Goal: Task Accomplishment & Management: Manage account settings

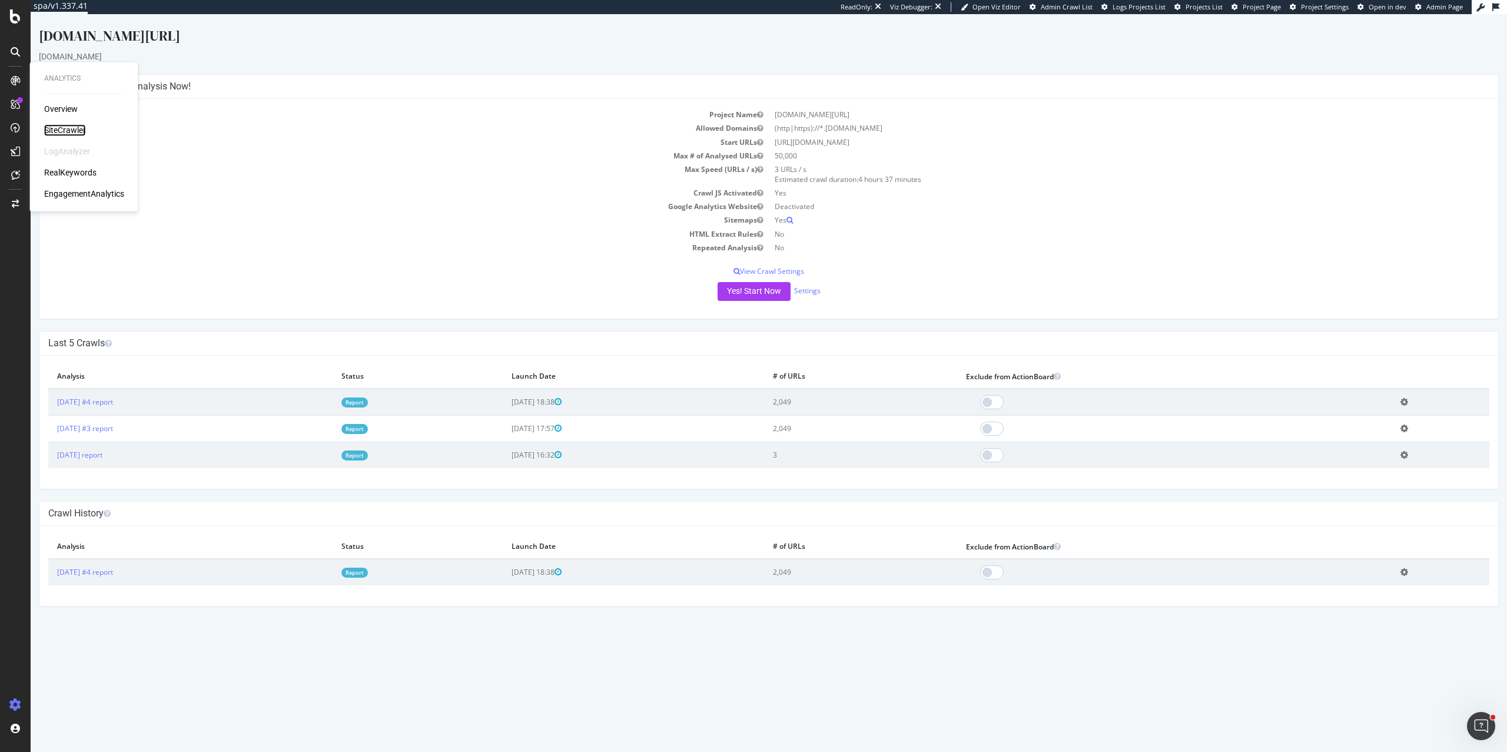
click at [54, 127] on div "SiteCrawler" at bounding box center [65, 130] width 42 height 12
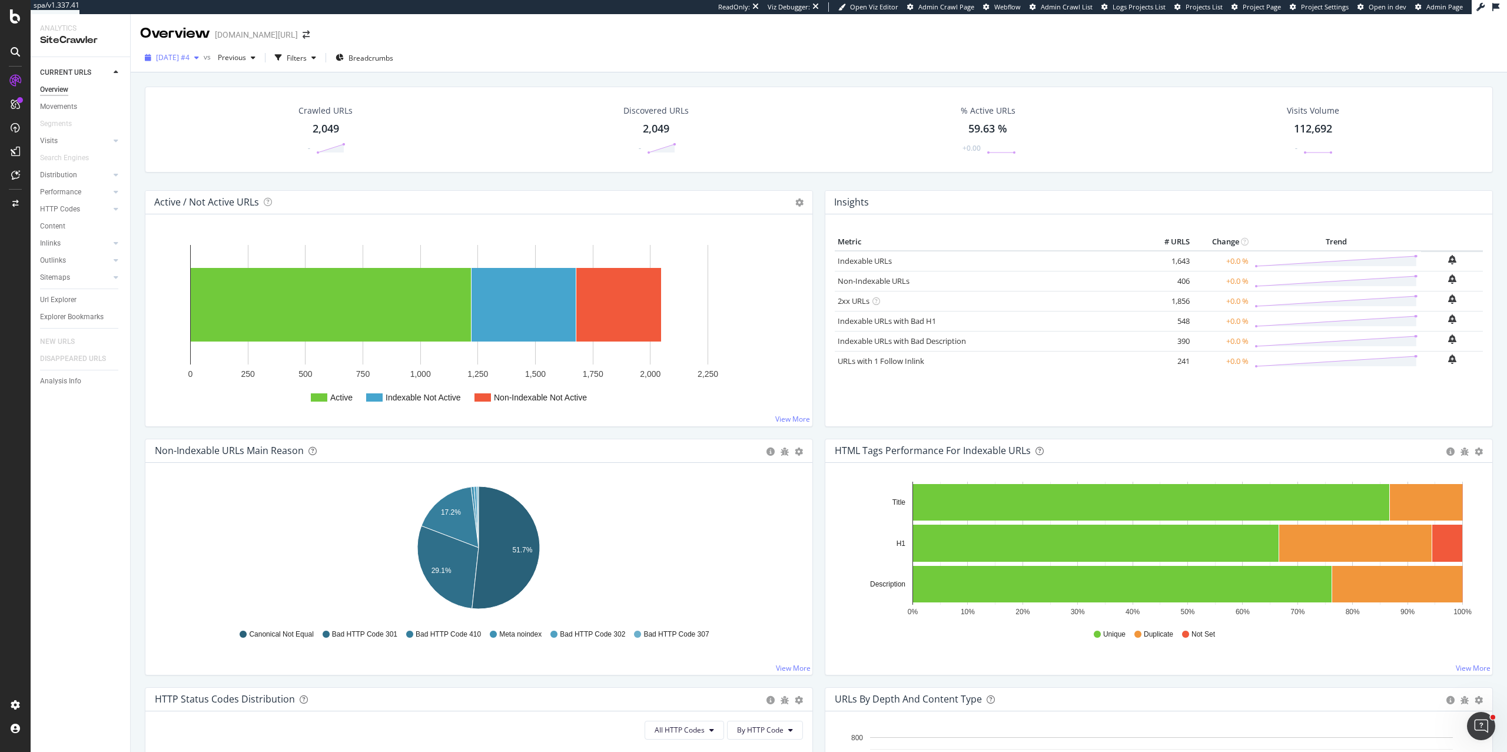
click at [190, 58] on span "[DATE] #4" at bounding box center [173, 57] width 34 height 10
click at [188, 123] on div "2025 Sep. 24th #3" at bounding box center [190, 122] width 65 height 11
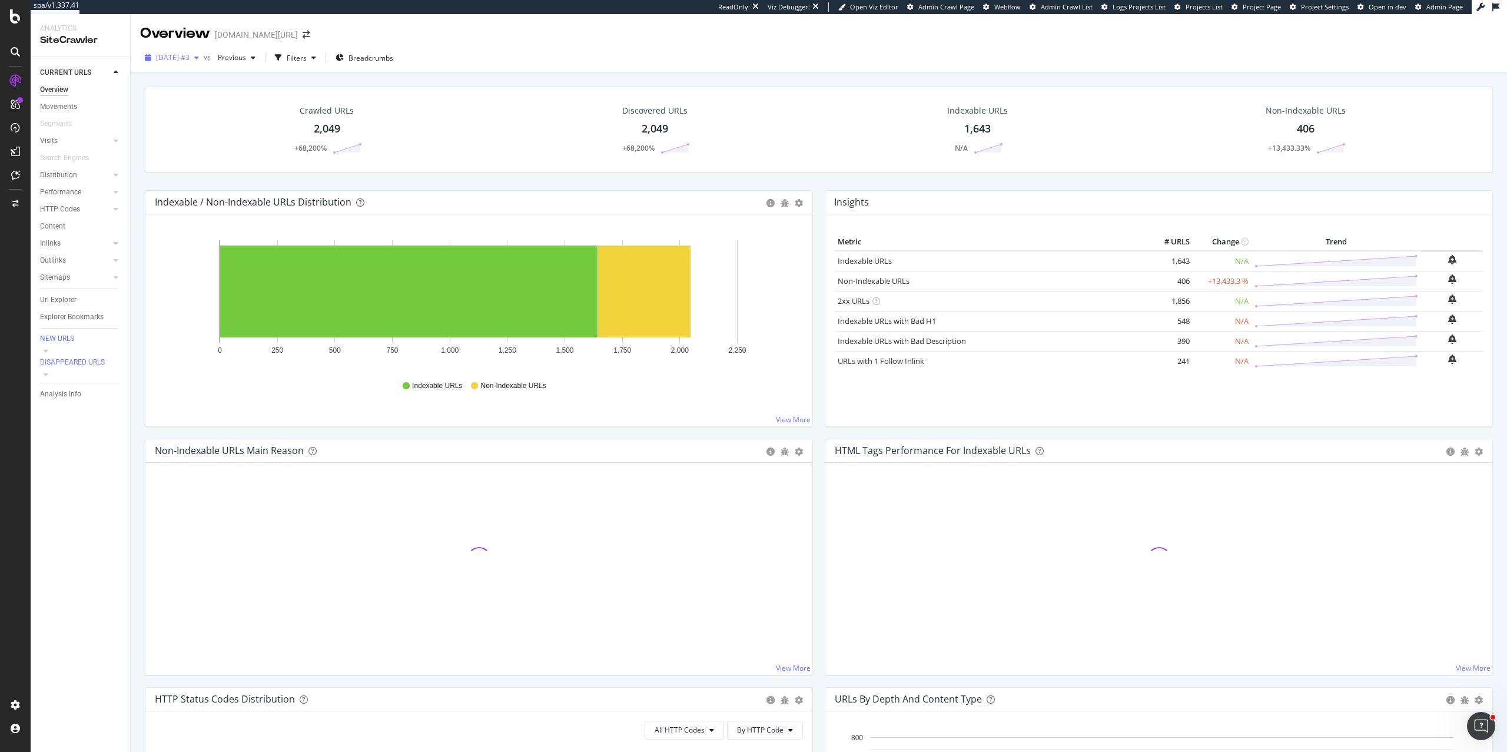
click at [183, 59] on span "2025 Sep. 24th #3" at bounding box center [173, 57] width 34 height 10
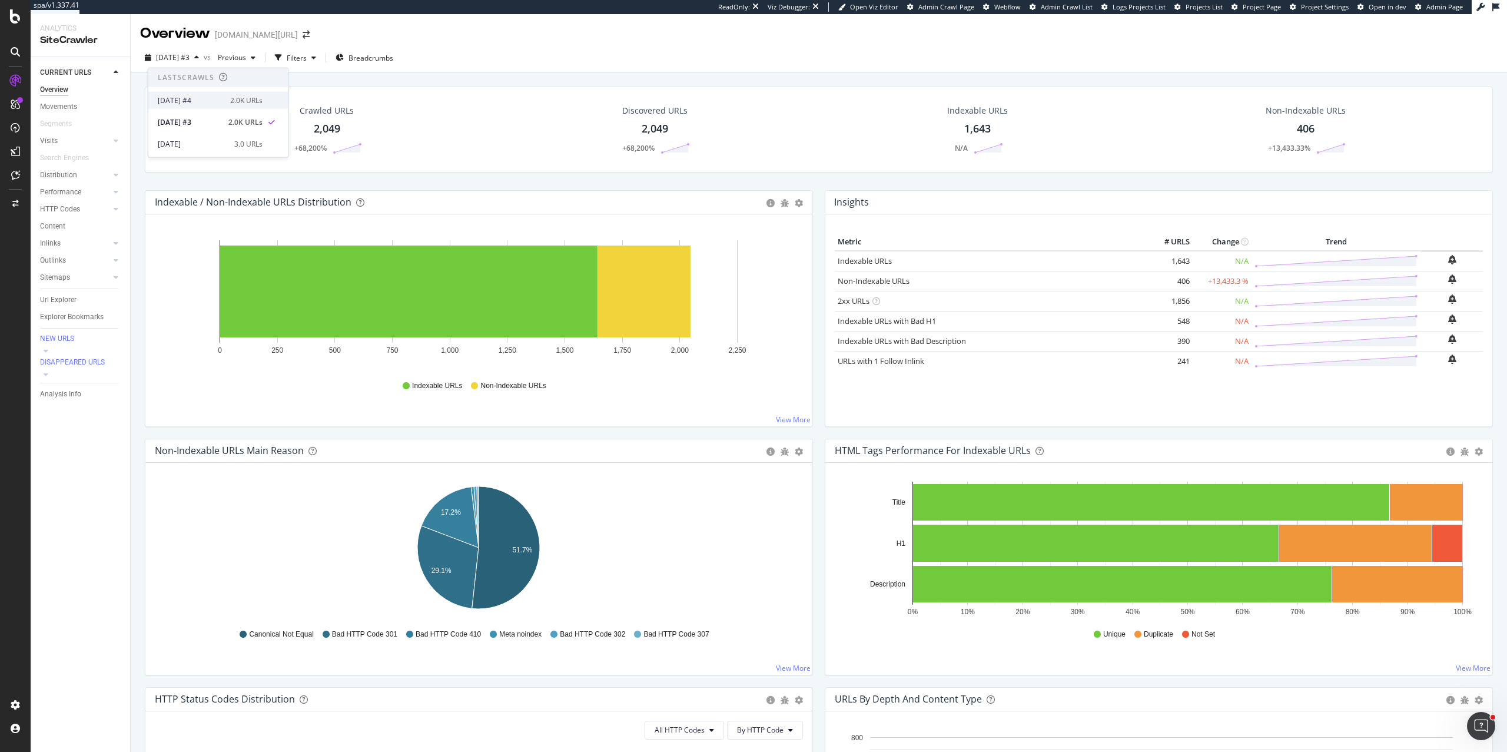
click at [186, 95] on div "[DATE] #4" at bounding box center [190, 100] width 65 height 11
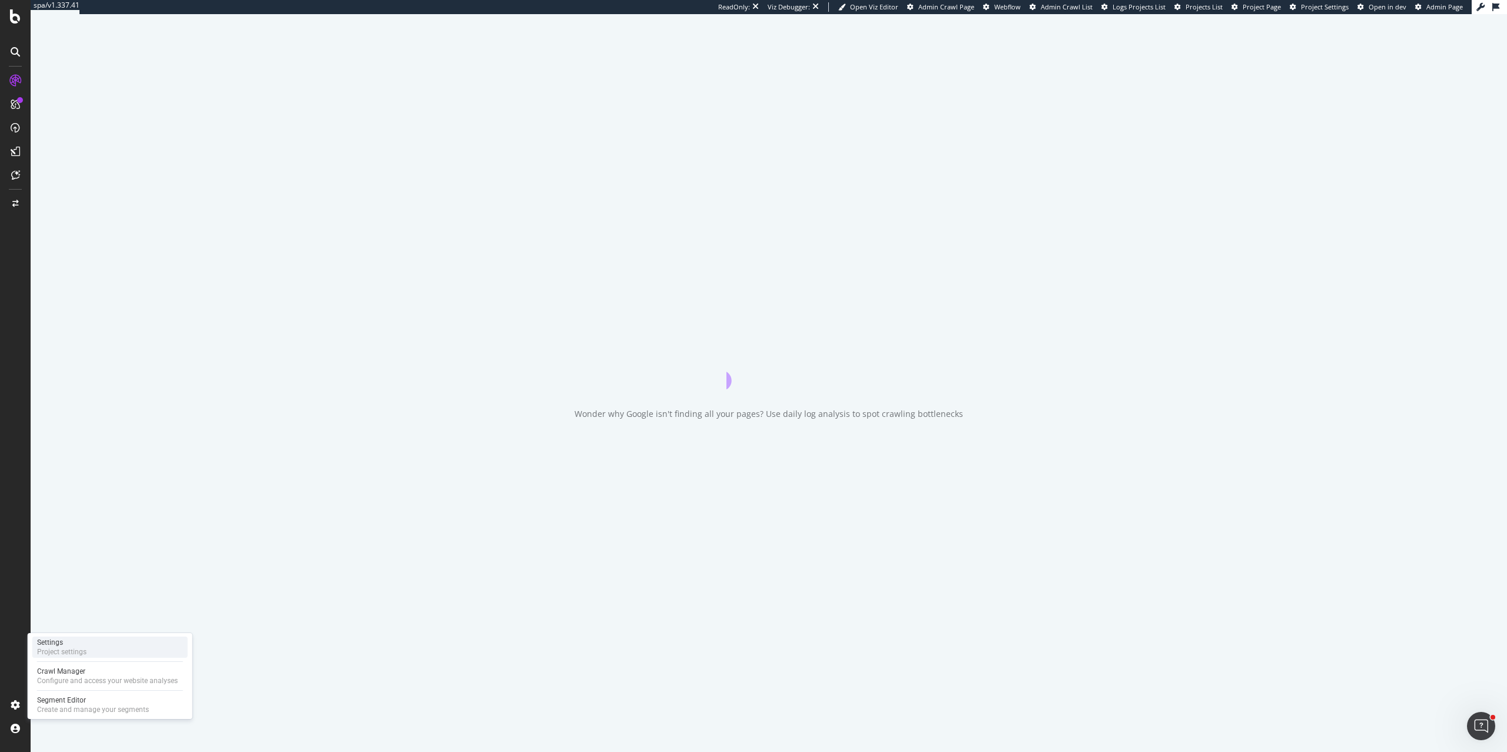
click at [66, 528] on div "Project settings" at bounding box center [61, 651] width 49 height 9
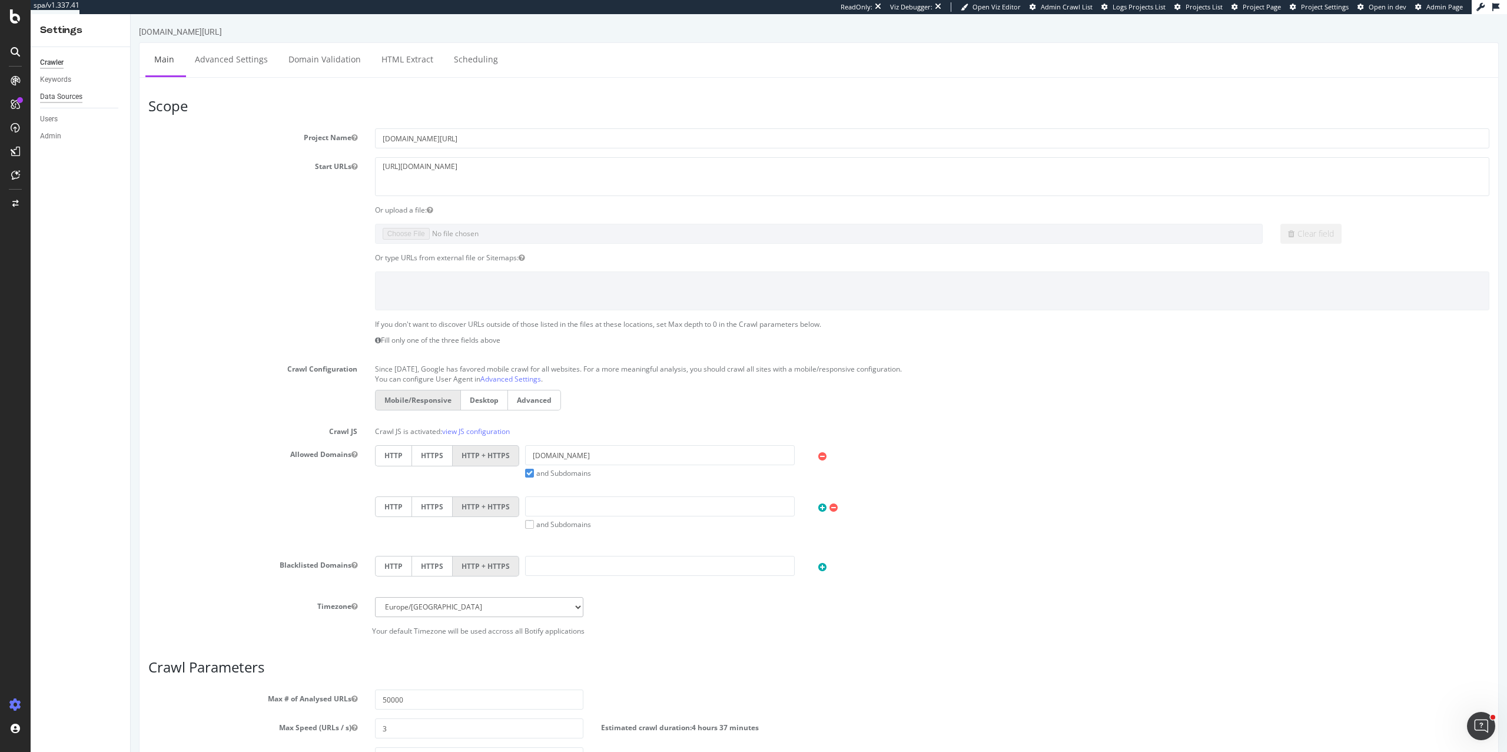
click at [60, 98] on div "Data Sources" at bounding box center [61, 97] width 42 height 12
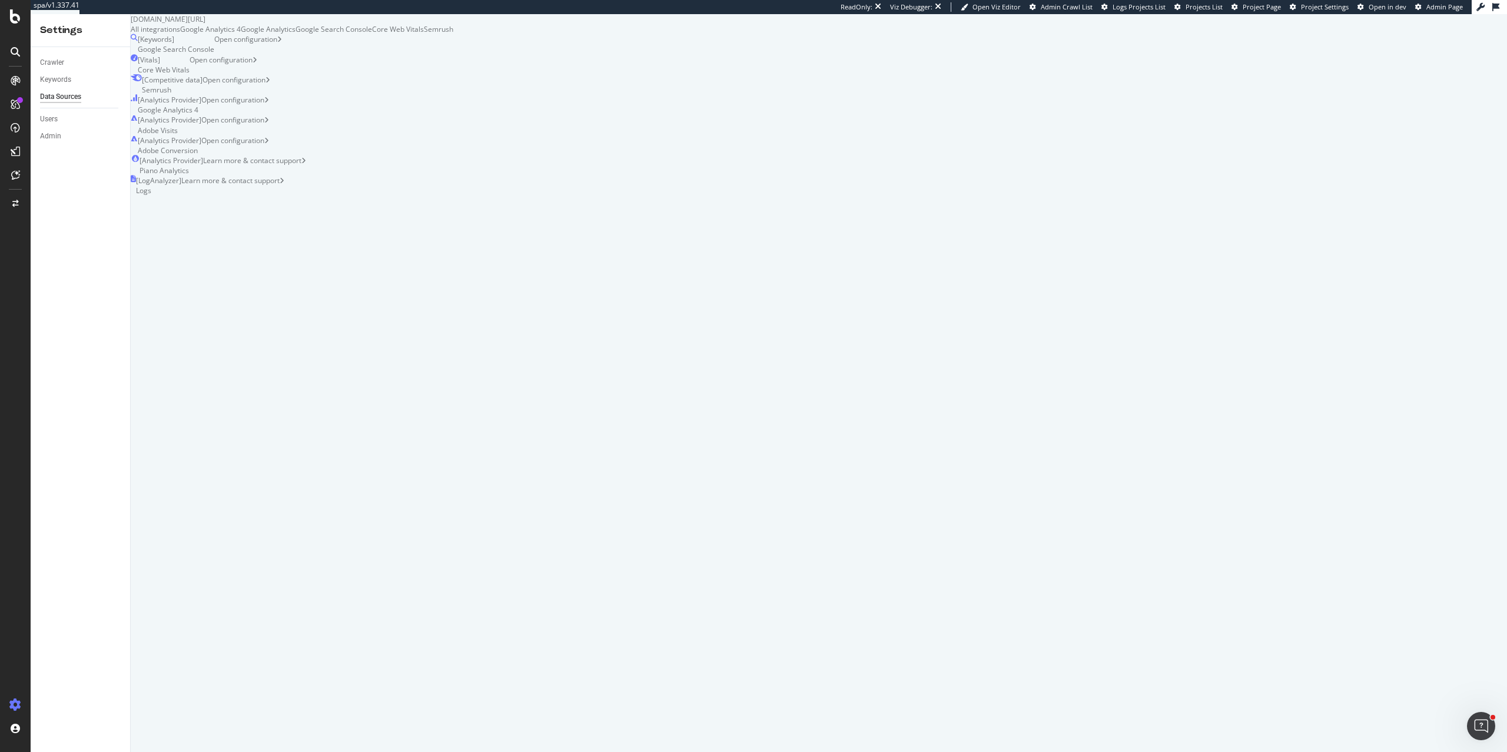
click at [241, 34] on div "Google Analytics 4" at bounding box center [210, 29] width 61 height 10
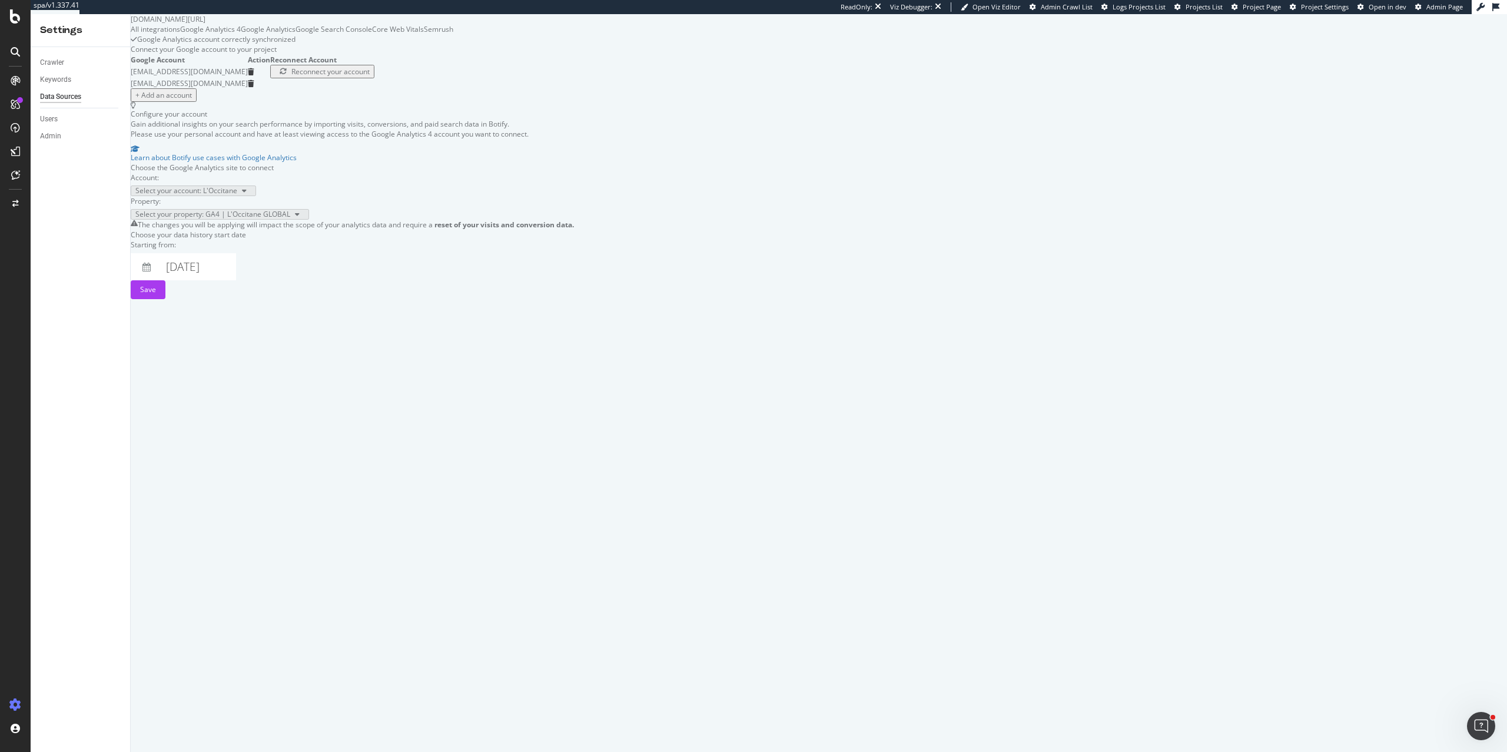
click at [296, 34] on div "Google Analytics" at bounding box center [268, 29] width 55 height 10
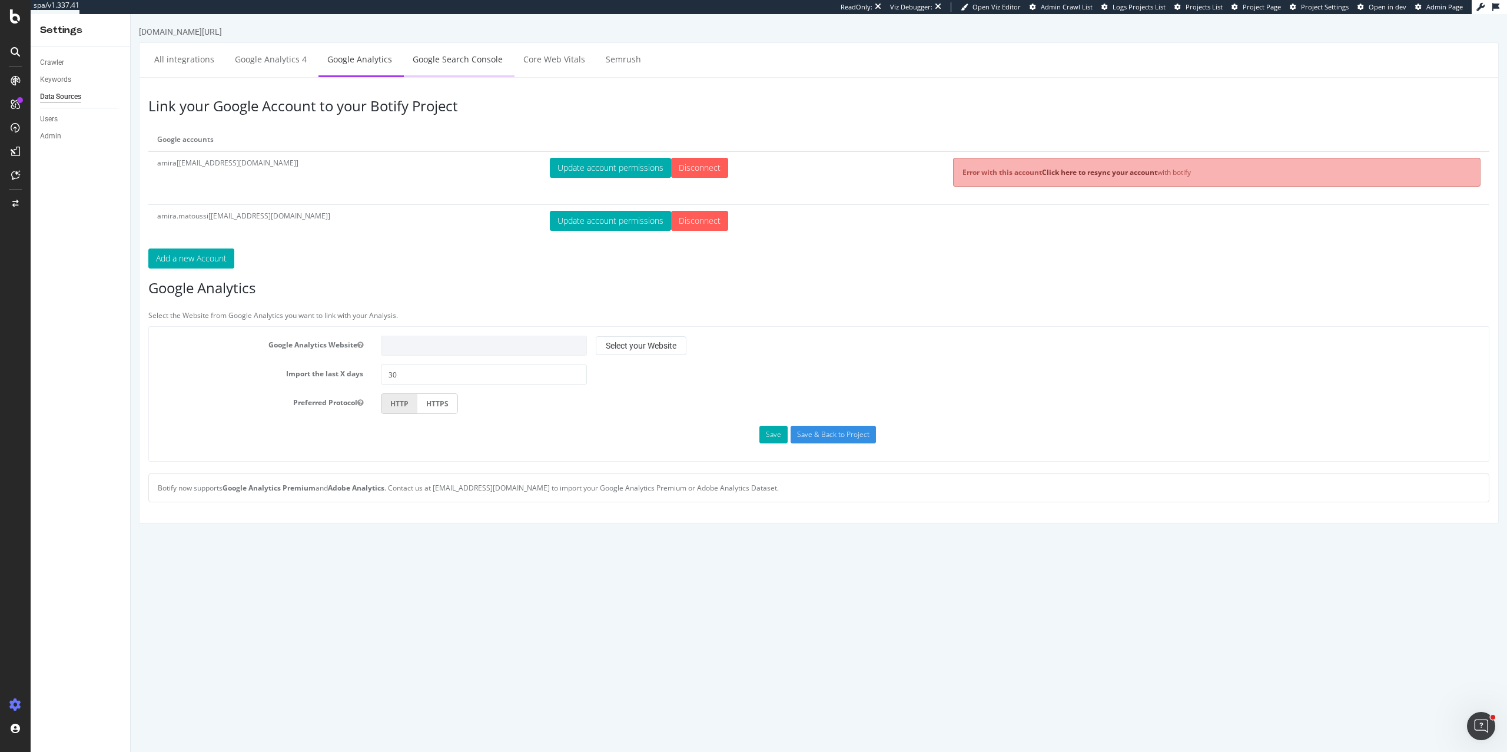
click at [437, 53] on link "Google Search Console" at bounding box center [458, 59] width 108 height 32
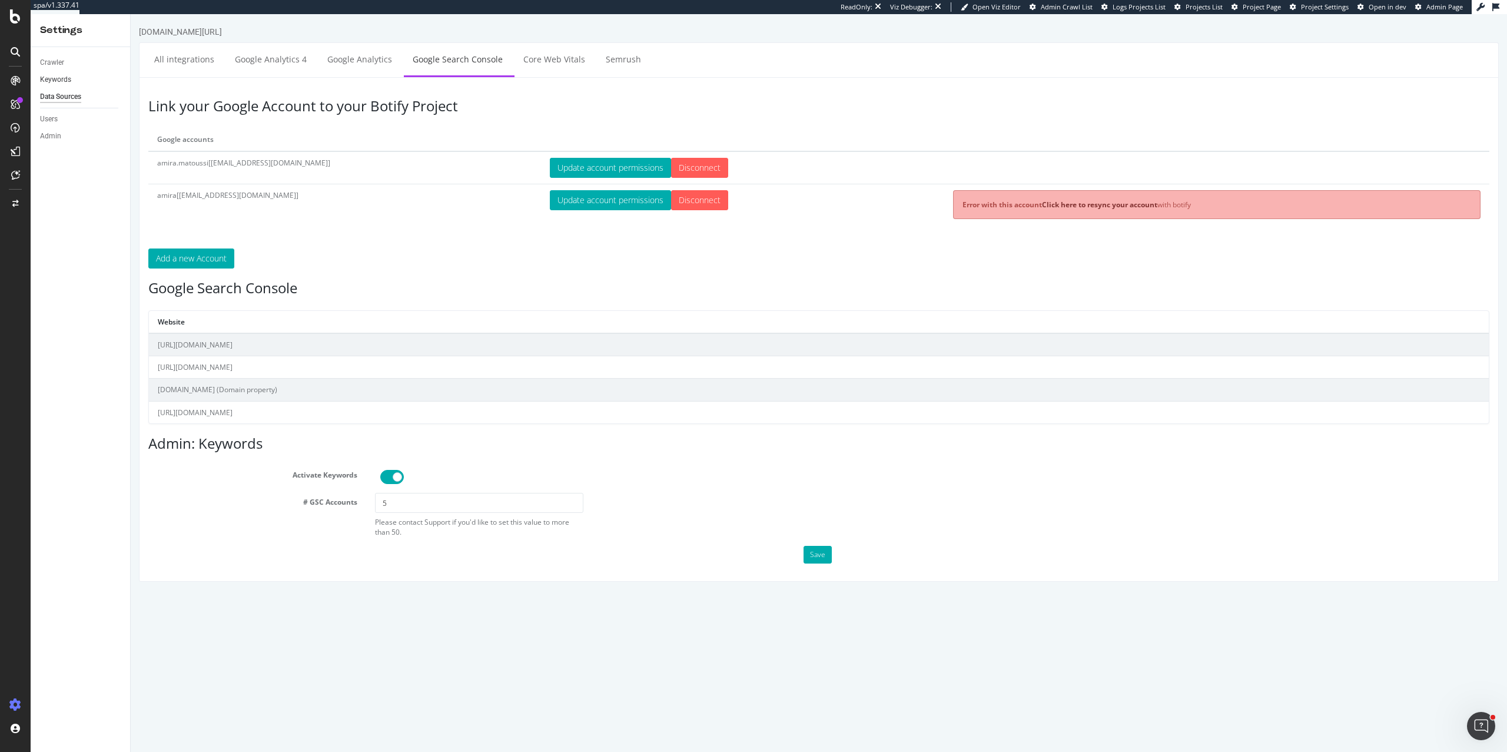
click at [75, 79] on link "Keywords" at bounding box center [81, 80] width 82 height 12
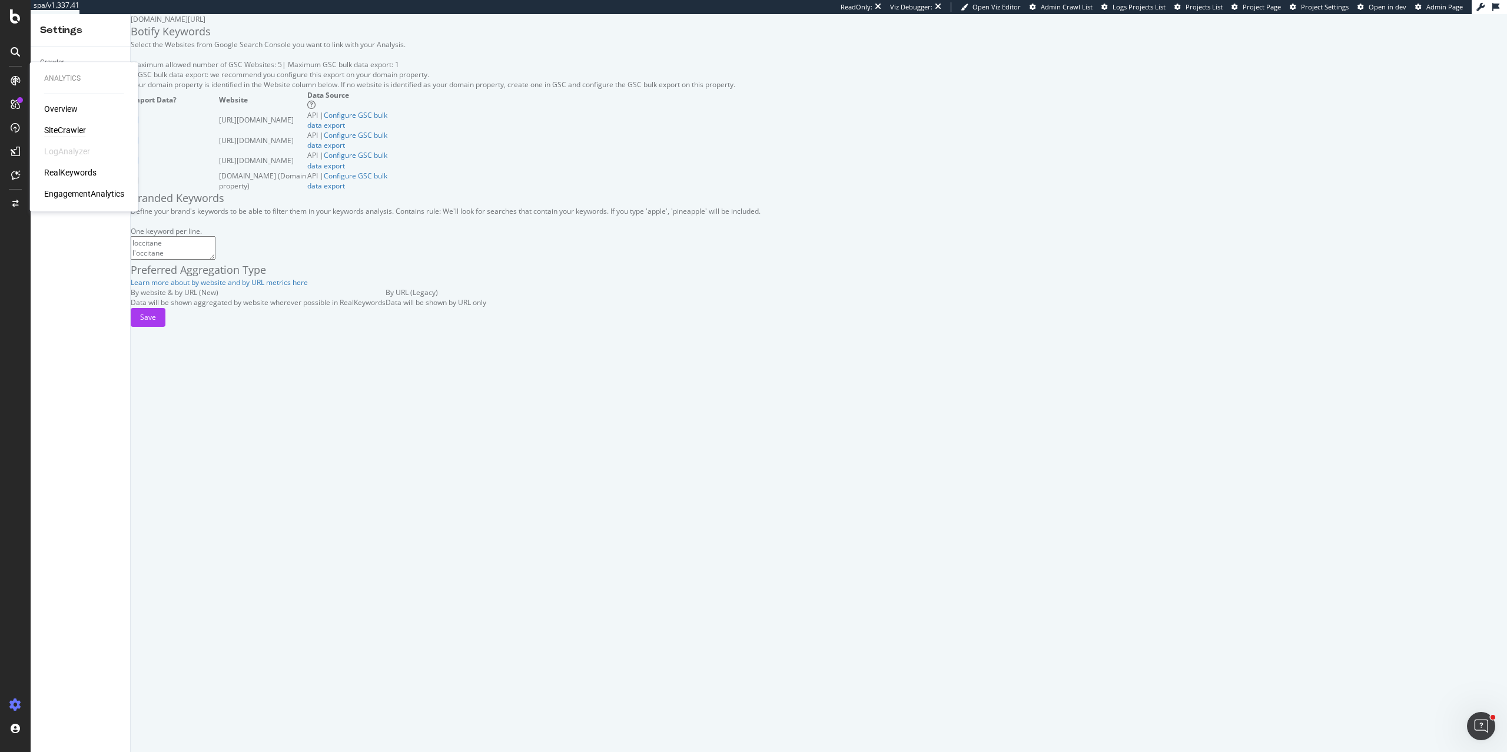
click at [68, 134] on div "SiteCrawler" at bounding box center [65, 130] width 42 height 12
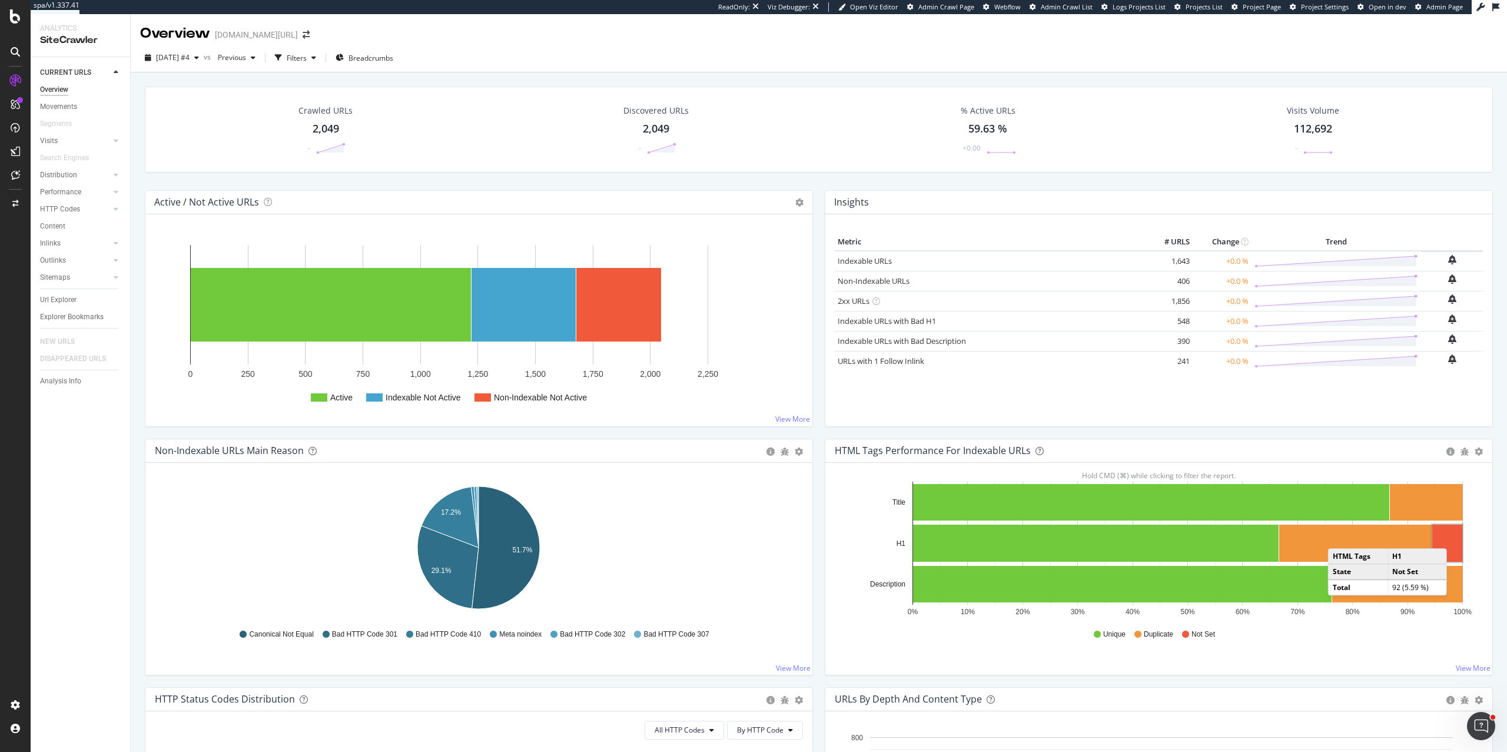
click at [1086, 528] on rect "A chart." at bounding box center [1447, 543] width 30 height 37
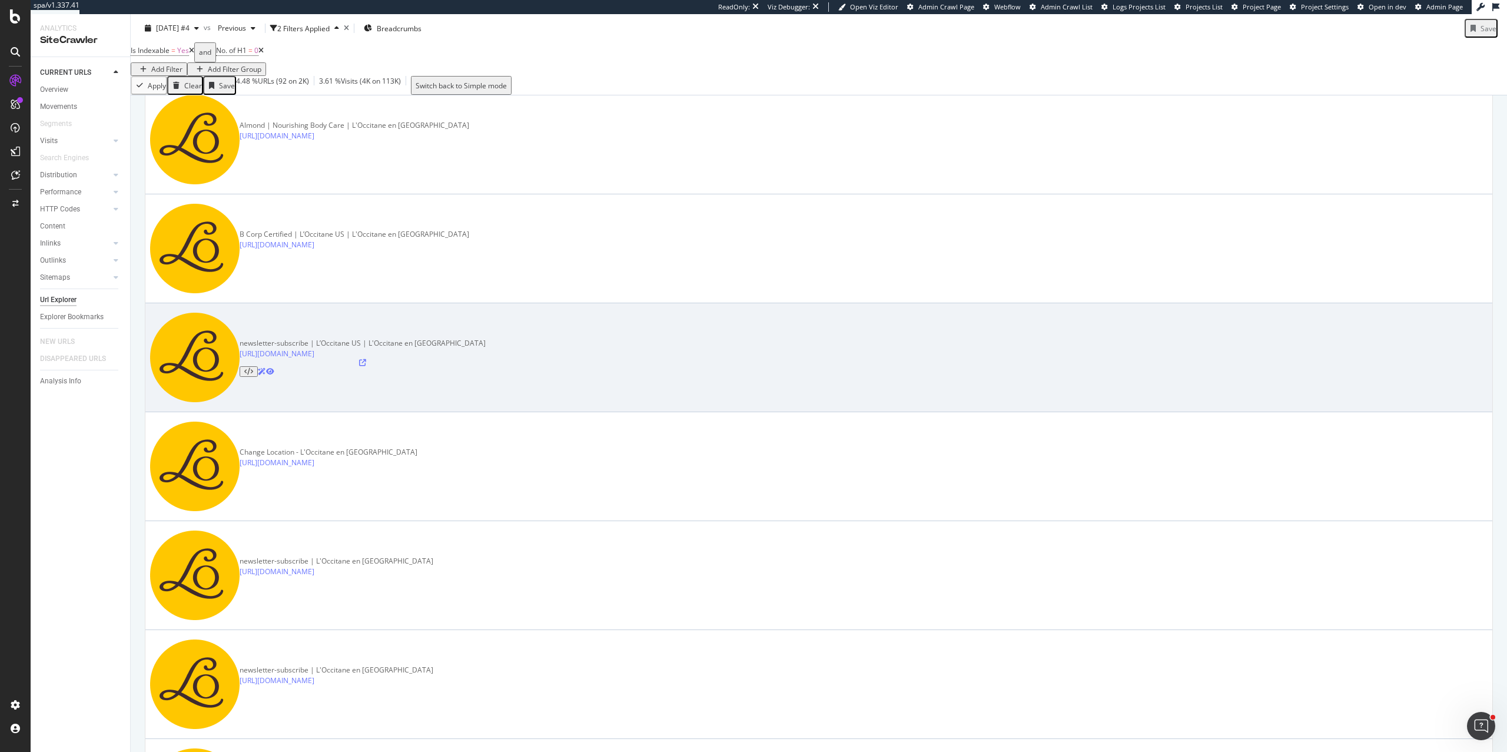
scroll to position [346, 0]
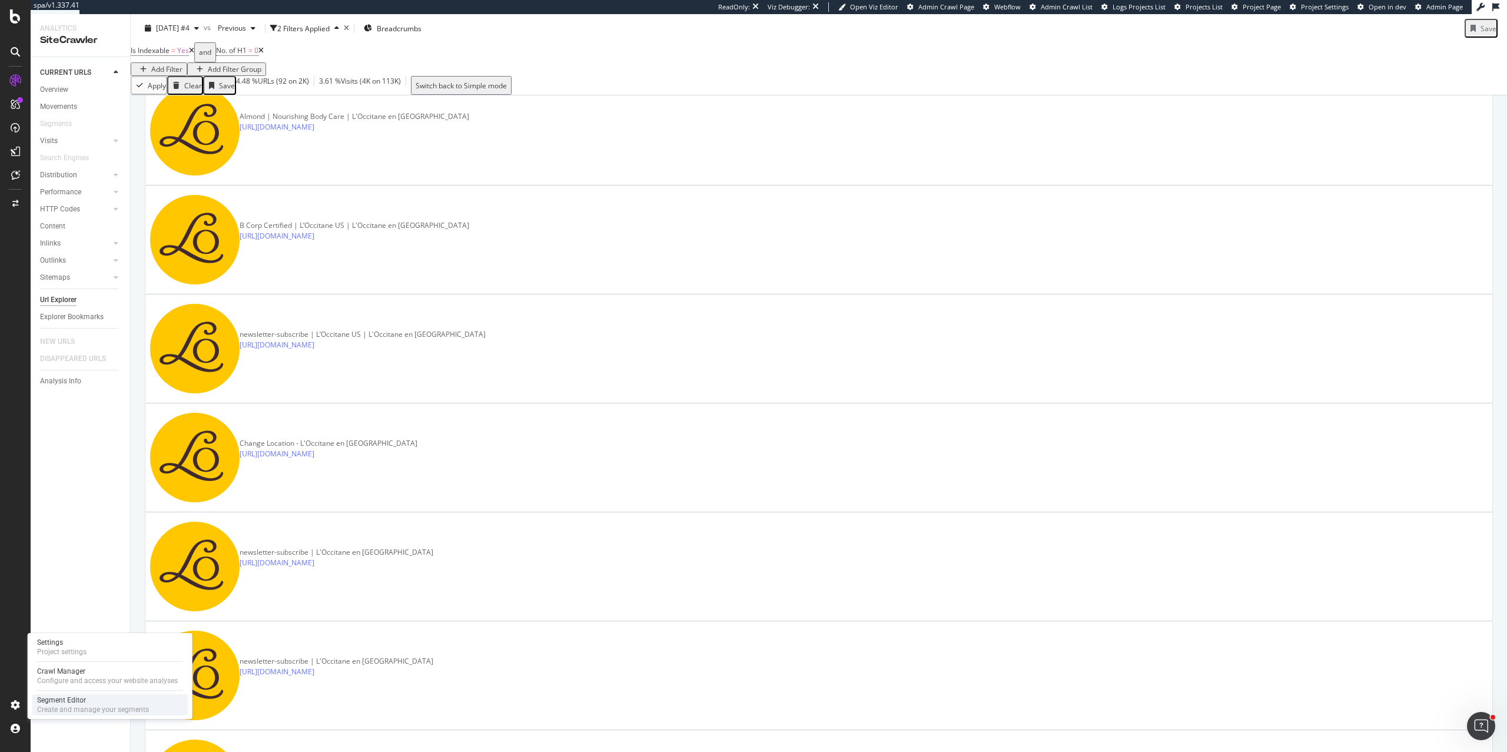
click at [69, 528] on div "Create and manage your segments" at bounding box center [93, 709] width 112 height 9
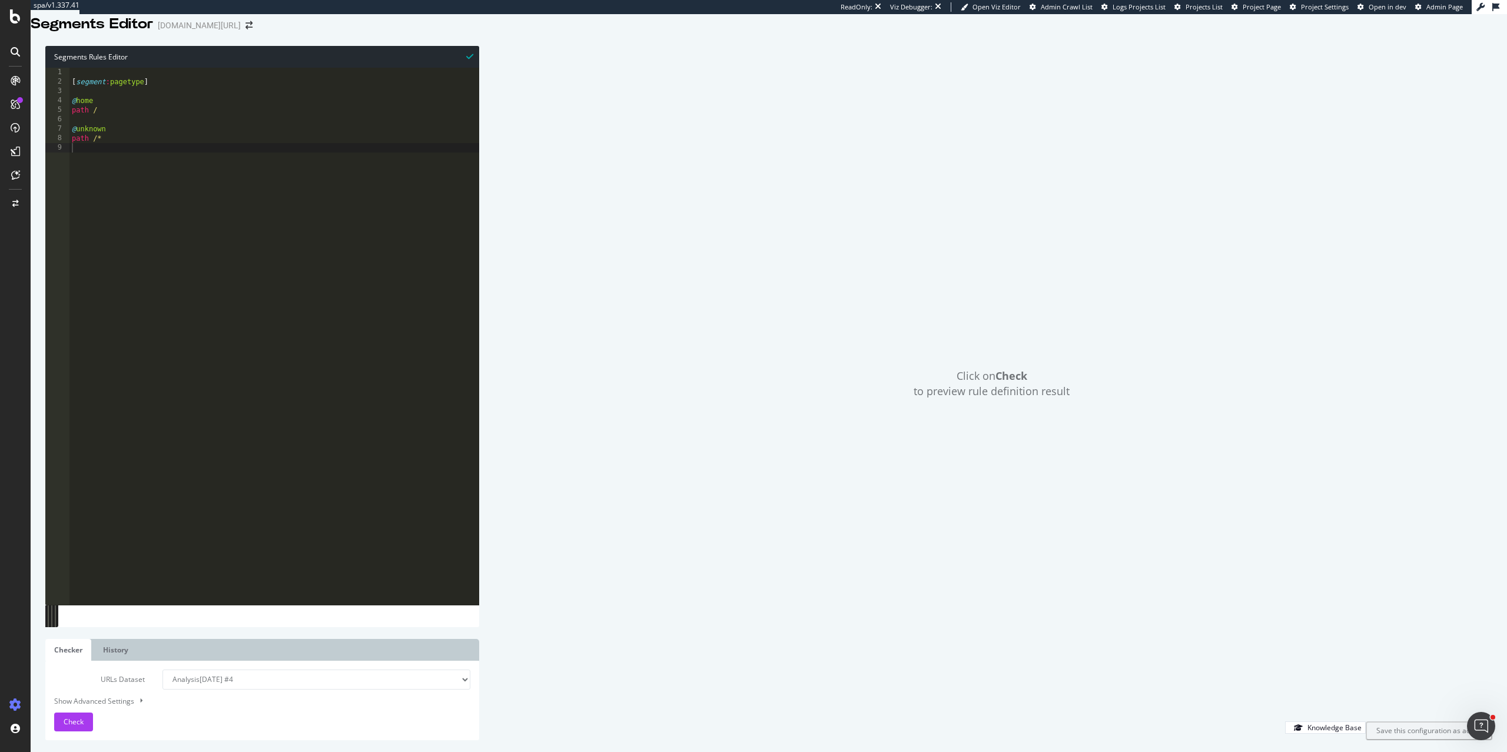
click at [121, 122] on div "[ segment : pagetype ] @ home path / @ unknown path /*" at bounding box center [274, 339] width 410 height 542
click at [122, 158] on div "[ segment : pagetype ] @ home path / @ unknown path /*" at bounding box center [274, 339] width 410 height 542
drag, startPoint x: 168, startPoint y: 97, endPoint x: 48, endPoint y: 92, distance: 119.6
click at [48, 92] on div "1 2 3 4 5 6 7 8 9 10 11 [ segment : pagetype ] @ home path / @ unknown path /* …" at bounding box center [262, 336] width 434 height 537
type textarea "[segment:pagetype]"
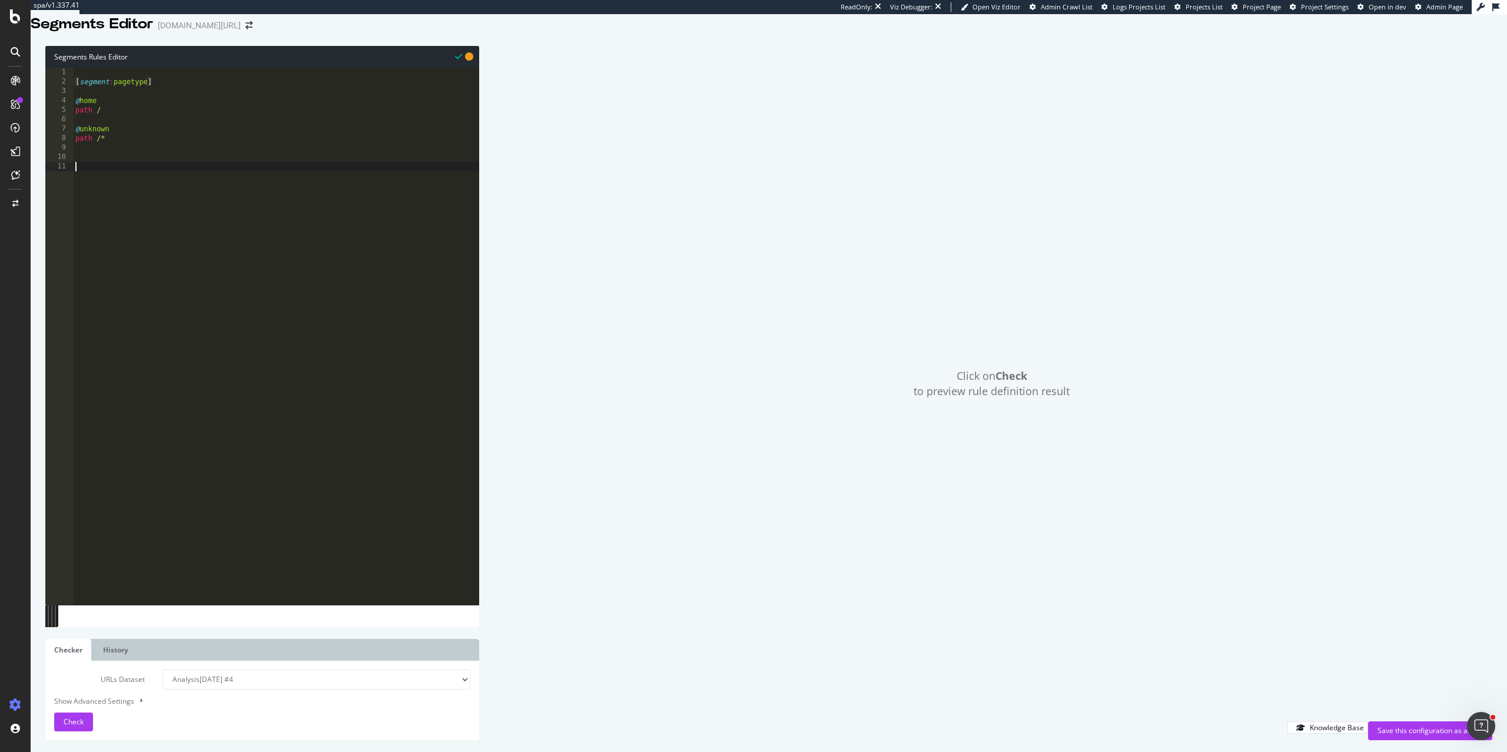
click at [107, 189] on div "[ segment : pagetype ] @ home path / @ unknown path /*" at bounding box center [276, 339] width 406 height 542
paste textarea "[segment:pagetype]"
drag, startPoint x: 146, startPoint y: 180, endPoint x: 114, endPoint y: 180, distance: 31.8
click at [114, 180] on div "[ segment : pagetype ] @ home path / @ unknown path /* [ segment : pagetype ]" at bounding box center [276, 339] width 406 height 542
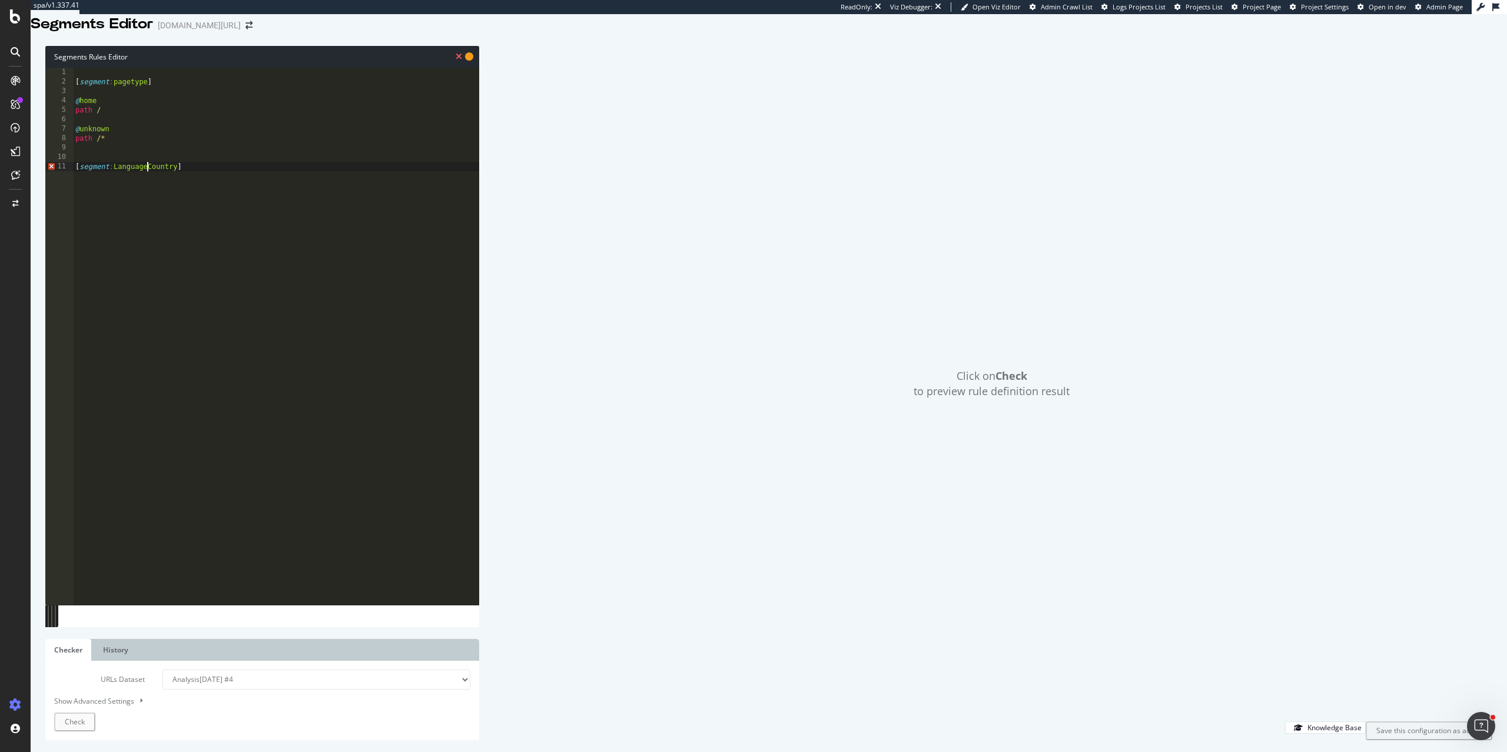
type textarea "[segment:Language_Country]"
click at [201, 178] on div "[ segment : pagetype ] @ home path / @ unknown path /* [ segment : Language_Cou…" at bounding box center [276, 339] width 406 height 542
drag, startPoint x: 152, startPoint y: 183, endPoint x: 115, endPoint y: 183, distance: 37.1
click at [115, 183] on div "[ segment : pagetype ] @ home path / @ unknown path /* [ segment : Language_Cou…" at bounding box center [276, 339] width 406 height 542
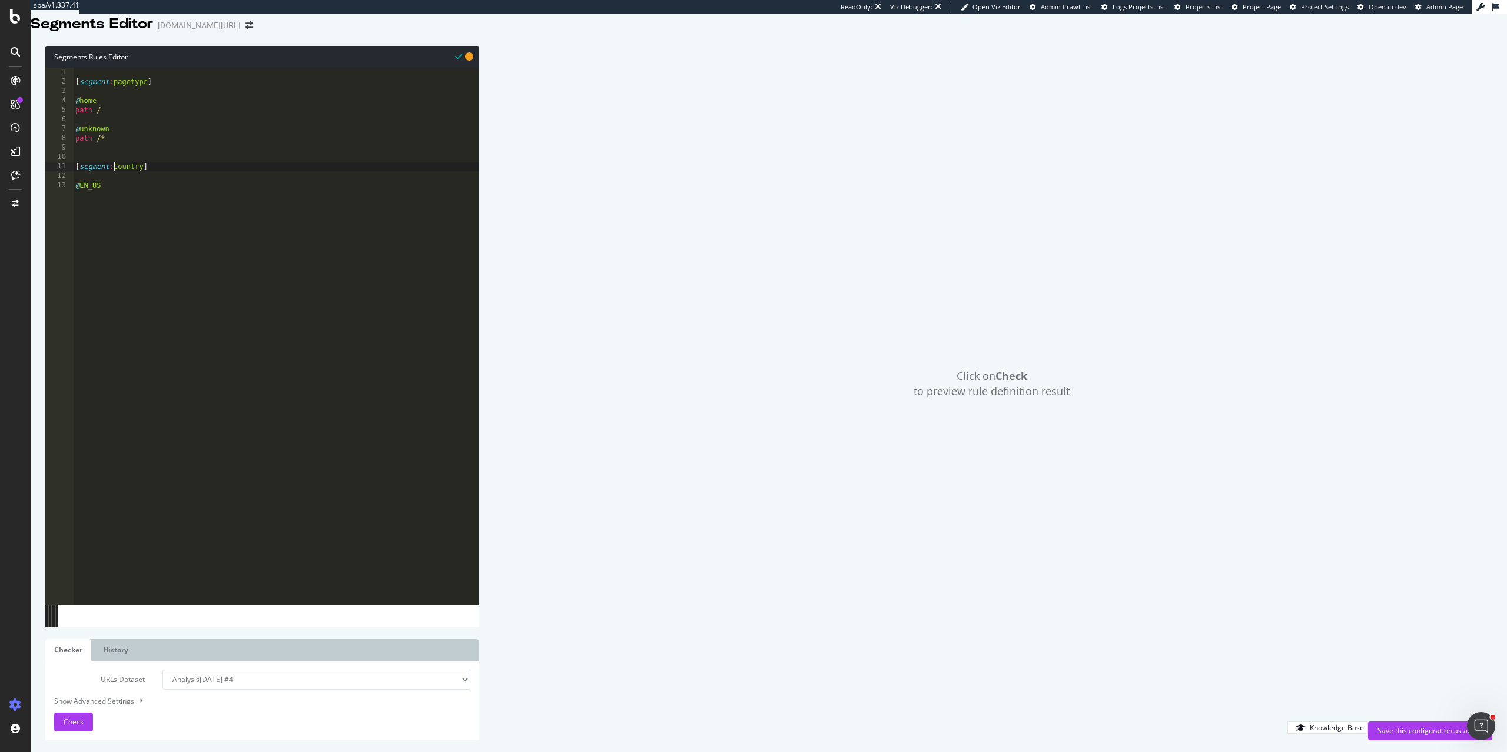
click at [118, 204] on div "[ segment : pagetype ] @ home path / @ unknown path /* [ segment : Country ] @ …" at bounding box center [276, 339] width 406 height 542
click at [92, 201] on div "[ segment : pagetype ] @ home path / @ unknown path /* [ segment : Country ] @ …" at bounding box center [276, 339] width 406 height 542
type textarea "@US"
click at [118, 204] on div "[ segment : pagetype ] @ home path / @ unknown path /* [ segment : Country ] @ …" at bounding box center [276, 339] width 406 height 542
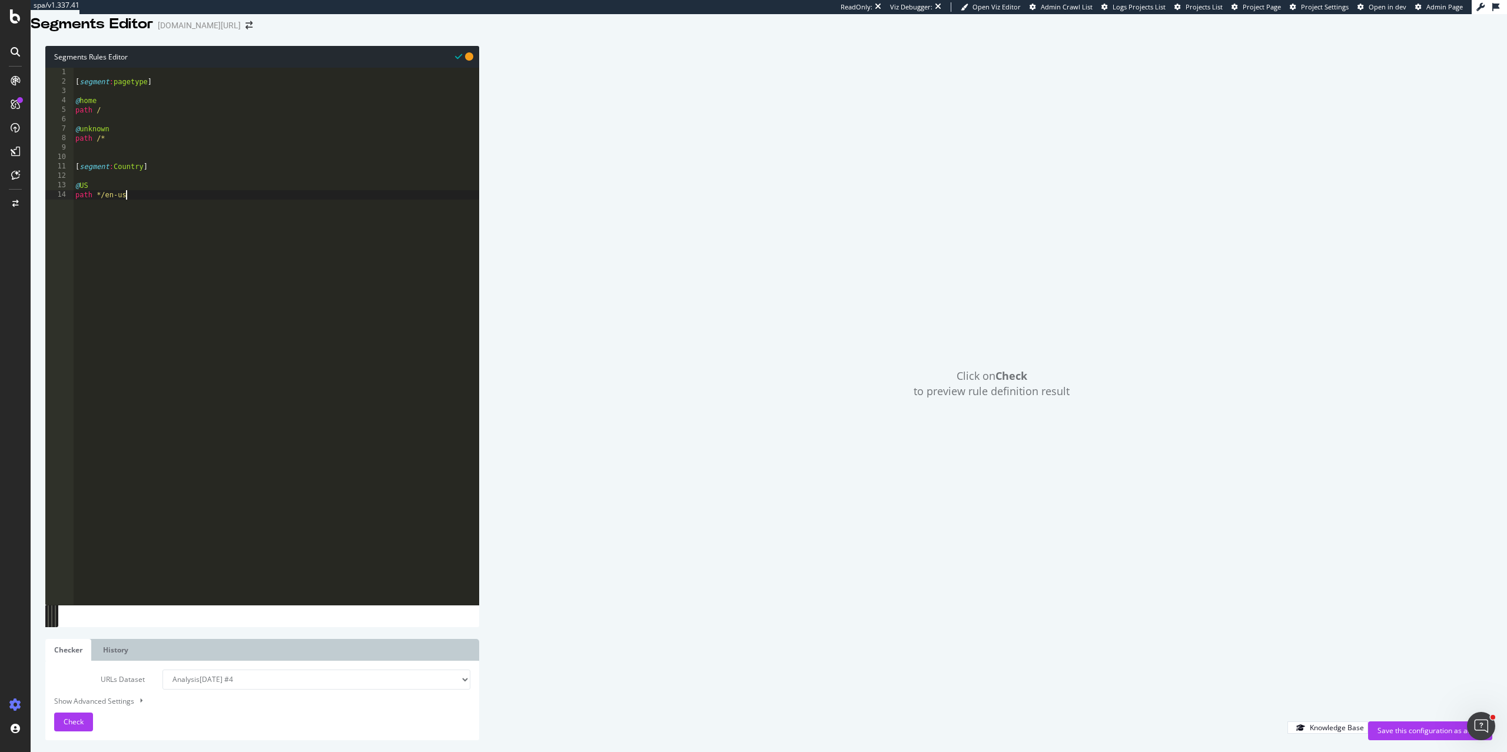
scroll to position [0, 3]
type textarea "path */en-us*"
type textarea "@CA"
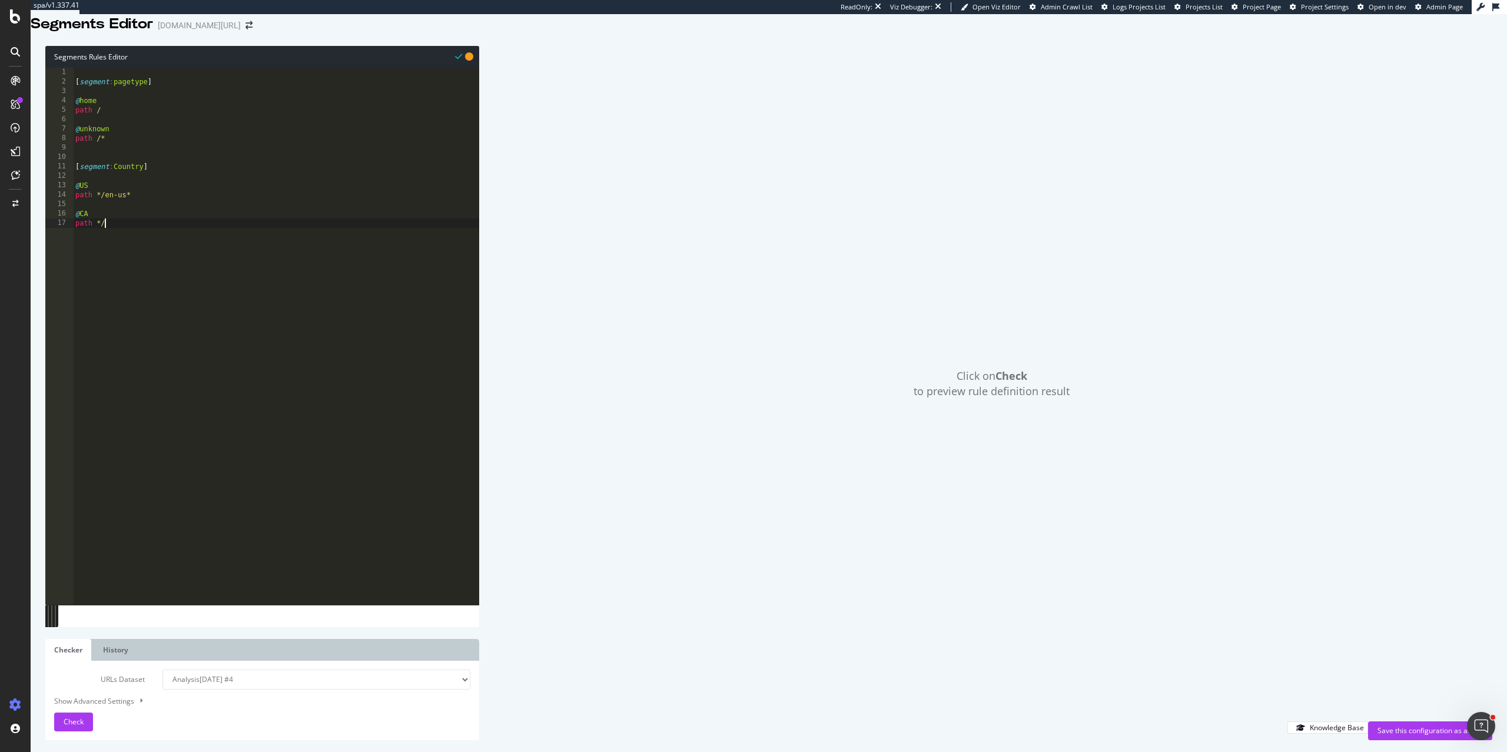
click at [107, 227] on div "[ segment : pagetype ] @ home path / @ unknown path /* [ segment : Country ] @ …" at bounding box center [276, 339] width 406 height 542
click at [130, 236] on div "[ segment : pagetype ] @ home path / @ unknown path /* [ segment : Country ] @ …" at bounding box center [276, 339] width 406 height 542
type textarea "path */en-ca*"
type textarea "@CA-FR"
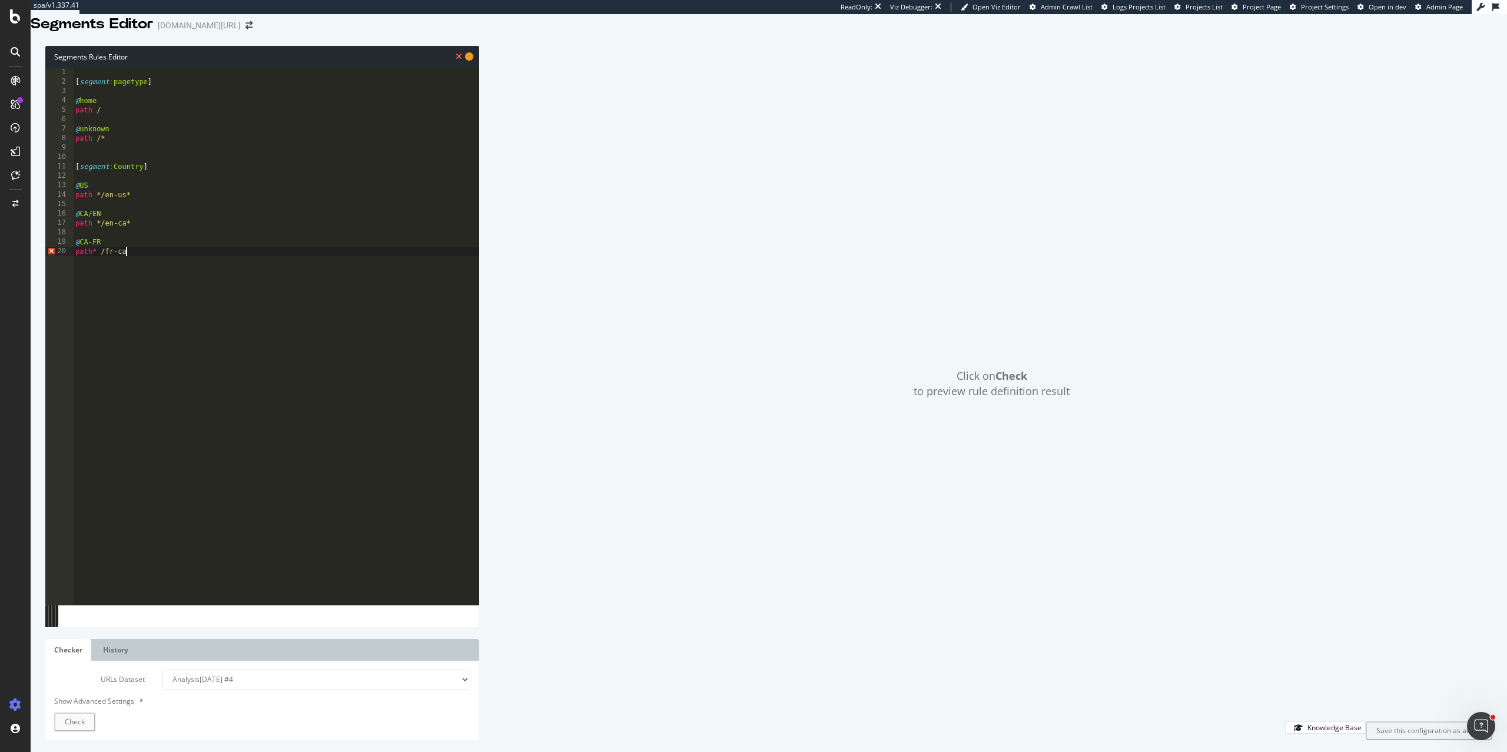
type textarea "path* /fr-ca*"
click at [120, 132] on div "[ segment : pagetype ] @ home path / @ unknown path /* [ segment : Country ] @ …" at bounding box center [276, 339] width 406 height 542
click at [96, 264] on div "[ segment : pagetype ] @ home path / @ unknown path /* [ segment : Country ] @ …" at bounding box center [276, 339] width 406 height 542
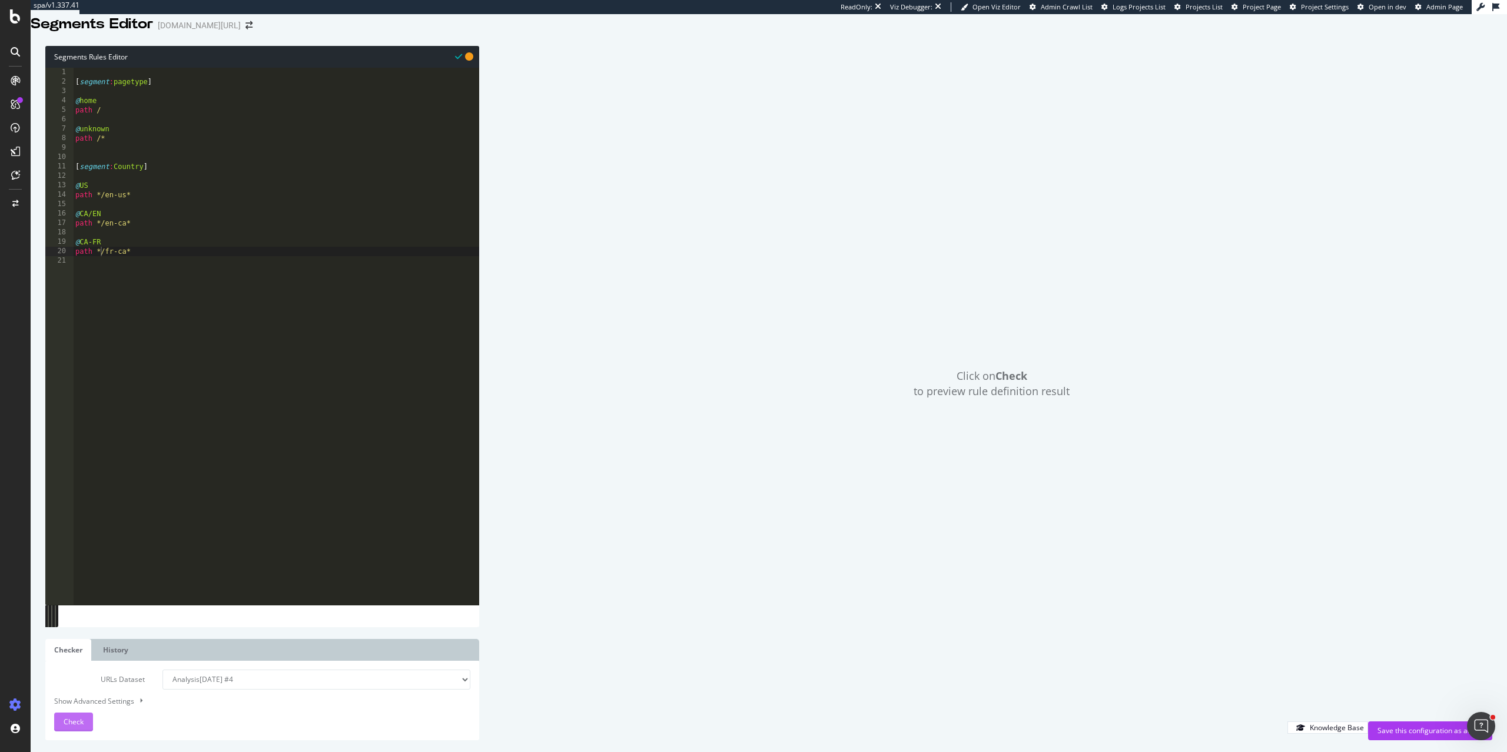
click at [71, 528] on span "Check" at bounding box center [74, 722] width 20 height 10
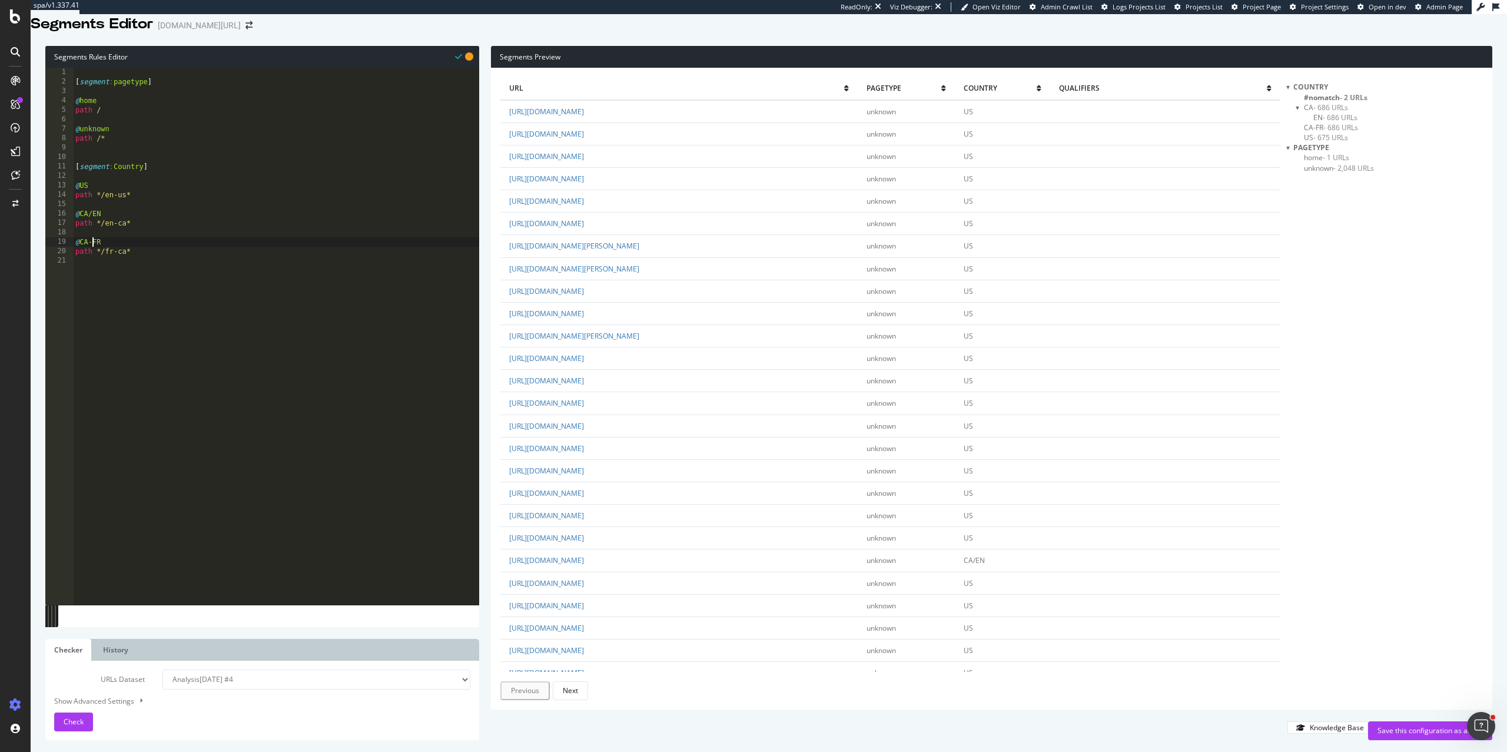
click at [92, 257] on div "[ segment : pagetype ] @ home path / @ unknown path /* [ segment : Country ] @ …" at bounding box center [276, 339] width 406 height 542
click at [83, 528] on span "Check" at bounding box center [74, 722] width 20 height 10
click at [132, 125] on div "[ segment : pagetype ] @ home path / @ unknown path /* [ segment : Country ] @ …" at bounding box center [276, 339] width 406 height 542
type textarea "path /"
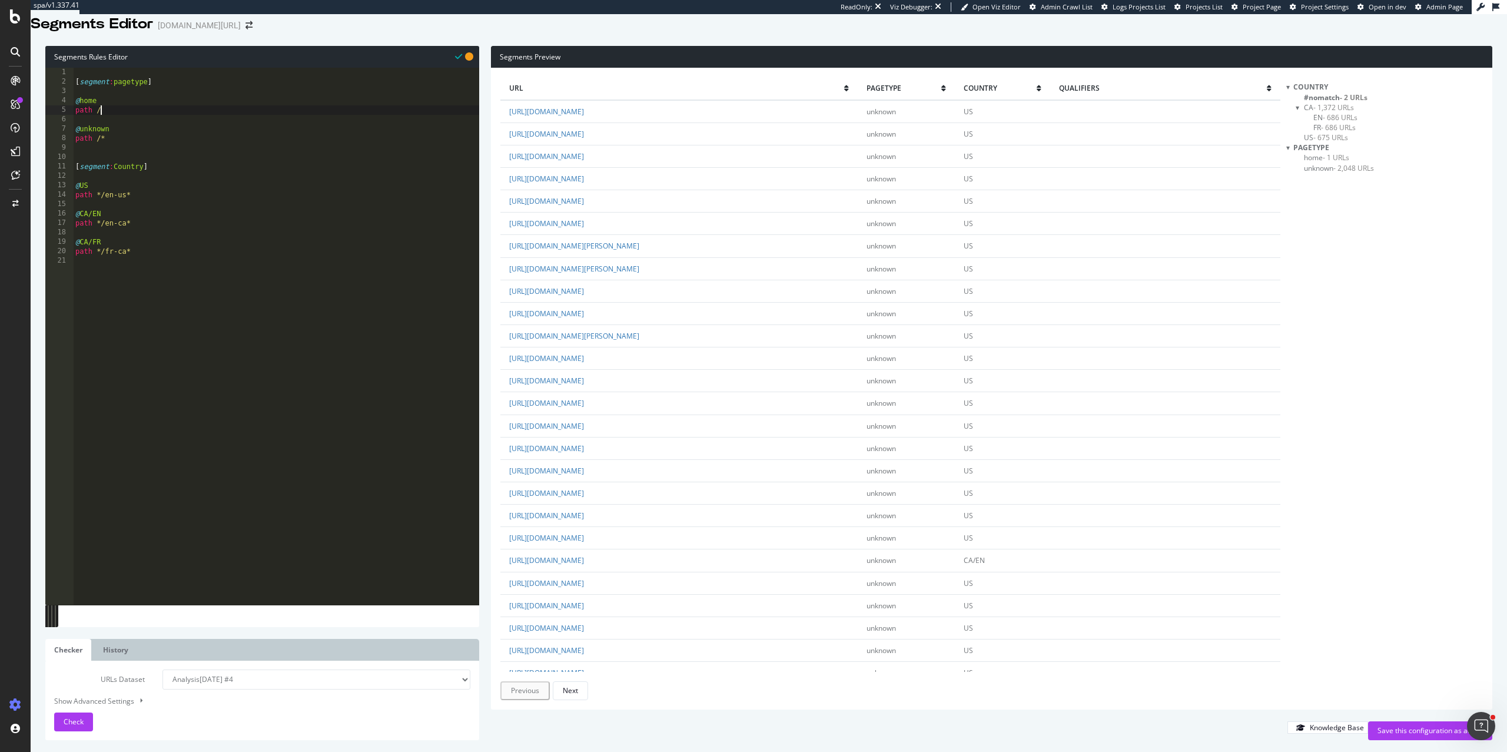
scroll to position [0, 0]
click at [120, 144] on div "[ segment : pagetype ] @ home path / @ unknown path /* [ segment : Country ] @ …" at bounding box center [276, 339] width 406 height 542
paste textarea "object product"
drag, startPoint x: 145, startPoint y: 173, endPoint x: 58, endPoint y: 165, distance: 87.5
click at [58, 165] on div "object product 1 2 3 4 5 6 7 8 9 10 11 12 13 14 15 16 17 18 19 20 21 22 23 24 2…" at bounding box center [262, 336] width 434 height 537
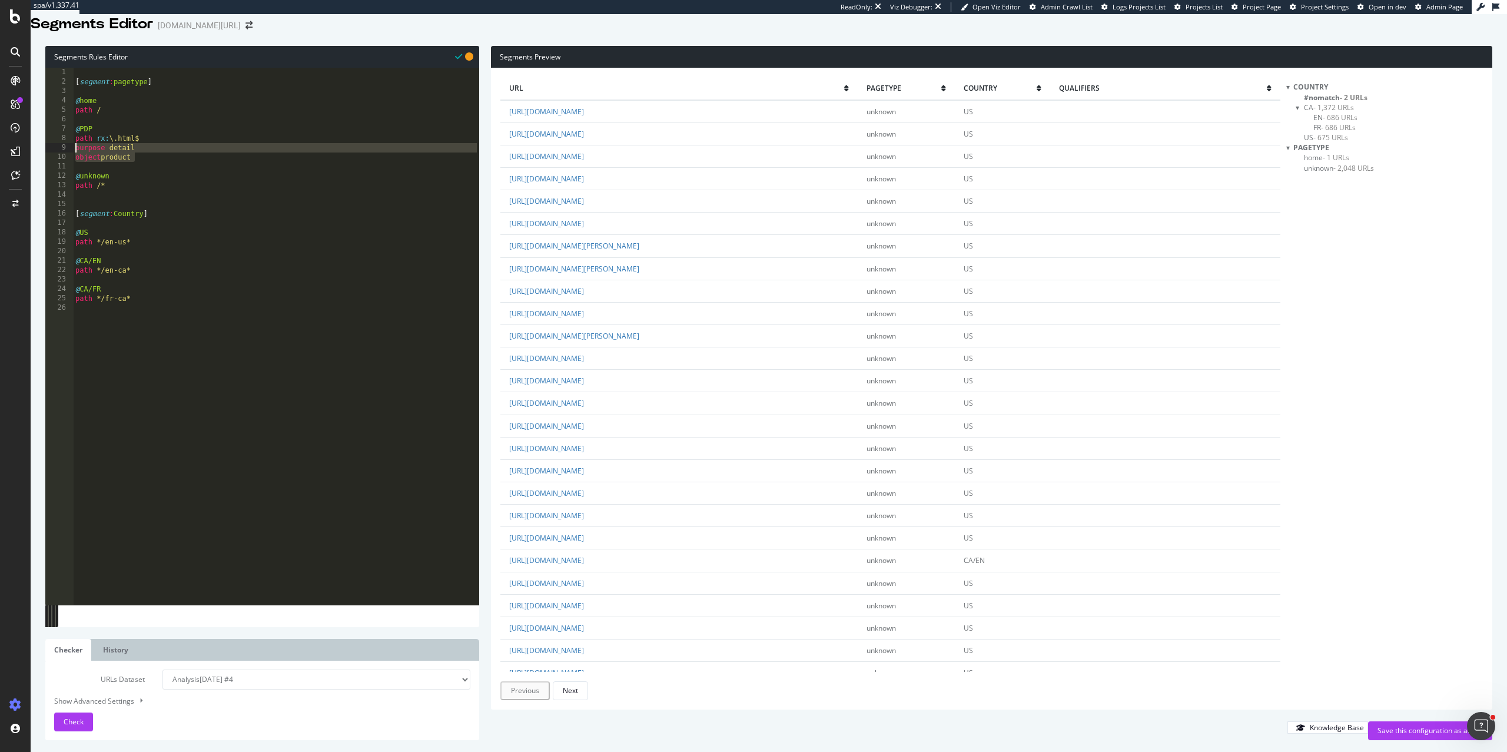
type textarea "purpose detail object product"
drag, startPoint x: 114, startPoint y: 170, endPoint x: 82, endPoint y: 171, distance: 31.8
click at [82, 171] on div "[ segment : pagetype ] @ home path / @ PDP path rx : \.html$ @ unknown path /* …" at bounding box center [276, 339] width 406 height 542
type textarea "@Other"
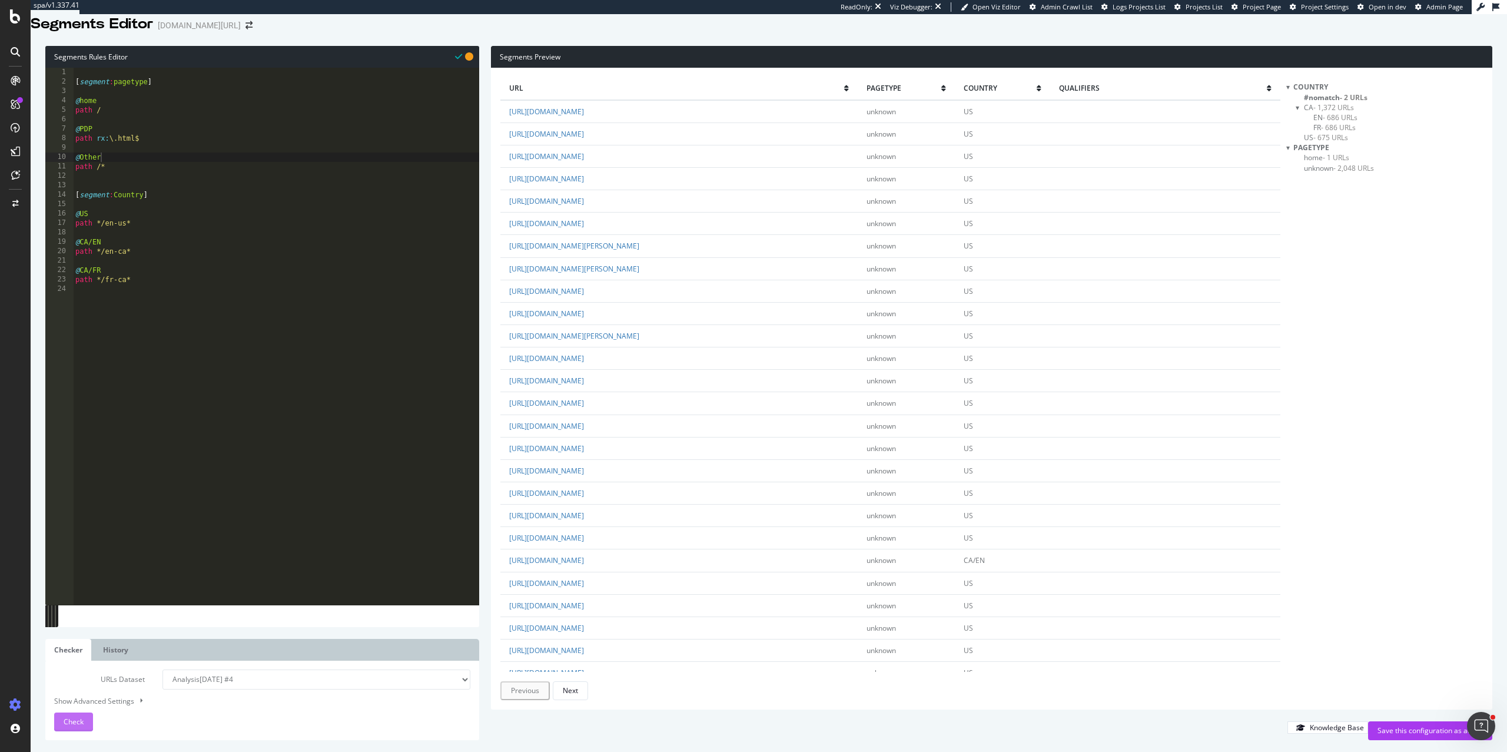
click at [66, 528] on div "Check" at bounding box center [74, 722] width 20 height 18
click at [1086, 528] on div "Save this configuration as active" at bounding box center [1430, 730] width 105 height 10
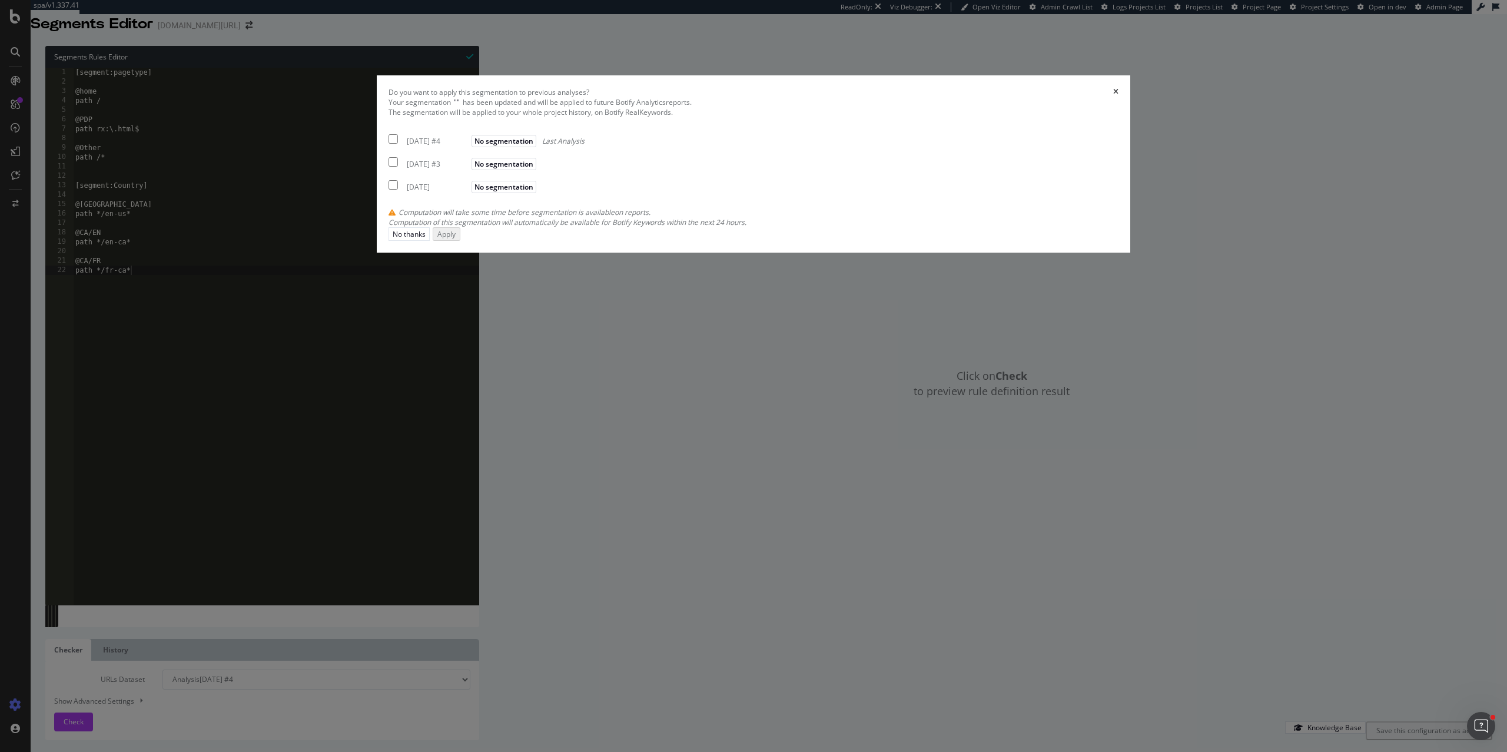
click at [398, 144] on input "modal" at bounding box center [393, 138] width 9 height 9
checkbox input "true"
click at [398, 167] on input "modal" at bounding box center [393, 161] width 9 height 9
checkbox input "true"
click at [455, 238] on div "Apply" at bounding box center [445, 233] width 18 height 10
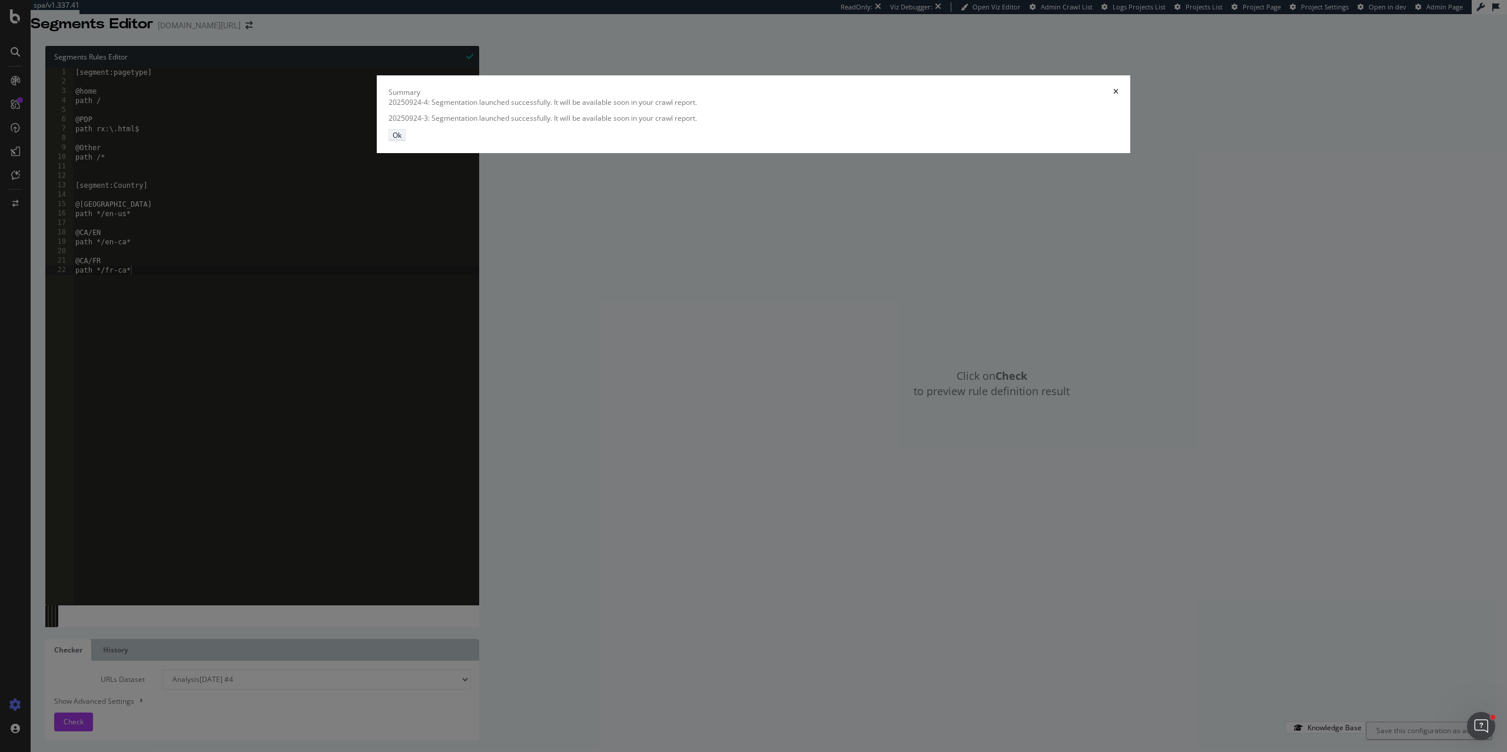
click at [406, 141] on button "Ok" at bounding box center [397, 135] width 17 height 12
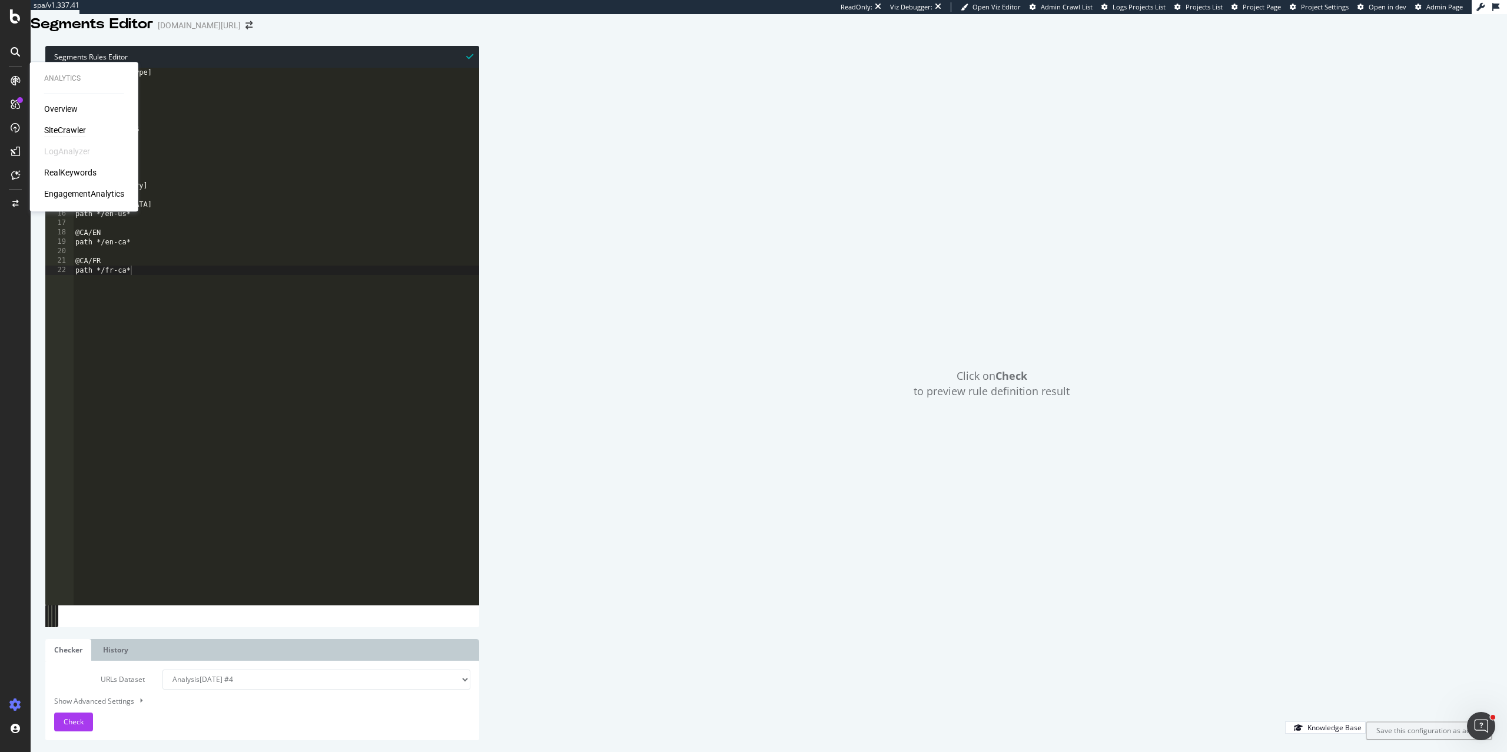
click at [49, 125] on div "SiteCrawler" at bounding box center [65, 130] width 42 height 12
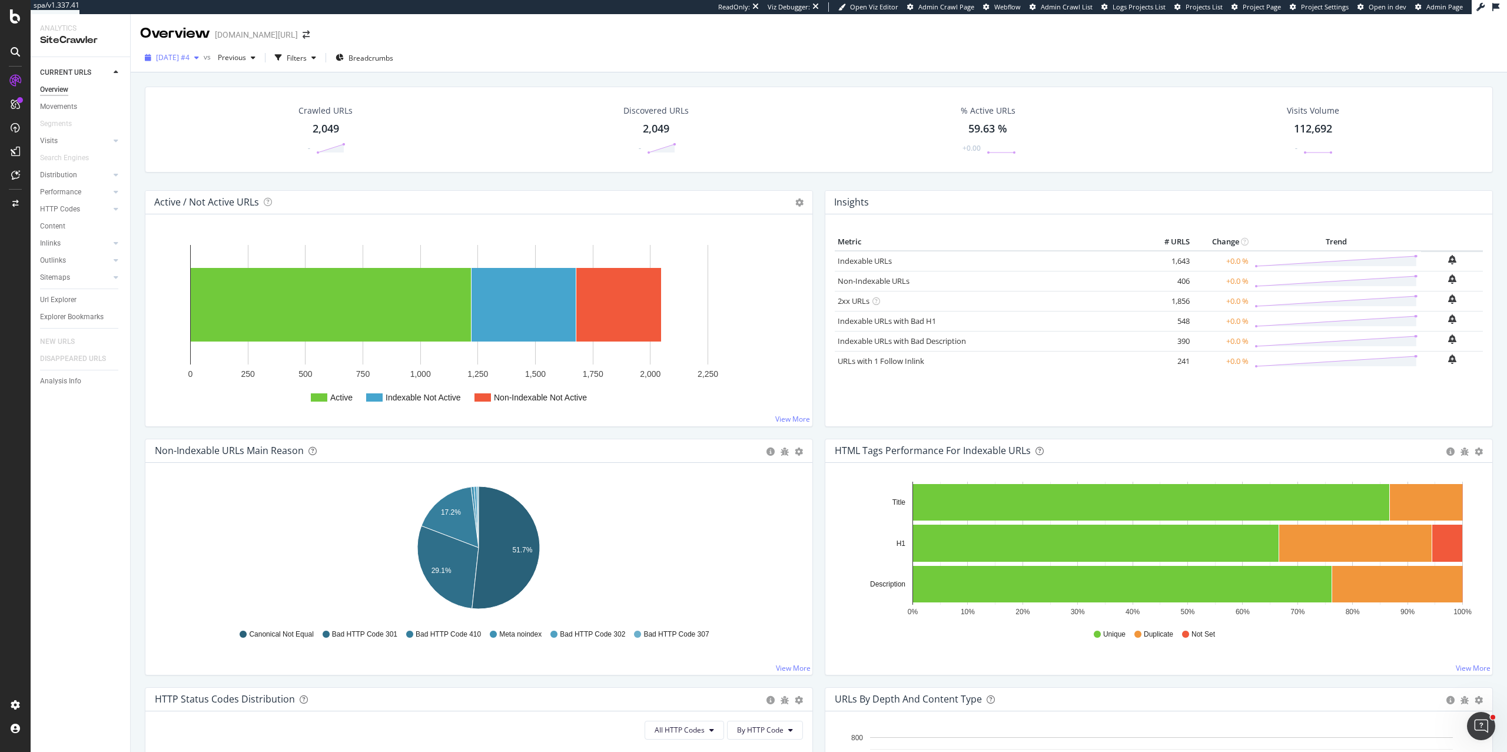
click at [190, 57] on span "[DATE] #4" at bounding box center [173, 57] width 34 height 10
click at [141, 177] on div "Crawled URLs 2,049 - Discovered URLs 2,049 - % Active URLs 59.63 % +0.00 Visits…" at bounding box center [819, 139] width 1360 height 104
click at [163, 58] on span "2025 Sep. 24th #4" at bounding box center [173, 57] width 34 height 10
click at [142, 191] on div "Active / Not Active URLs Chart (by Value) Chart (by Percentage) Table Expand Ex…" at bounding box center [479, 314] width 680 height 248
click at [181, 55] on span "[DATE] #4" at bounding box center [173, 57] width 34 height 10
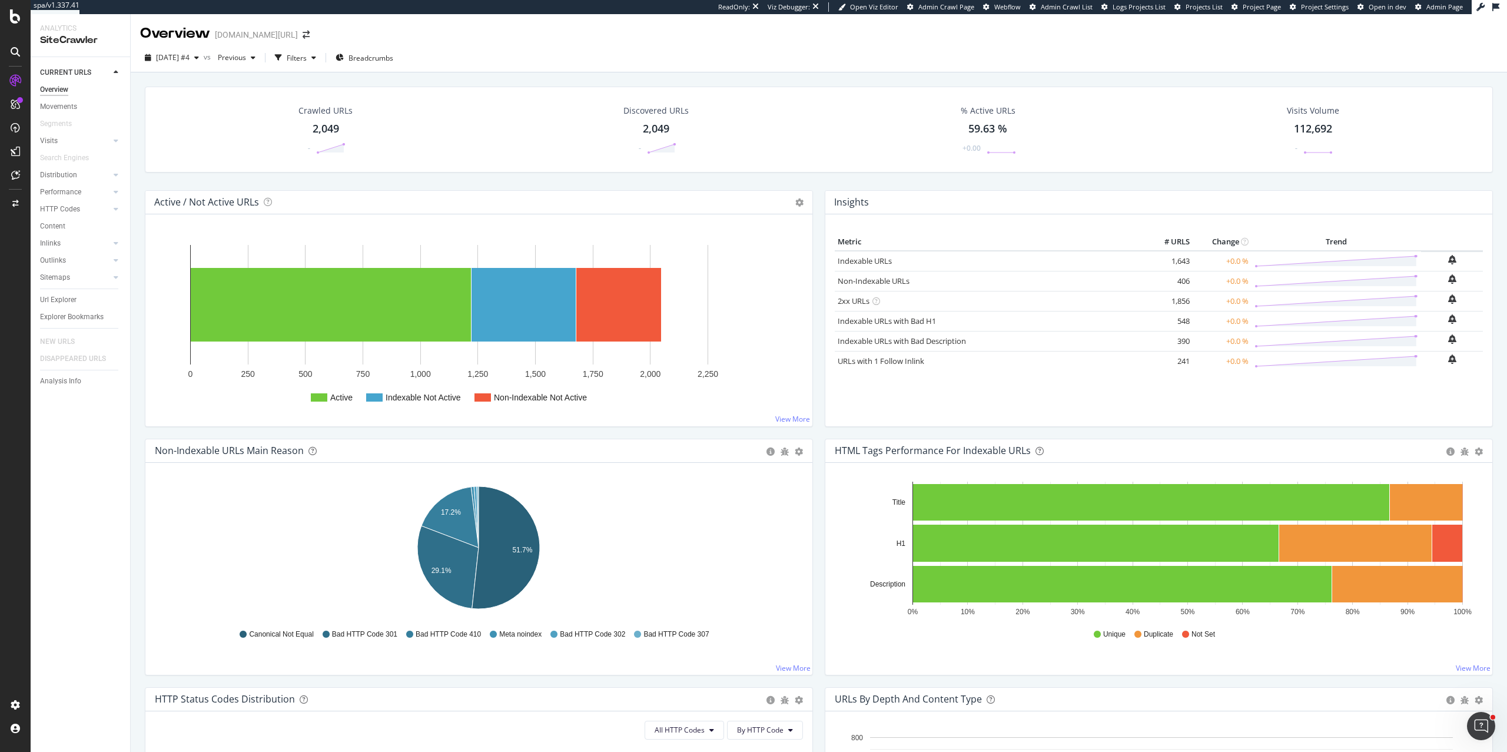
click at [148, 198] on div "Active / Not Active URLs Chart (by Value) Chart (by Percentage) Table Expand Ex…" at bounding box center [478, 203] width 667 height 24
click at [48, 528] on div "Settings" at bounding box center [61, 642] width 49 height 9
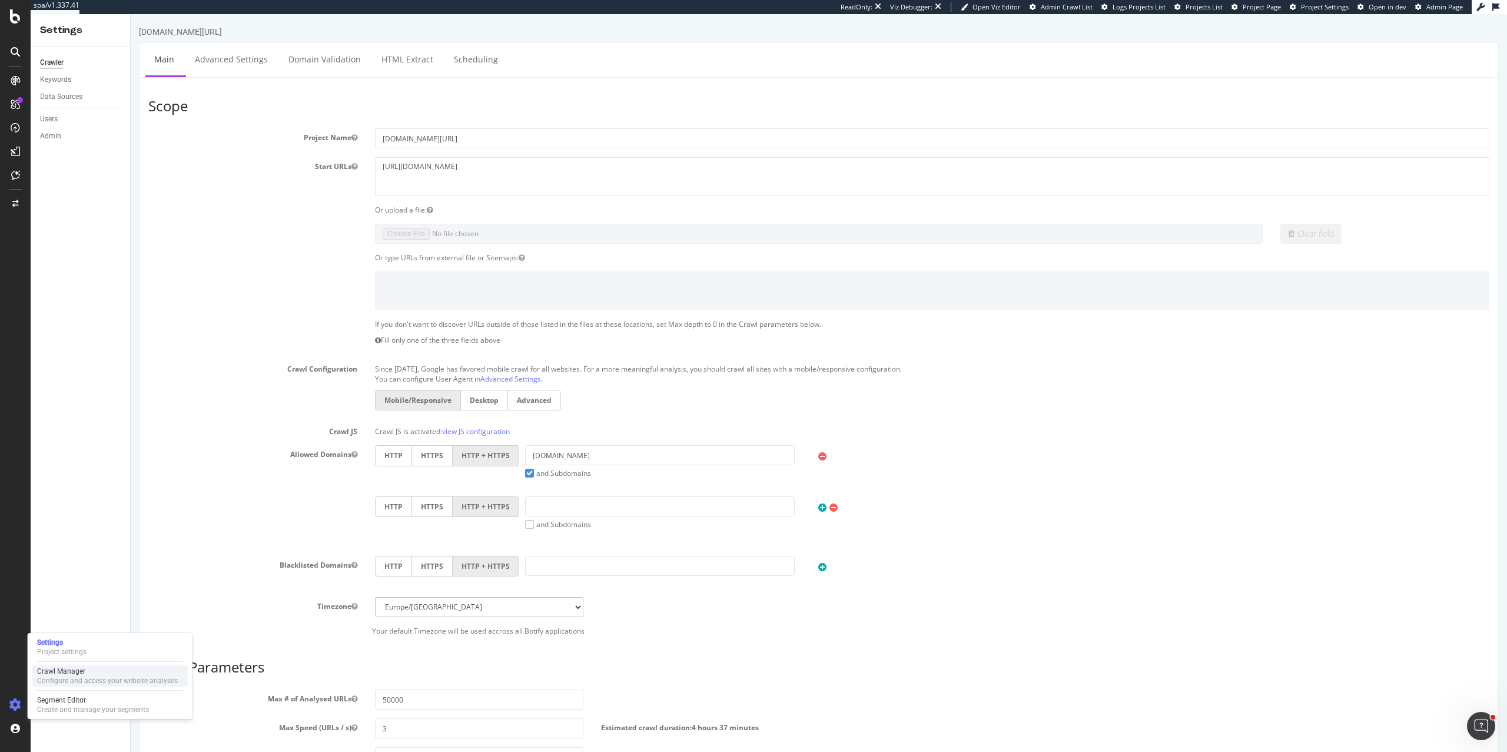
click at [72, 528] on div "Crawl Manager" at bounding box center [107, 670] width 141 height 9
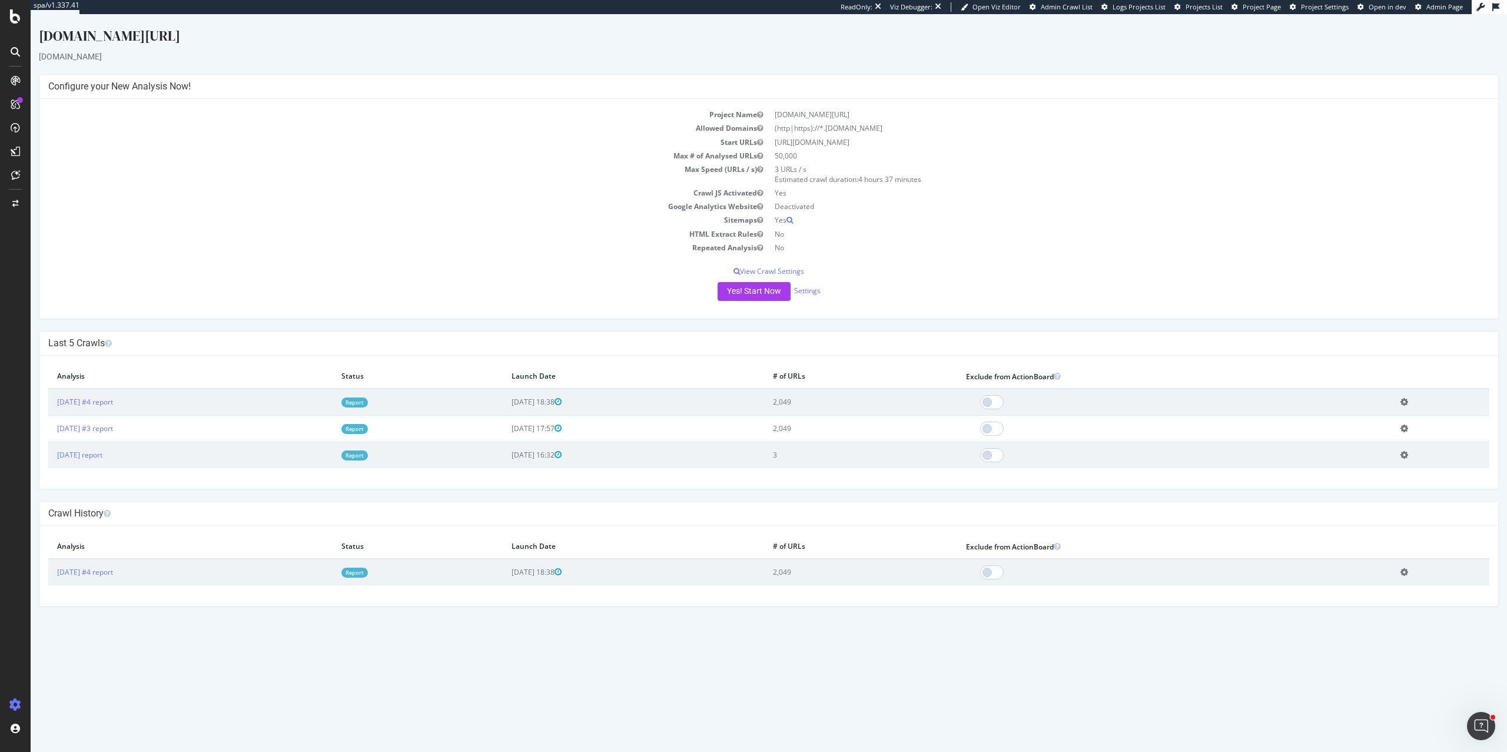
click at [1086, 453] on icon at bounding box center [1405, 454] width 8 height 9
click at [1086, 486] on link "Delete analysis" at bounding box center [1361, 488] width 94 height 16
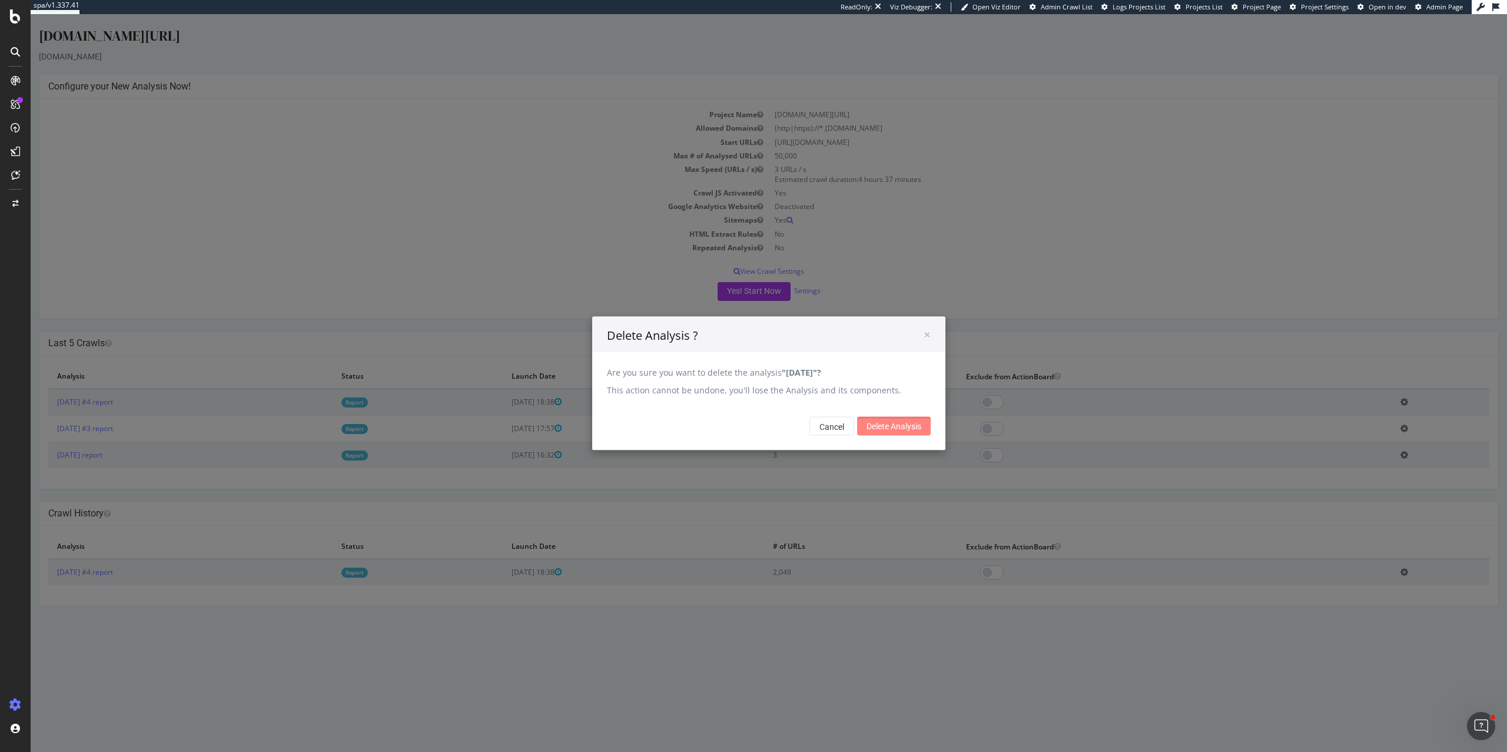
click at [890, 423] on input "Delete Analysis" at bounding box center [894, 425] width 74 height 19
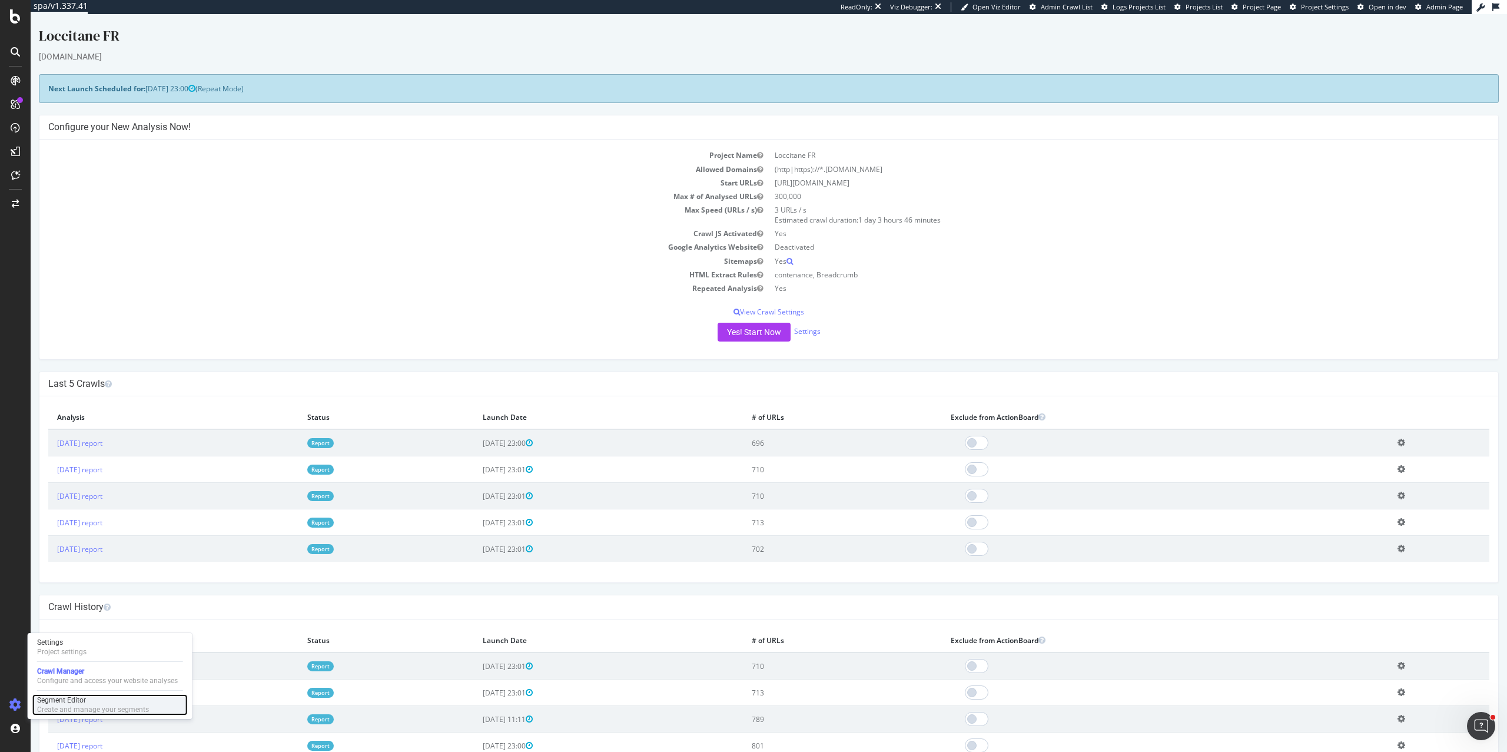
click at [48, 698] on div "Segment Editor" at bounding box center [93, 699] width 112 height 9
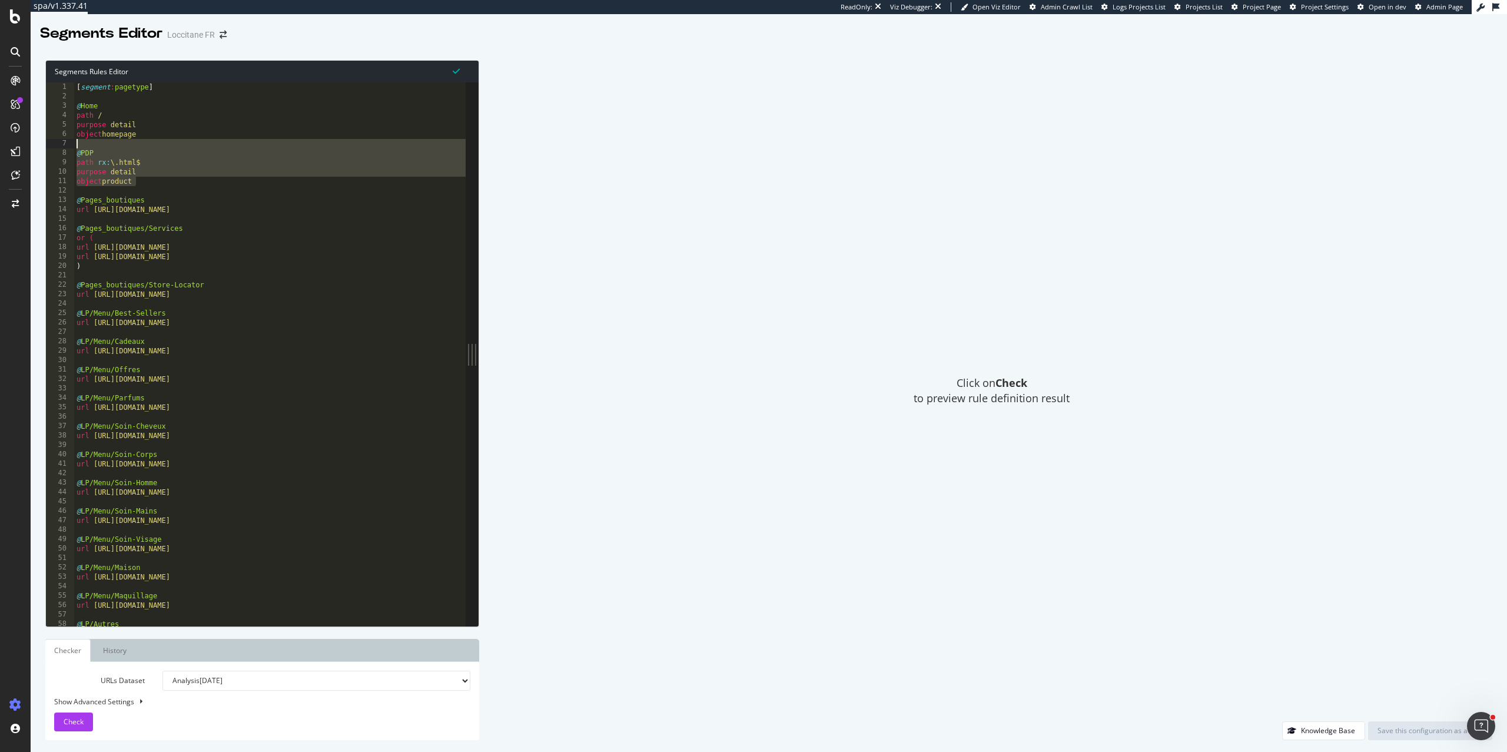
drag, startPoint x: 154, startPoint y: 183, endPoint x: 66, endPoint y: 143, distance: 96.7
click at [66, 143] on div "object product 1 2 3 4 5 6 7 8 9 10 11 12 13 14 15 16 17 18 19 20 21 22 23 24 2…" at bounding box center [256, 353] width 420 height 543
type textarea "@PDP"
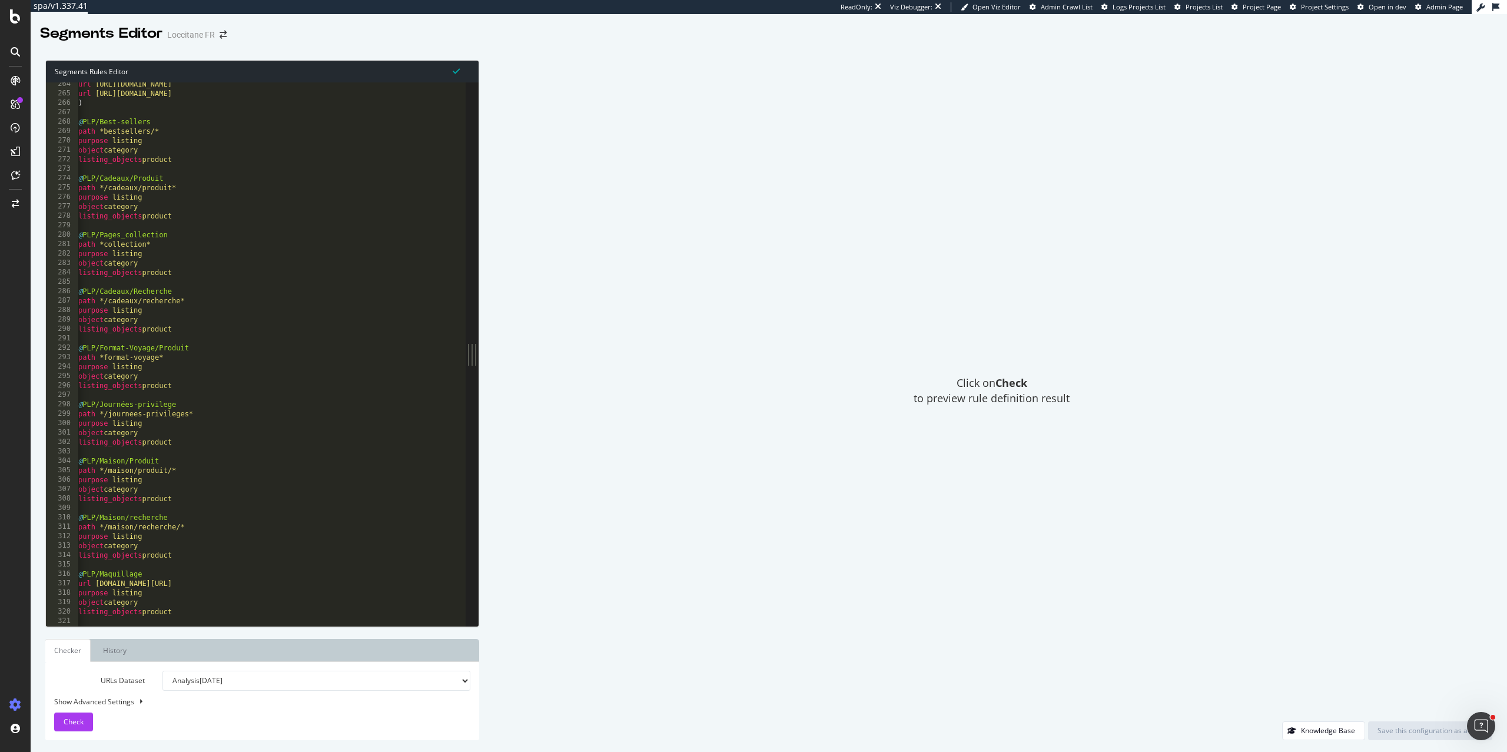
scroll to position [0, 2]
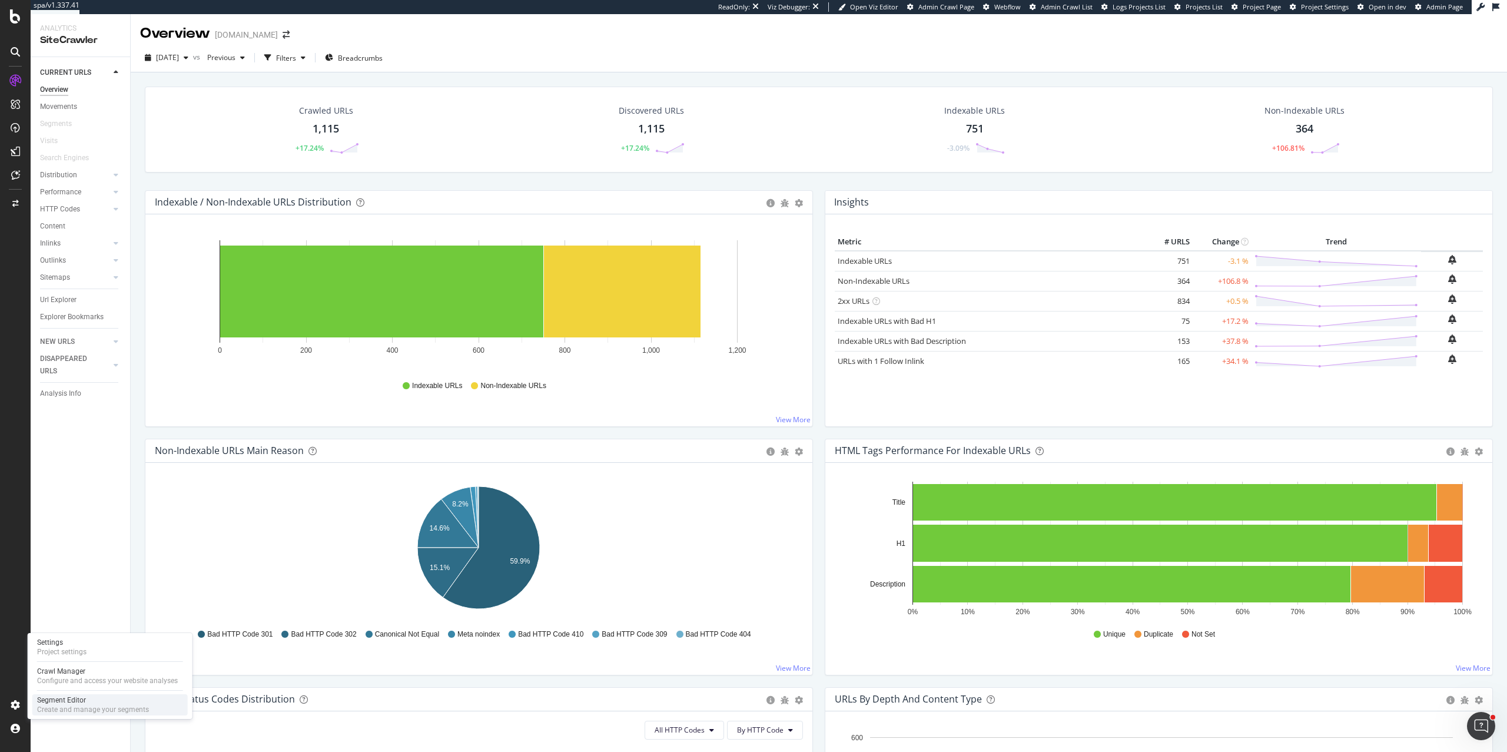
click at [78, 705] on div "Create and manage your segments" at bounding box center [93, 709] width 112 height 9
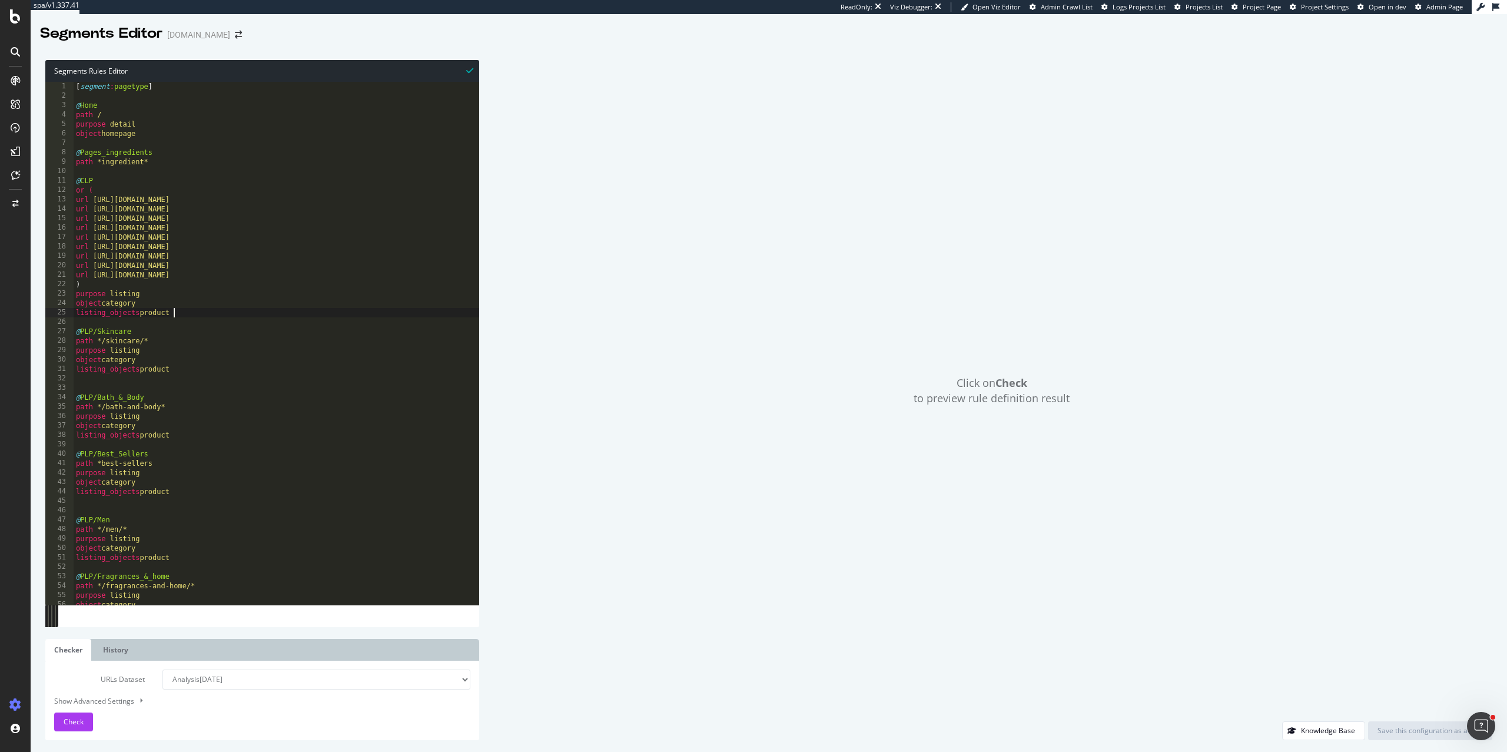
click at [181, 309] on div "[ segment : pagetype ] @ Home path / purpose detail object homepage @ Pages_ing…" at bounding box center [277, 353] width 406 height 542
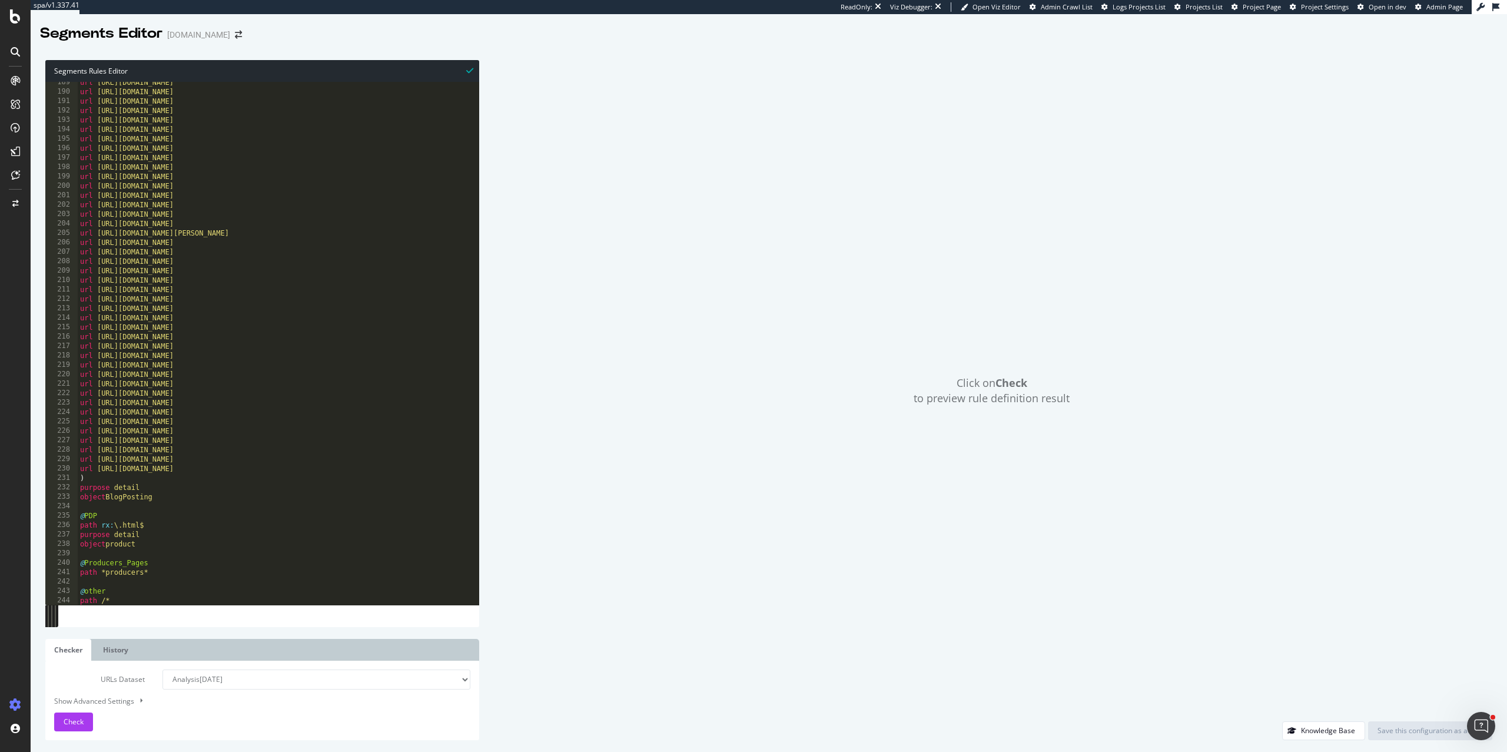
scroll to position [1775, 0]
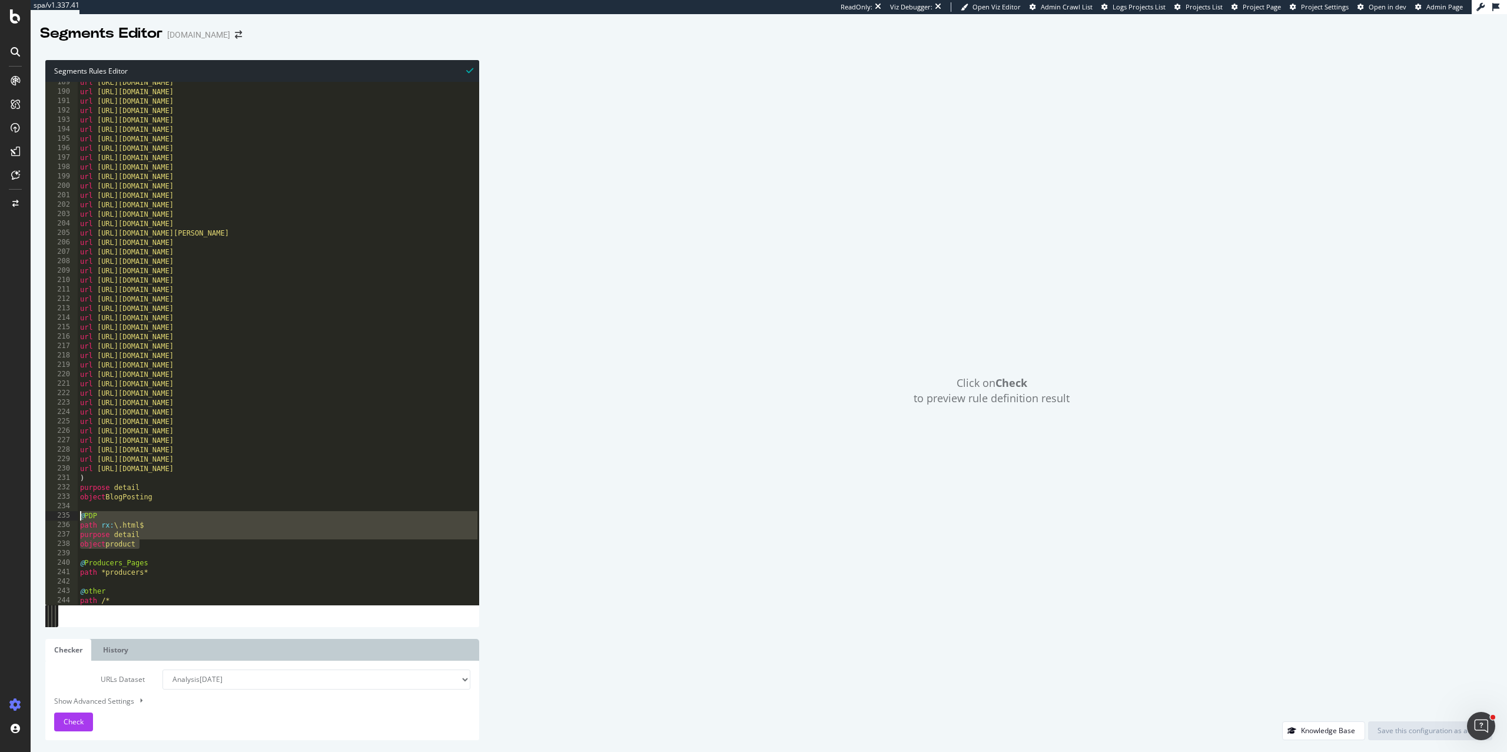
drag, startPoint x: 147, startPoint y: 543, endPoint x: 71, endPoint y: 513, distance: 81.5
click at [71, 513] on div "listing_objects product 189 190 191 192 193 194 195 196 197 198 199 200 201 202…" at bounding box center [262, 343] width 434 height 523
type textarea "@PDP path rx:\.html$"
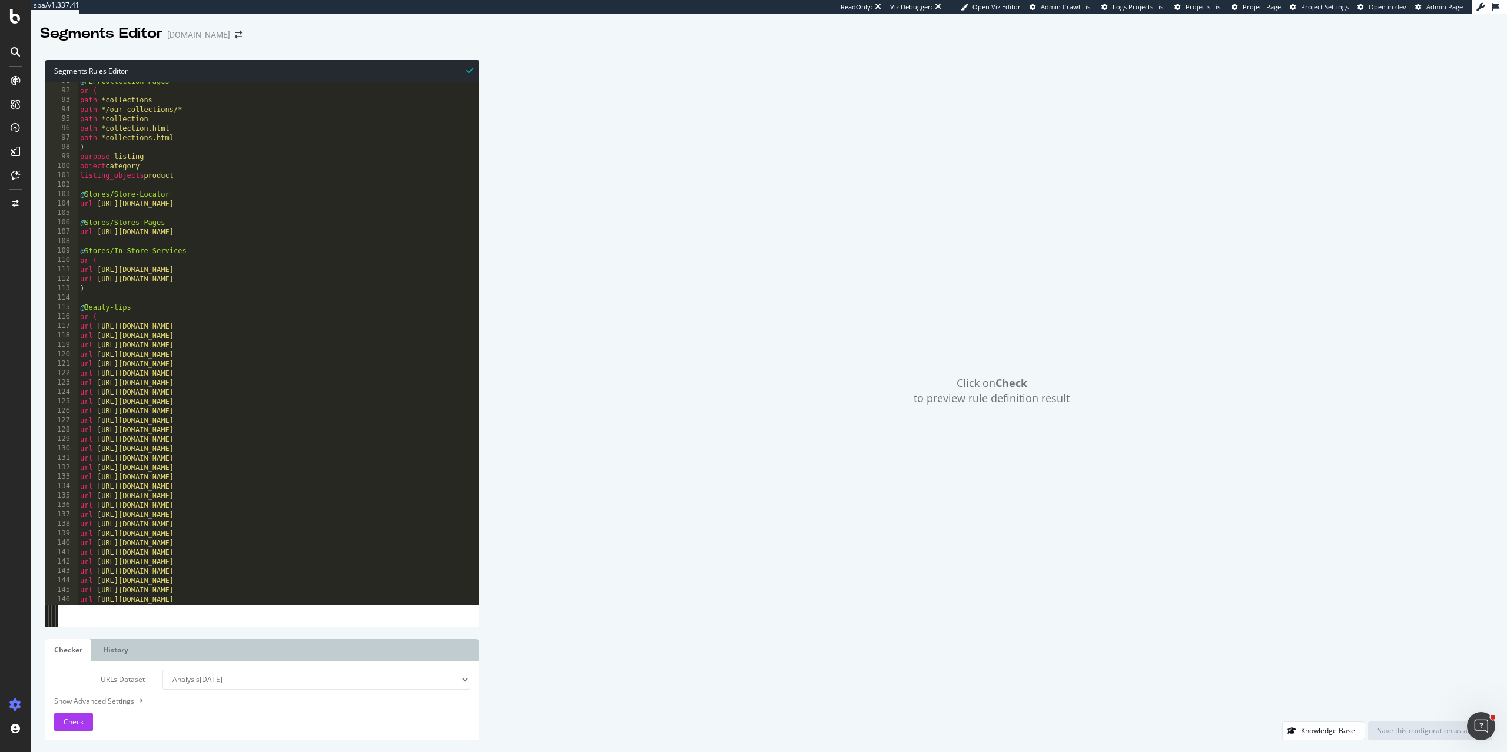
scroll to position [836, 0]
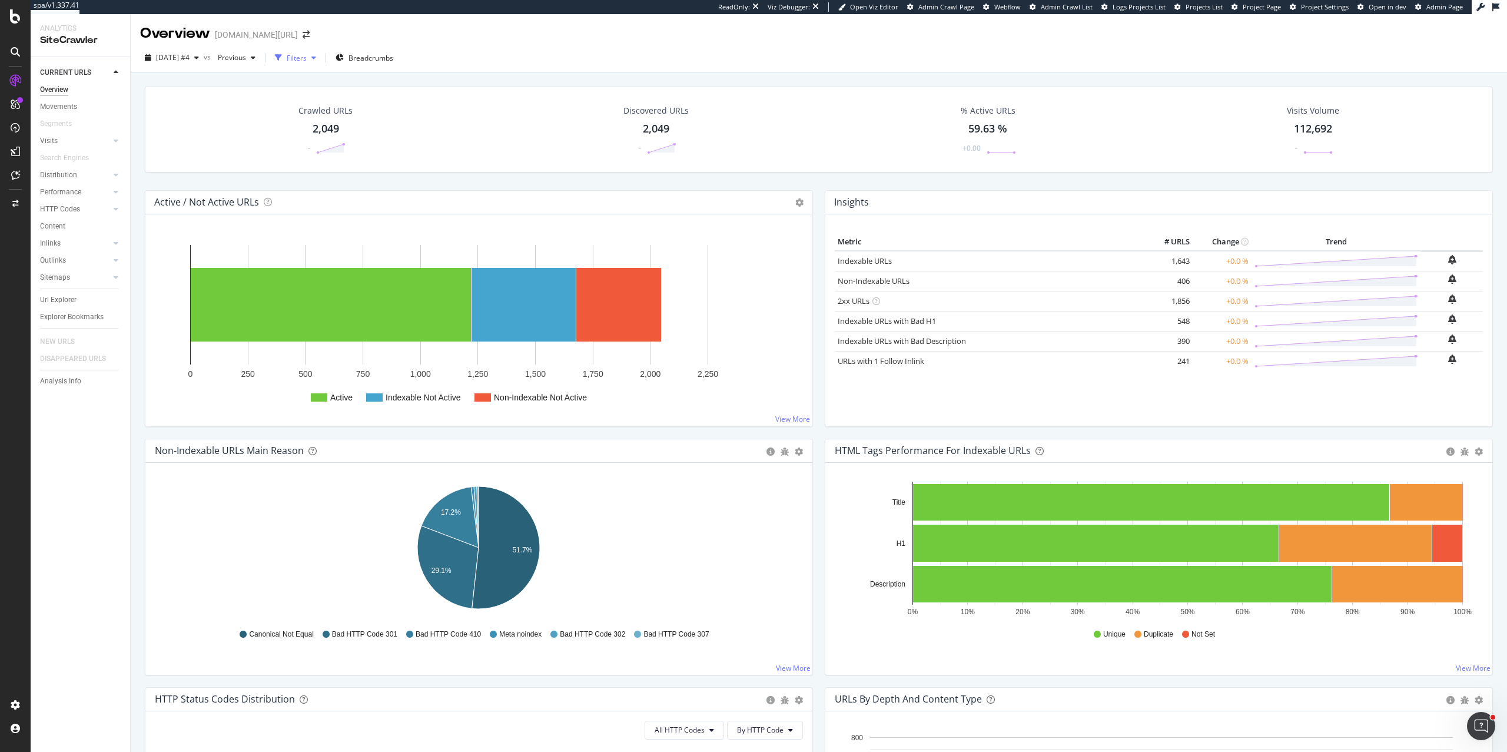
click at [321, 64] on div "Filters" at bounding box center [295, 58] width 51 height 18
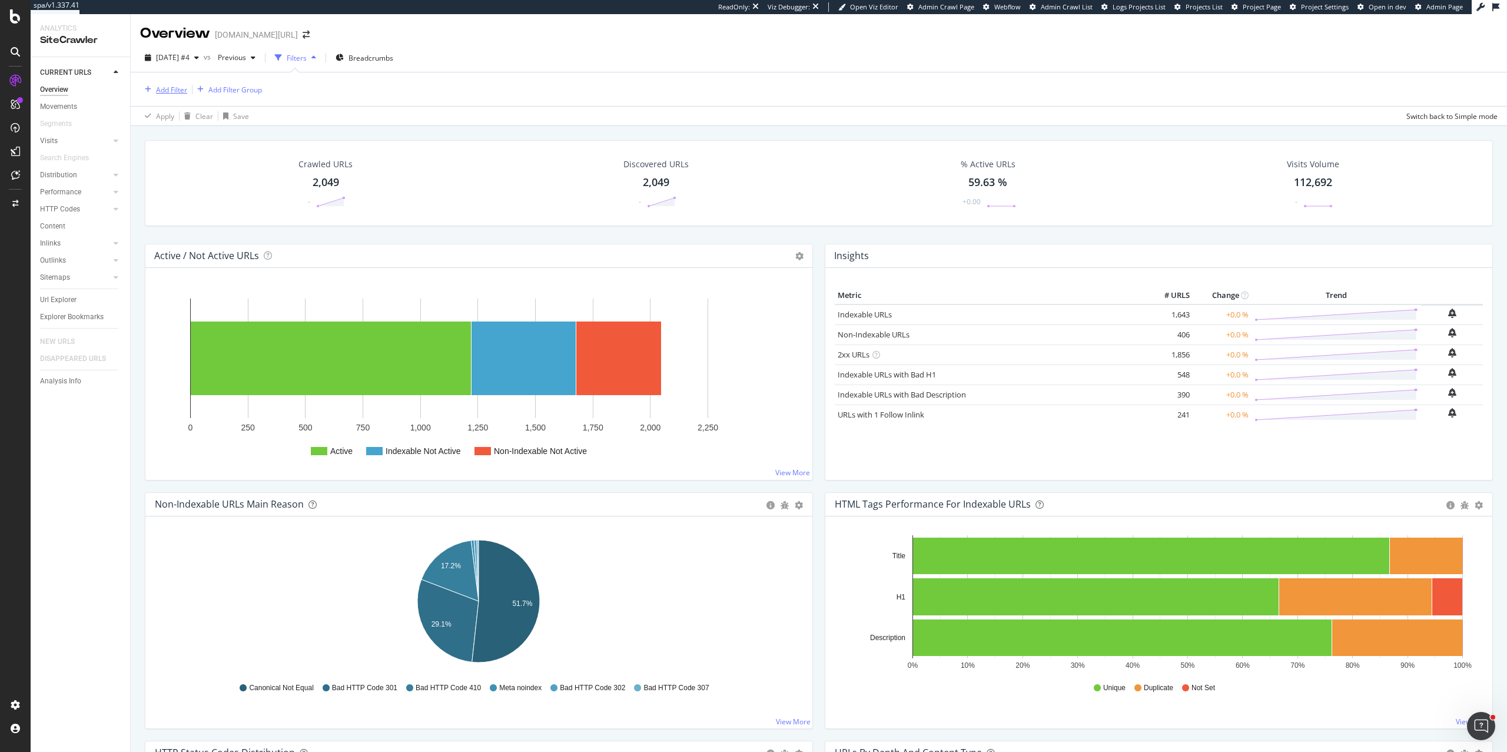
click at [172, 96] on button "Add Filter" at bounding box center [163, 89] width 47 height 14
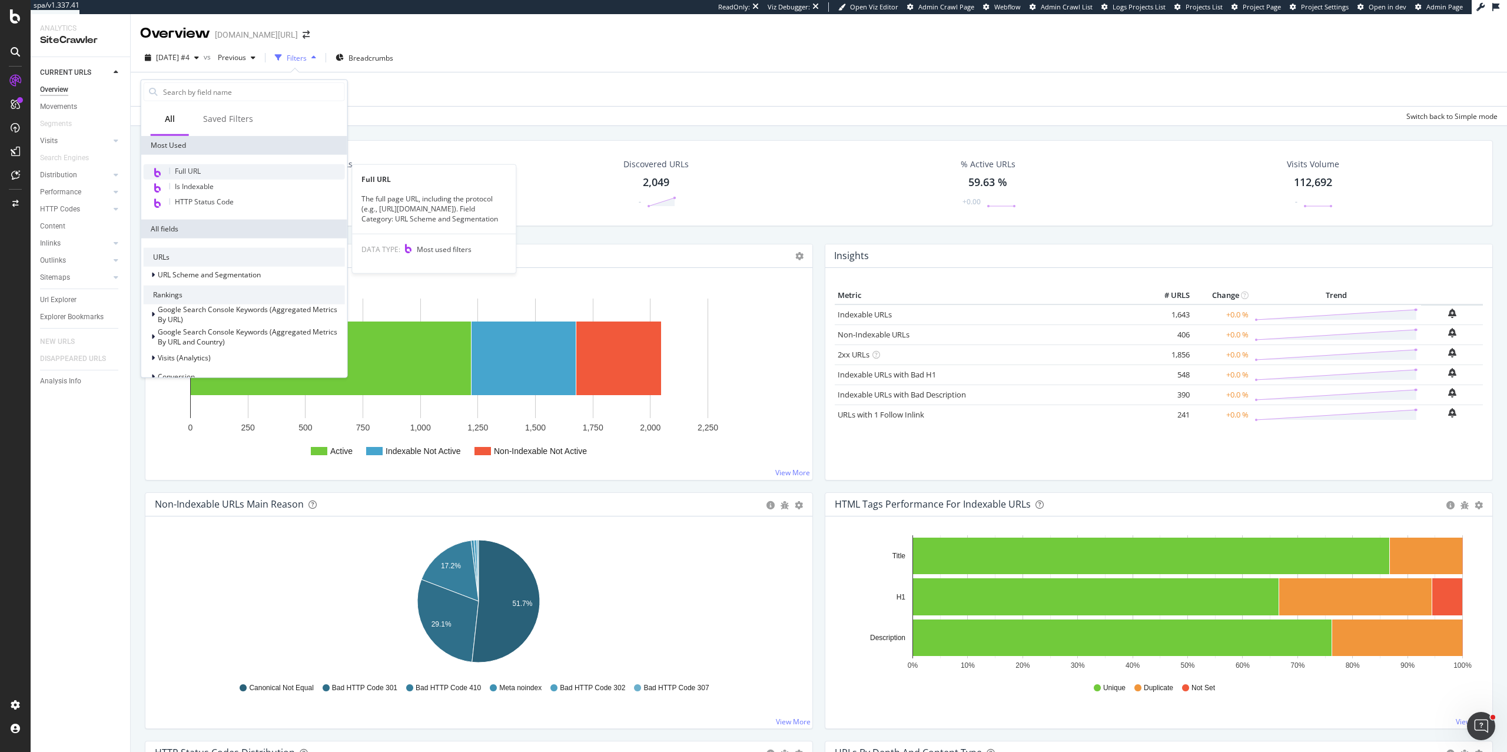
click at [197, 166] on span "Full URL" at bounding box center [188, 171] width 26 height 10
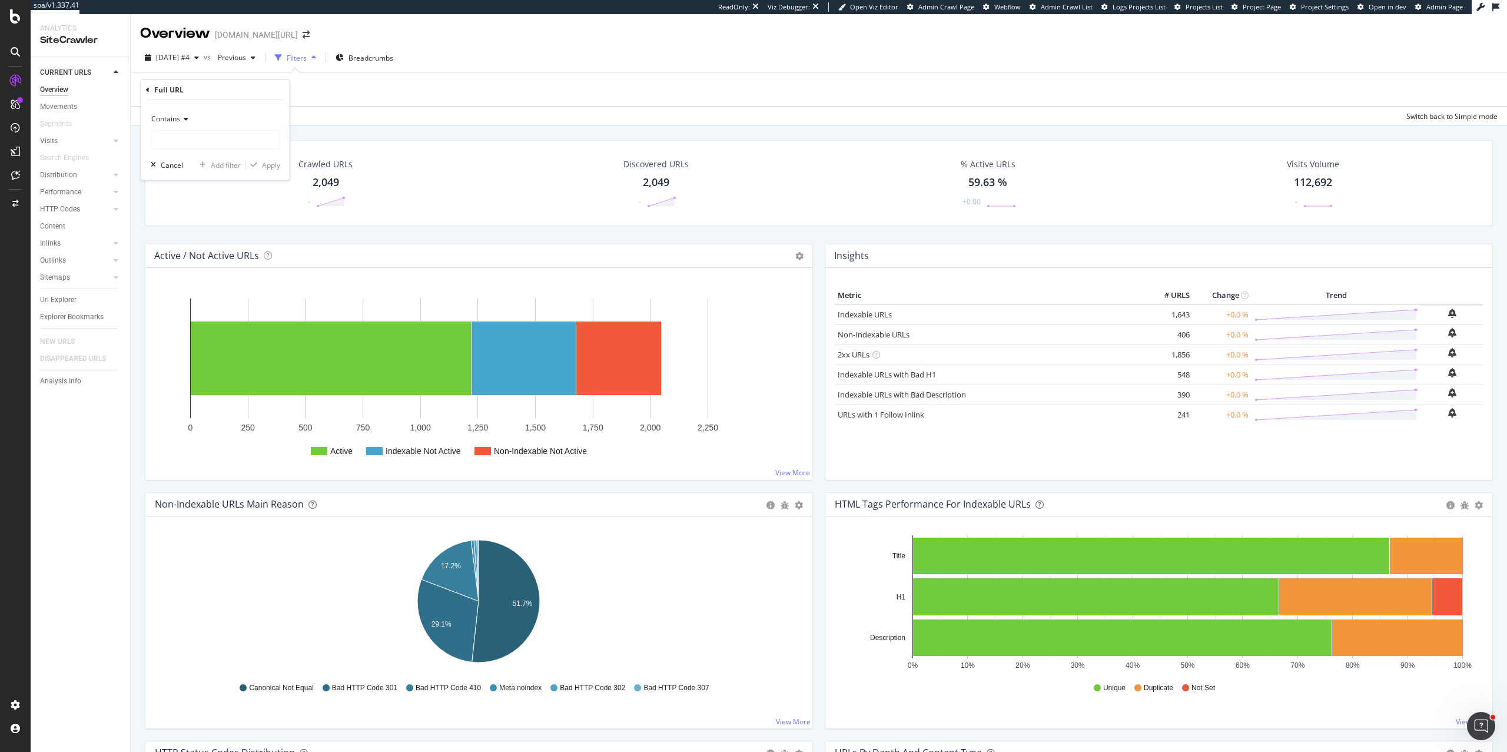
click at [165, 124] on span "Contains" at bounding box center [165, 119] width 29 height 10
click at [181, 200] on span "Ends with" at bounding box center [172, 204] width 31 height 10
click at [203, 135] on input "text" at bounding box center [215, 140] width 128 height 19
type input "/"
type input ".html"
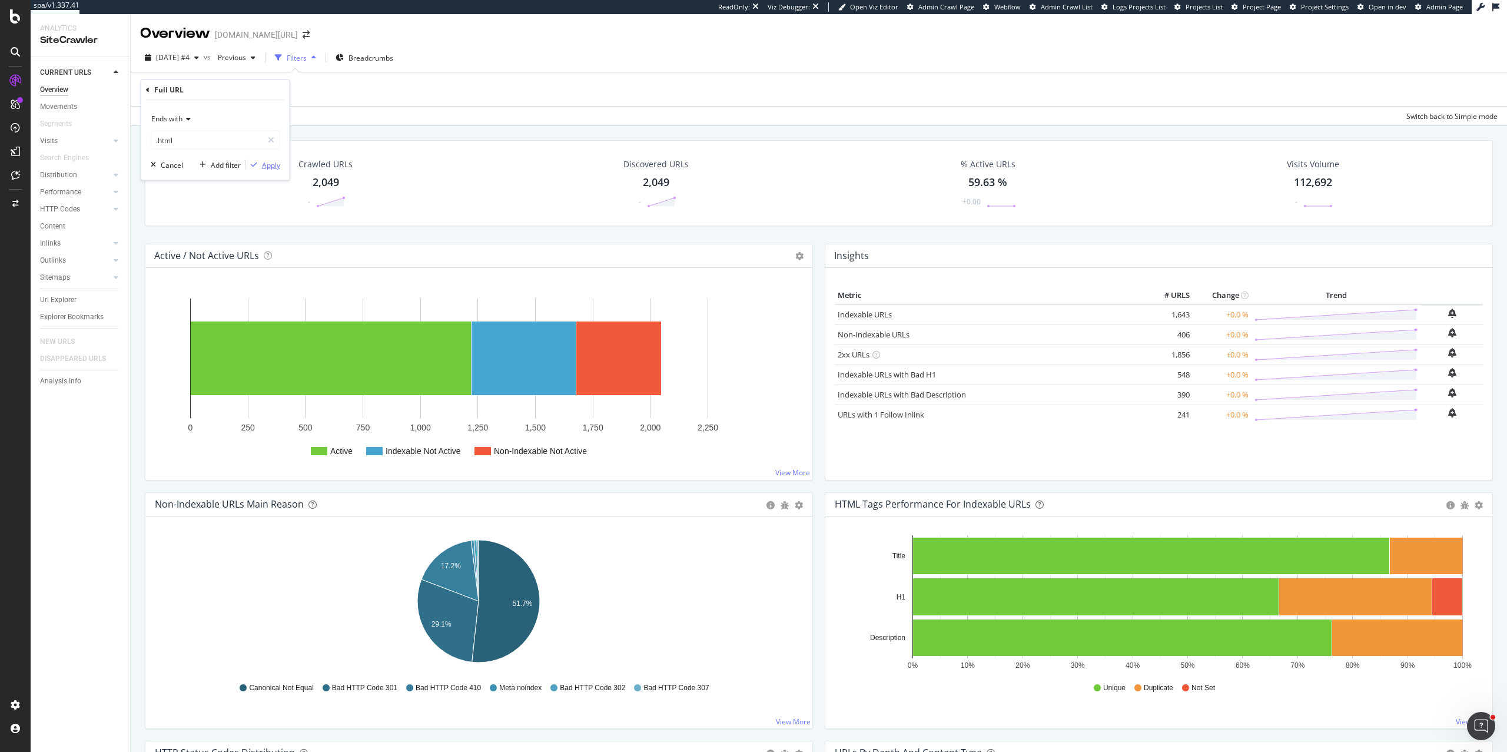
click at [272, 162] on div "Apply" at bounding box center [271, 165] width 18 height 10
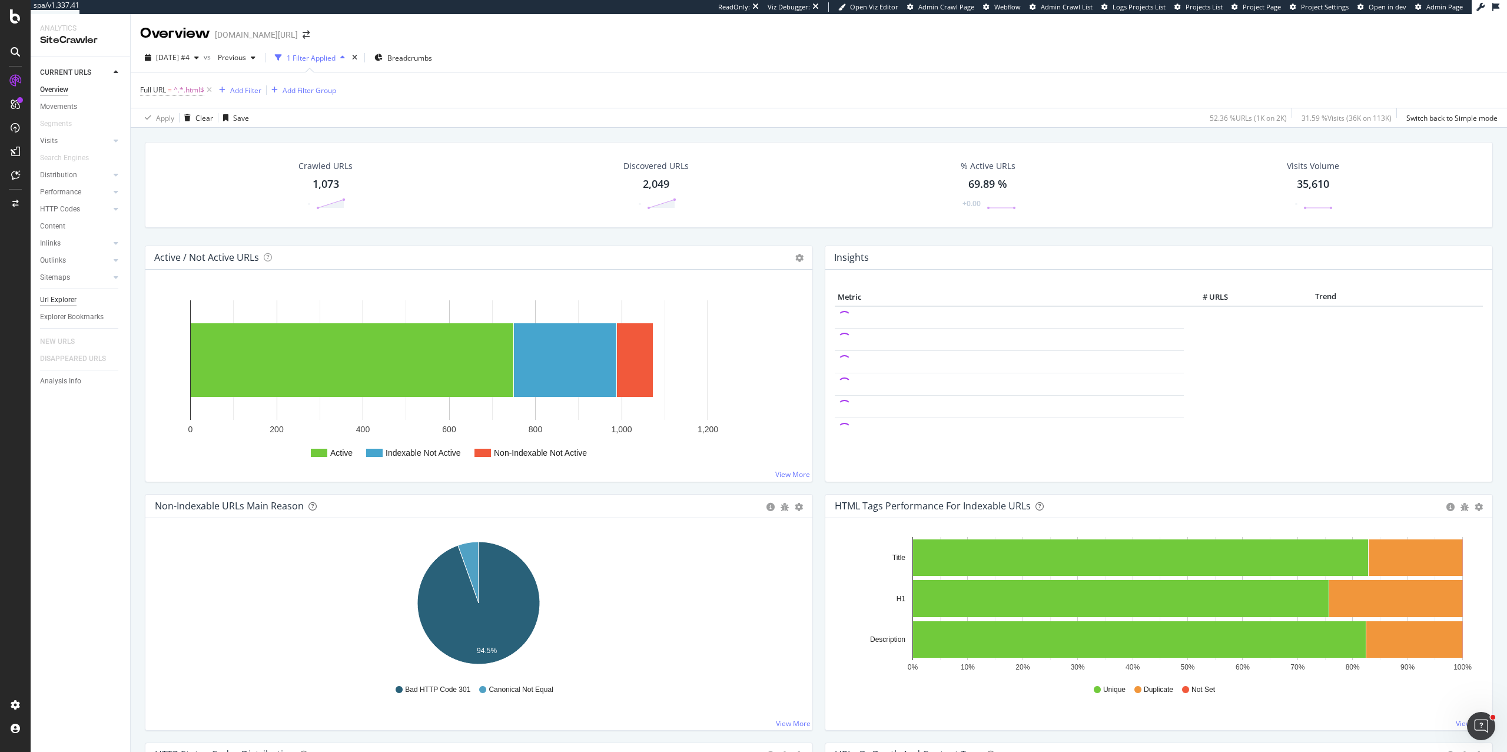
click at [60, 297] on div "Url Explorer" at bounding box center [58, 300] width 37 height 12
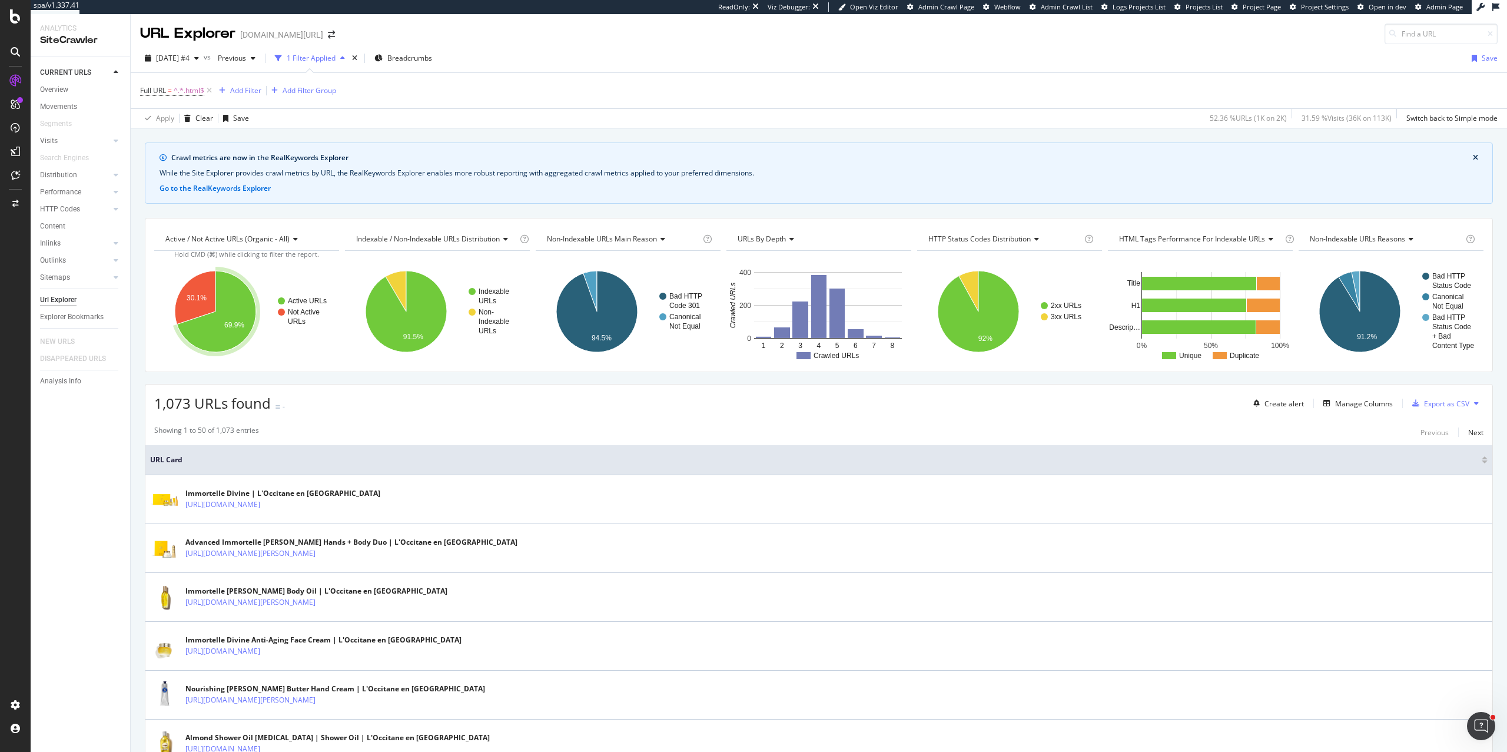
scroll to position [38, 0]
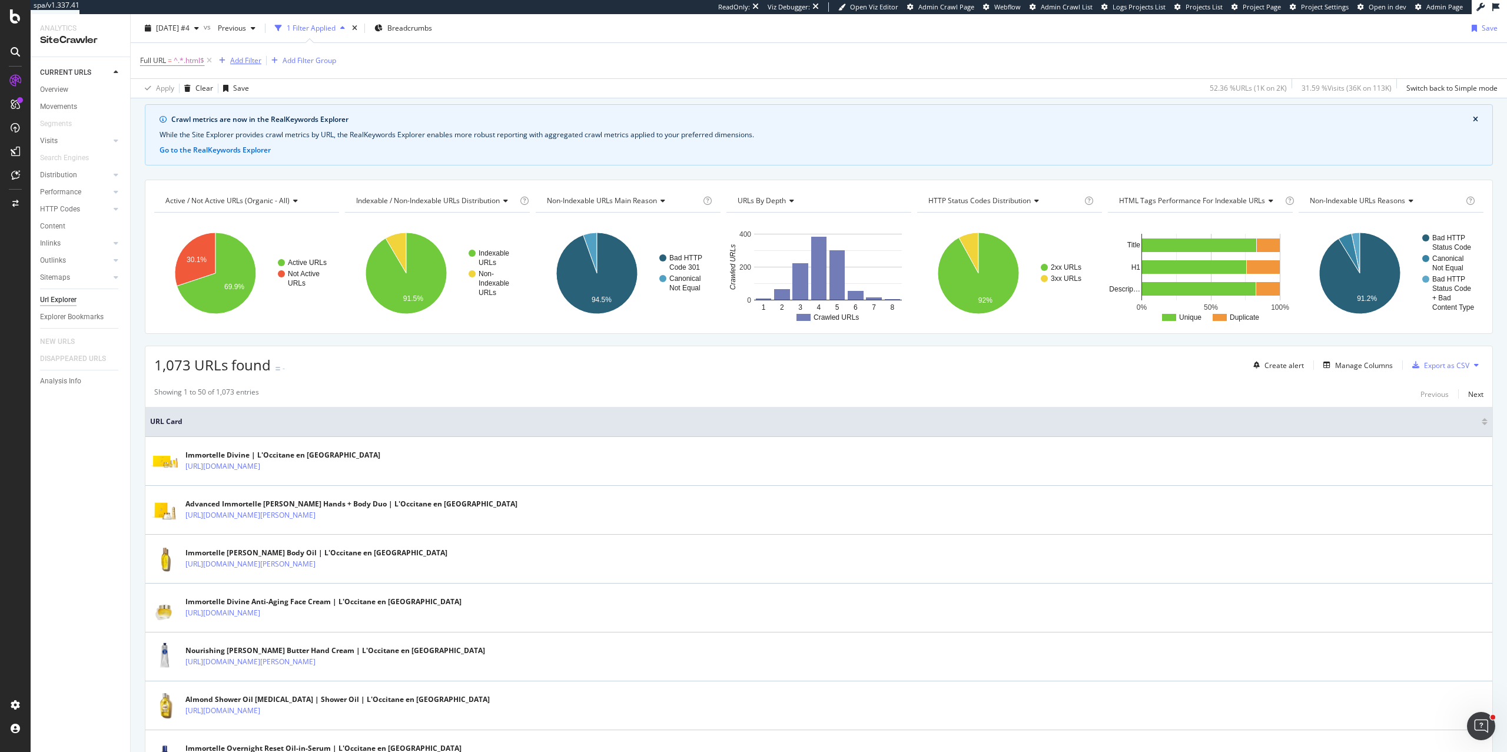
click at [238, 57] on div "Add Filter" at bounding box center [245, 60] width 31 height 10
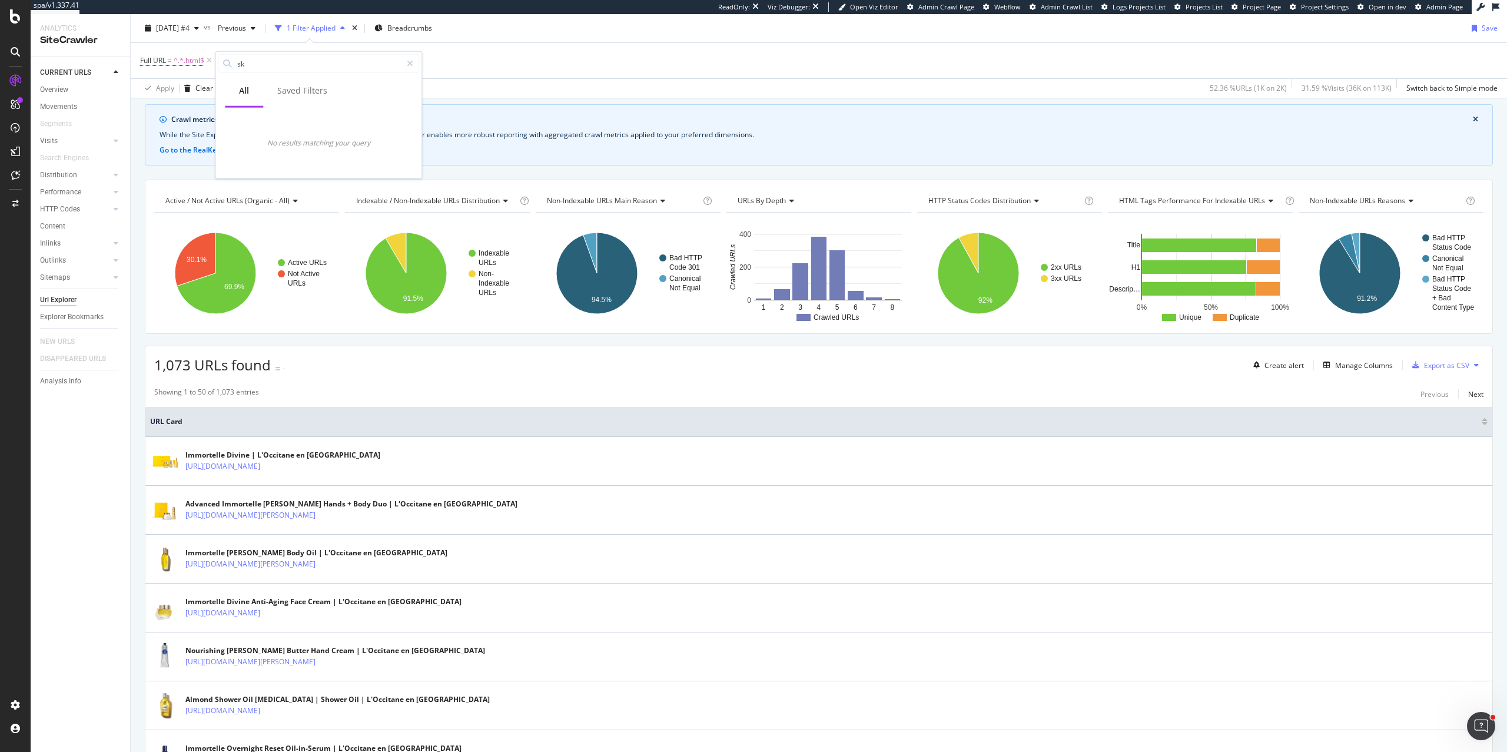
type input "s"
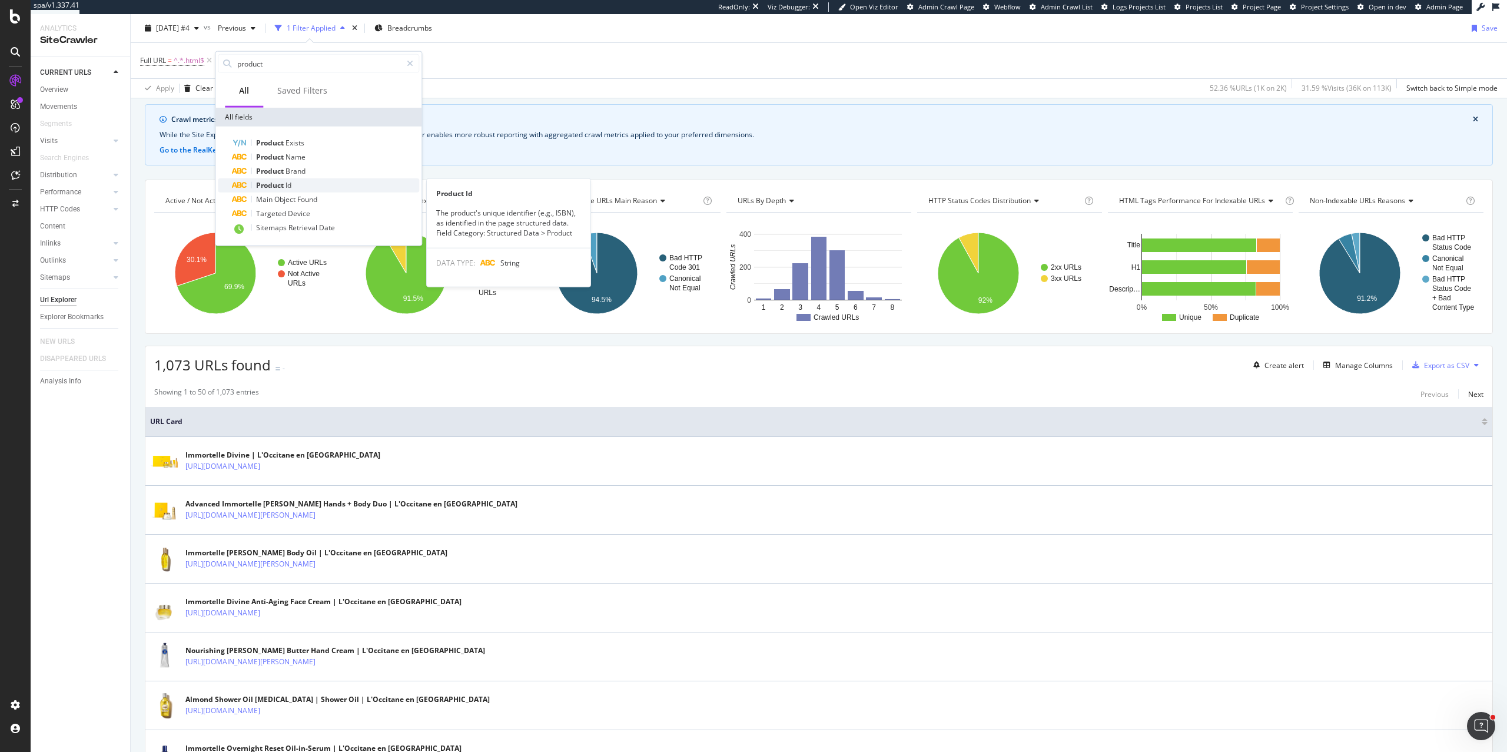
type input "product"
click at [286, 187] on span "Id" at bounding box center [289, 185] width 6 height 10
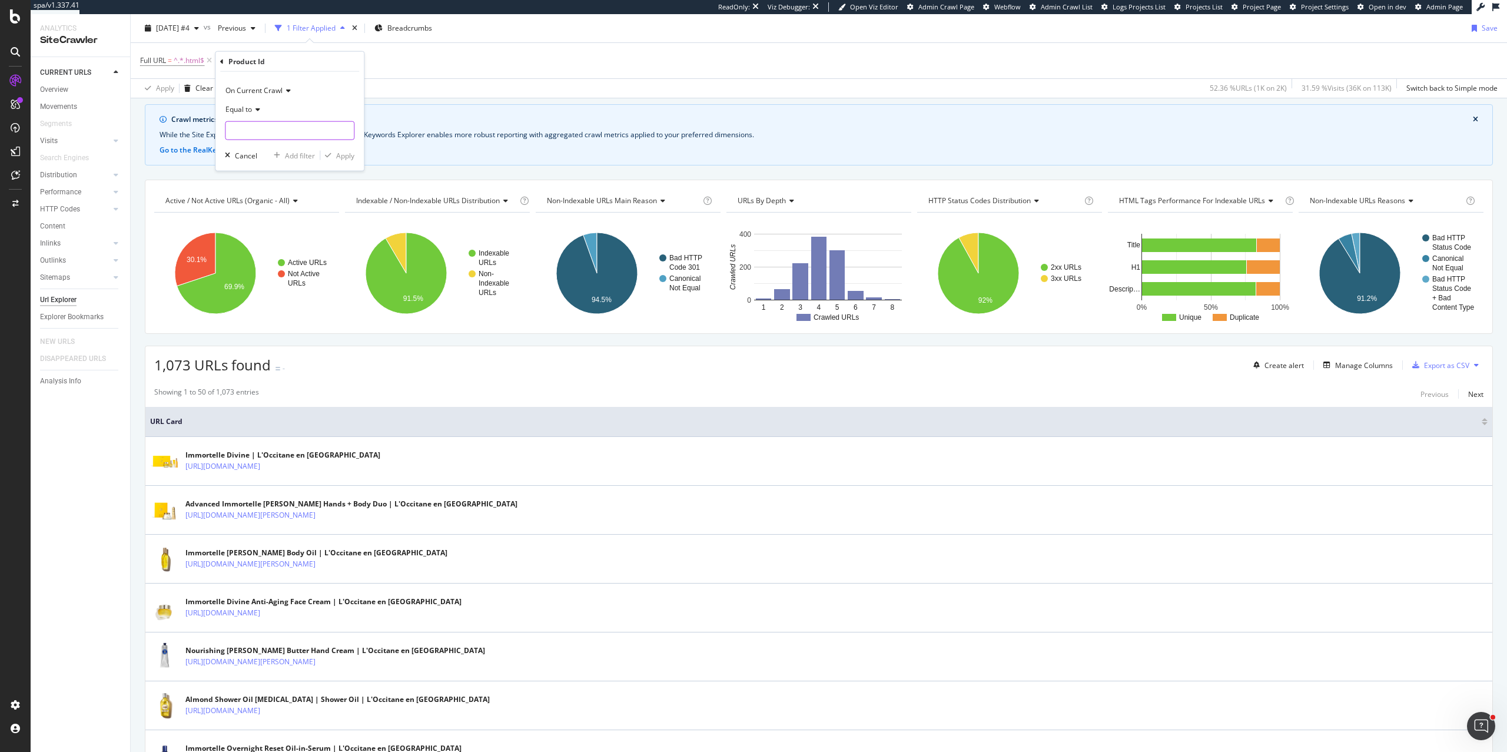
click at [290, 130] on input "text" at bounding box center [289, 130] width 128 height 19
click at [256, 114] on div "Equal to" at bounding box center [290, 109] width 130 height 19
click at [264, 284] on div "Exists" at bounding box center [291, 286] width 126 height 15
click at [345, 135] on div "Apply" at bounding box center [345, 134] width 18 height 10
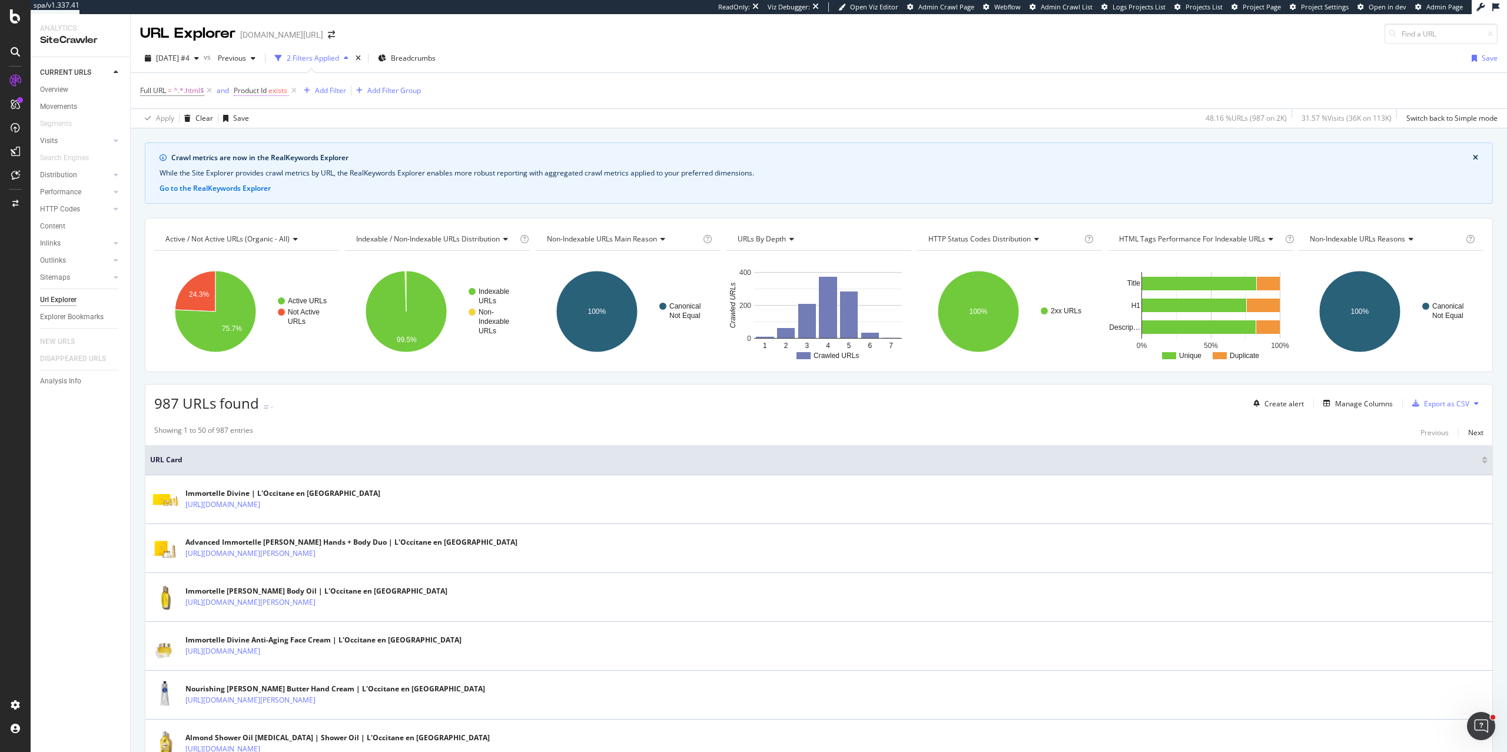
click at [267, 95] on span "Product Id" at bounding box center [250, 90] width 33 height 10
click at [264, 139] on span "Exists" at bounding box center [255, 138] width 19 height 10
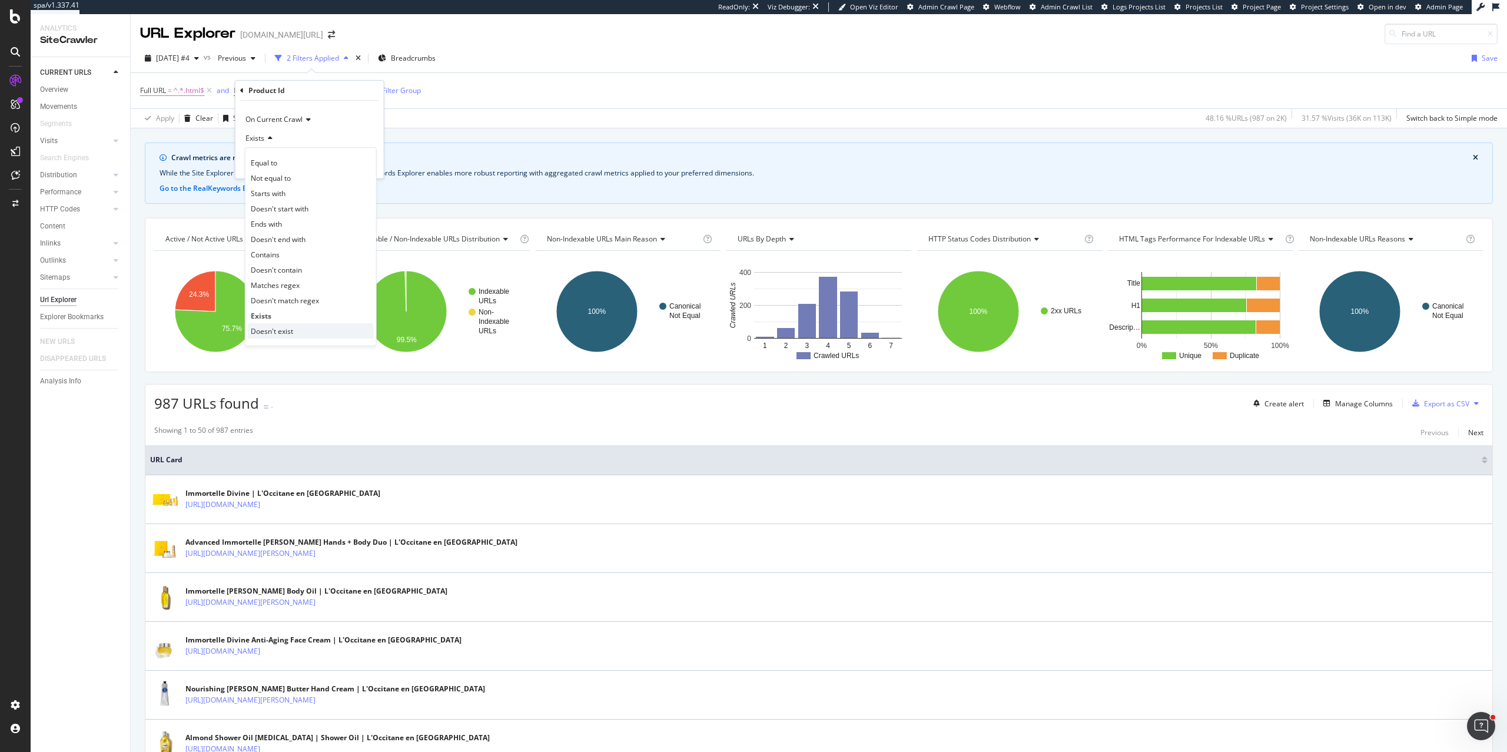
click at [271, 331] on span "Doesn't exist" at bounding box center [272, 331] width 42 height 10
click at [363, 164] on div "Apply" at bounding box center [365, 163] width 18 height 10
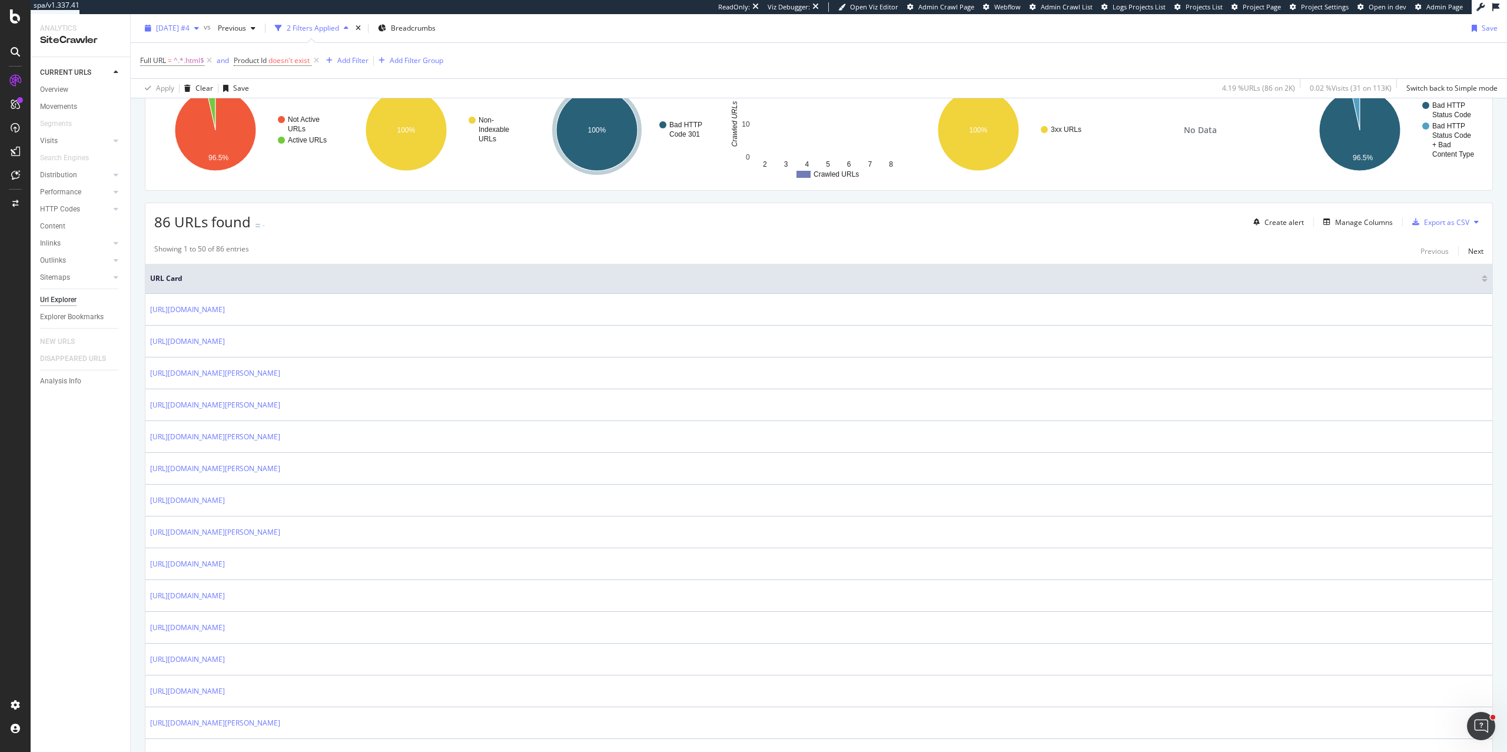
scroll to position [217, 0]
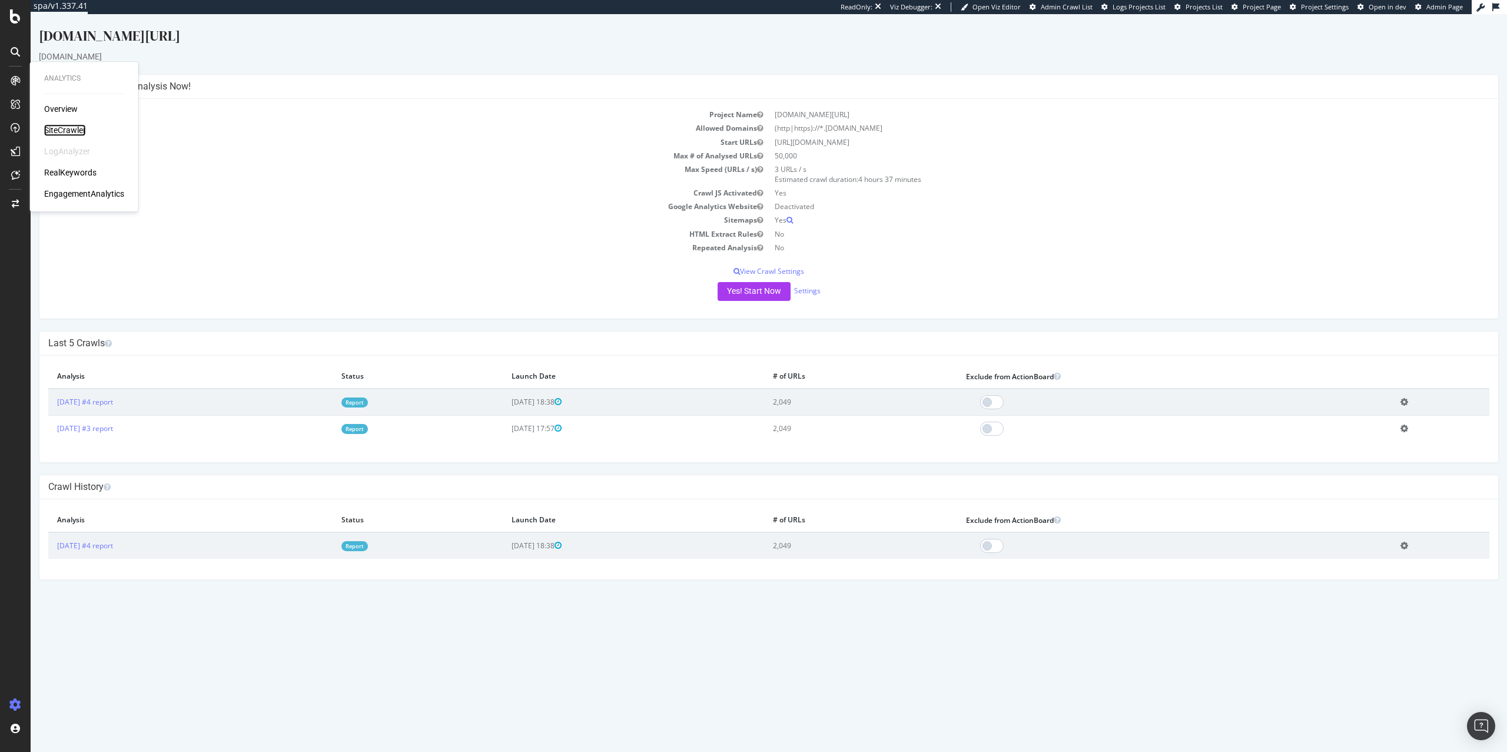
click at [52, 130] on div "SiteCrawler" at bounding box center [65, 130] width 42 height 12
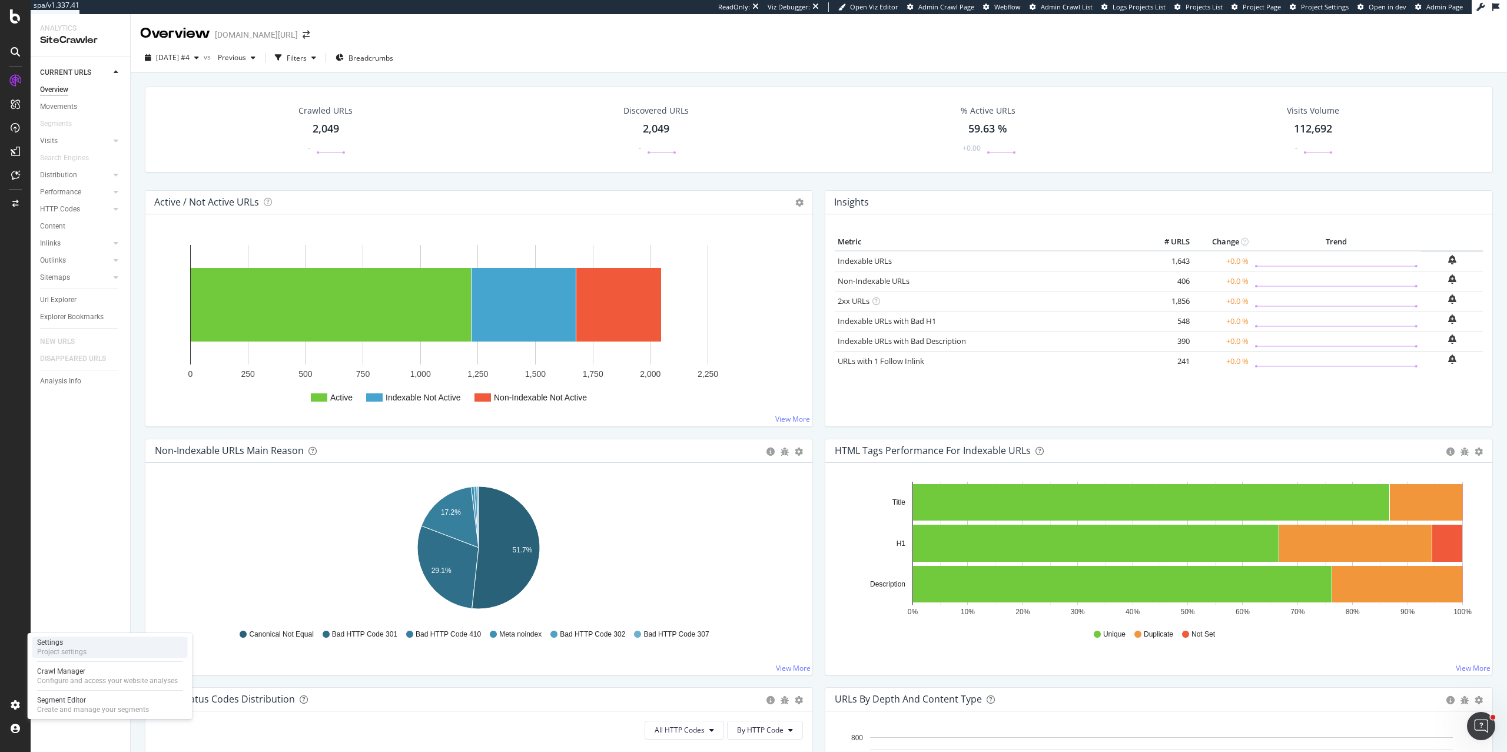
click at [54, 652] on div "Project settings" at bounding box center [61, 651] width 49 height 9
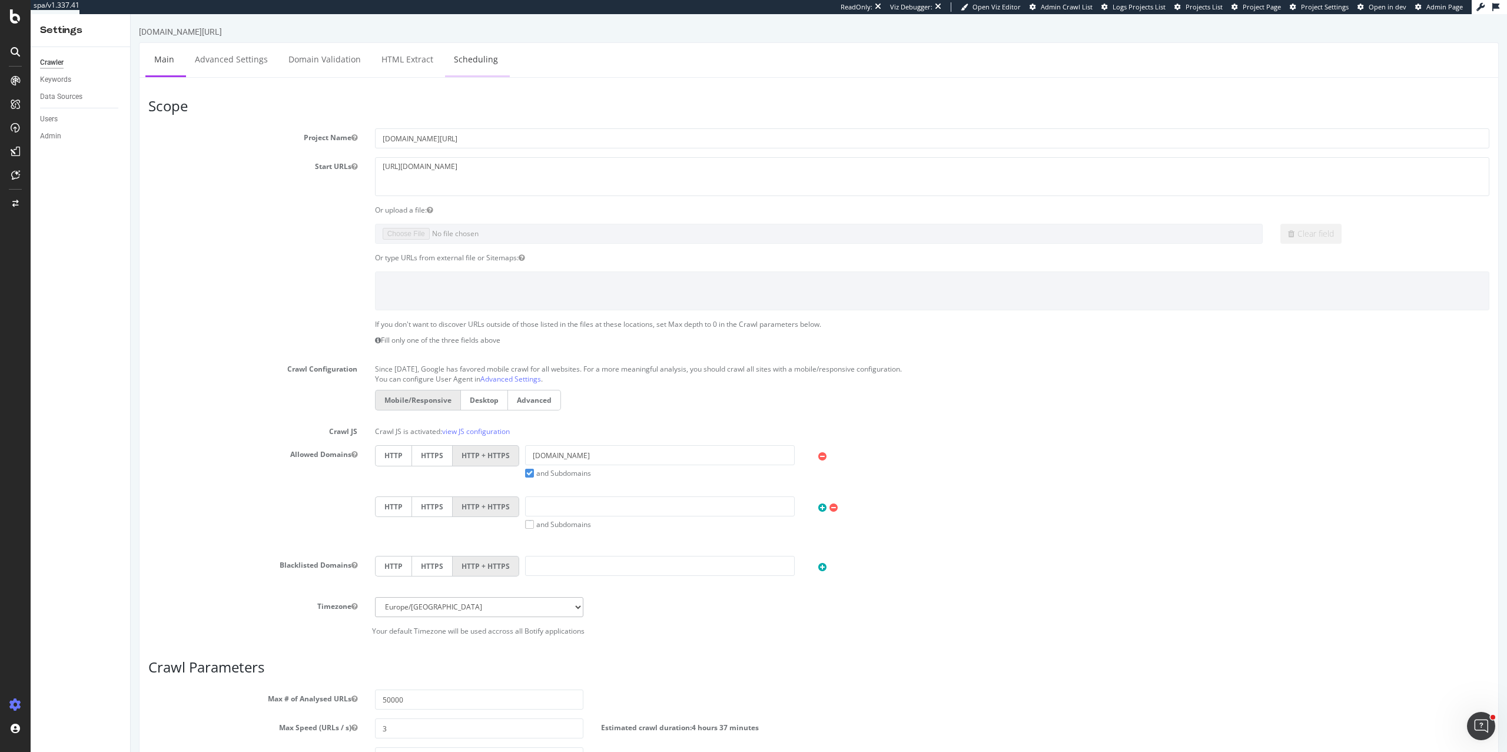
click at [466, 62] on link "Scheduling" at bounding box center [476, 59] width 62 height 32
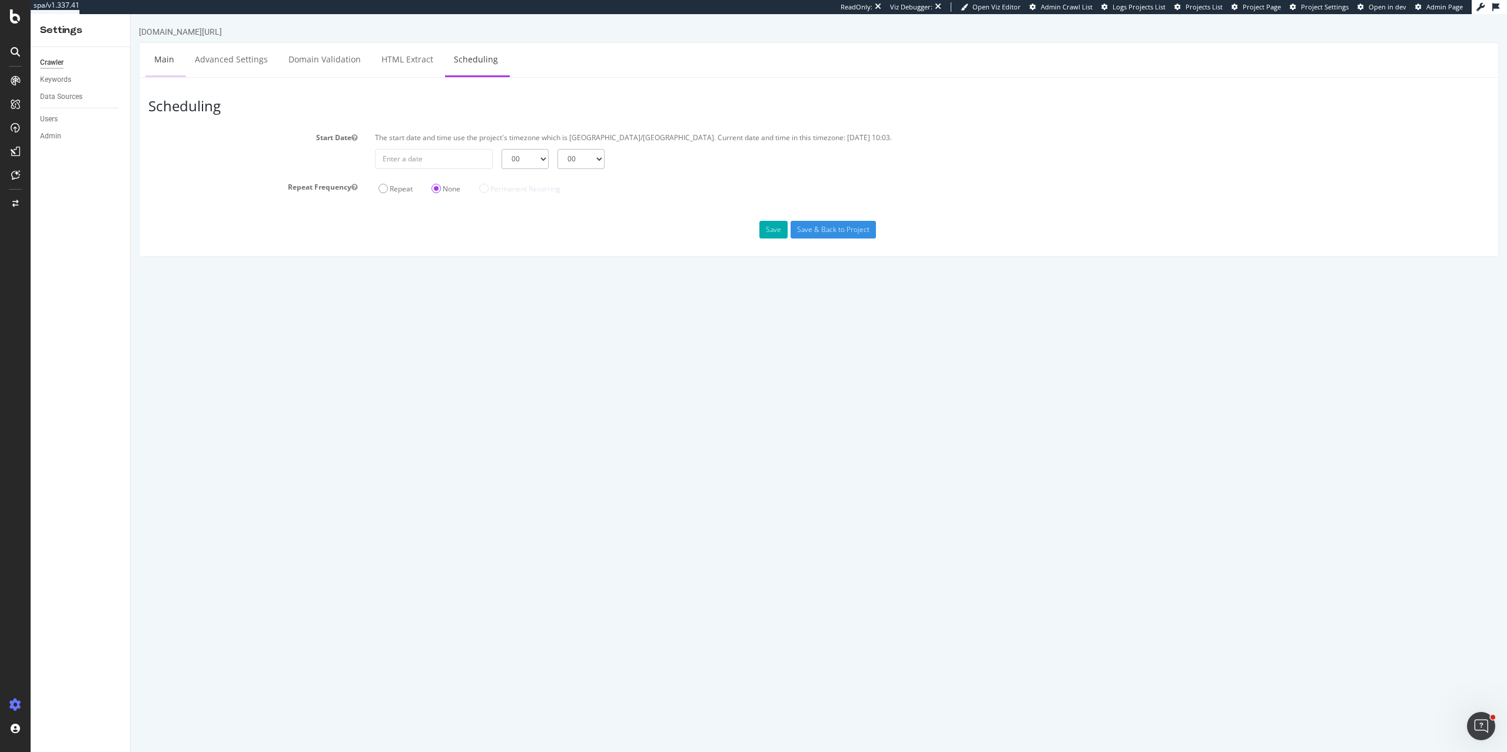
click at [158, 64] on link "Main" at bounding box center [164, 59] width 38 height 32
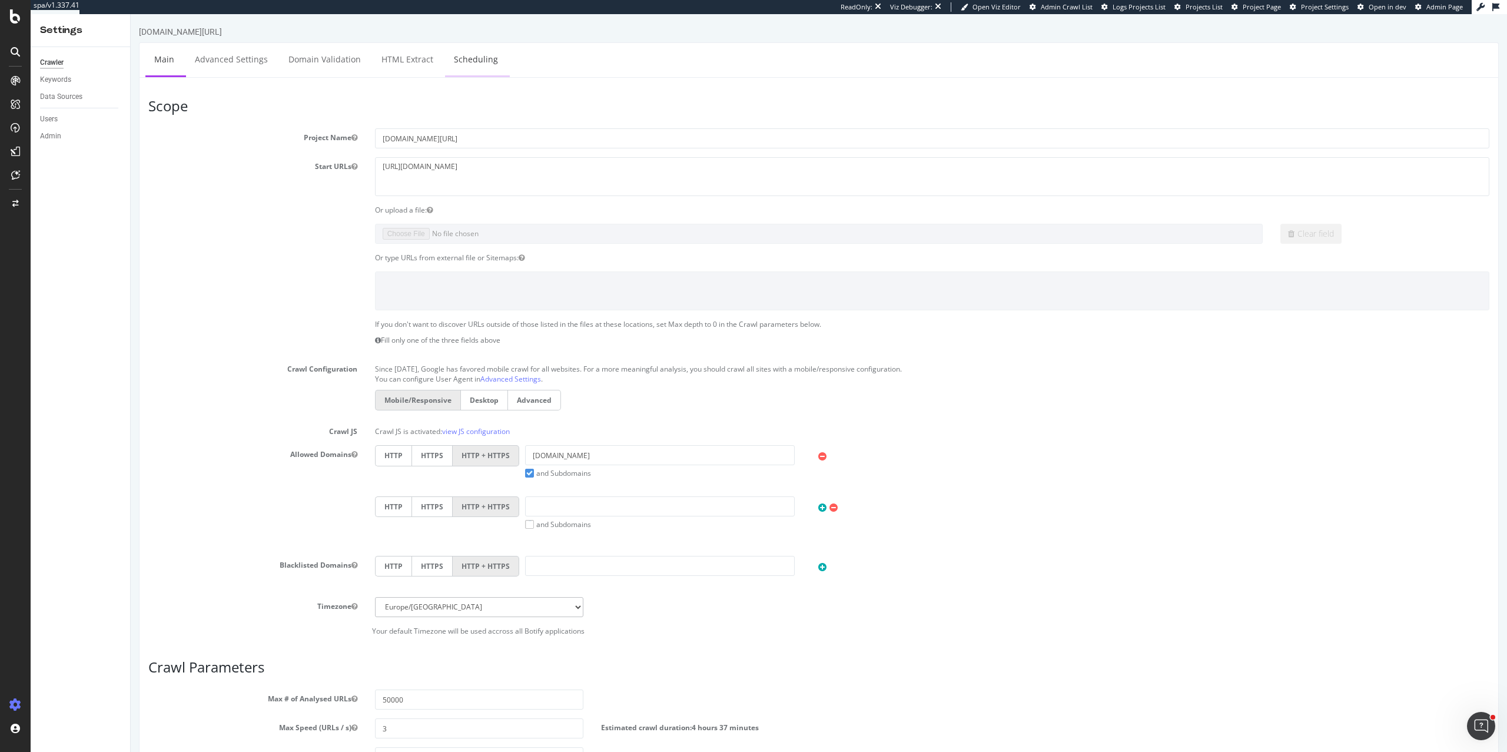
click at [452, 66] on link "Scheduling" at bounding box center [476, 59] width 62 height 32
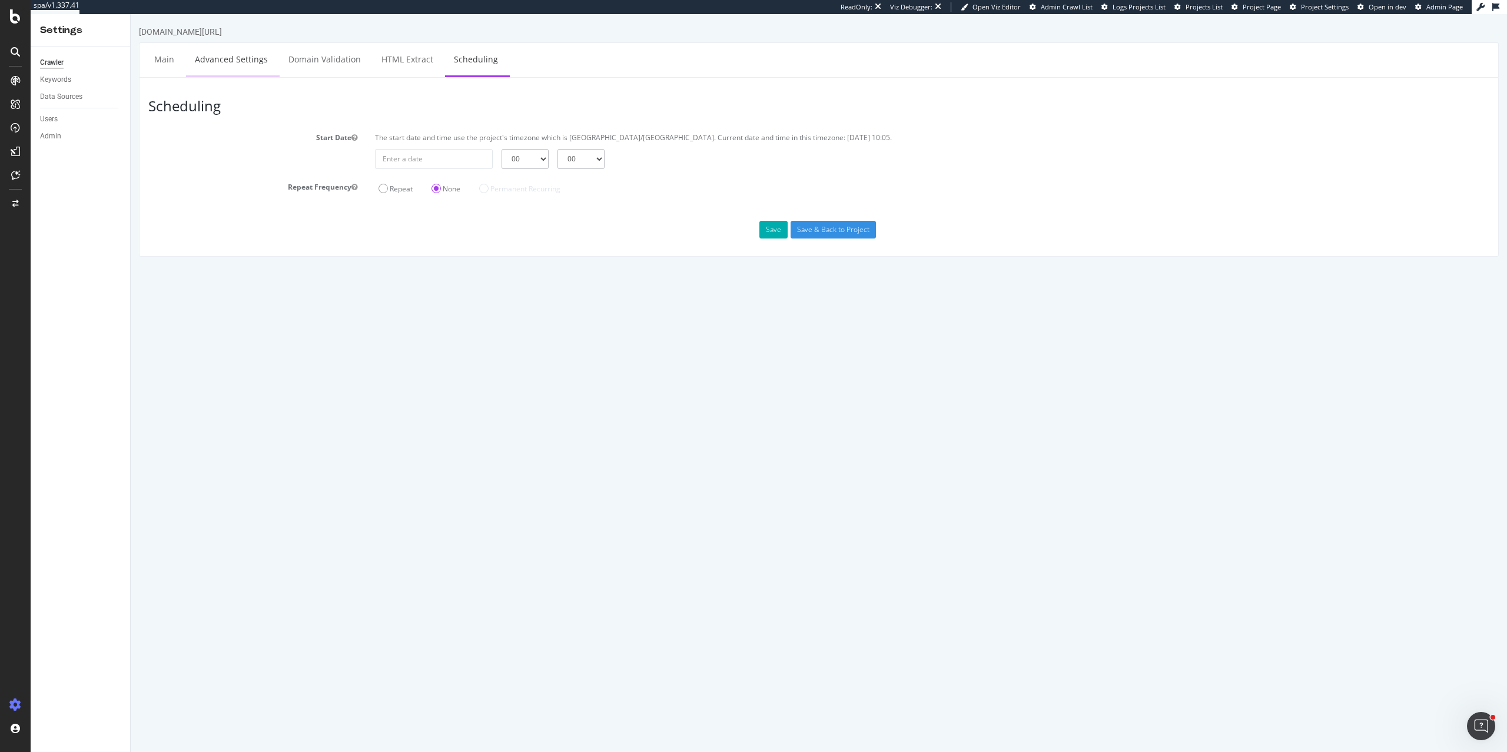
click at [207, 62] on link "Advanced Settings" at bounding box center [231, 59] width 91 height 32
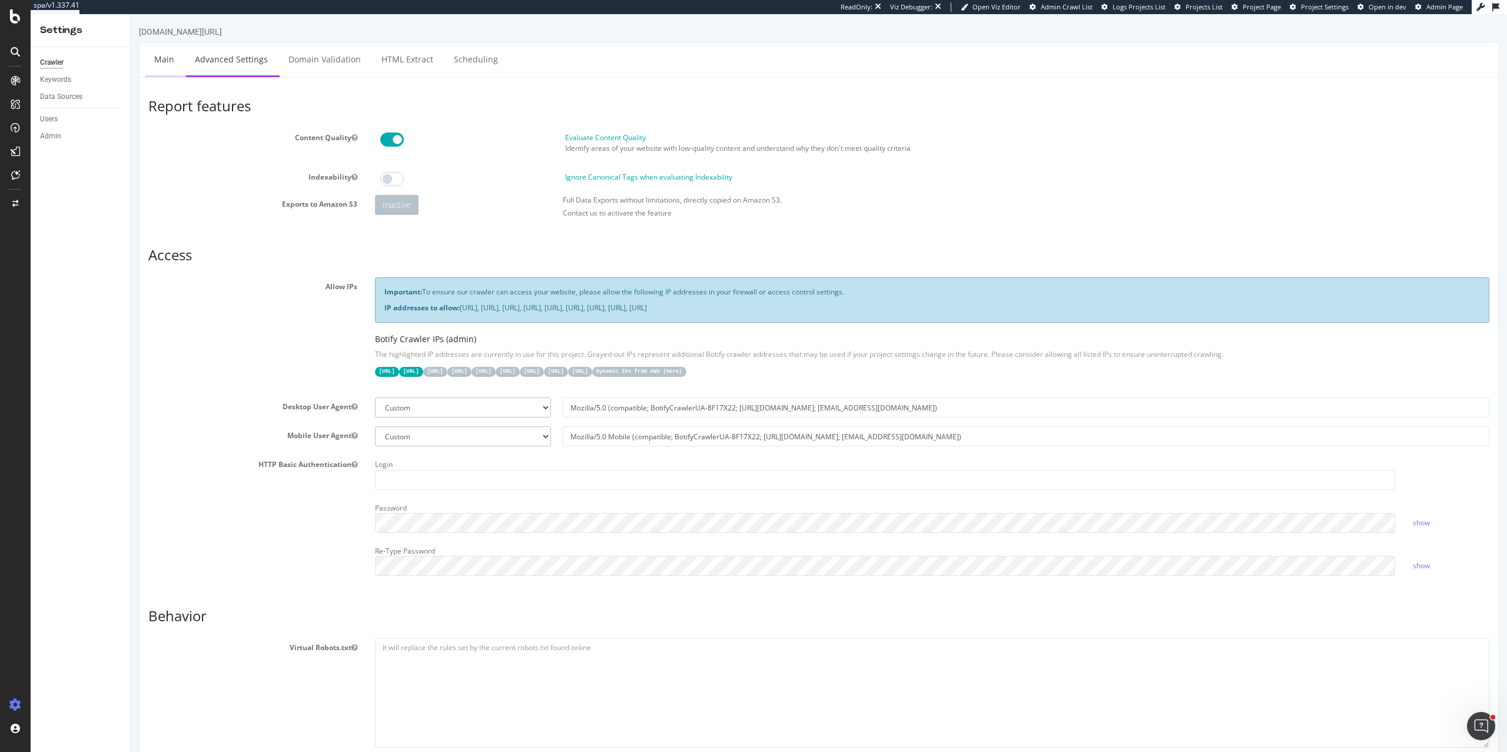
click at [158, 60] on link "Main" at bounding box center [164, 59] width 38 height 32
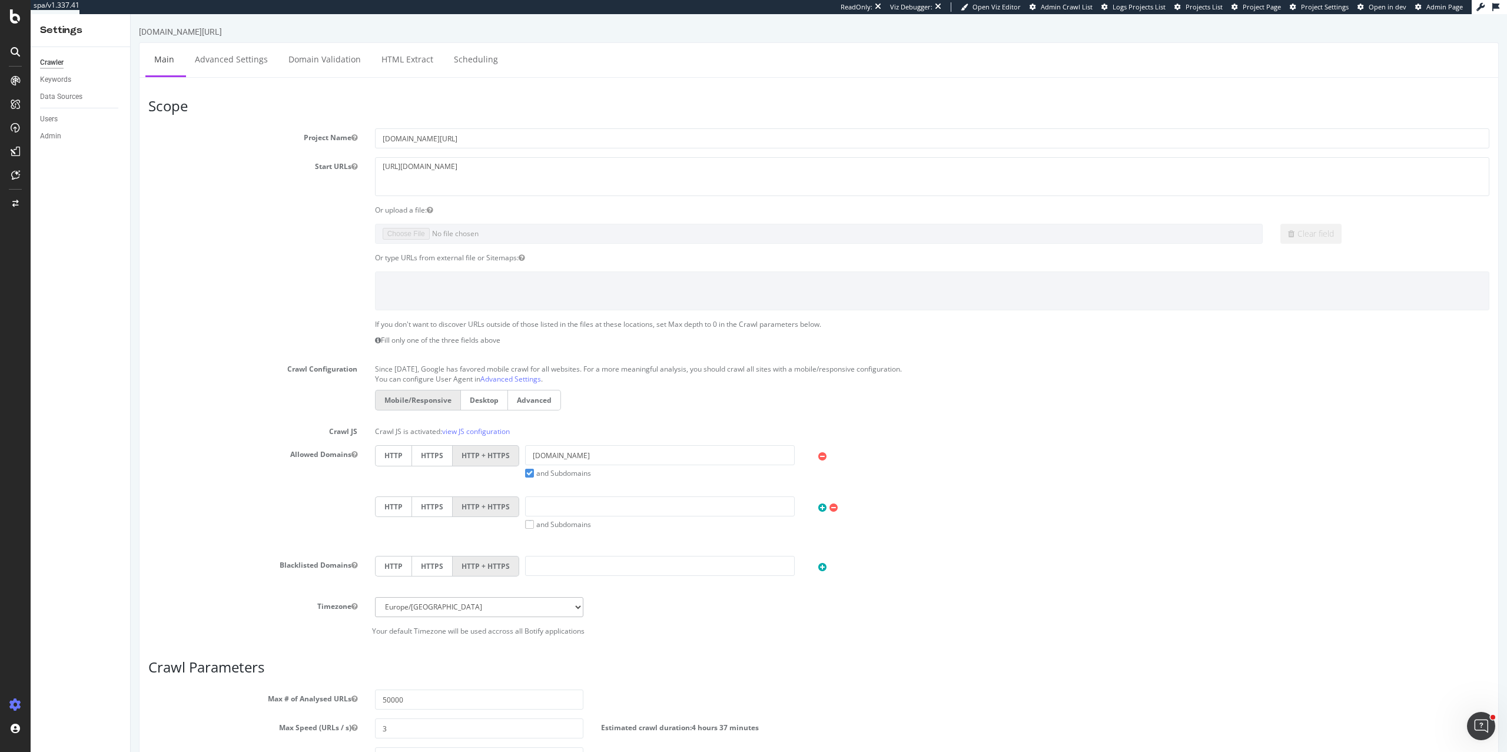
scroll to position [229, 0]
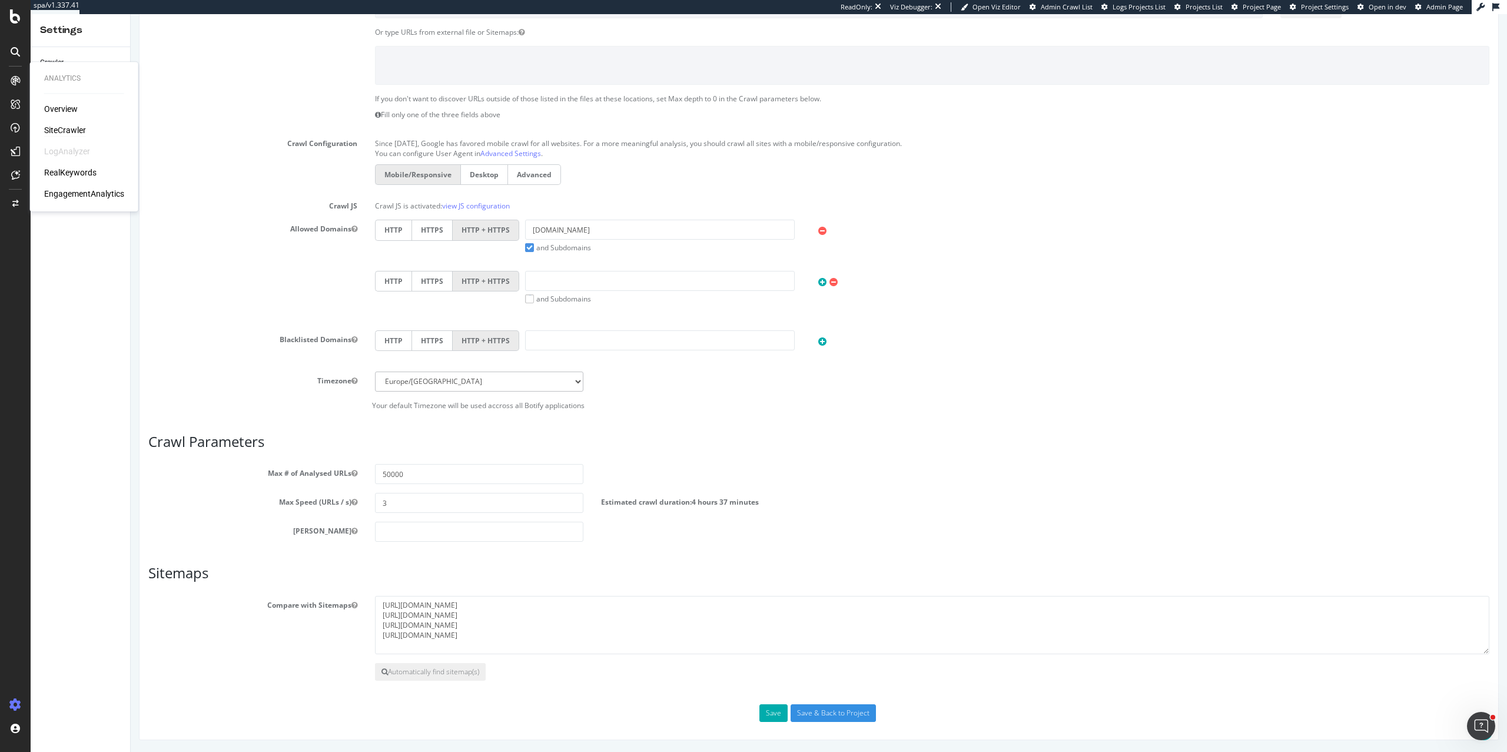
click at [57, 125] on div "SiteCrawler" at bounding box center [65, 130] width 42 height 12
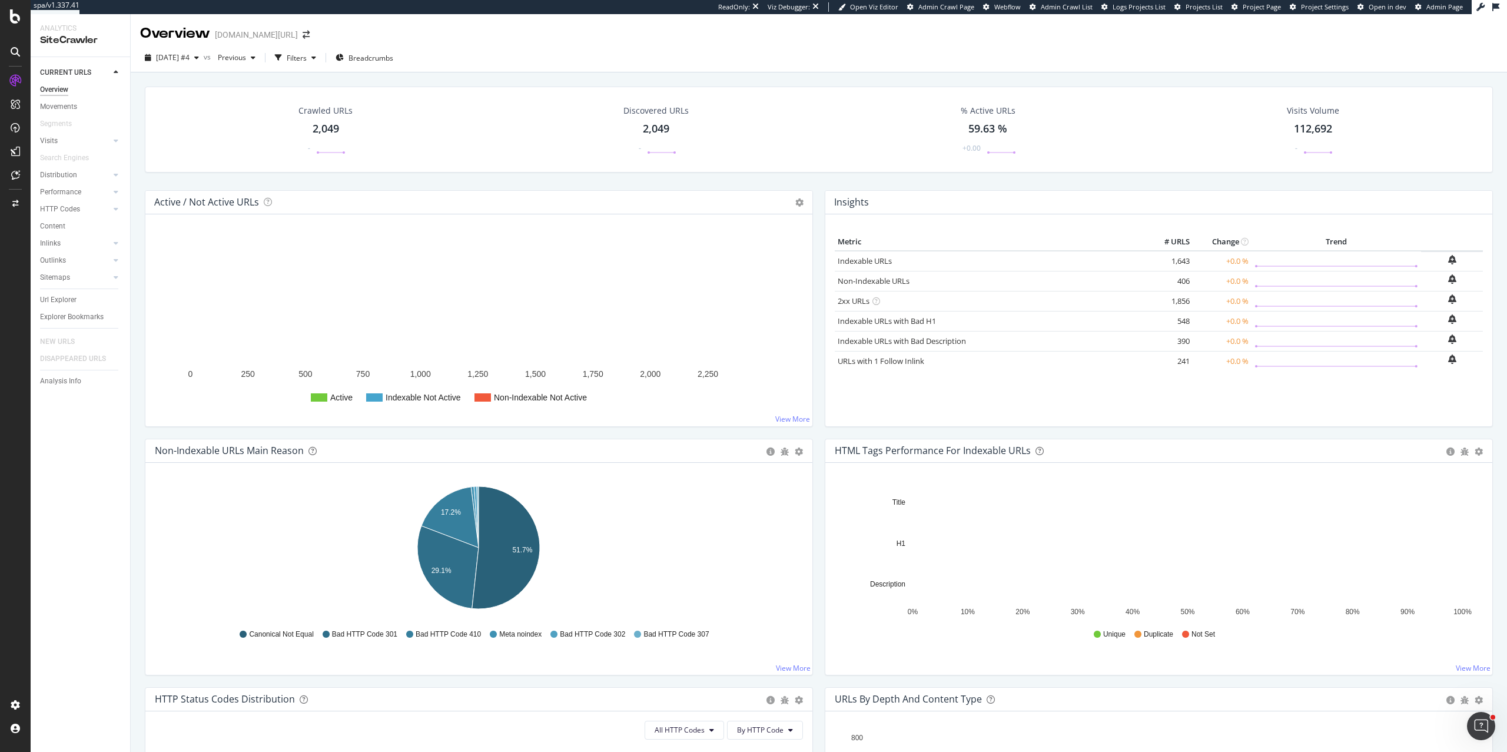
scroll to position [973, 0]
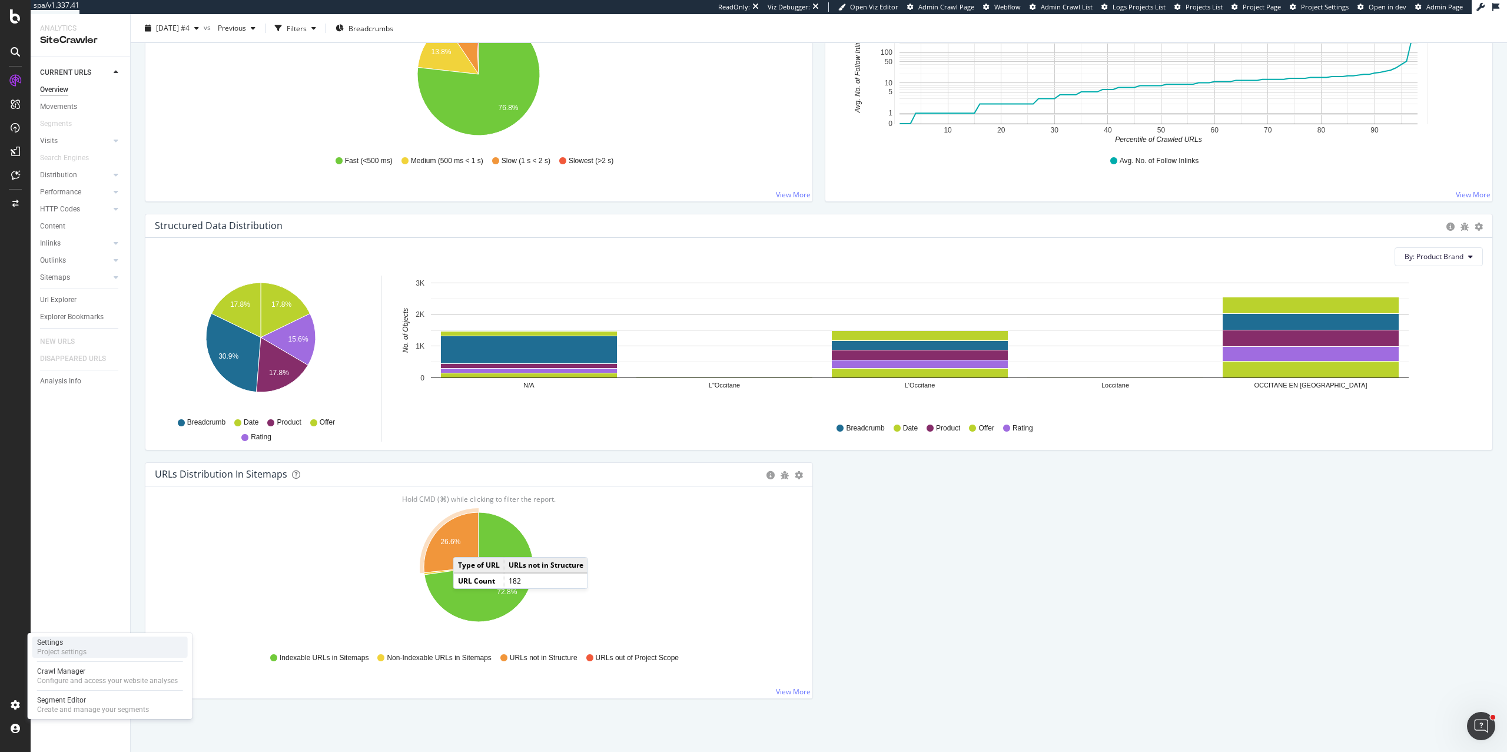
click at [42, 654] on div "Project settings" at bounding box center [61, 651] width 49 height 9
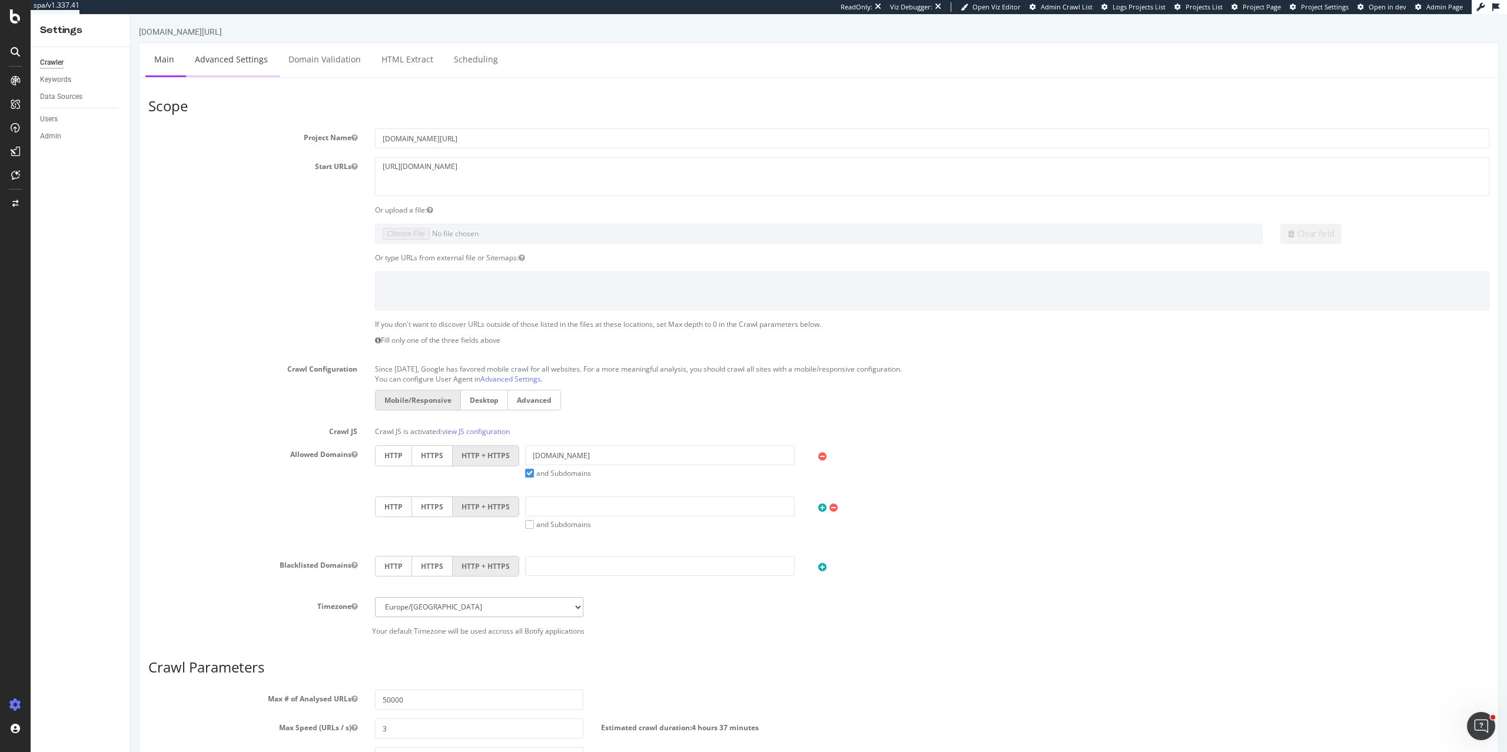
click at [228, 69] on link "Advanced Settings" at bounding box center [231, 59] width 91 height 32
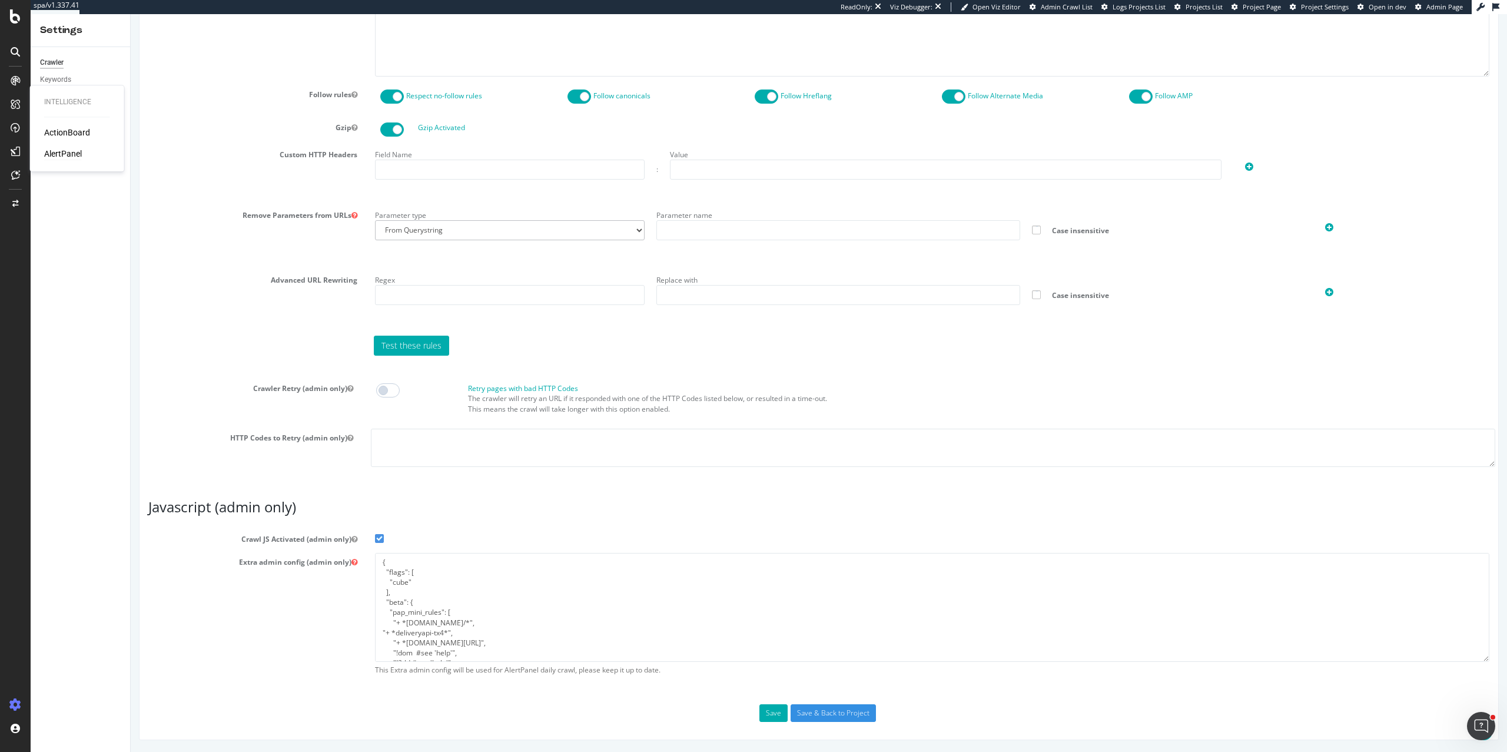
click at [58, 154] on div "AlertPanel" at bounding box center [63, 154] width 38 height 12
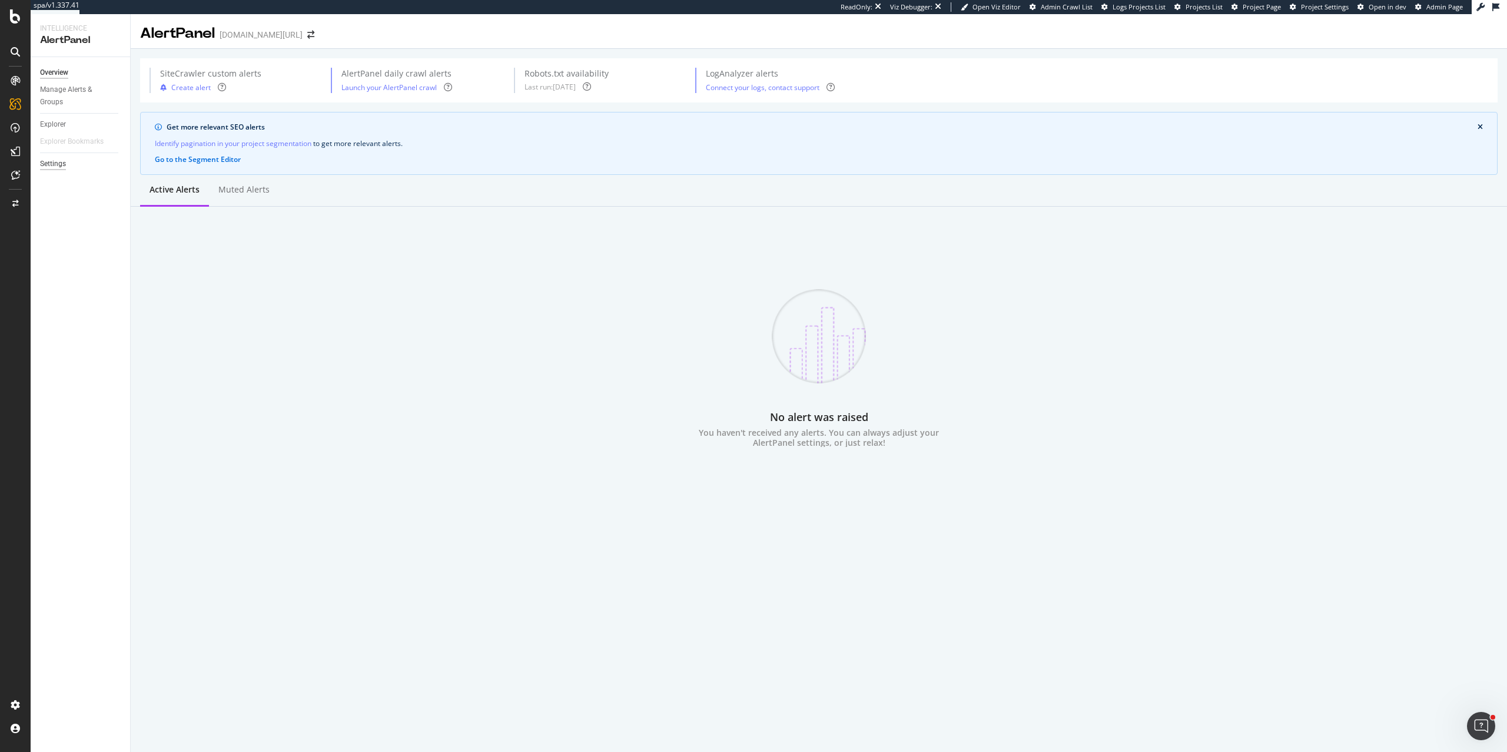
click at [58, 162] on div "Settings" at bounding box center [53, 164] width 26 height 12
select select "02"
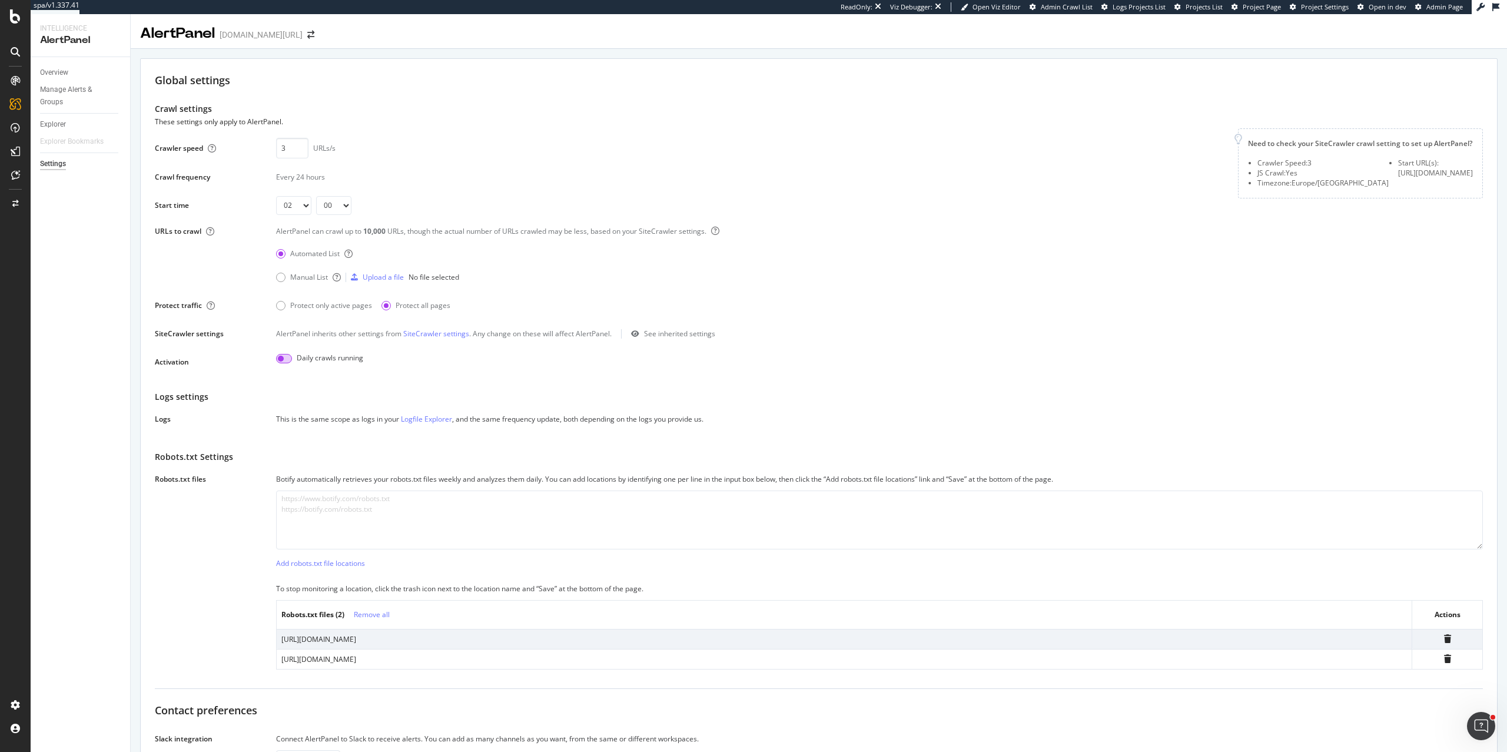
click at [284, 357] on input "checkbox" at bounding box center [284, 358] width 16 height 9
checkbox input "true"
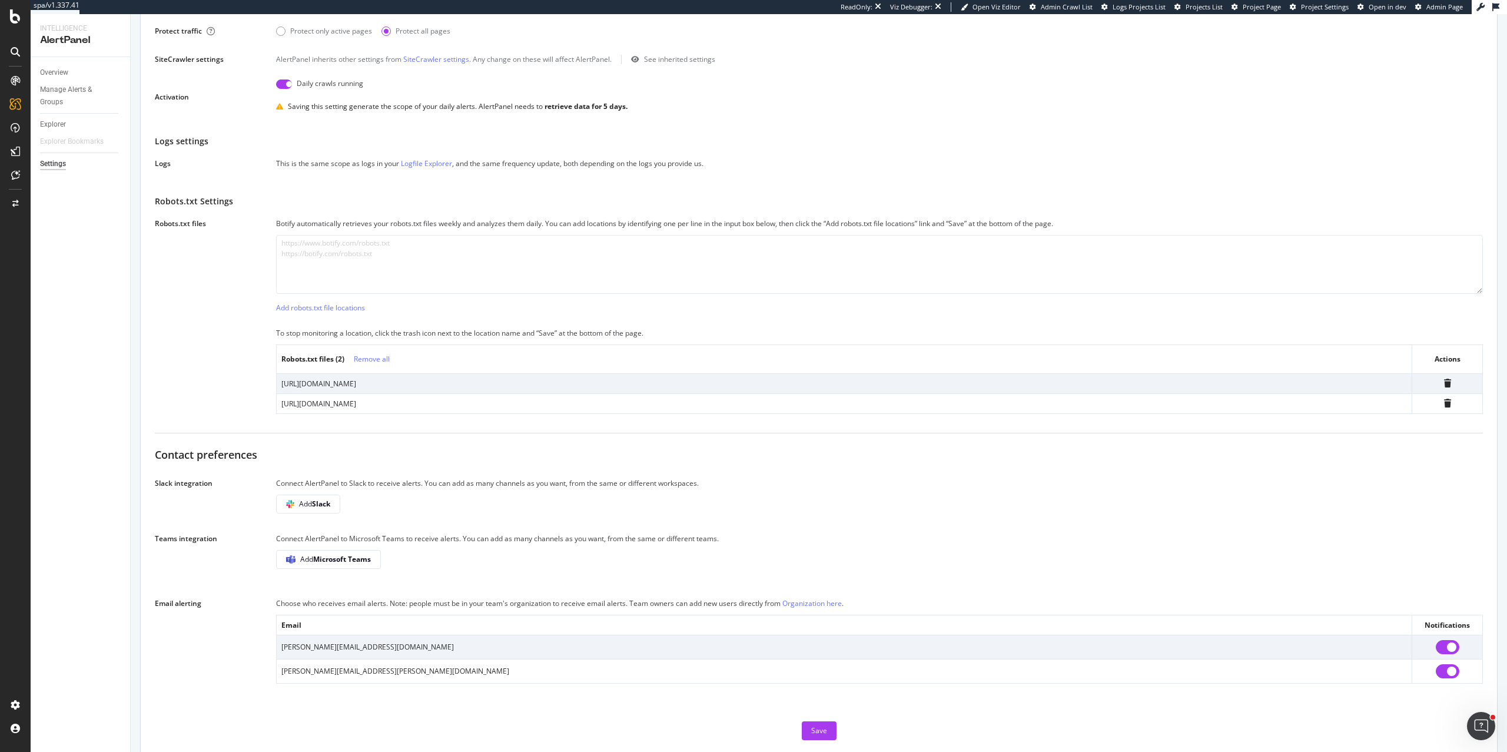
scroll to position [312, 0]
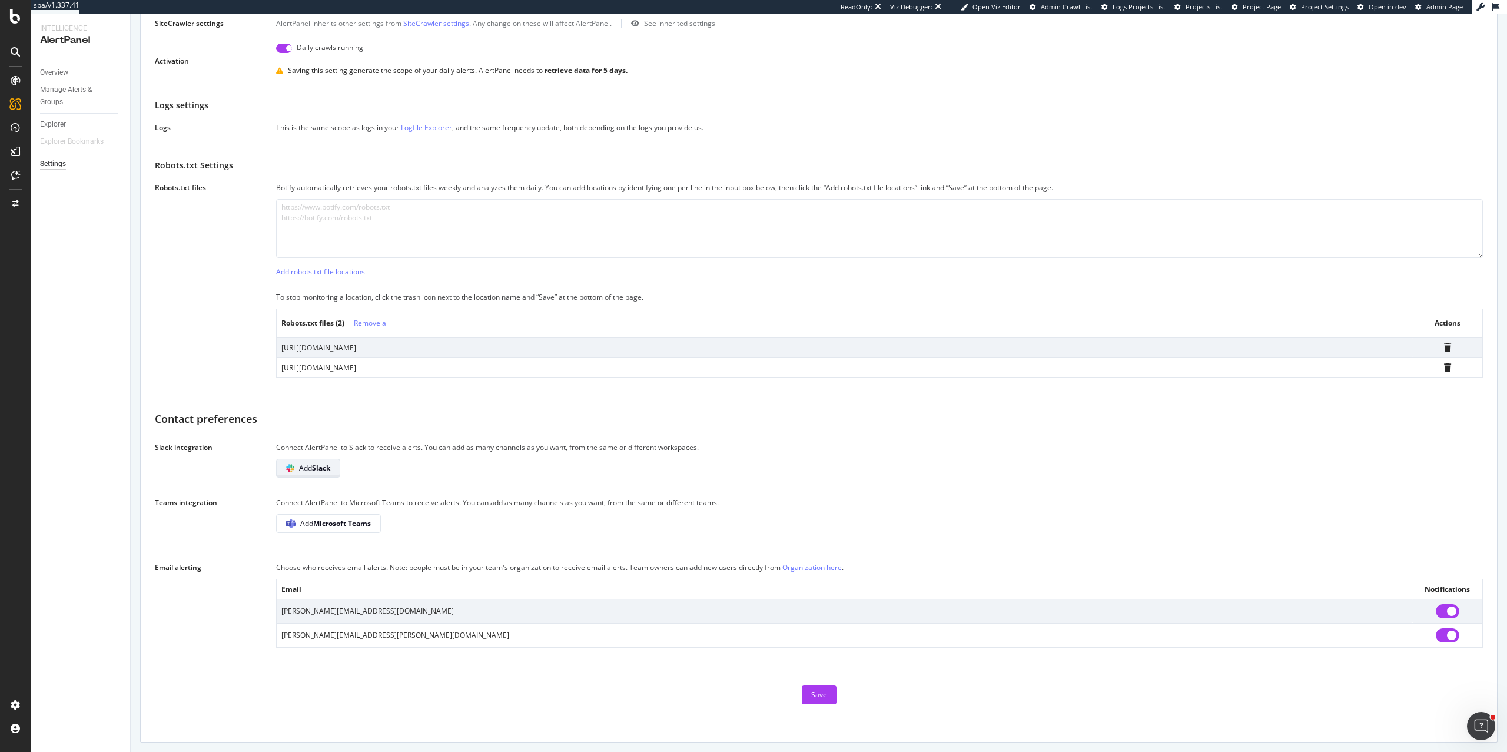
click at [325, 466] on b "Slack" at bounding box center [321, 468] width 18 height 10
click at [316, 466] on b "Slack" at bounding box center [321, 468] width 18 height 10
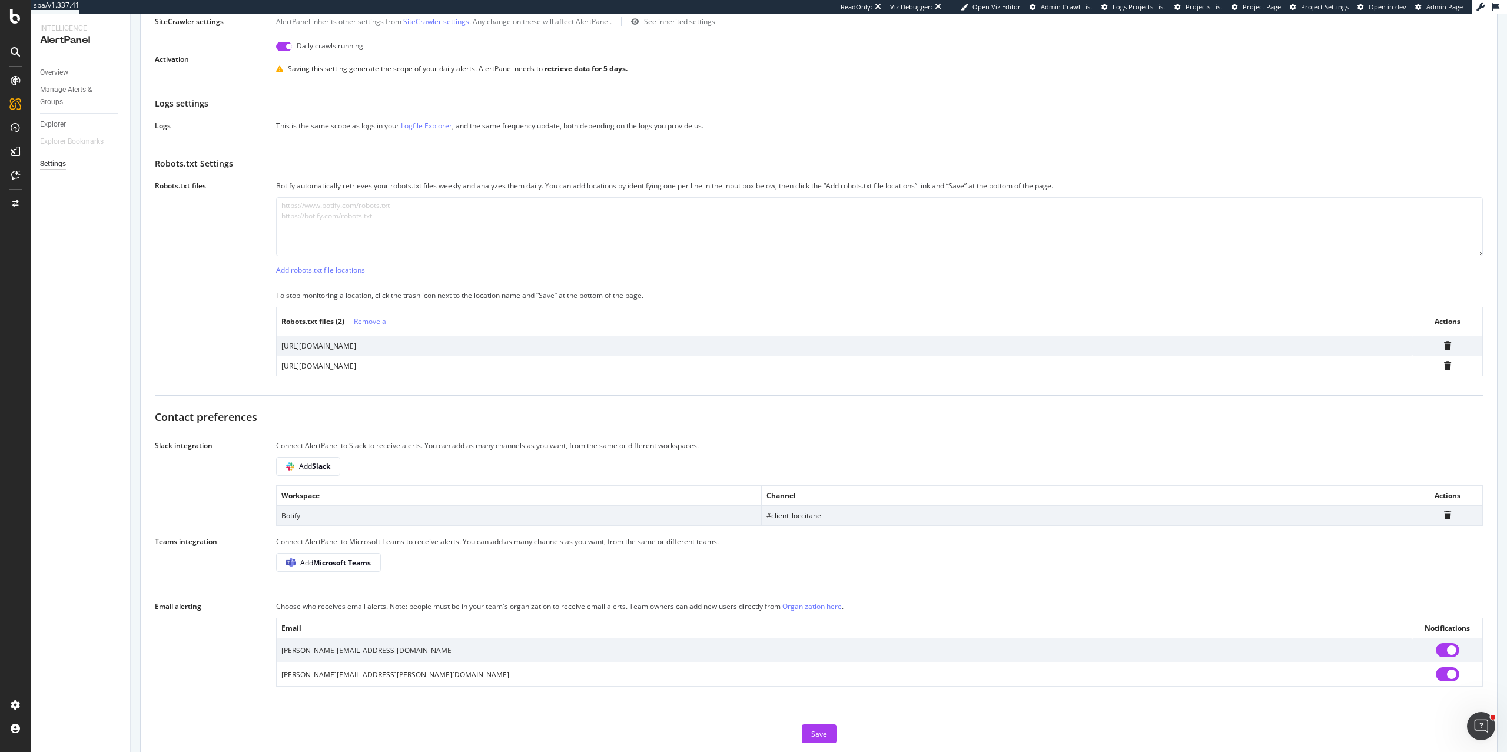
scroll to position [354, 0]
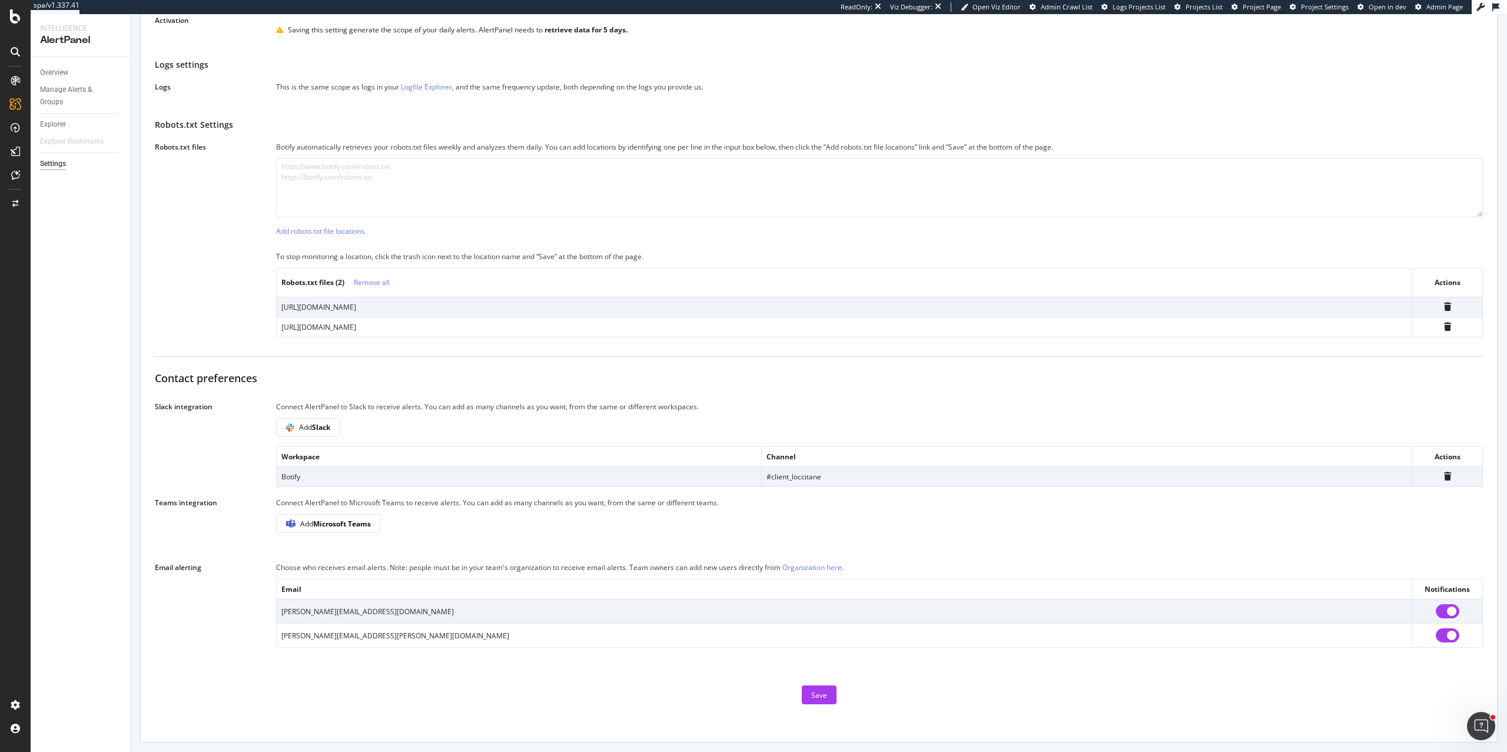
click at [1446, 636] on input "checkbox" at bounding box center [1448, 635] width 24 height 14
checkbox input "false"
click at [824, 692] on div "Save" at bounding box center [819, 695] width 16 height 10
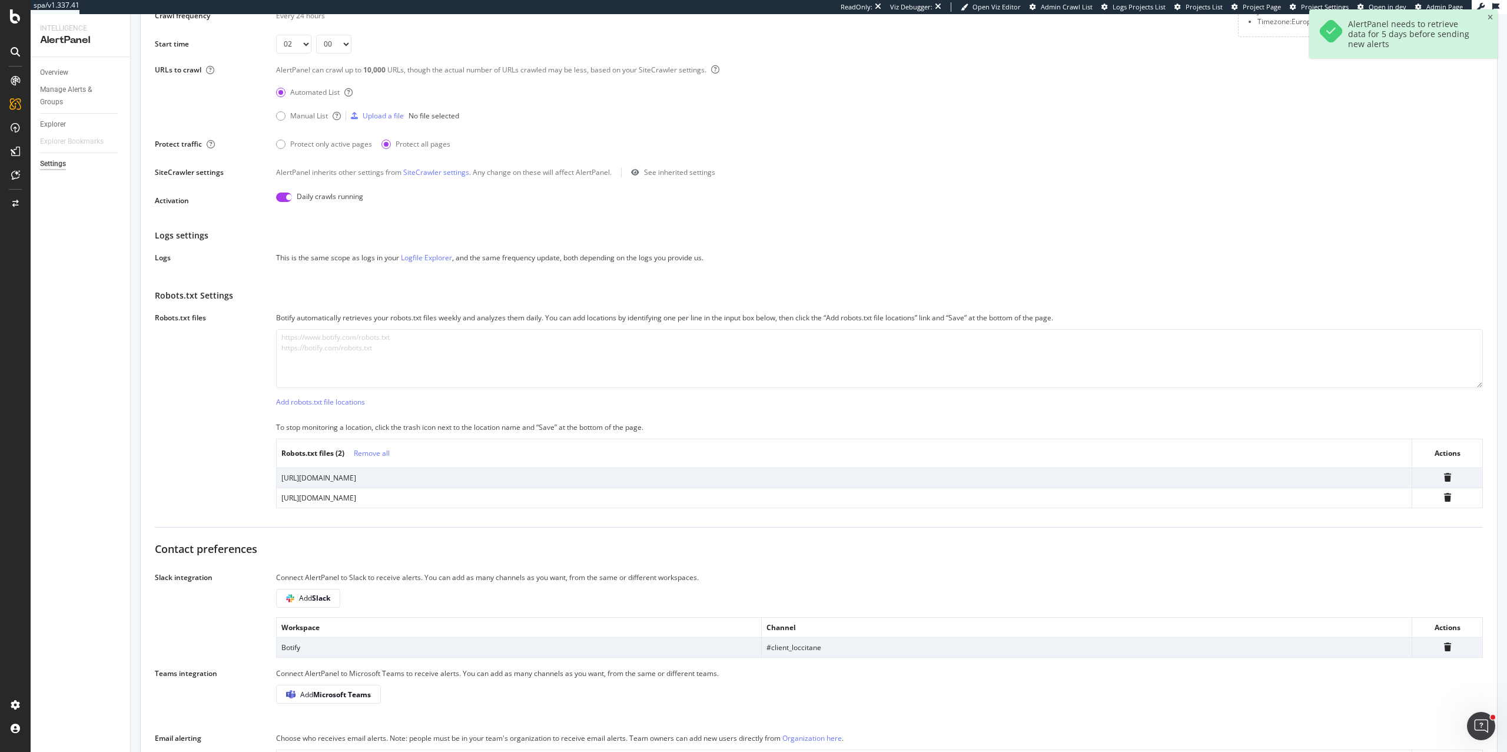
scroll to position [0, 0]
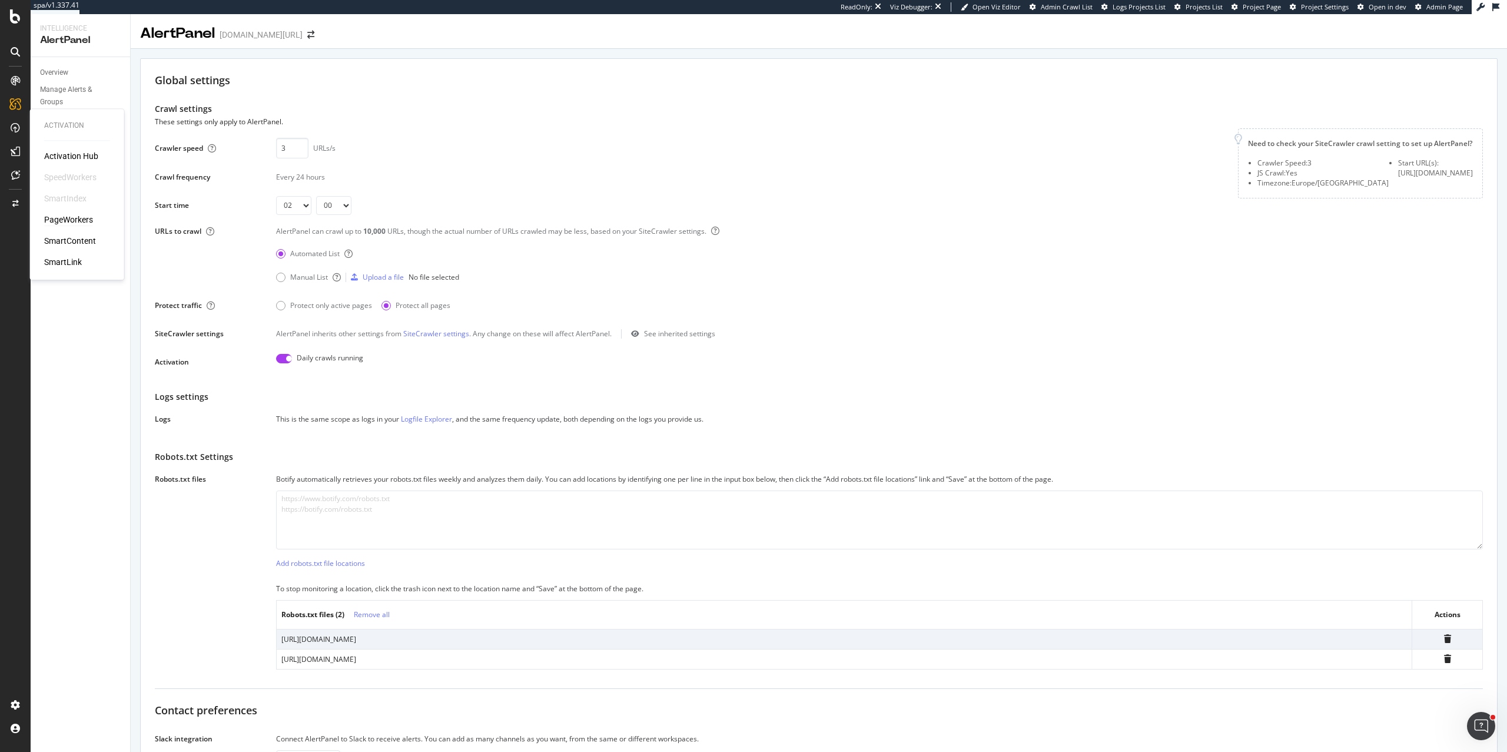
click at [75, 223] on div "PageWorkers" at bounding box center [68, 220] width 49 height 12
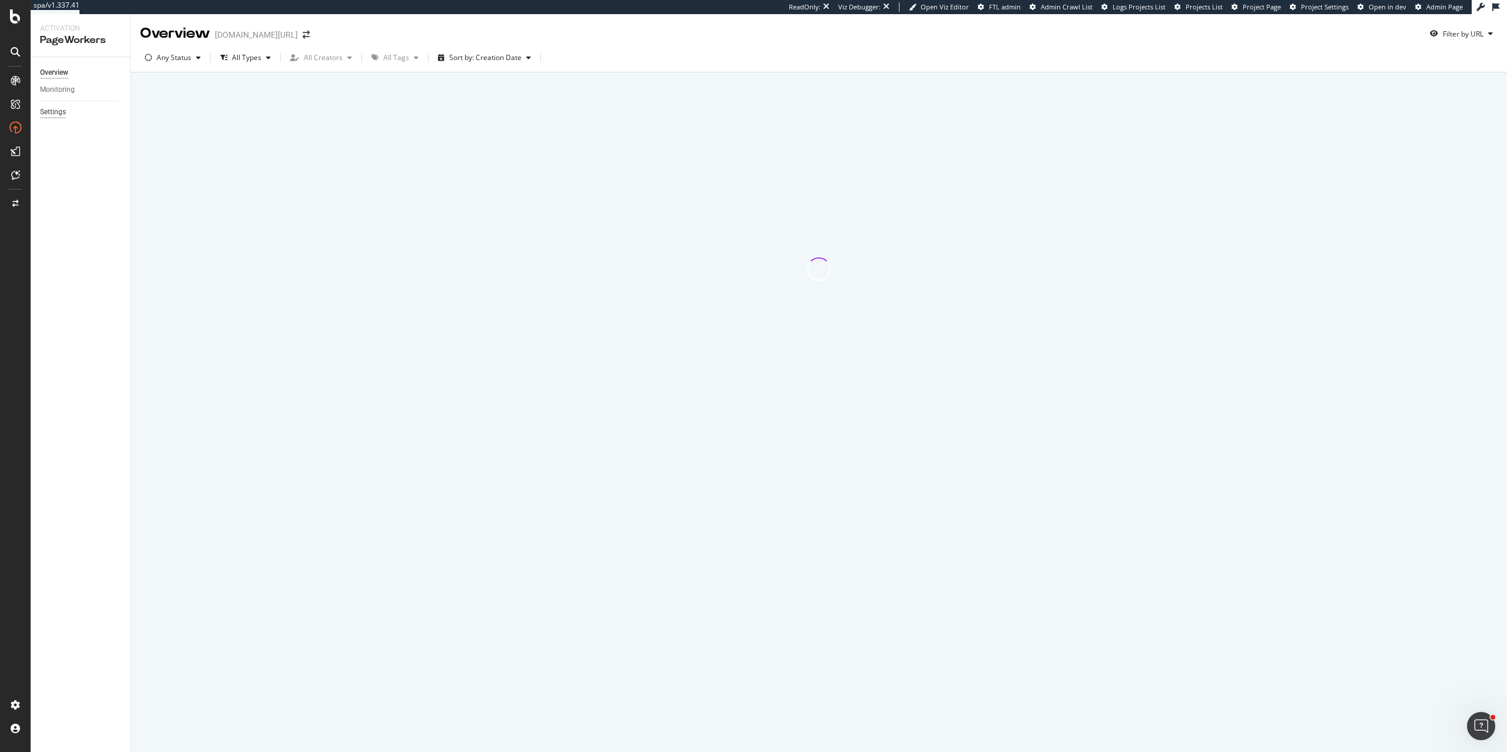
click at [52, 116] on div "Settings" at bounding box center [53, 112] width 26 height 12
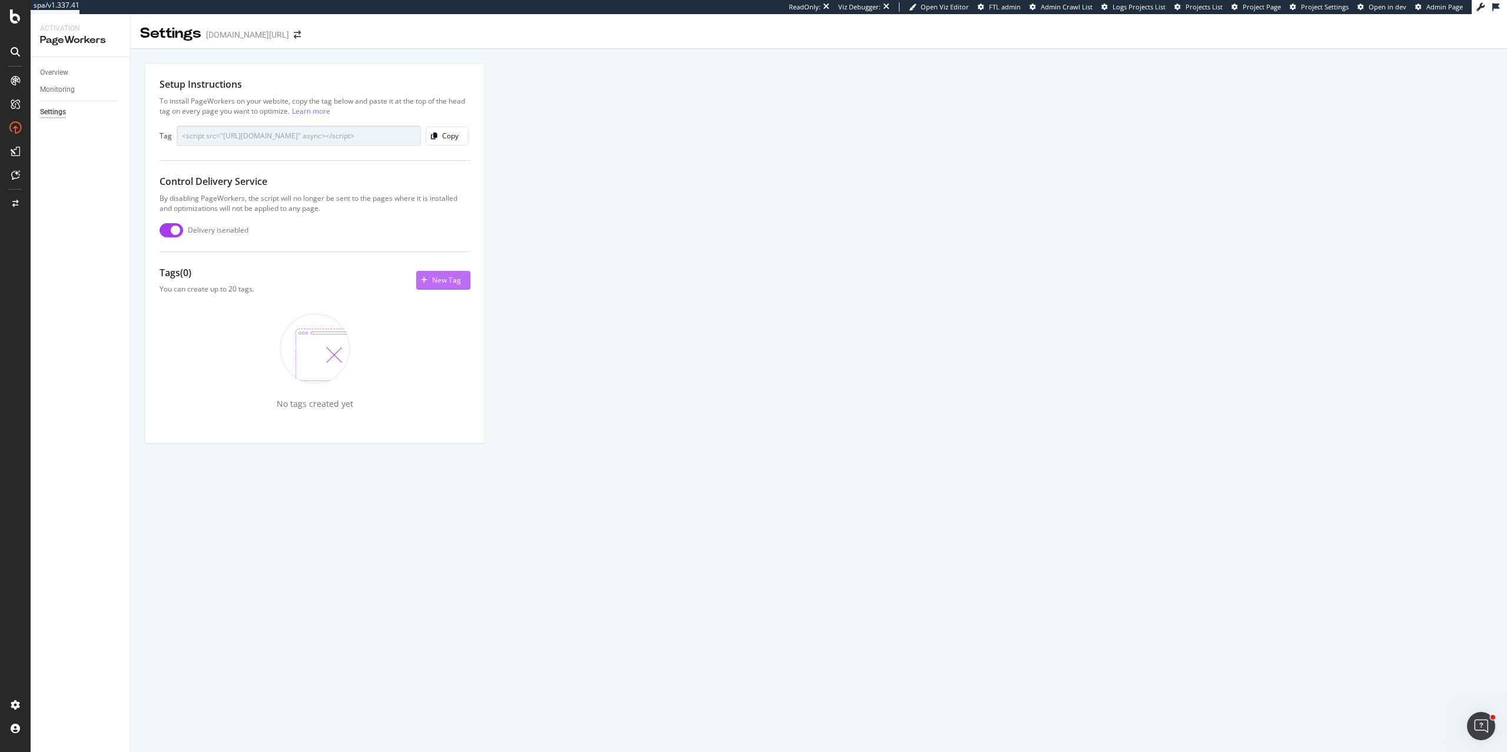
click at [441, 273] on div "New Tag" at bounding box center [438, 280] width 45 height 18
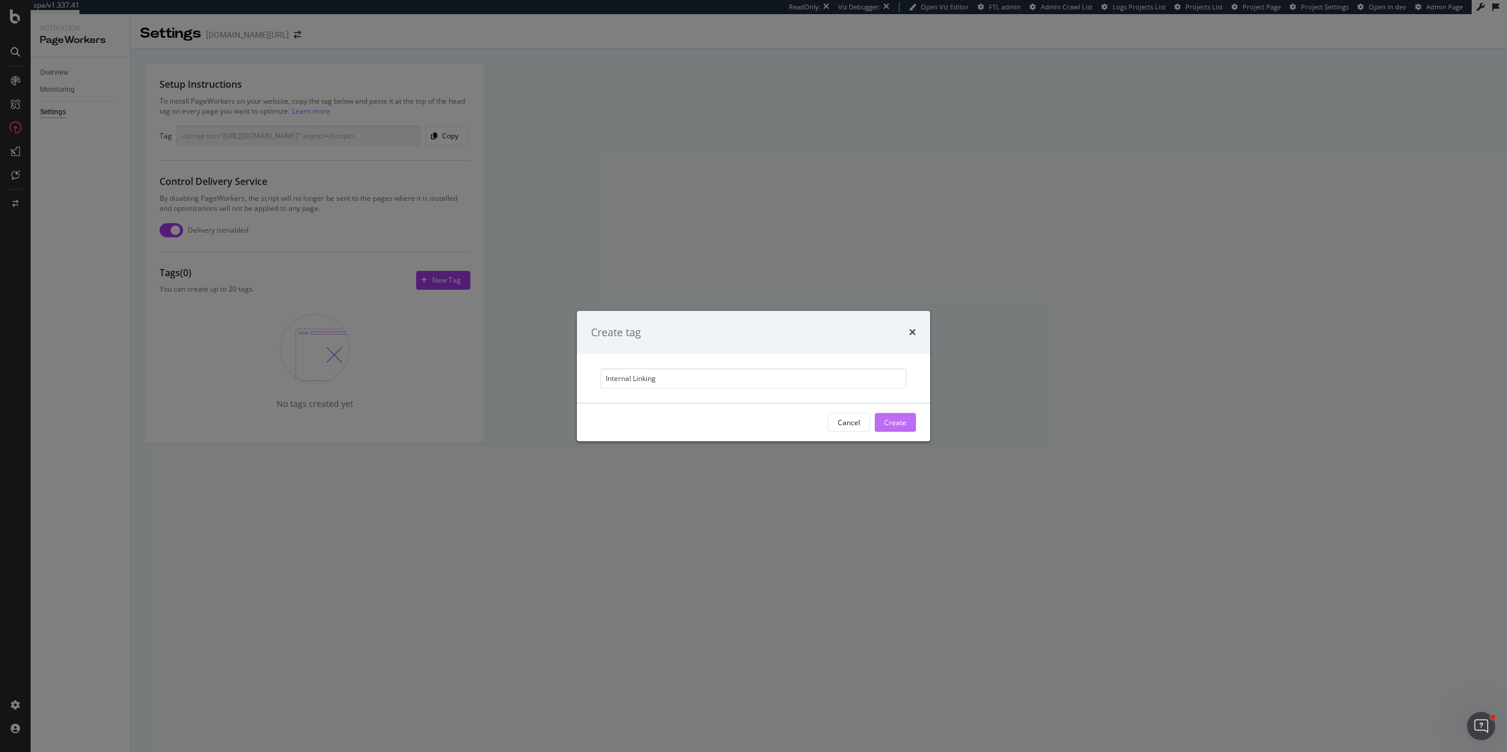
type input "Internal Linking"
click at [891, 423] on div "Create" at bounding box center [895, 422] width 22 height 10
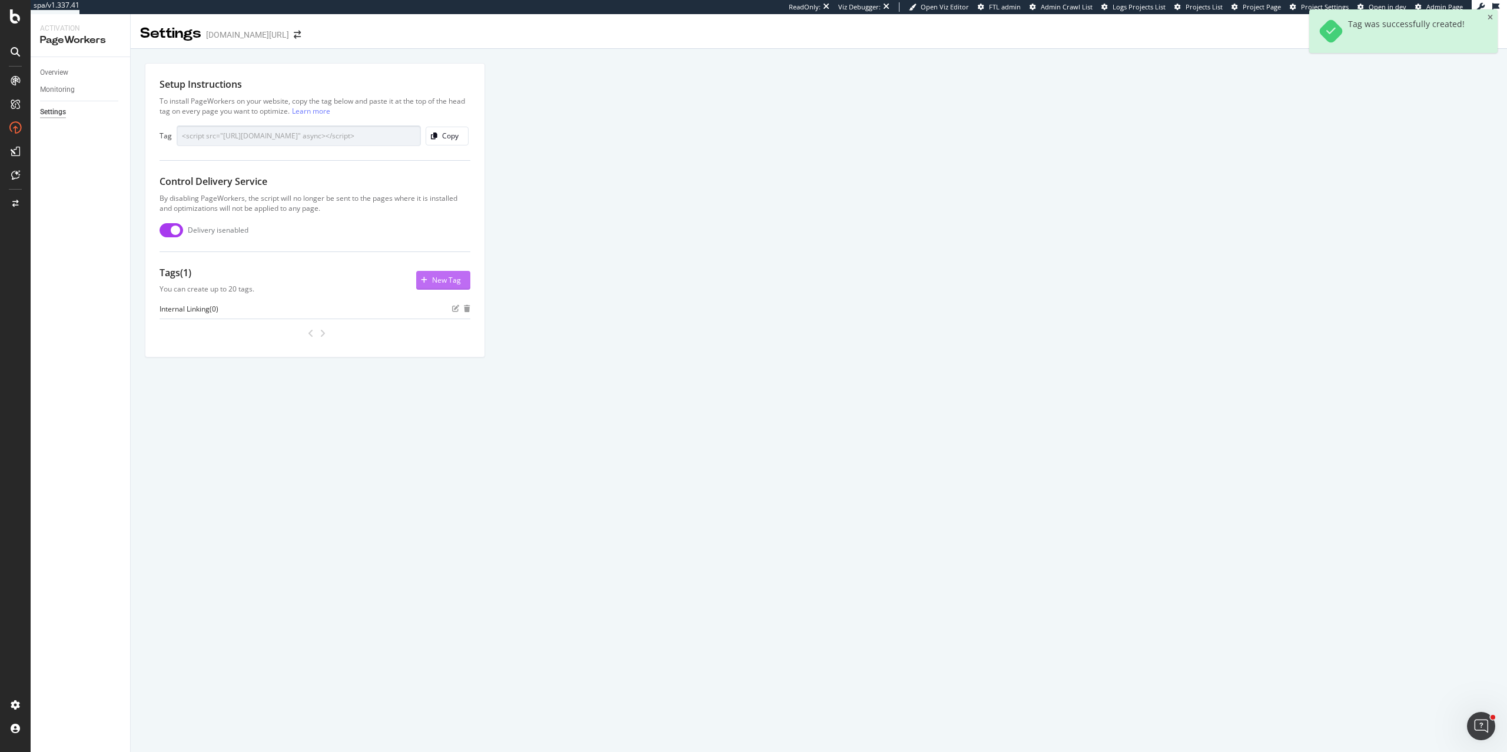
click at [446, 281] on div "New Tag" at bounding box center [446, 280] width 29 height 10
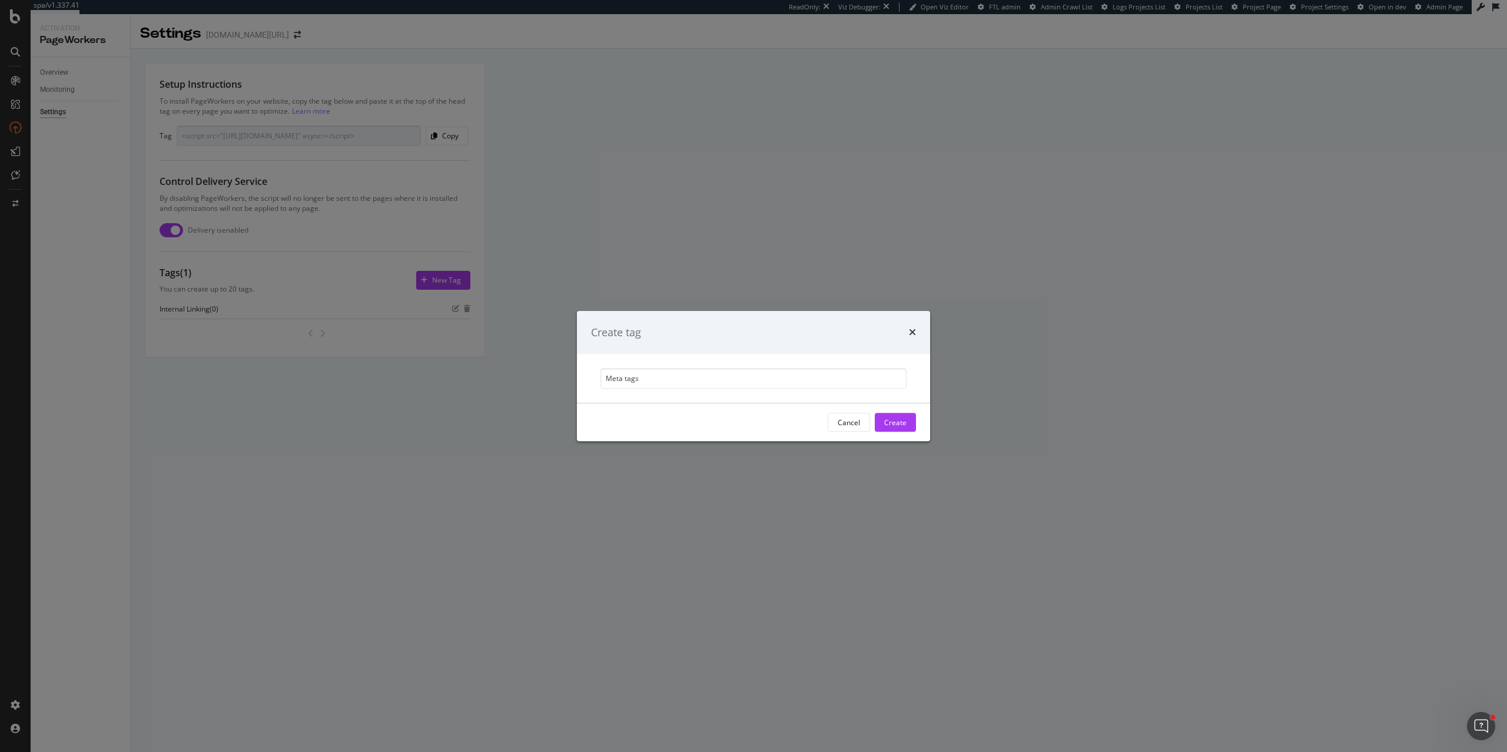
drag, startPoint x: 898, startPoint y: 419, endPoint x: 648, endPoint y: 360, distance: 257.1
click at [648, 360] on div "Create tag Meta tags Cancel Create" at bounding box center [753, 376] width 353 height 131
click at [627, 377] on input "Meta tags" at bounding box center [754, 378] width 306 height 21
type input "Meta Tags"
click at [903, 417] on div "Create" at bounding box center [895, 422] width 22 height 10
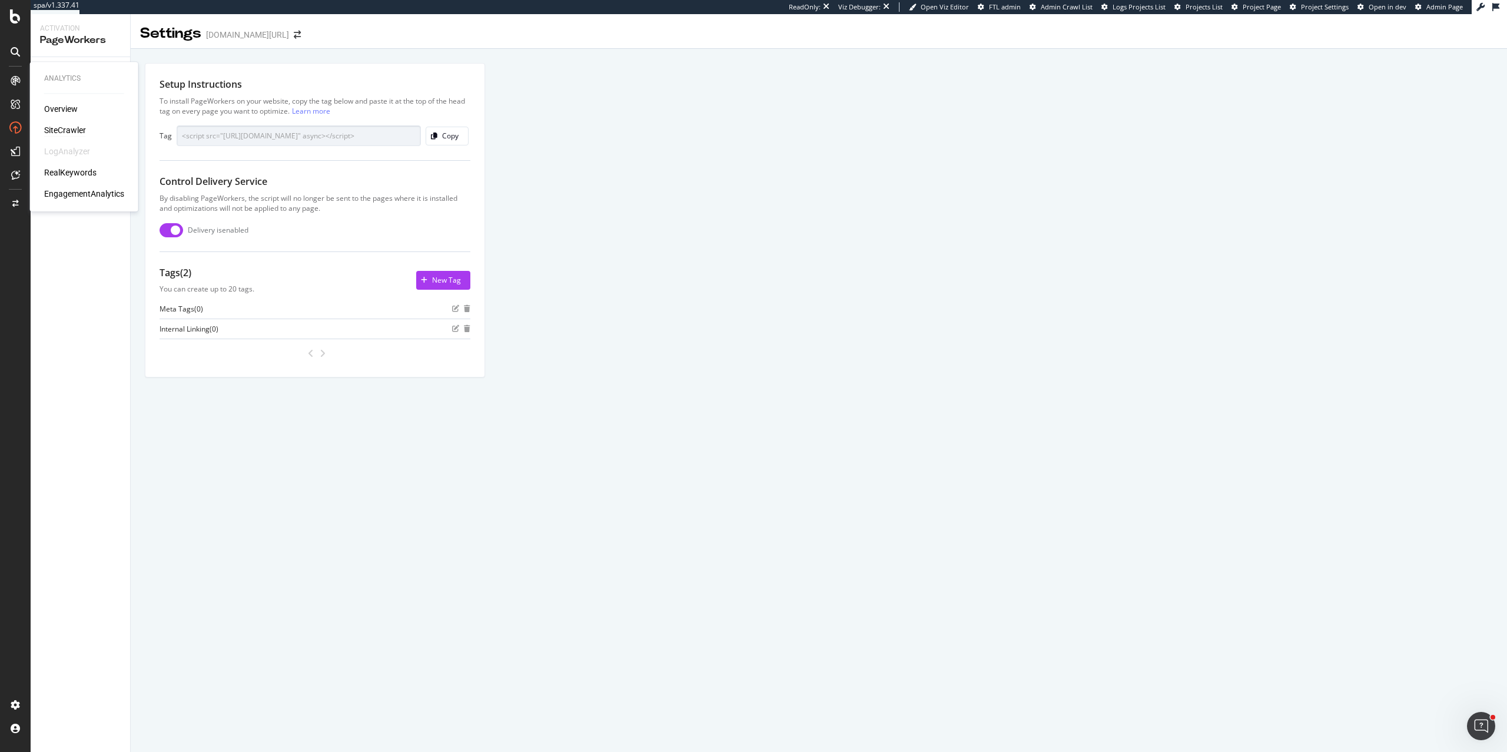
click at [54, 128] on div "SiteCrawler" at bounding box center [65, 130] width 42 height 12
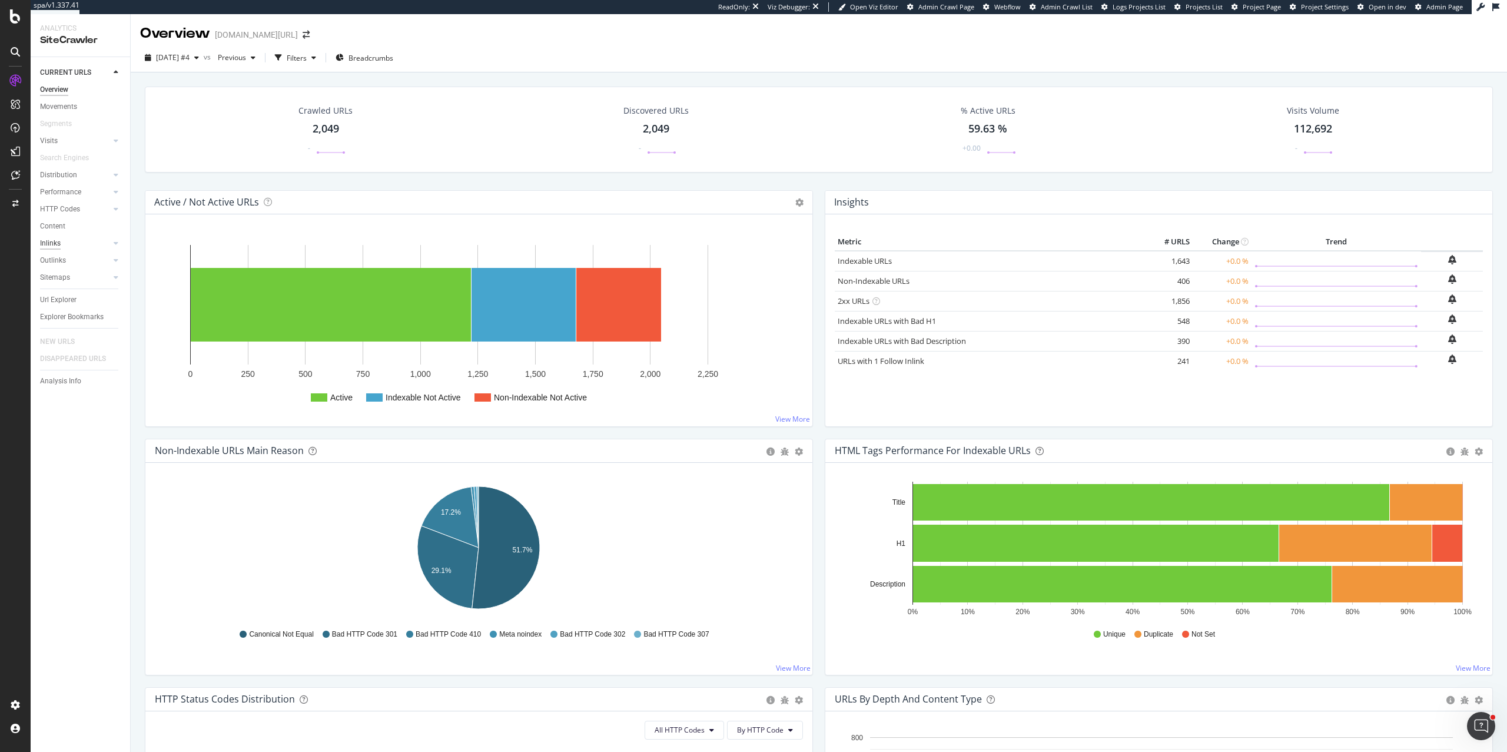
click at [55, 240] on div "Inlinks" at bounding box center [50, 243] width 21 height 12
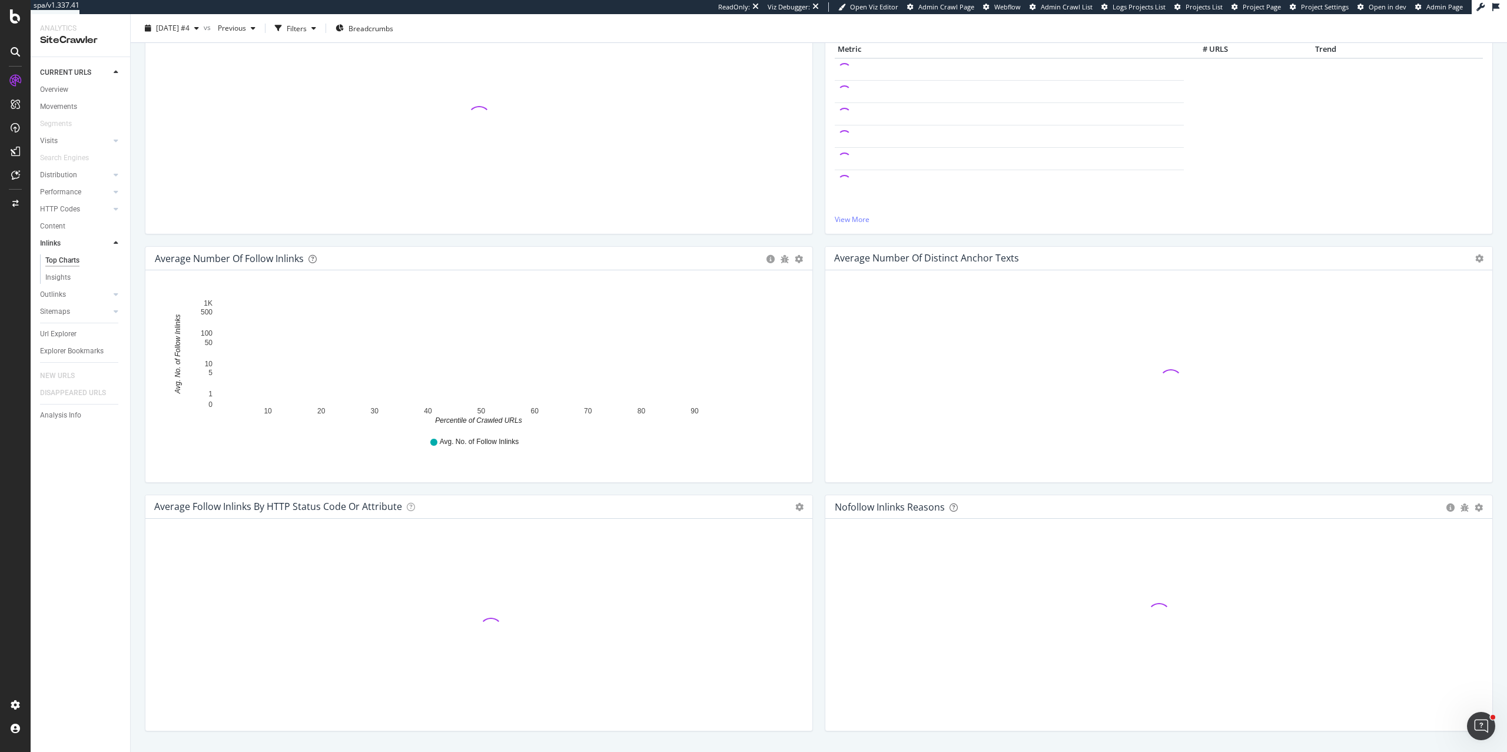
scroll to position [208, 0]
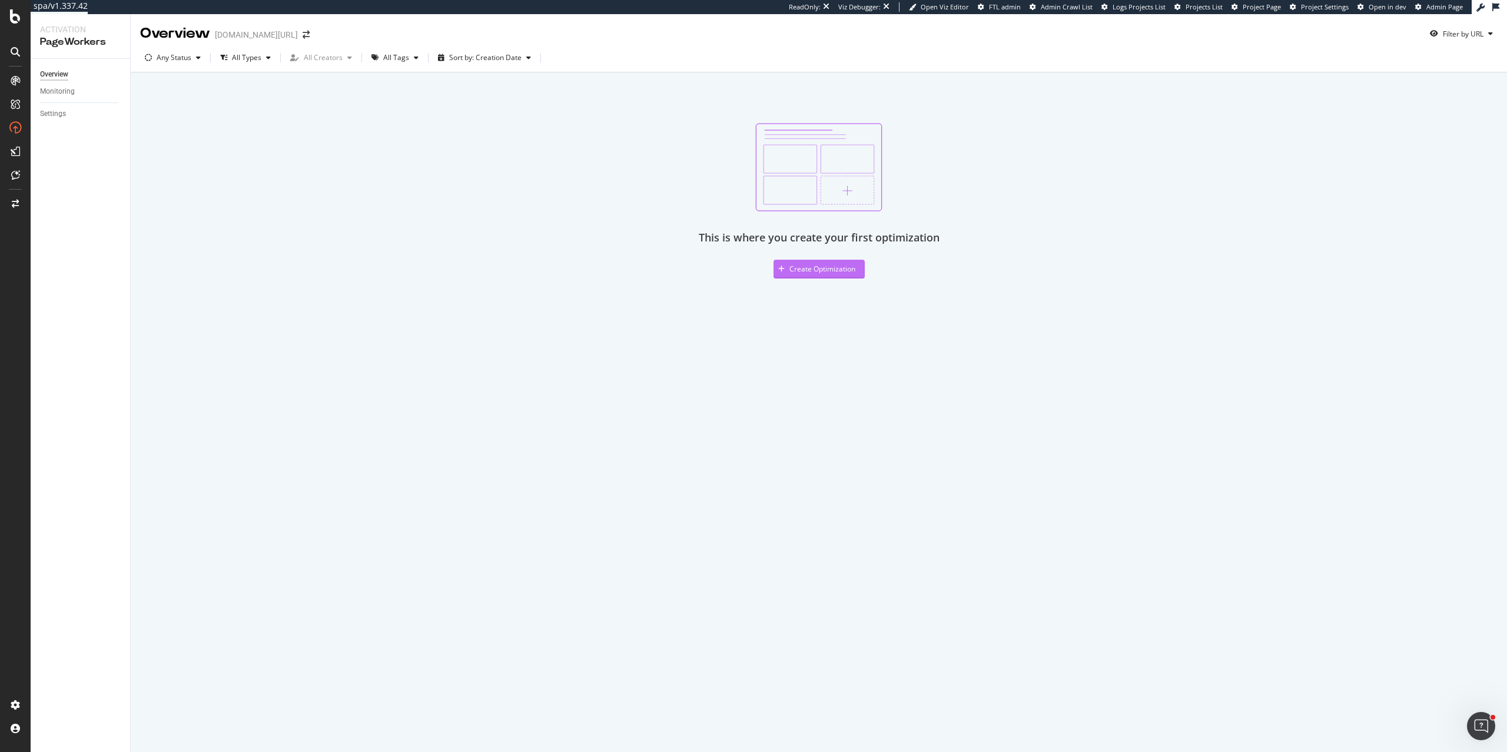
click at [822, 268] on div "Create Optimization" at bounding box center [823, 269] width 66 height 10
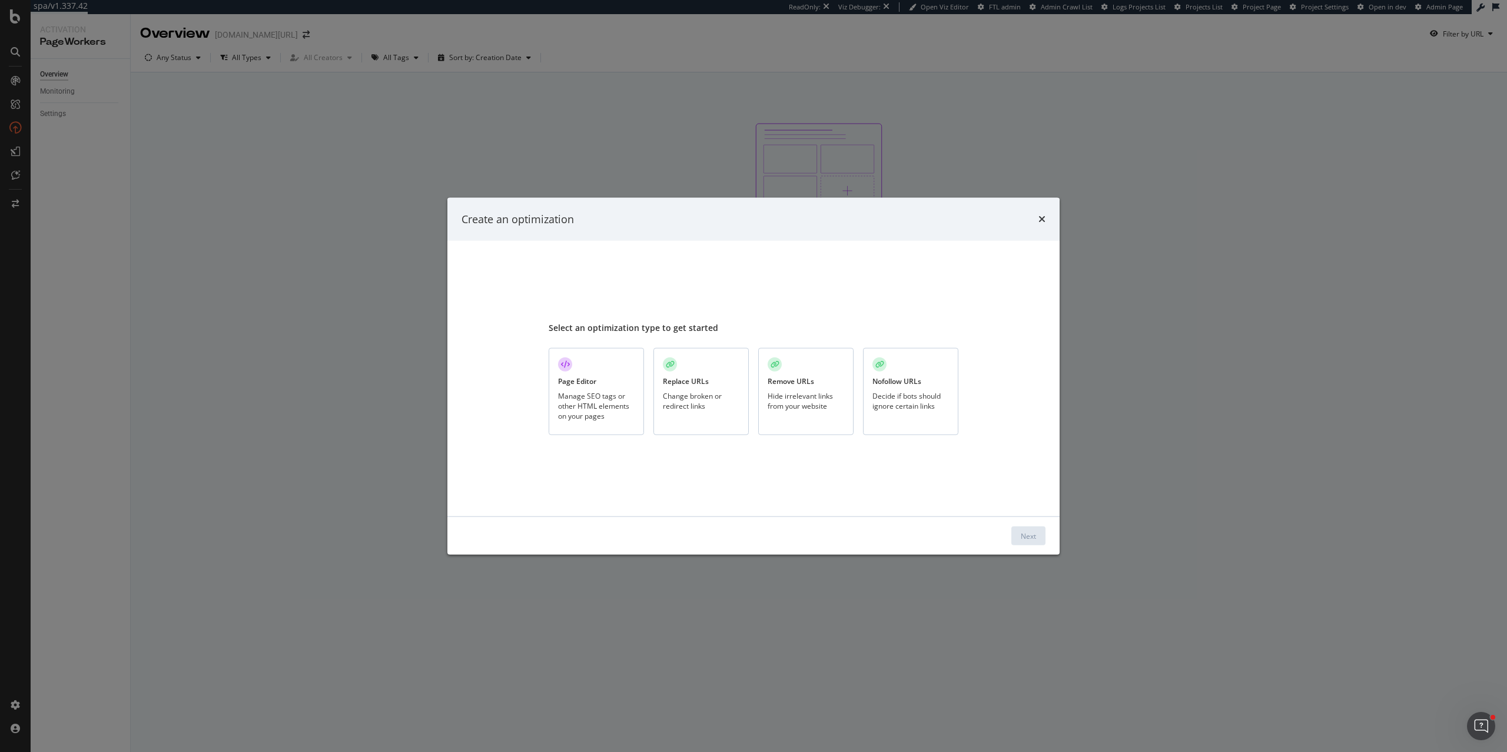
click at [705, 379] on div "Replace URLs" at bounding box center [686, 381] width 46 height 10
click at [1030, 534] on div "Next" at bounding box center [1028, 535] width 15 height 10
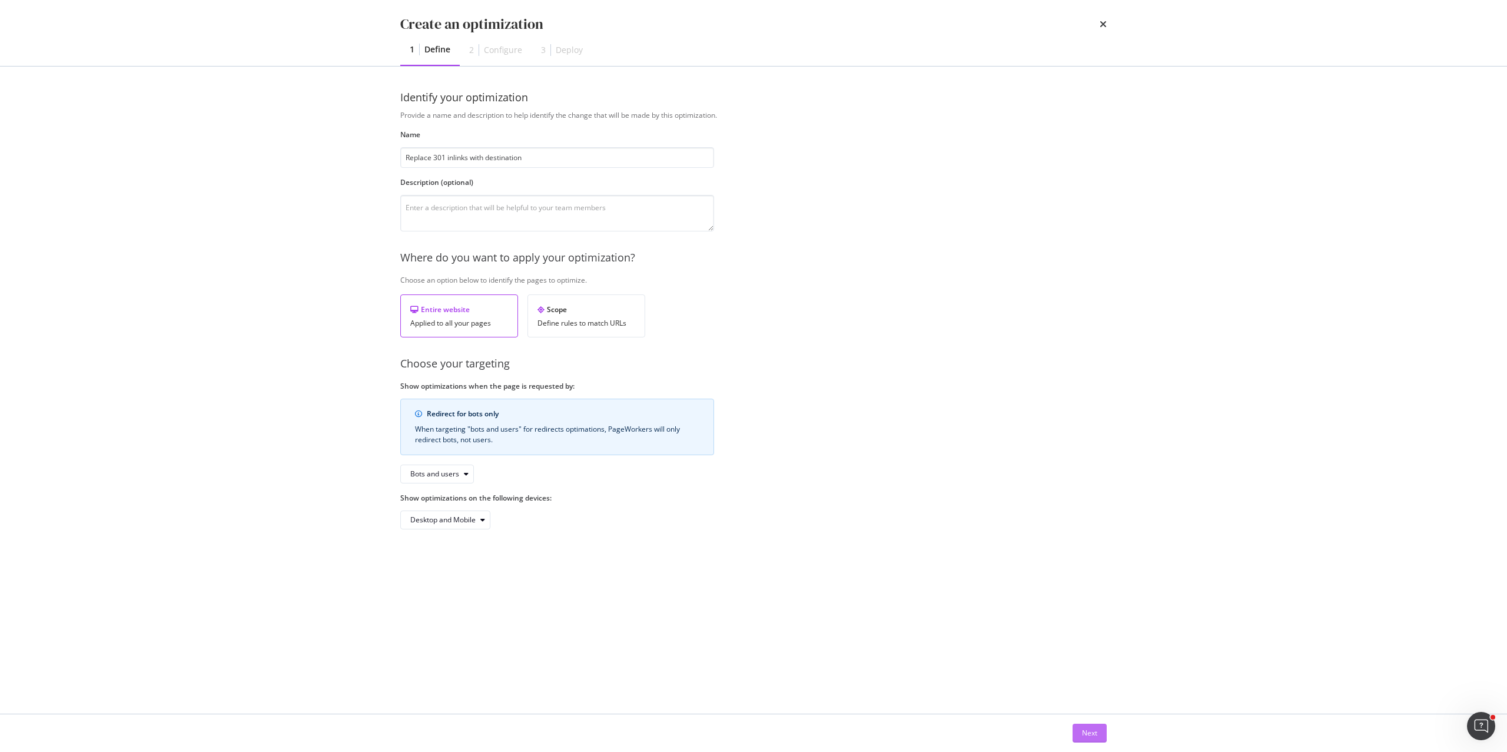
type input "Replace 301 inlinks with destination"
click at [1086, 729] on div "Next" at bounding box center [1089, 733] width 15 height 10
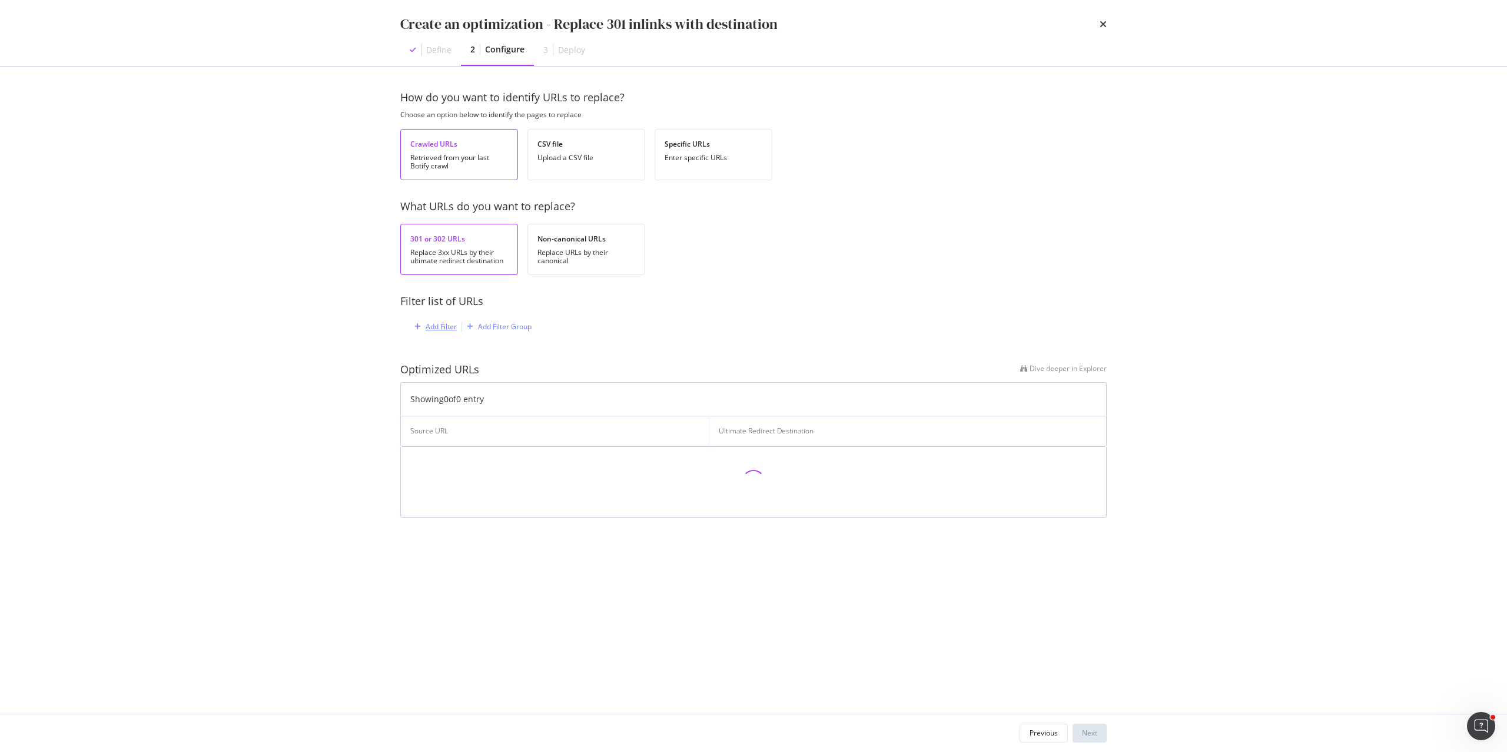
click at [435, 330] on div "Add Filter" at bounding box center [441, 326] width 31 height 10
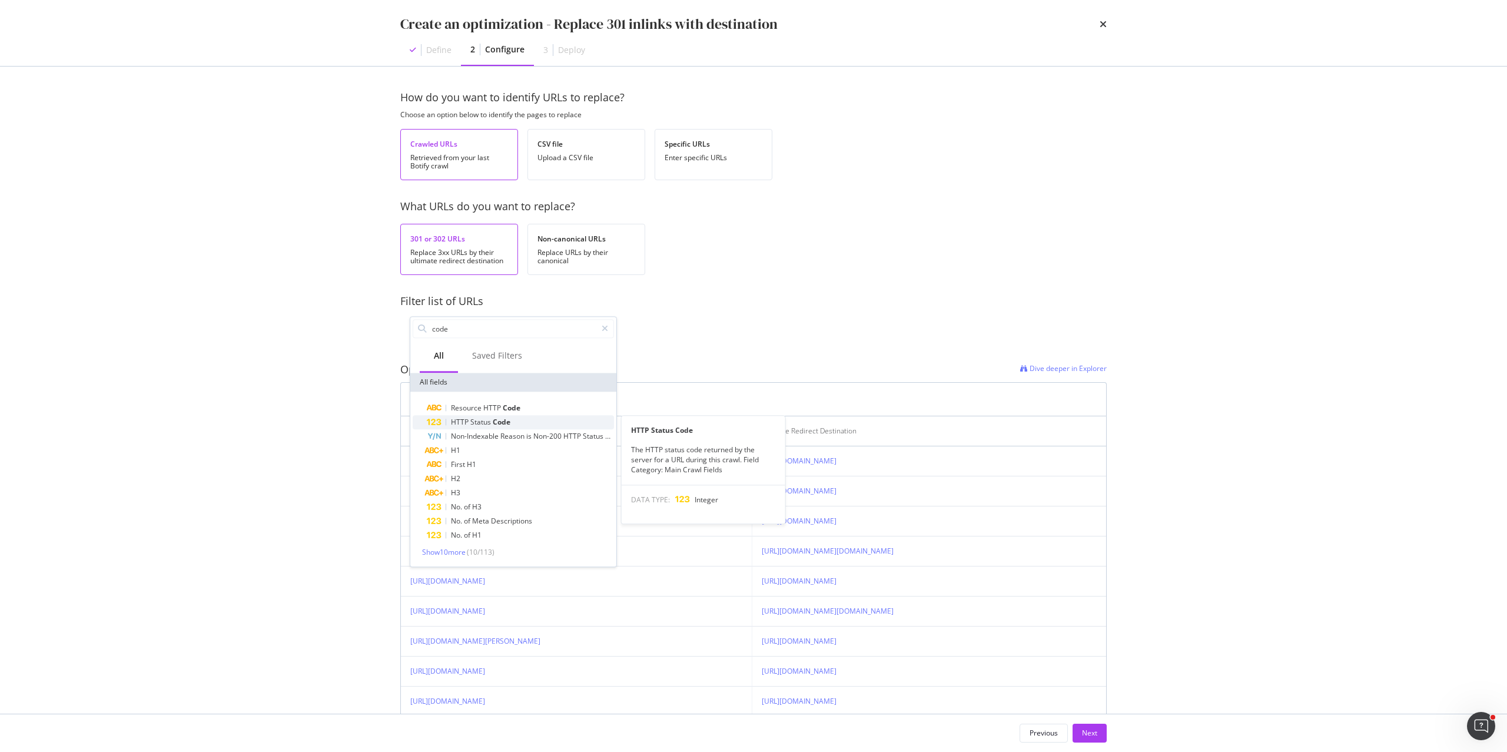
type input "code"
click at [472, 422] on span "Status" at bounding box center [481, 422] width 22 height 10
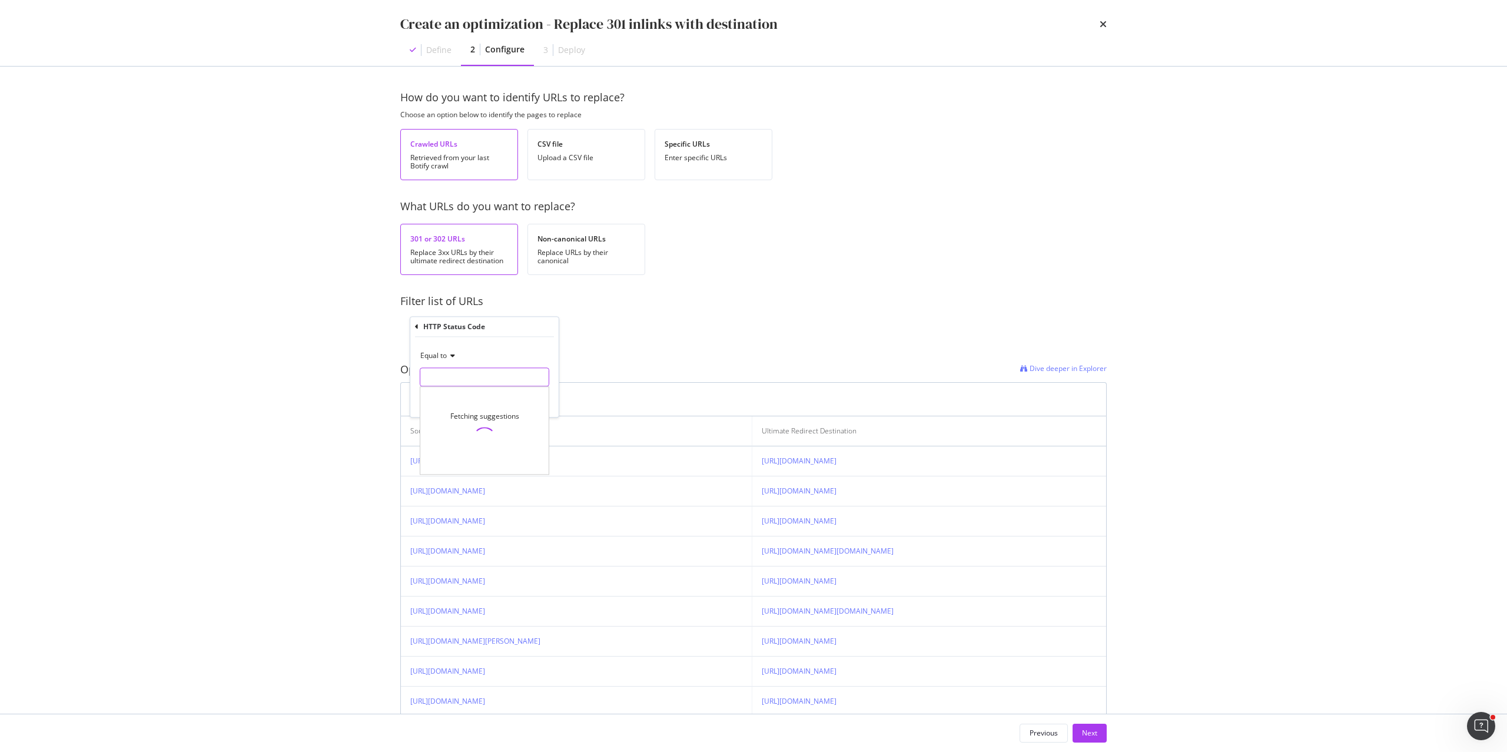
click at [465, 386] on div "Fetching suggestions" at bounding box center [485, 376] width 130 height 19
type input "301"
click at [534, 392] on span "118 URLS" at bounding box center [533, 392] width 29 height 10
click at [535, 399] on div "Apply" at bounding box center [540, 402] width 18 height 10
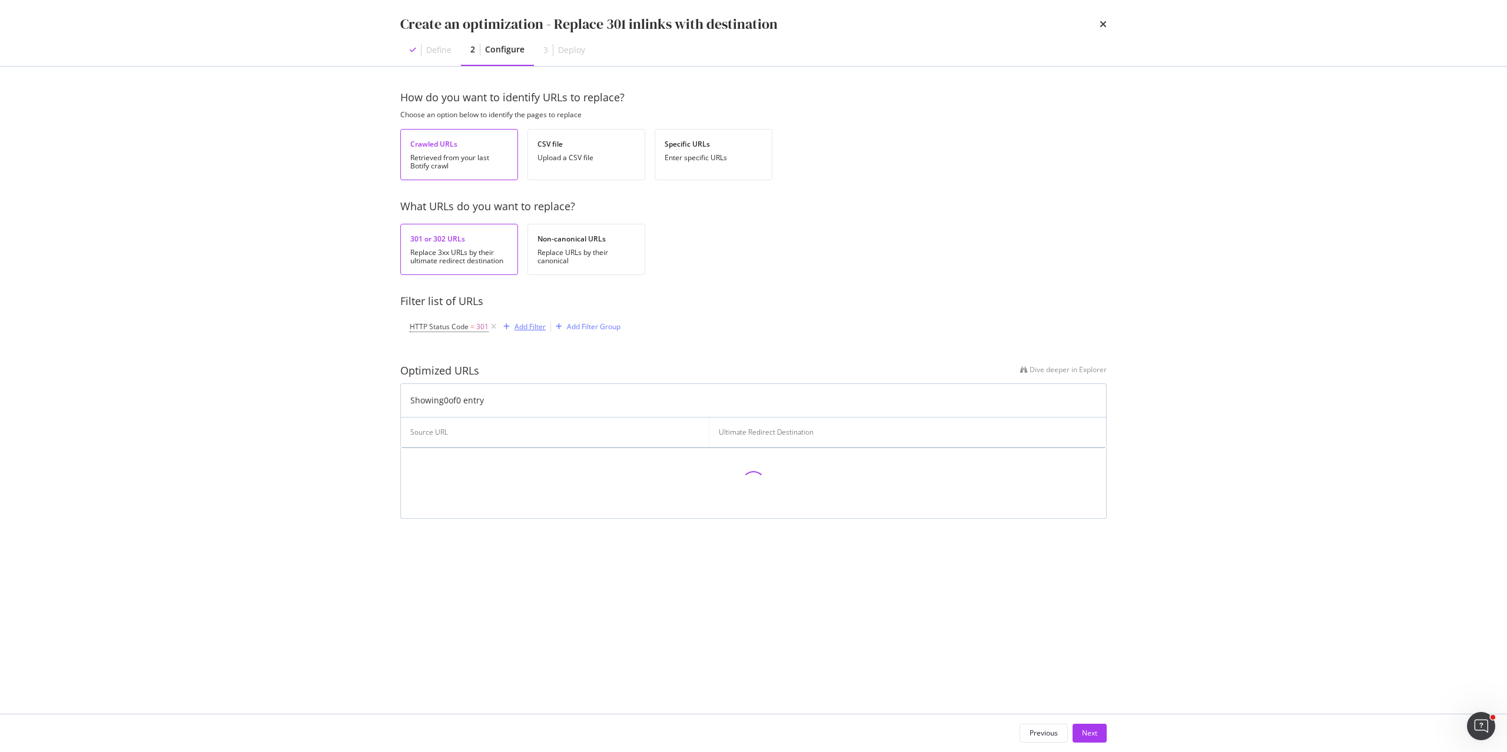
click at [530, 325] on div "Add Filter" at bounding box center [530, 326] width 31 height 10
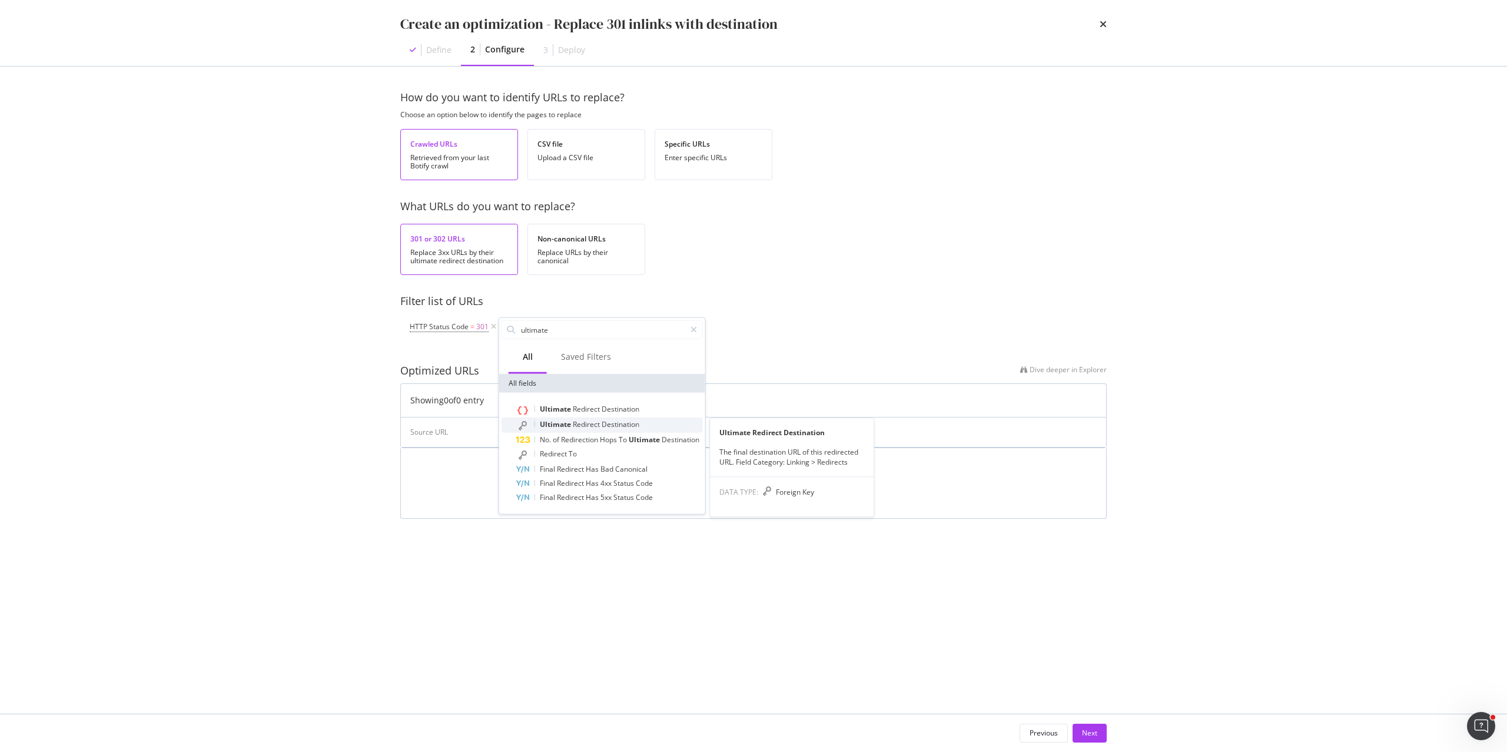
type input "ultimate"
click at [583, 424] on span "Redirect" at bounding box center [587, 424] width 29 height 10
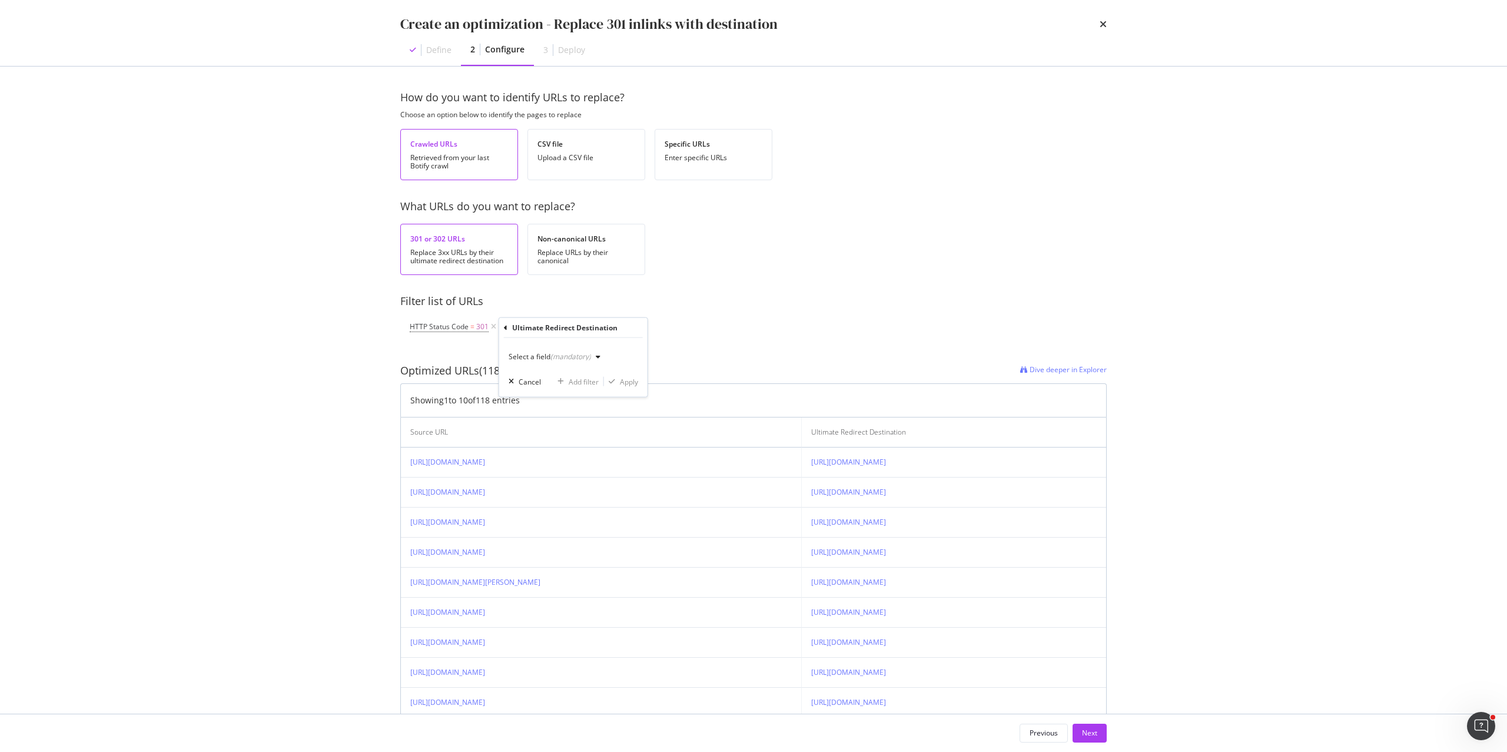
click at [561, 357] on div "(mandatory)" at bounding box center [570, 356] width 41 height 10
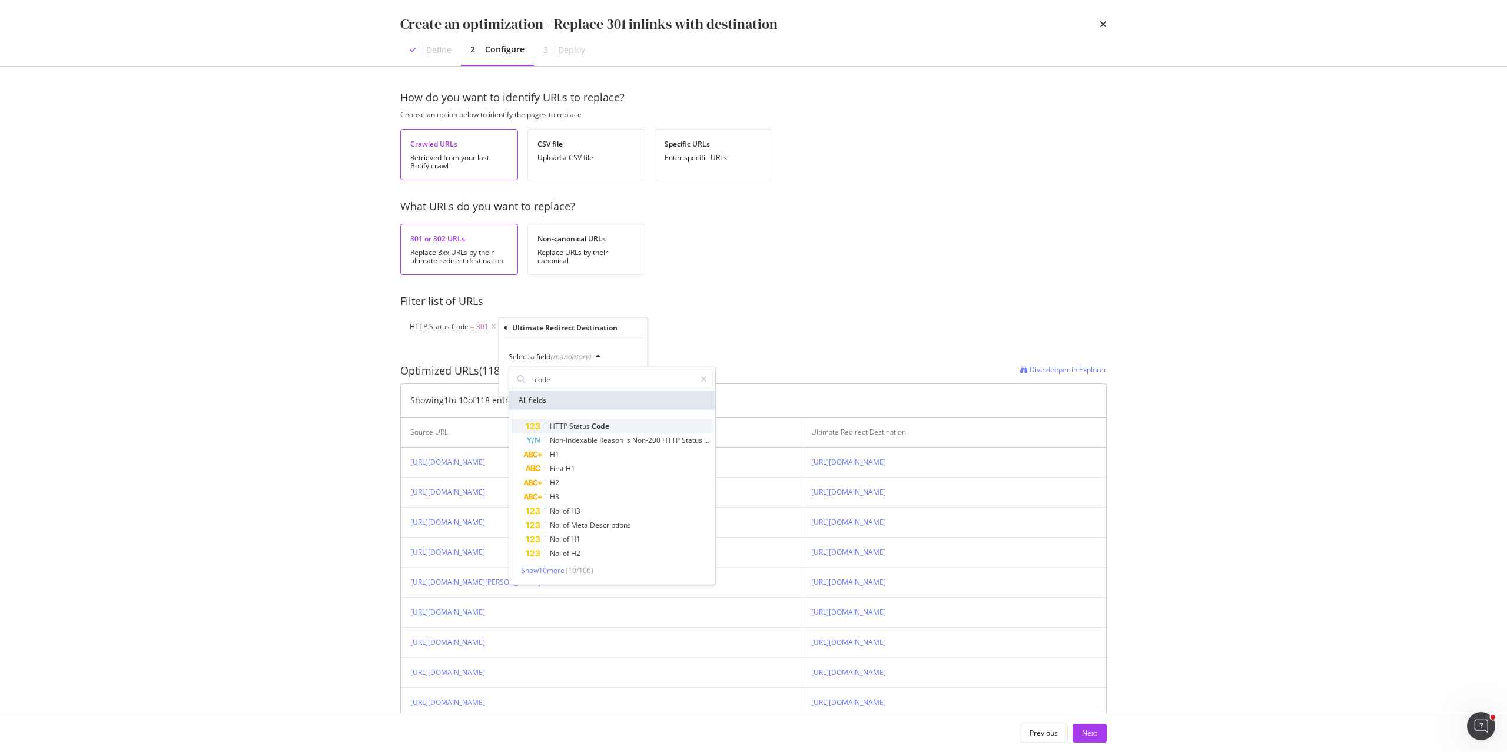
type input "code"
click at [577, 421] on span "Status" at bounding box center [580, 426] width 22 height 10
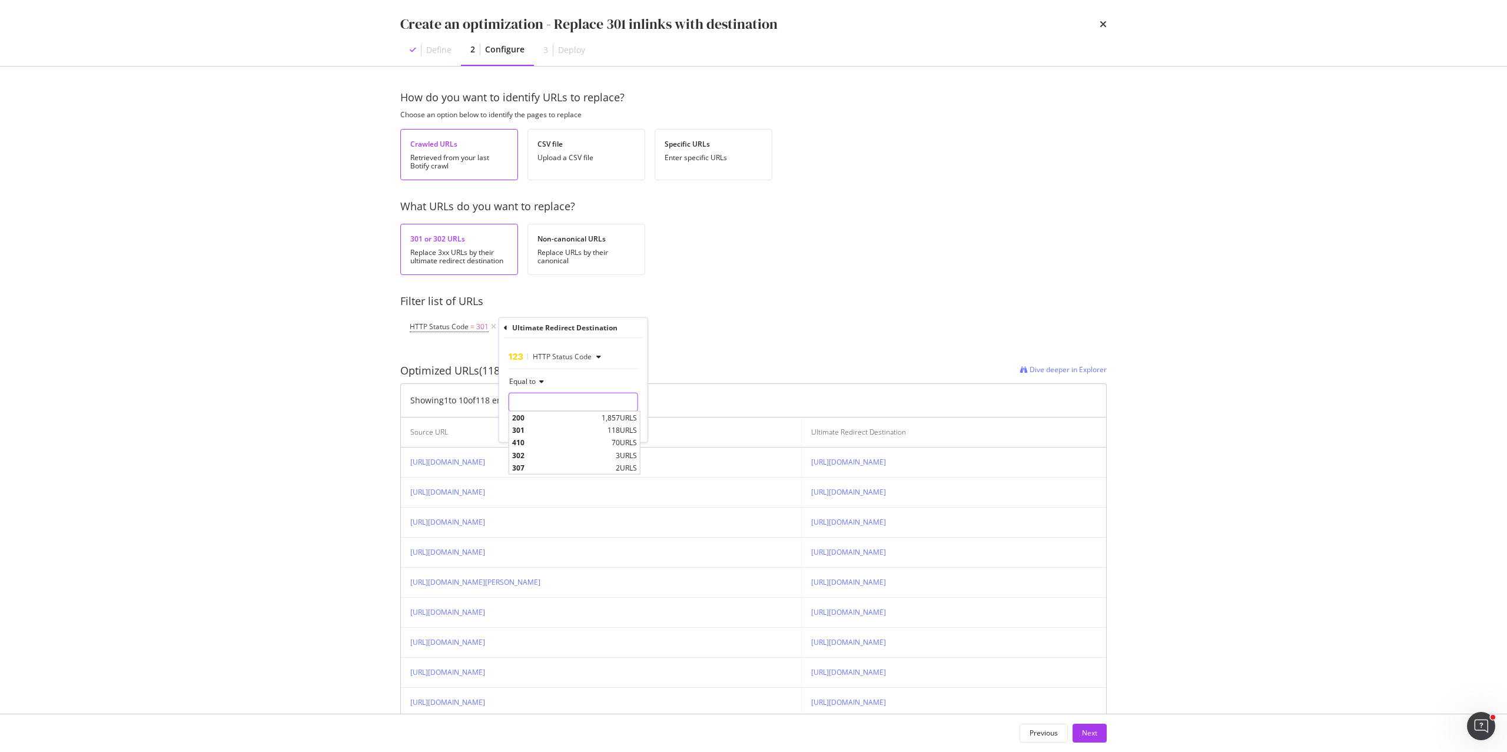
click at [576, 400] on input "modal" at bounding box center [574, 402] width 130 height 19
type input "200"
click at [625, 418] on span "1,857 URLS" at bounding box center [619, 418] width 35 height 10
click at [629, 423] on div "Apply" at bounding box center [629, 427] width 18 height 10
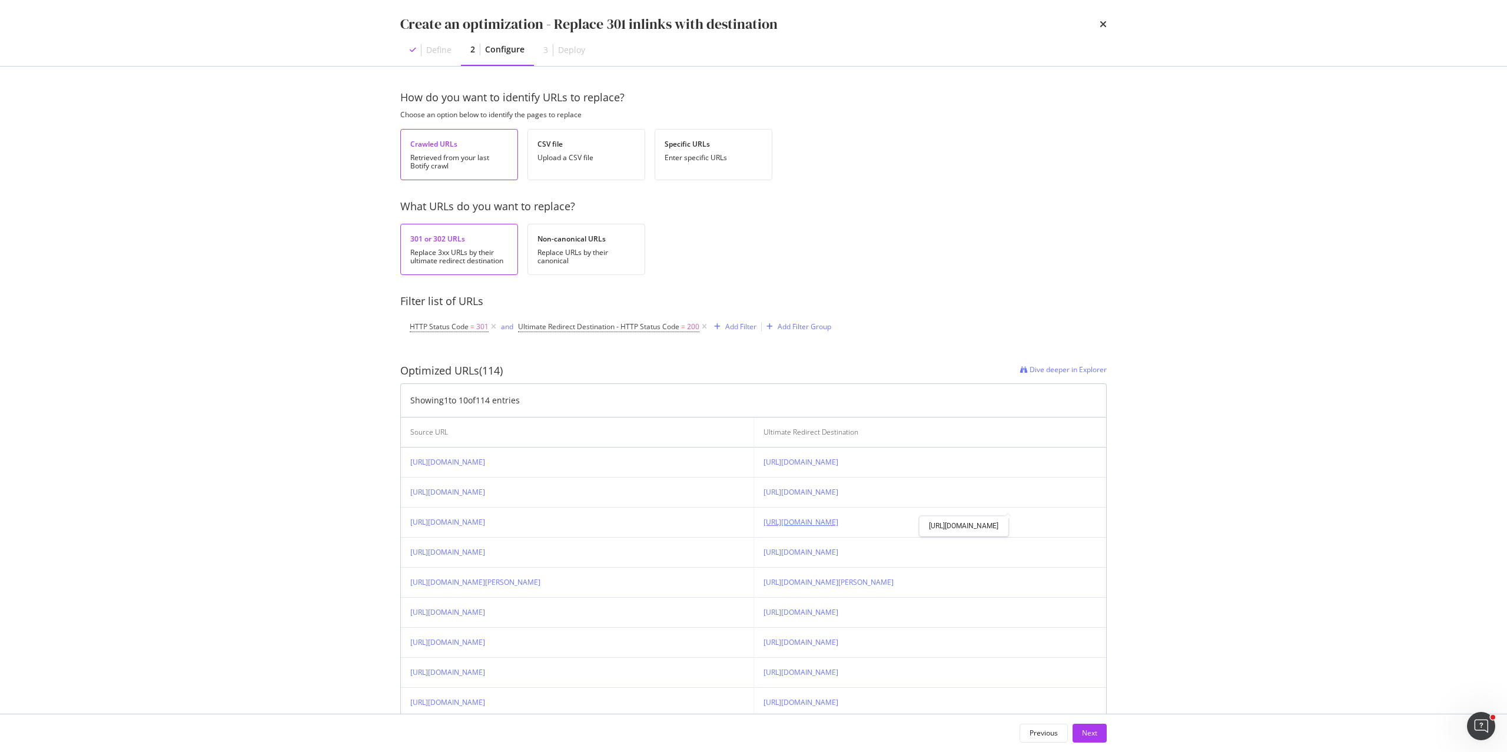
scroll to position [81, 0]
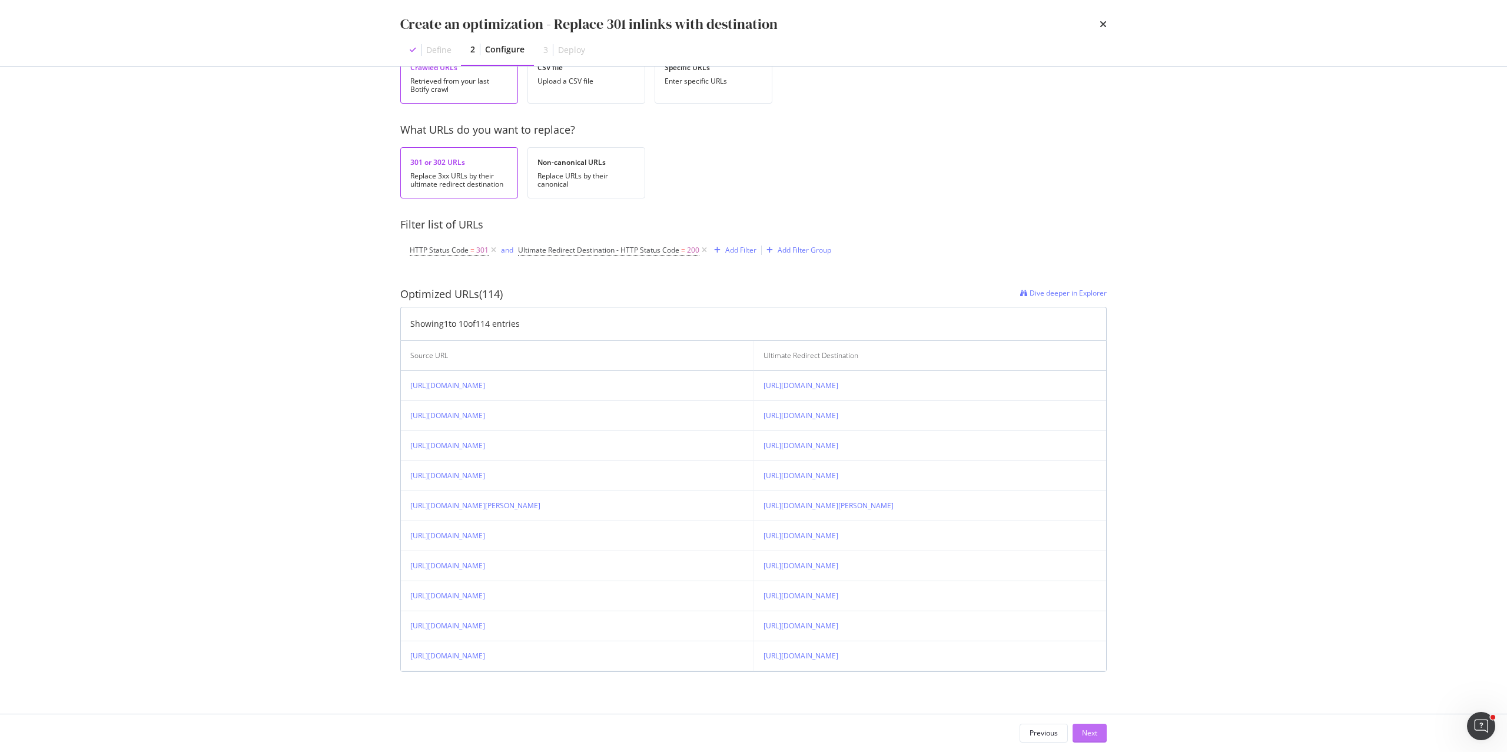
click at [1091, 738] on div "Next" at bounding box center [1089, 733] width 15 height 10
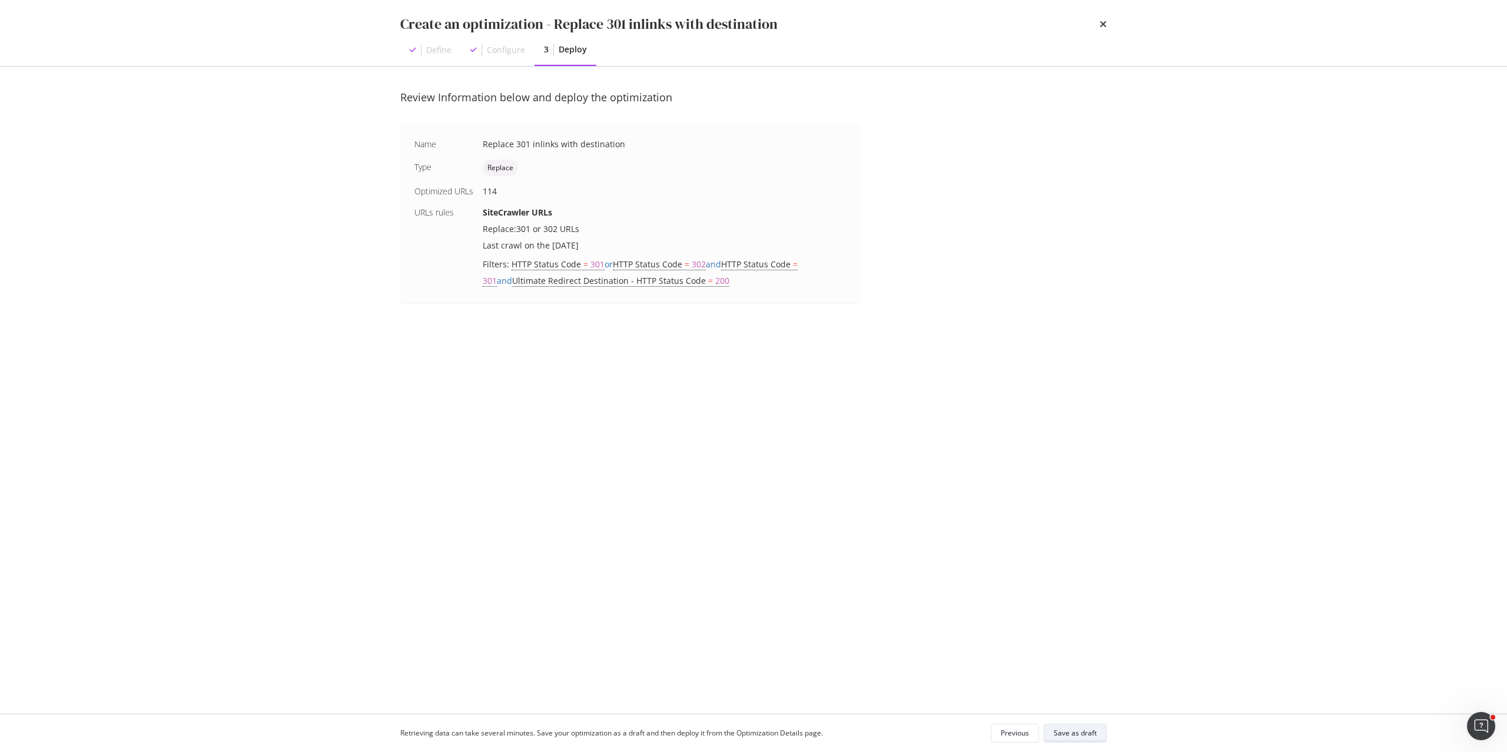
click at [1085, 735] on div "Save as draft" at bounding box center [1075, 733] width 43 height 10
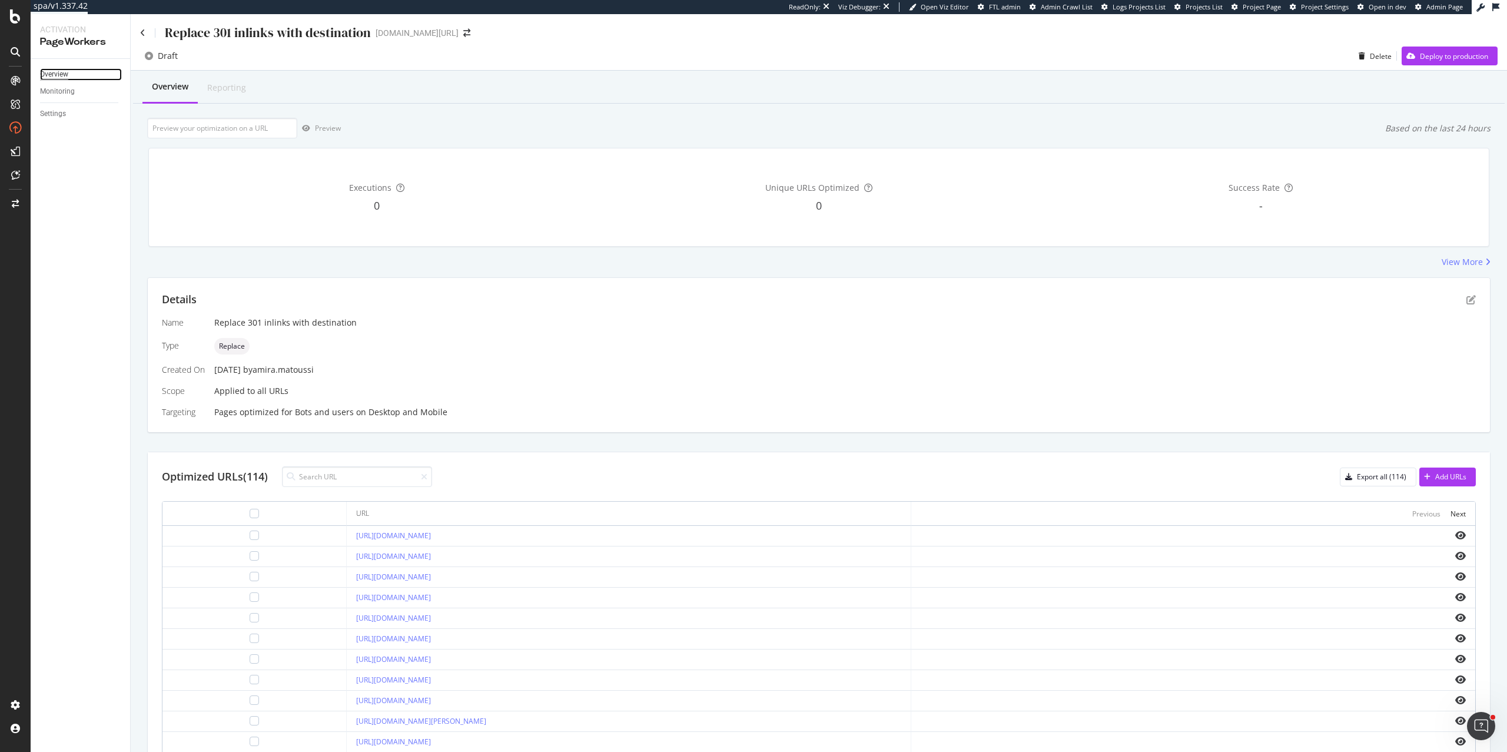
click at [54, 72] on div "Overview" at bounding box center [54, 74] width 28 height 12
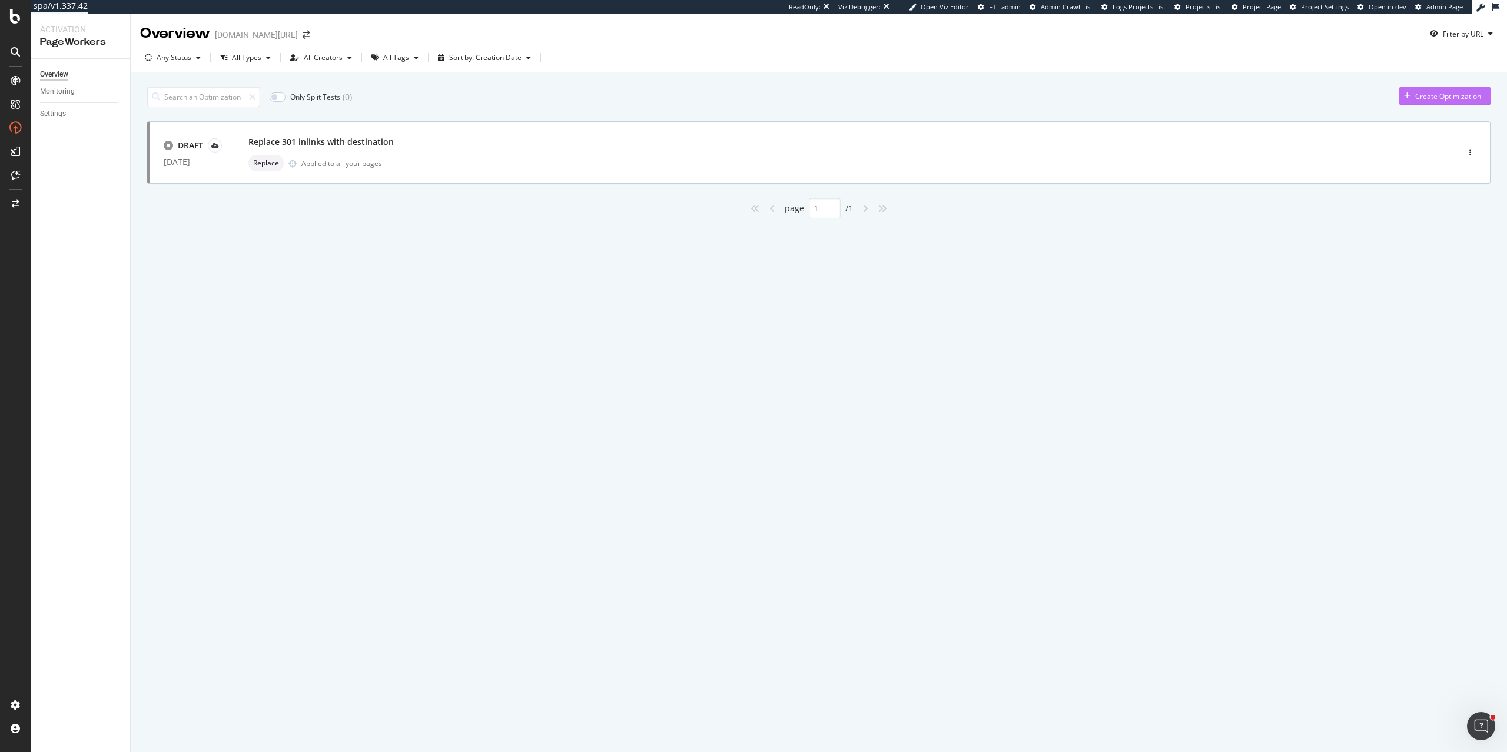
click at [1470, 102] on div "Create Optimization" at bounding box center [1440, 96] width 82 height 18
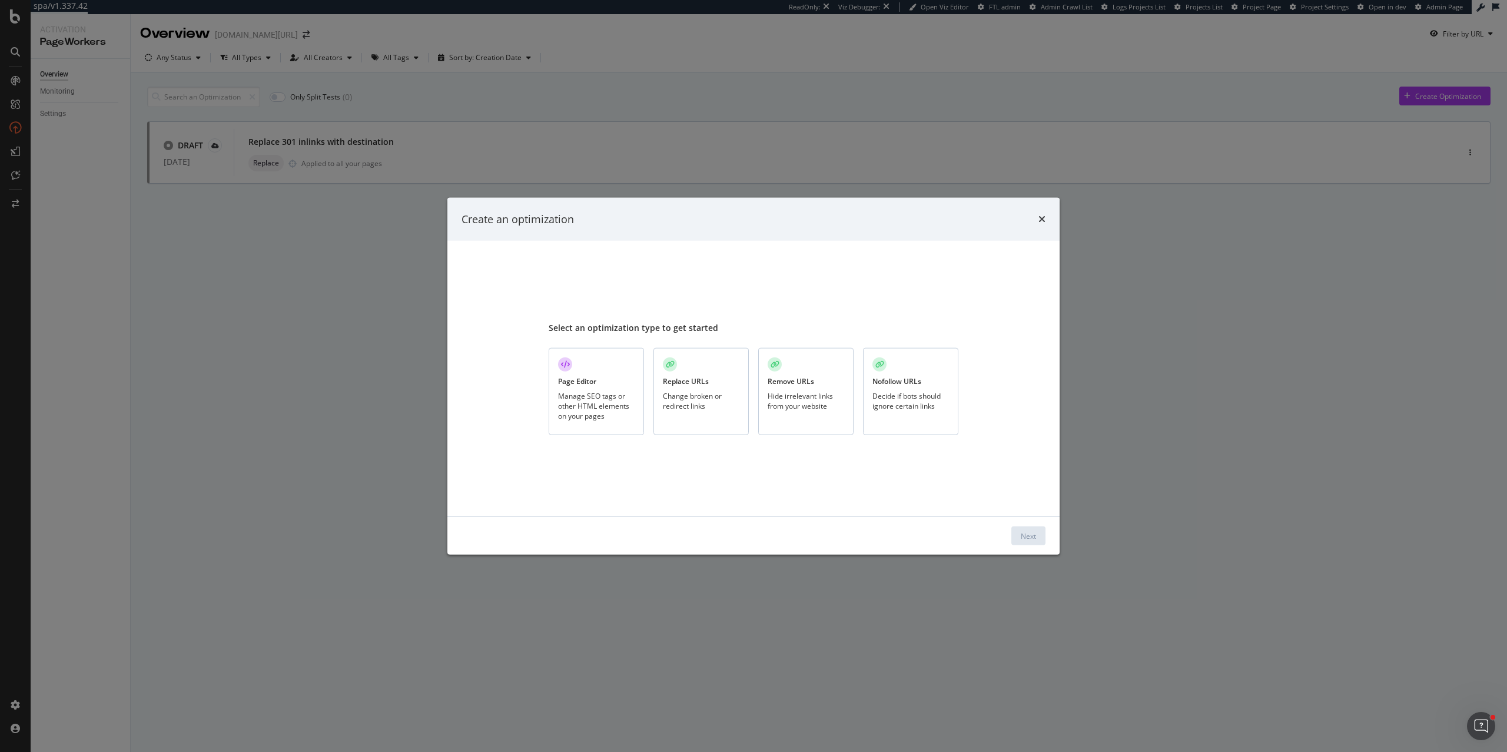
click at [801, 396] on div "Hide irrelevant links from your website" at bounding box center [806, 401] width 77 height 20
click at [1019, 540] on button "Next" at bounding box center [1028, 535] width 34 height 19
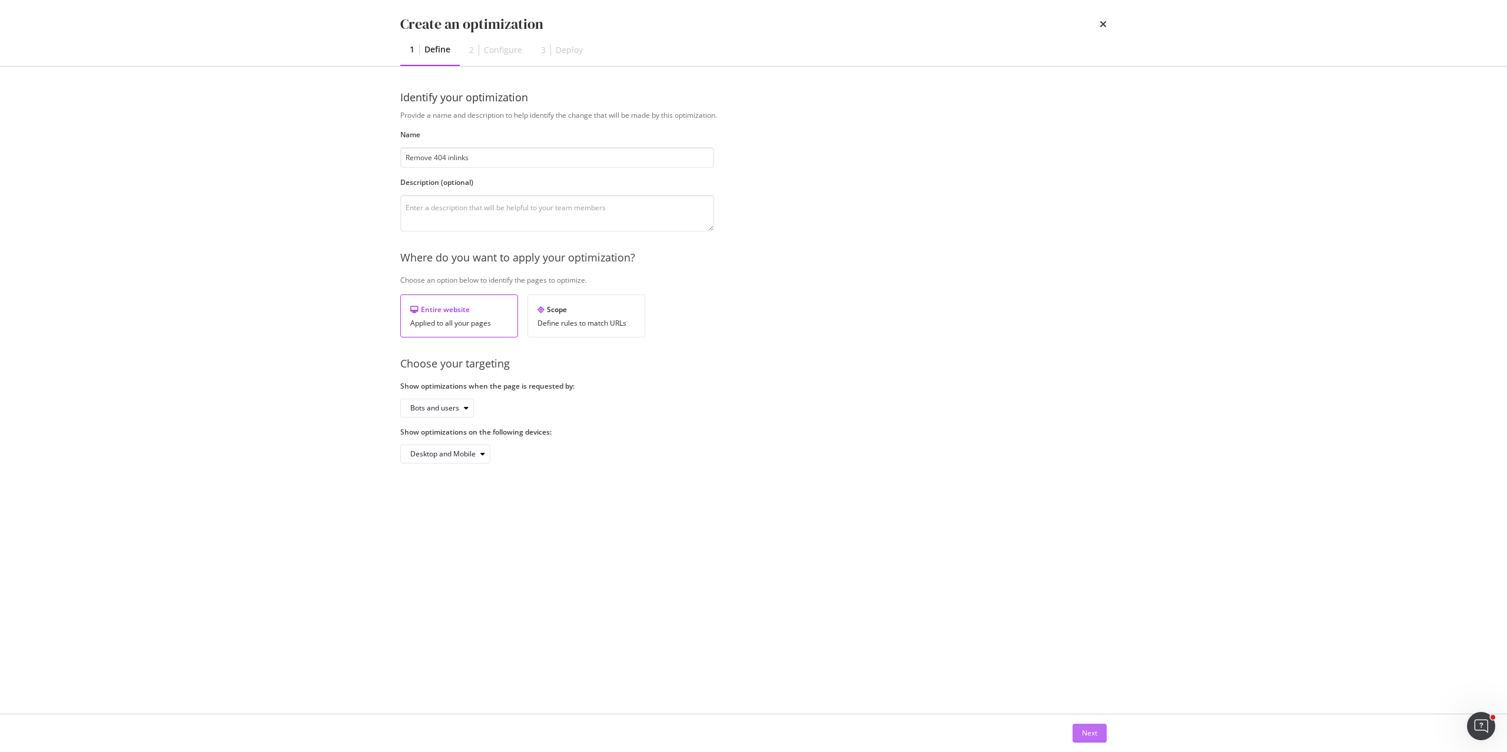
type input "Remove 404 inlinks"
click at [1083, 724] on button "Next" at bounding box center [1090, 733] width 34 height 19
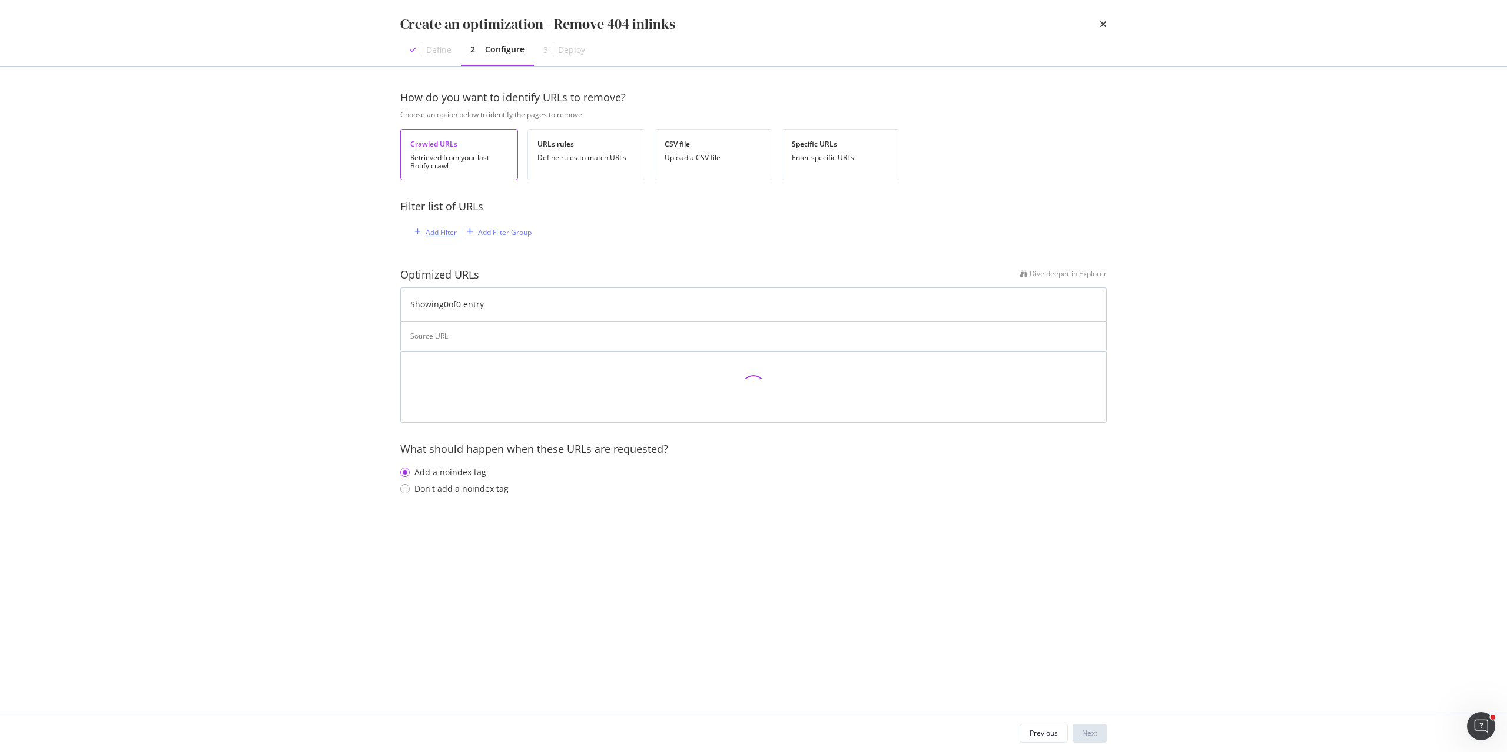
click at [430, 234] on div "Add Filter" at bounding box center [441, 232] width 31 height 10
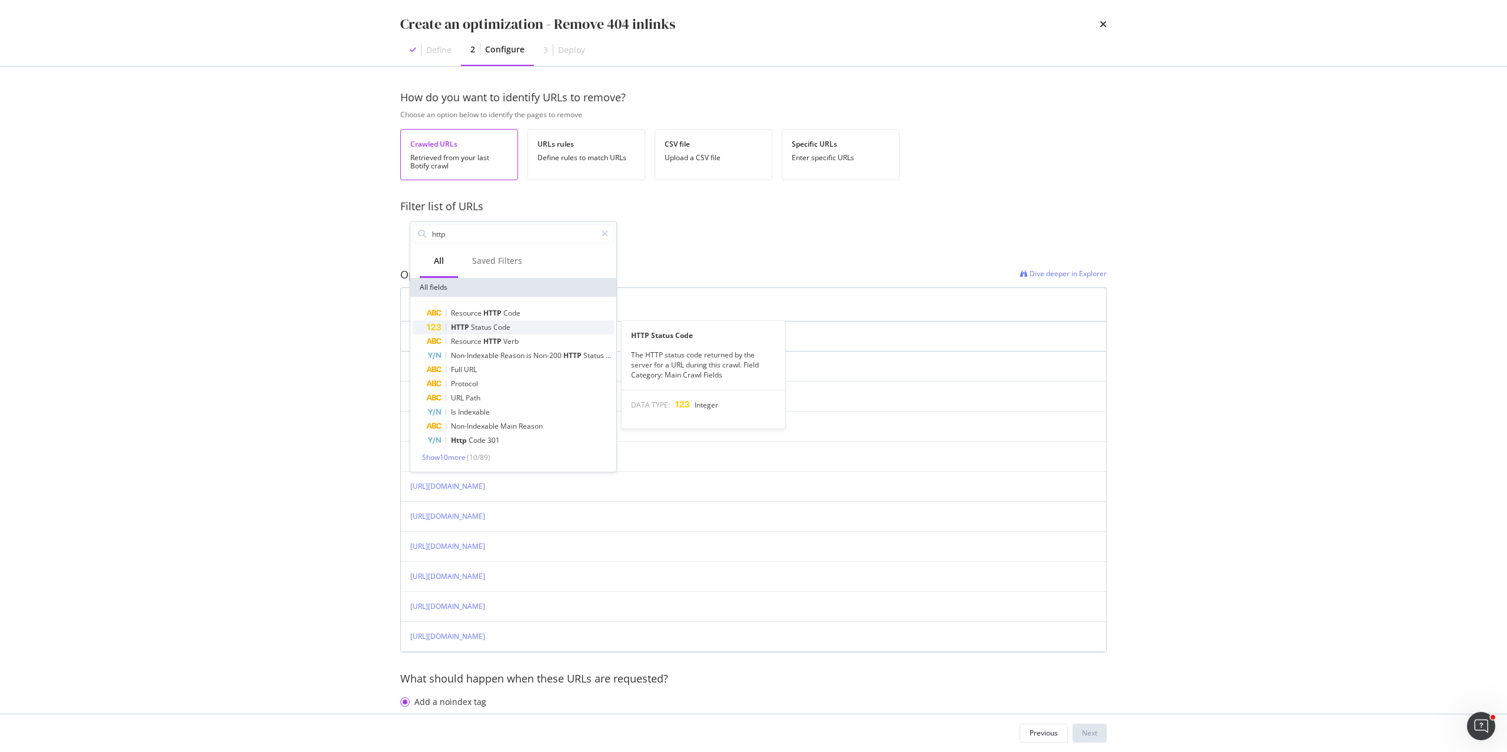
type input "http"
click at [508, 323] on span "Code" at bounding box center [501, 327] width 17 height 10
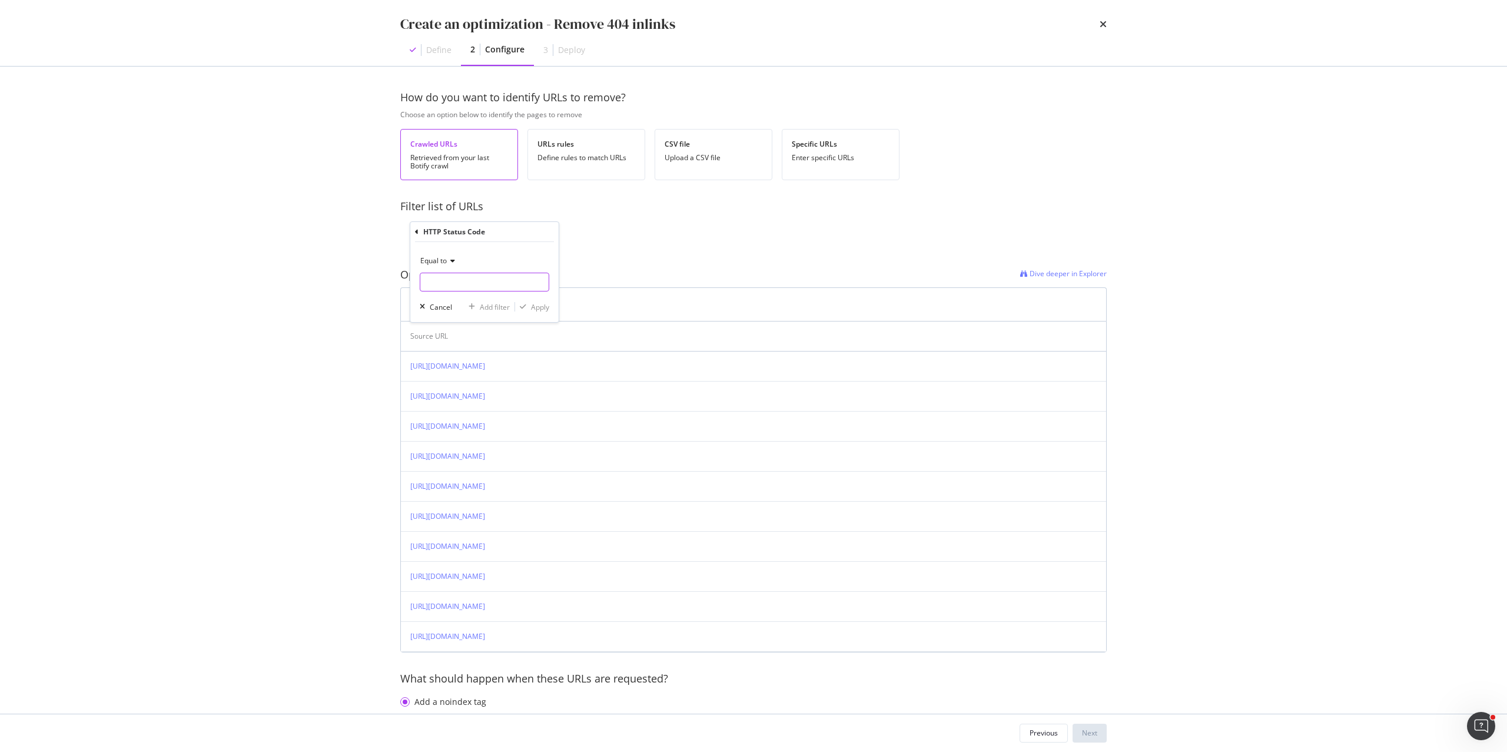
click at [458, 280] on input "modal" at bounding box center [485, 282] width 130 height 19
type input "4"
click at [514, 324] on span "410" at bounding box center [471, 322] width 97 height 10
type input "410"
click at [539, 310] on div "Apply" at bounding box center [540, 307] width 18 height 10
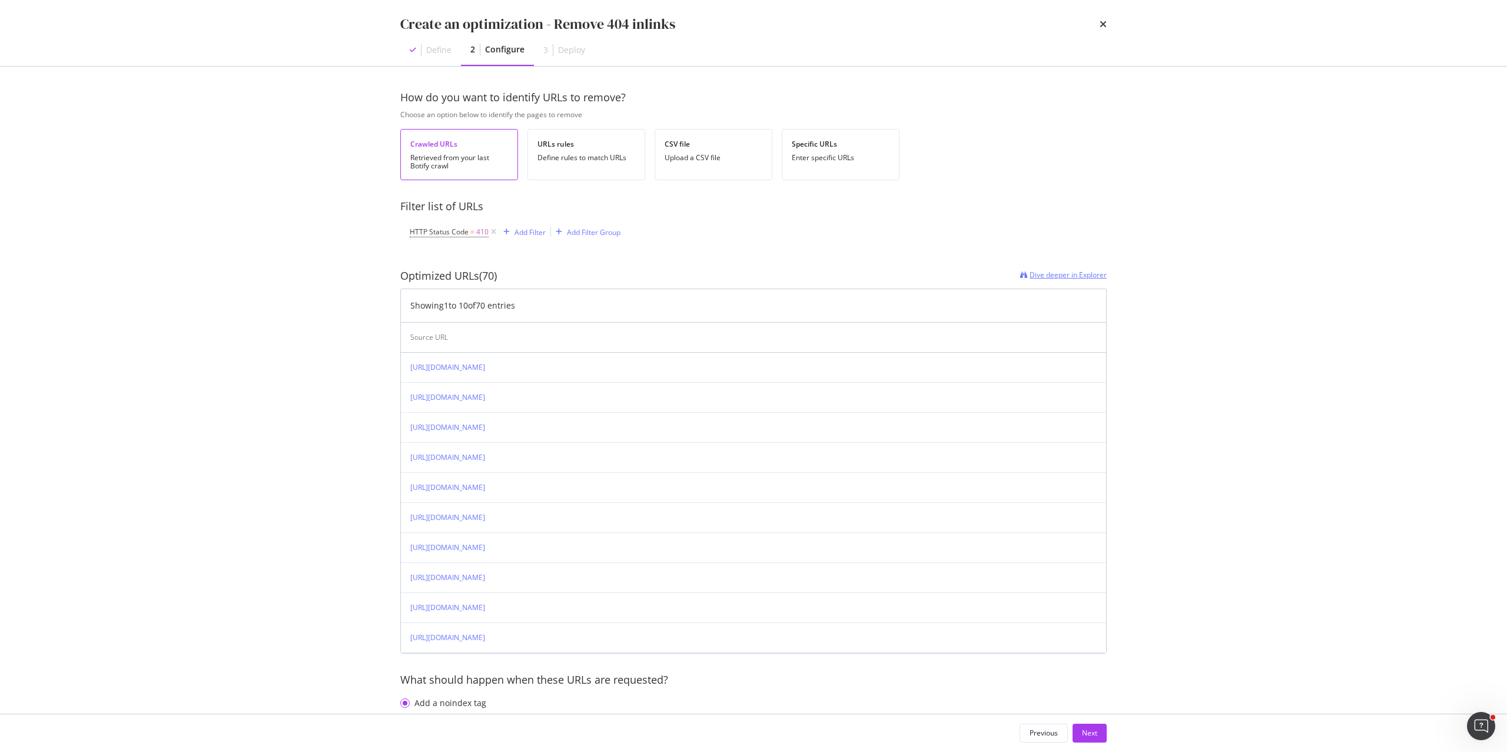
scroll to position [39, 0]
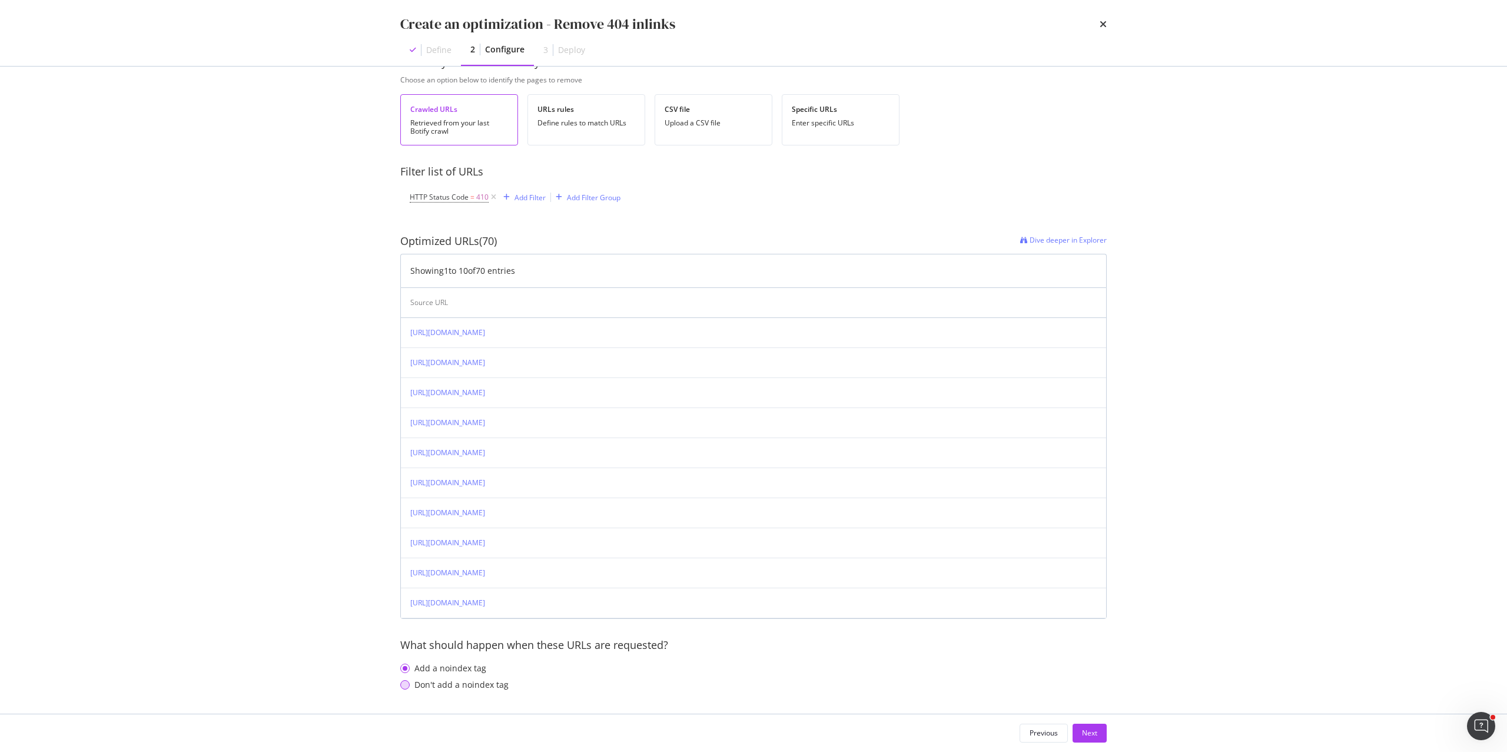
click at [405, 684] on div "Don't add a noindex tag" at bounding box center [404, 684] width 9 height 9
click at [1095, 734] on div "Next" at bounding box center [1089, 733] width 15 height 10
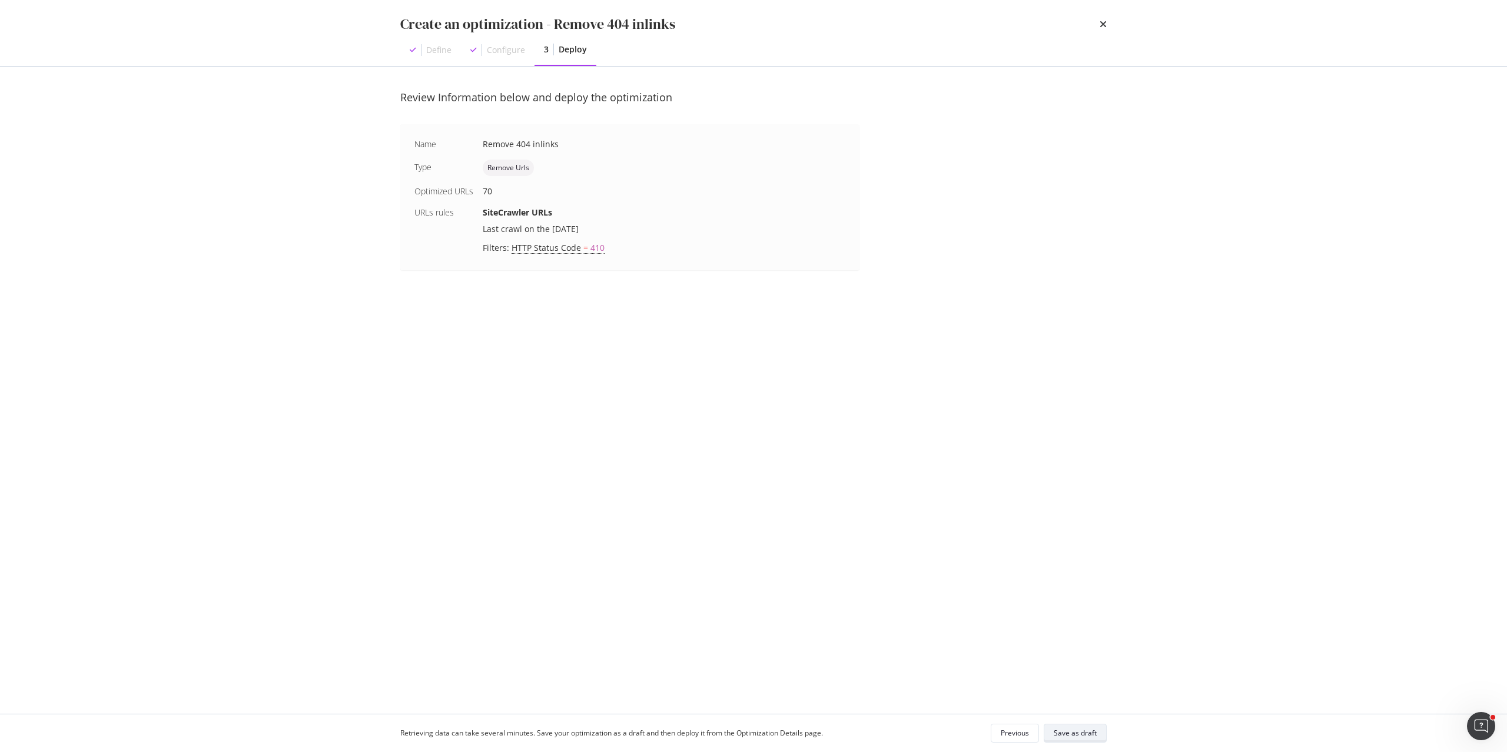
scroll to position [0, 0]
click at [1068, 731] on div "Save as draft" at bounding box center [1075, 733] width 43 height 10
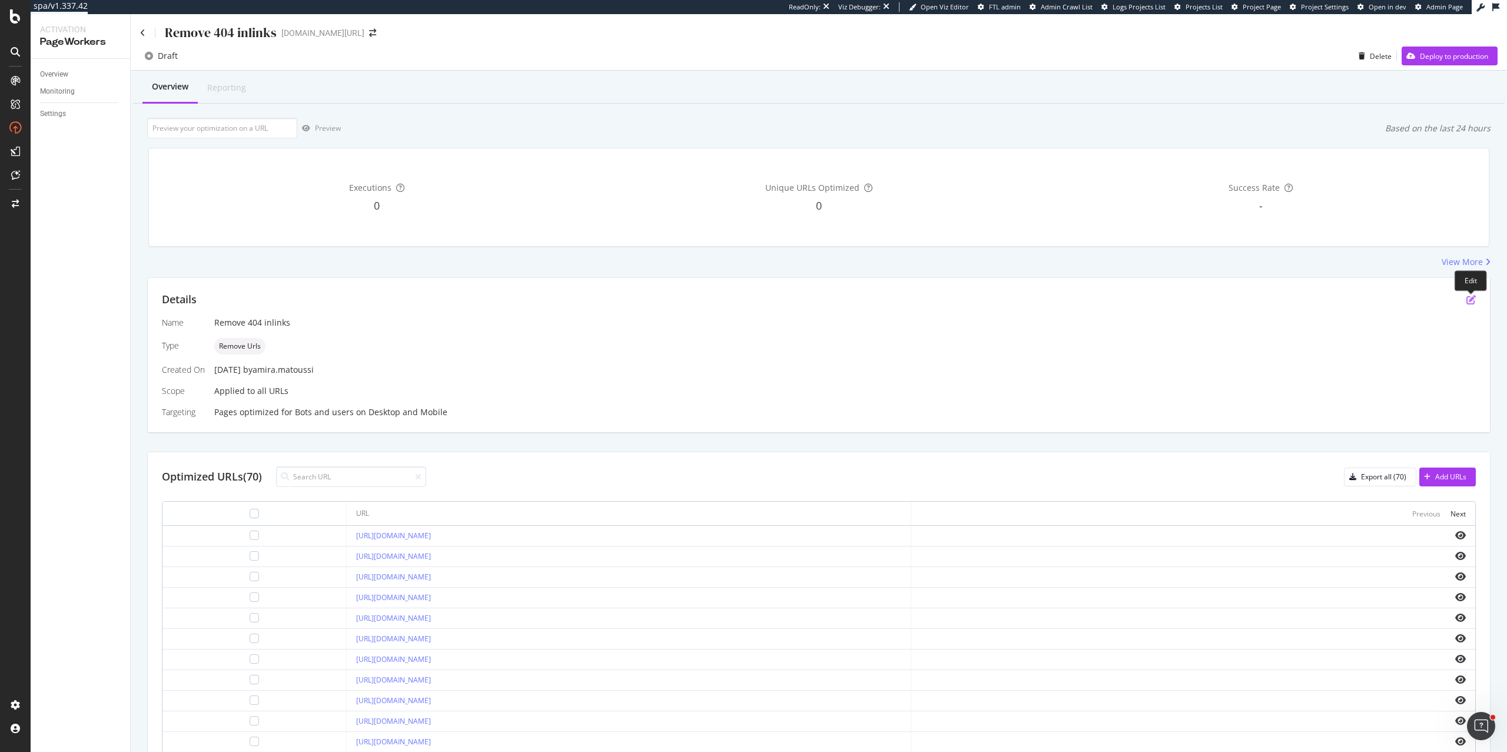
click at [1474, 300] on icon "pen-to-square" at bounding box center [1471, 299] width 9 height 9
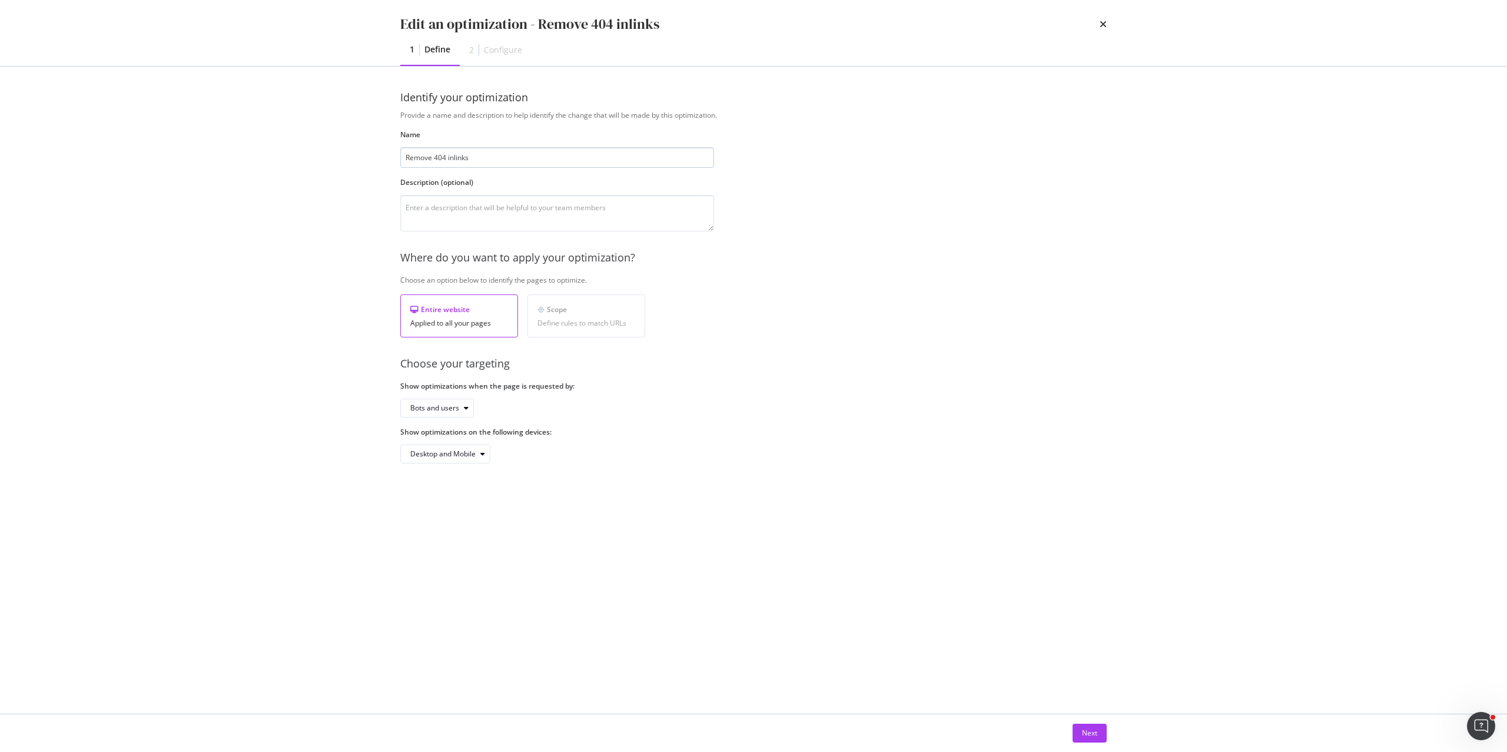
click at [446, 155] on input "Remove 404 inlinks" at bounding box center [557, 157] width 314 height 21
type input "Remove 410 inlinks"
click at [1086, 739] on div "Next" at bounding box center [1089, 733] width 15 height 18
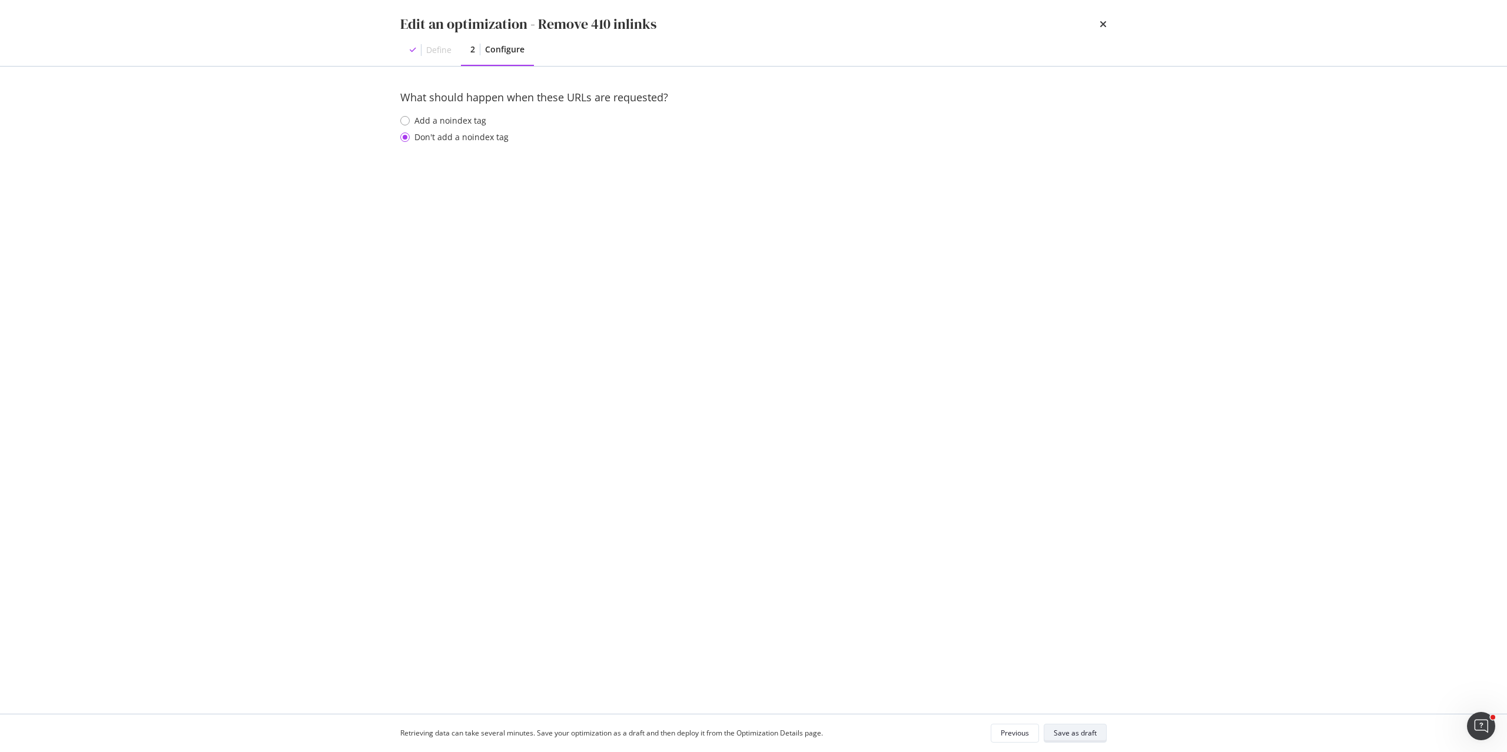
click at [1082, 737] on div "Save as draft" at bounding box center [1075, 733] width 43 height 10
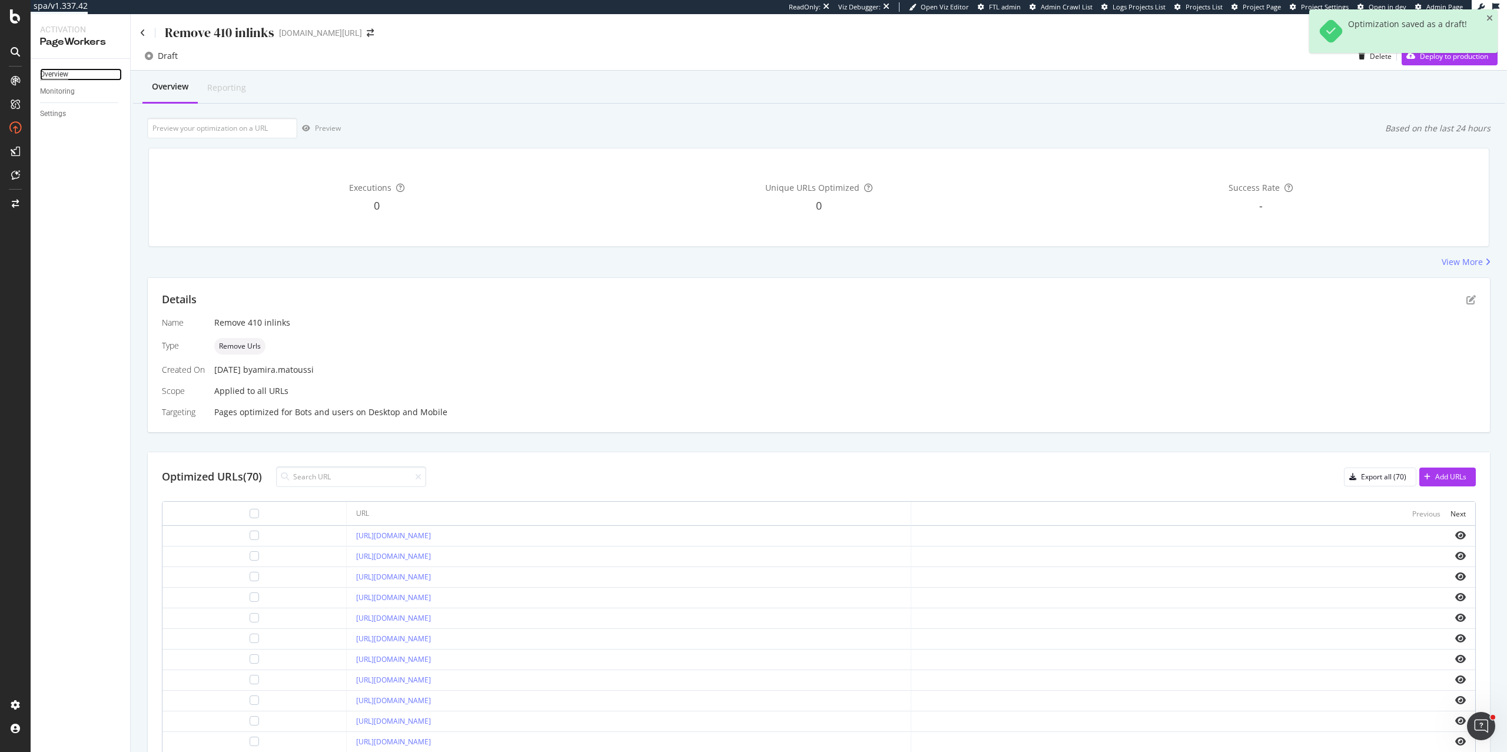
click at [52, 72] on div "Overview" at bounding box center [54, 74] width 28 height 12
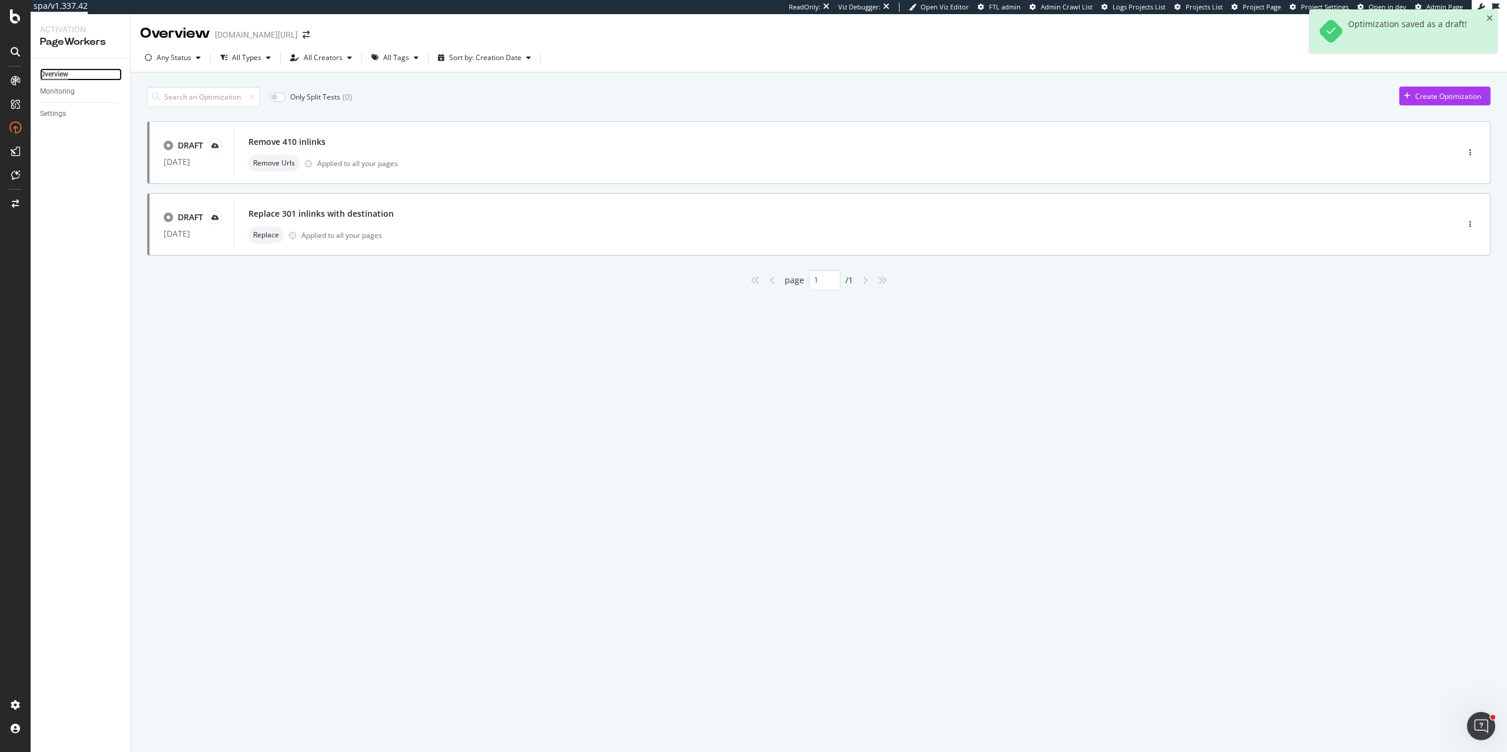
click at [52, 72] on div "Overview" at bounding box center [54, 74] width 28 height 12
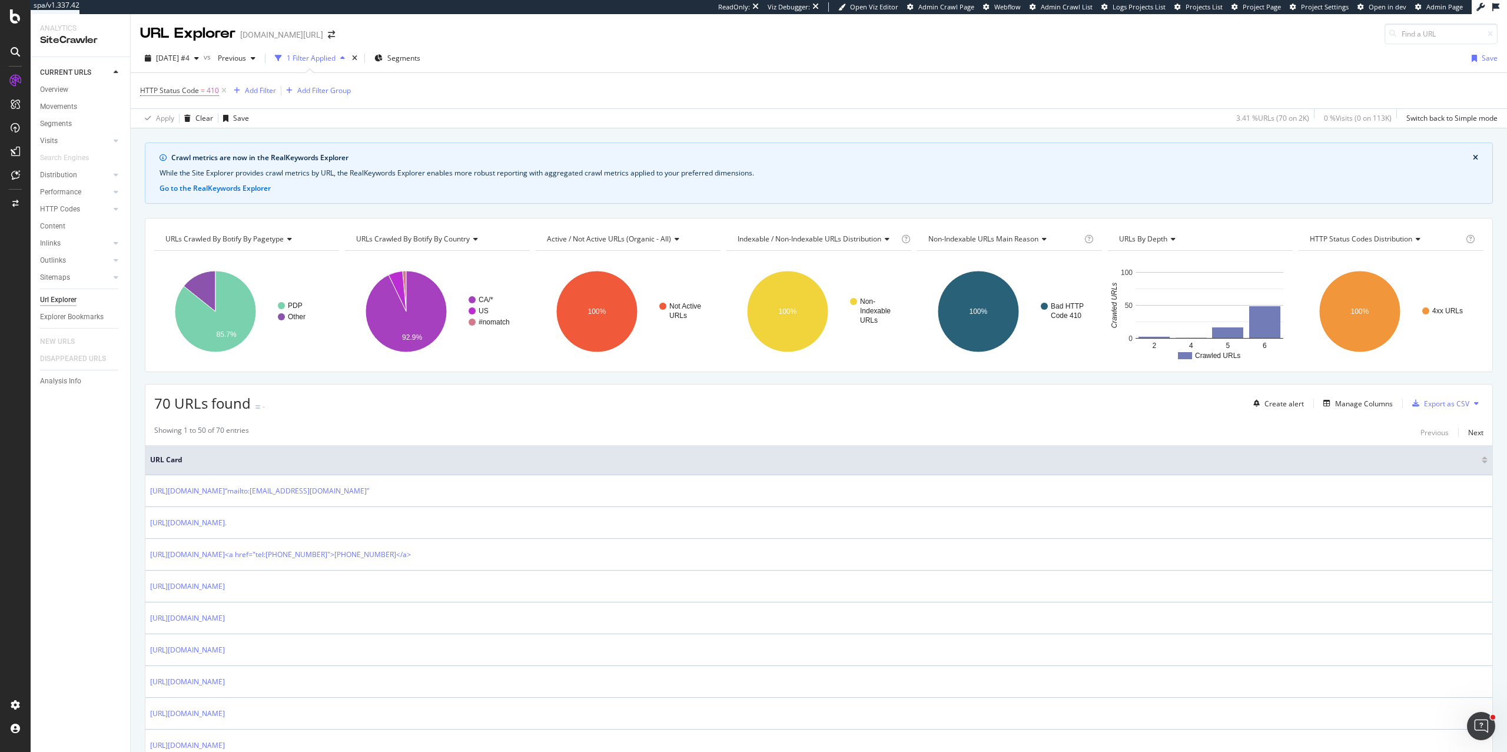
click at [997, 237] on span "Non-Indexable URLs Main Reason" at bounding box center [983, 239] width 110 height 10
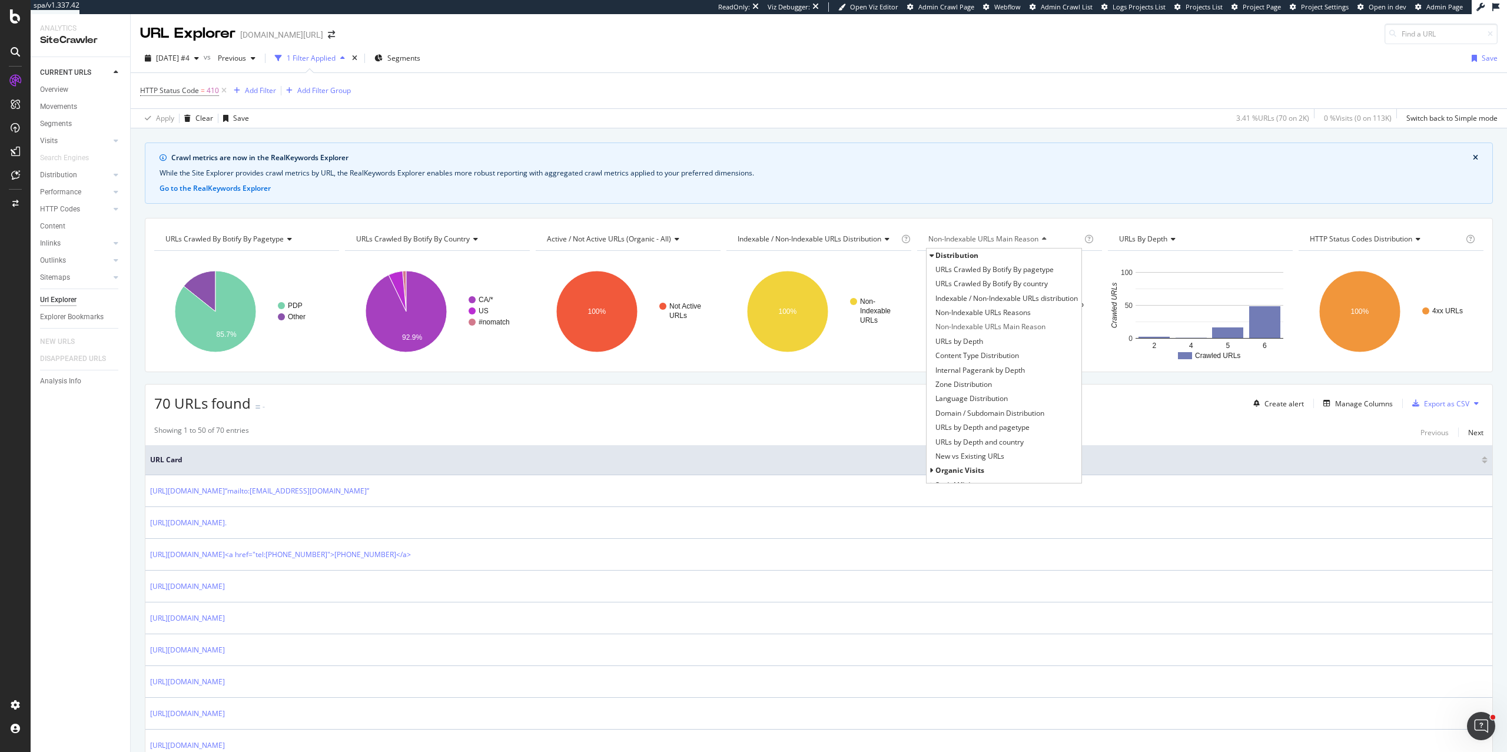
click at [857, 413] on div "70 URLs found - Create alert Manage Columns Export as CSV" at bounding box center [818, 398] width 1347 height 29
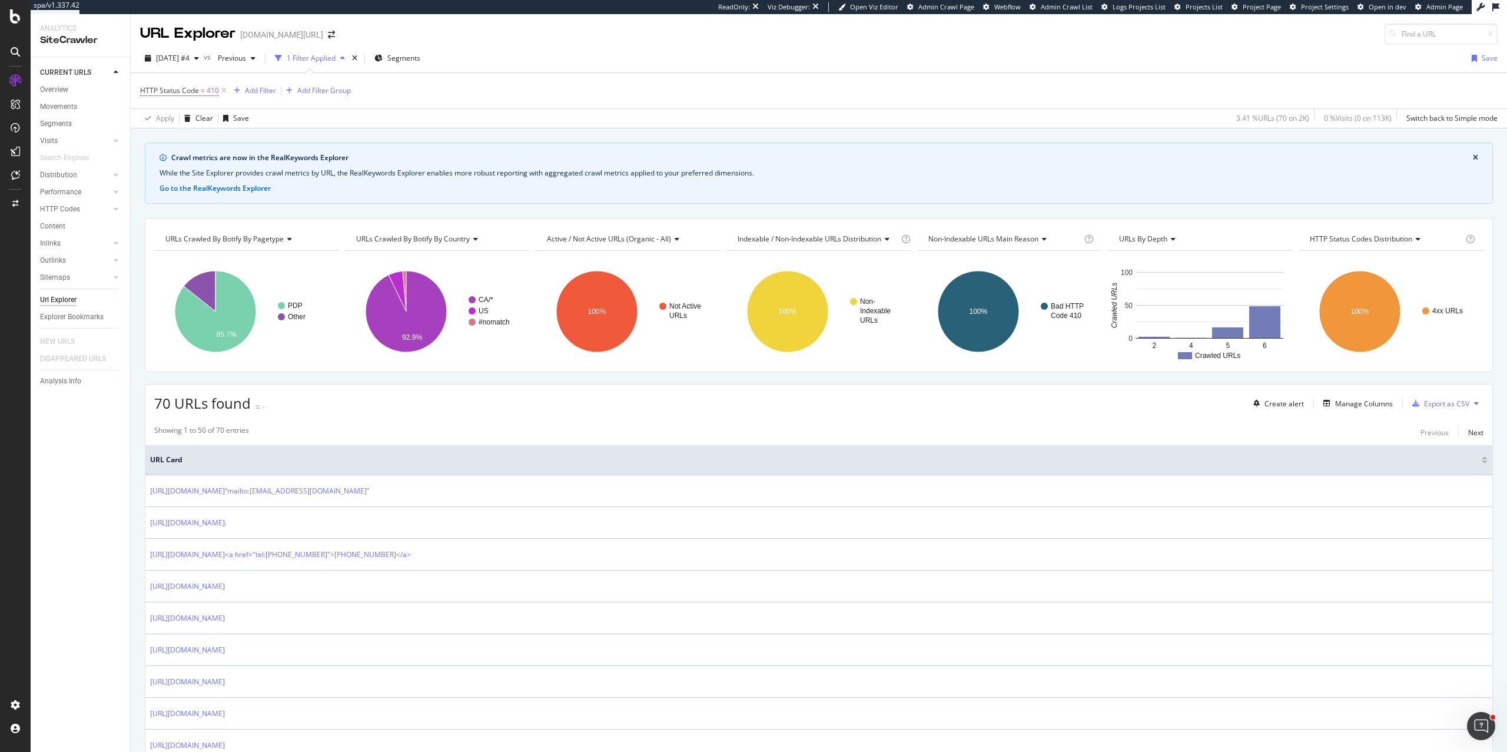
click at [1006, 239] on span "Non-Indexable URLs Main Reason" at bounding box center [983, 239] width 110 height 10
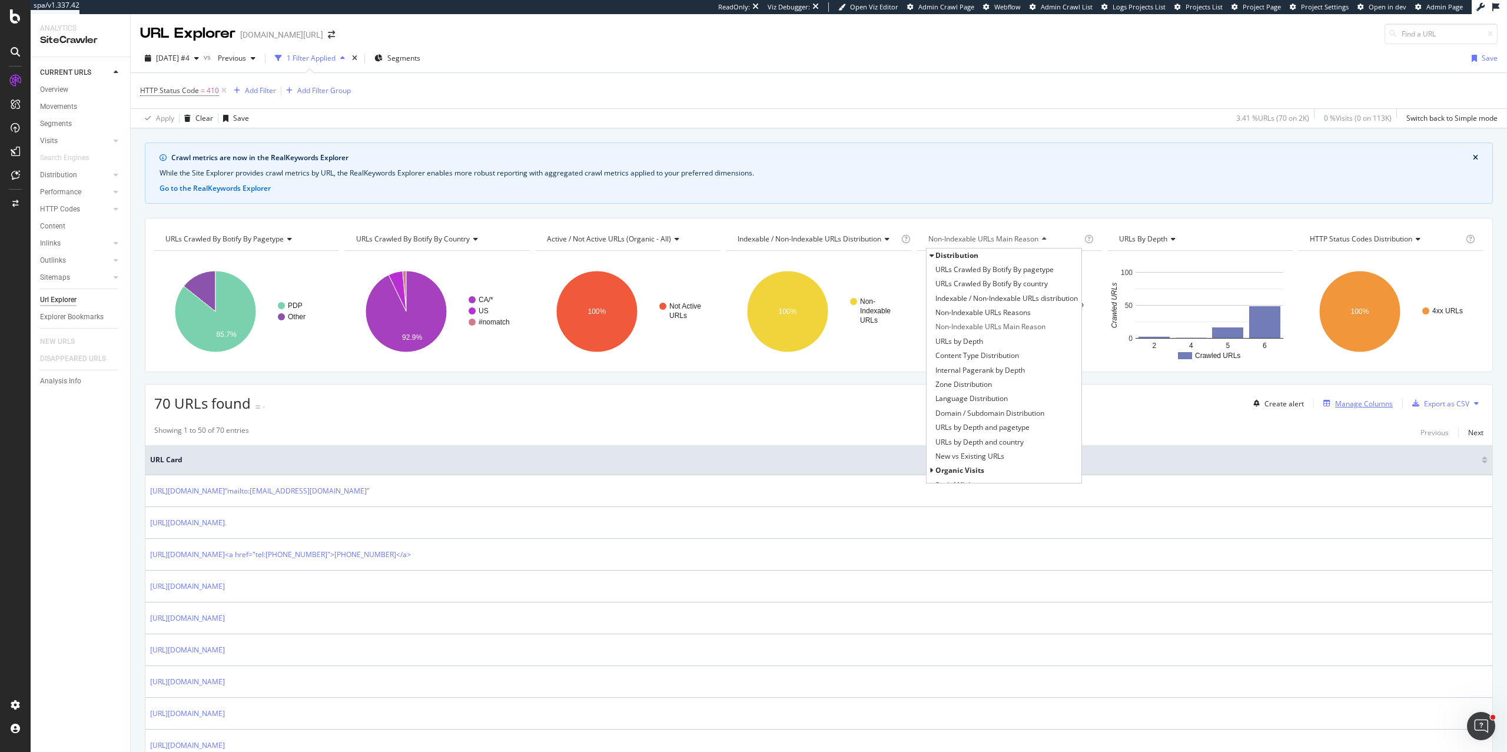
click at [1368, 403] on div "Manage Columns" at bounding box center [1364, 404] width 58 height 10
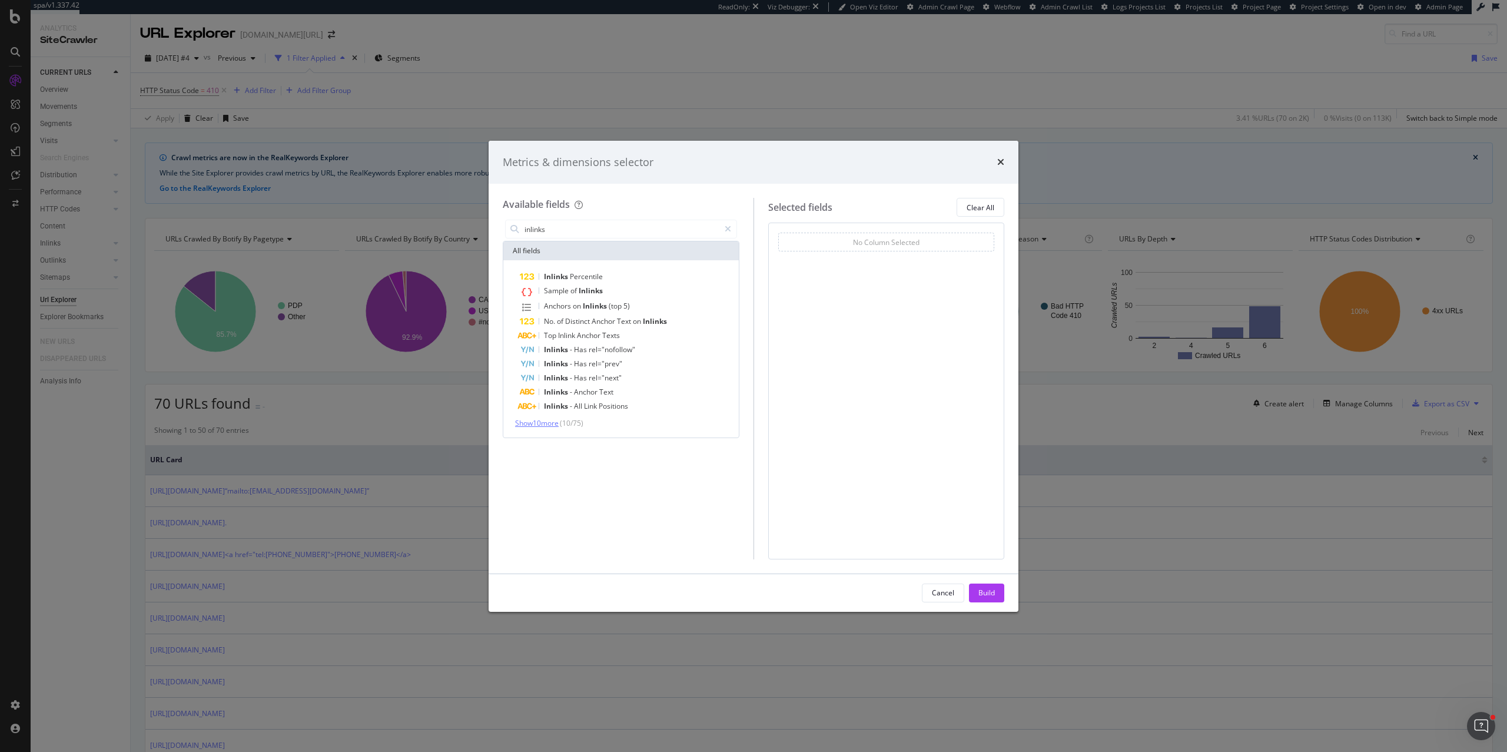
type input "inlinks"
click at [554, 421] on span "Show 10 more" at bounding box center [537, 423] width 44 height 10
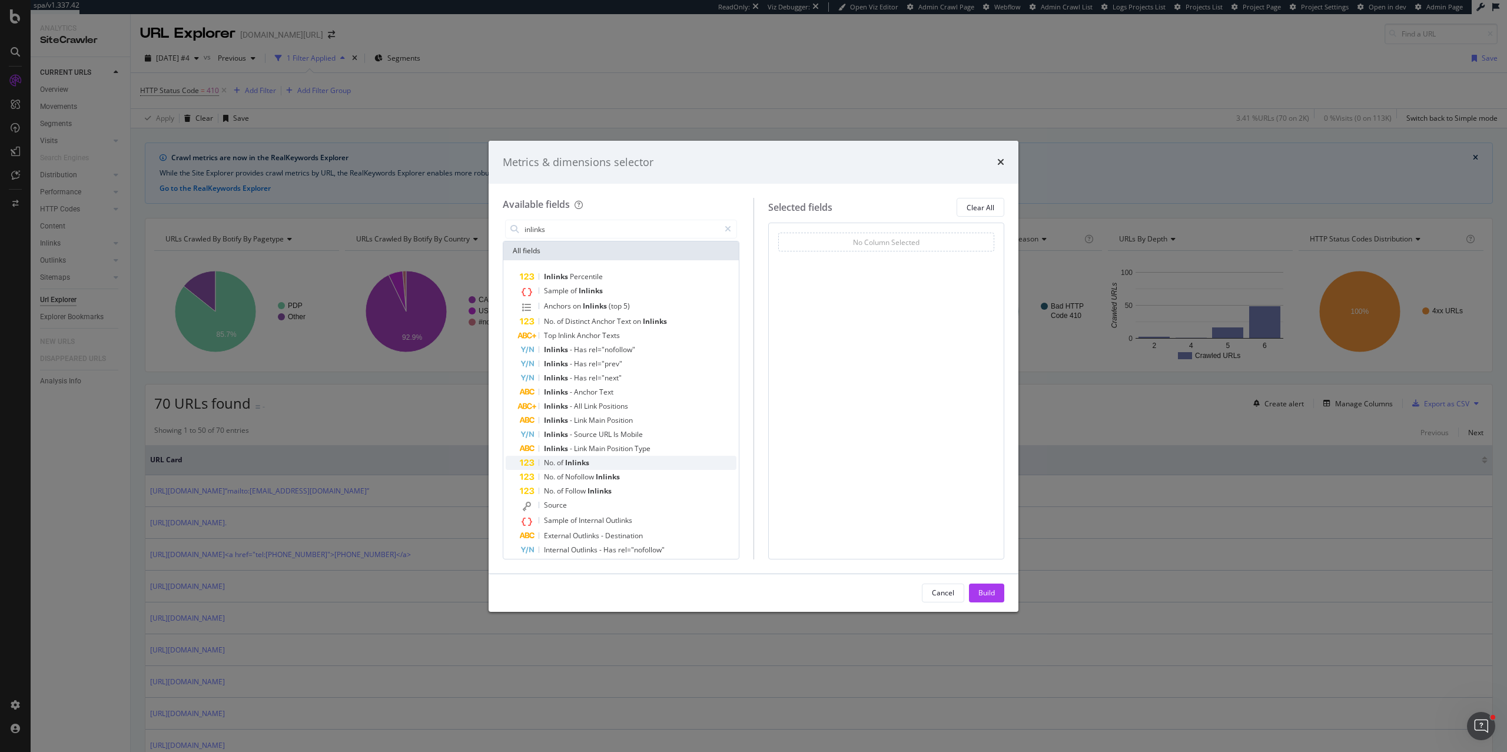
click at [575, 463] on span "Inlinks" at bounding box center [577, 462] width 24 height 10
click at [981, 597] on div "Build" at bounding box center [987, 593] width 16 height 10
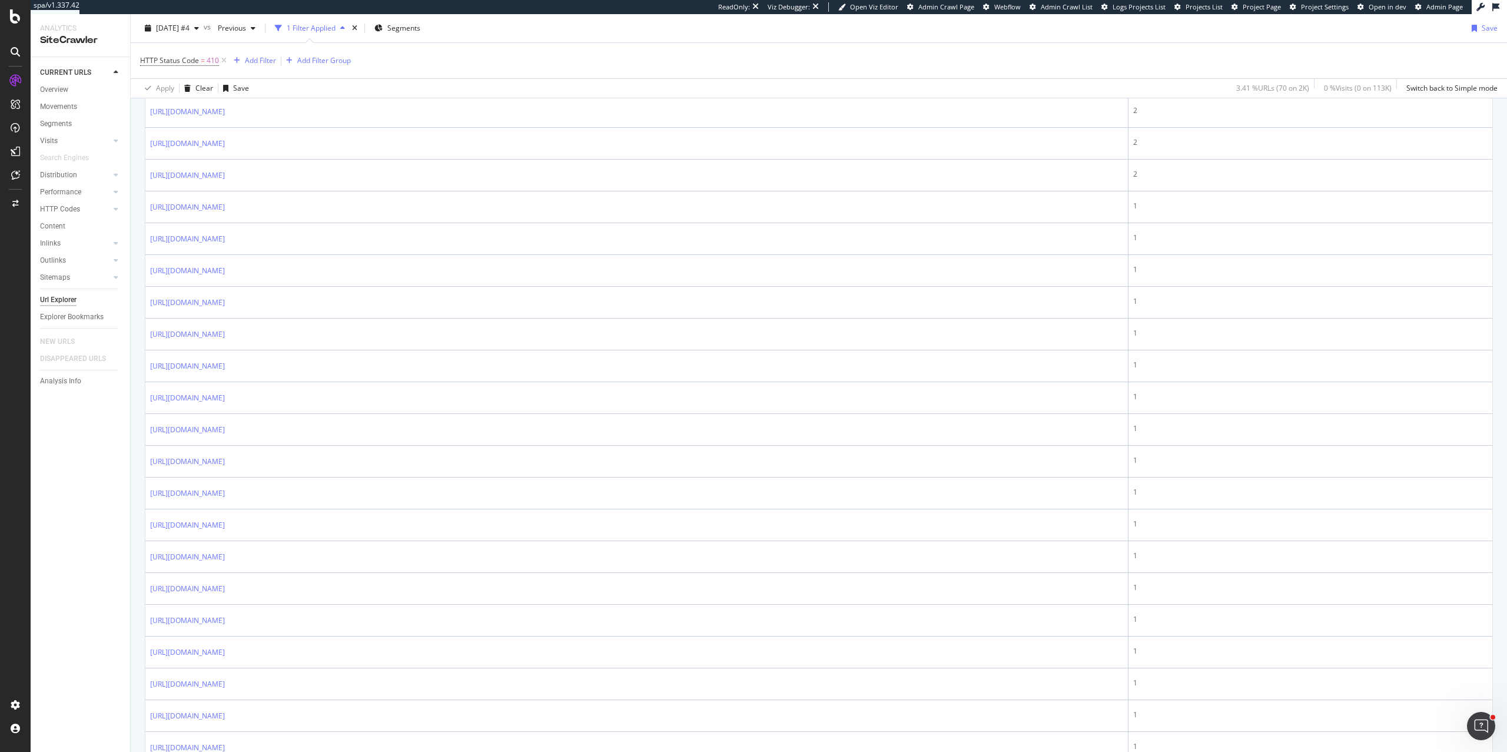
scroll to position [1395, 0]
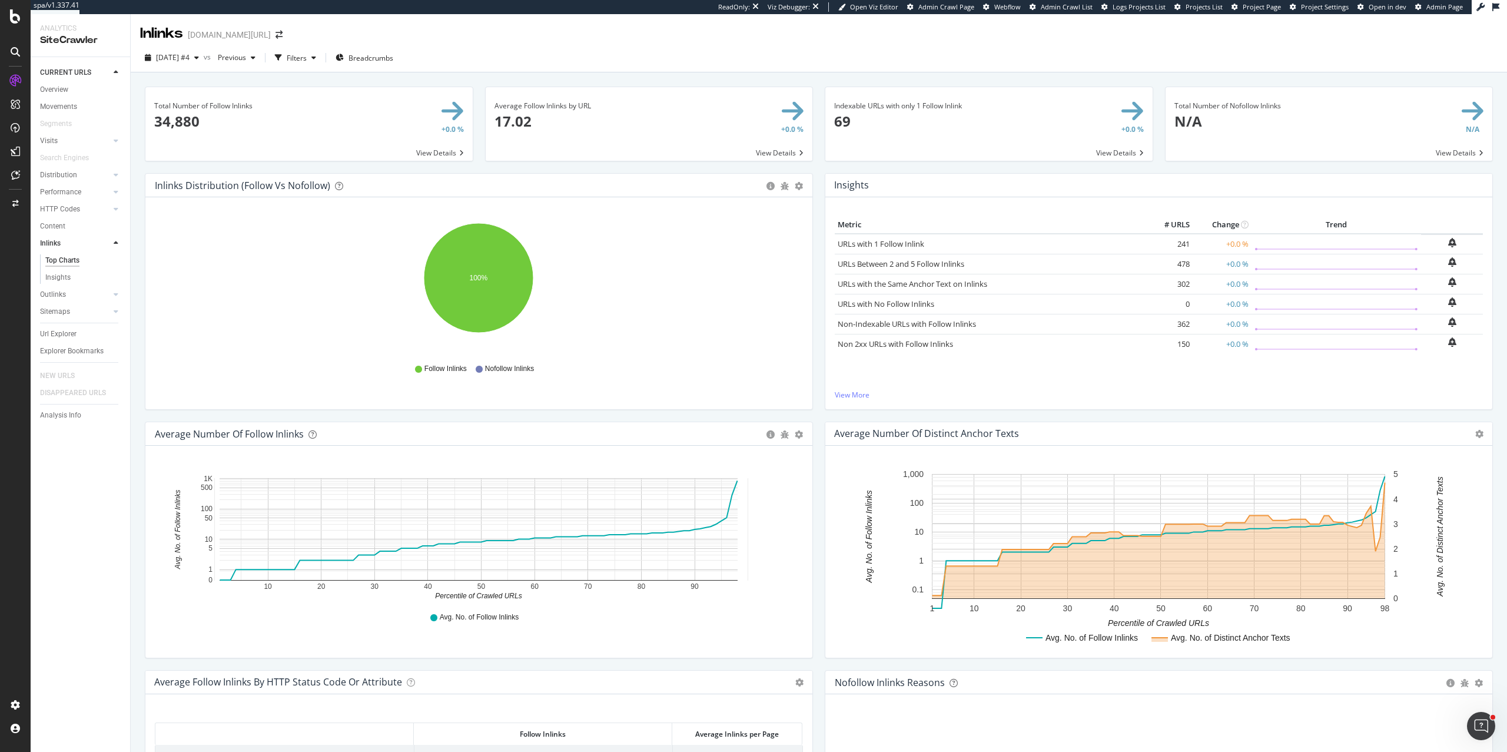
scroll to position [206, 0]
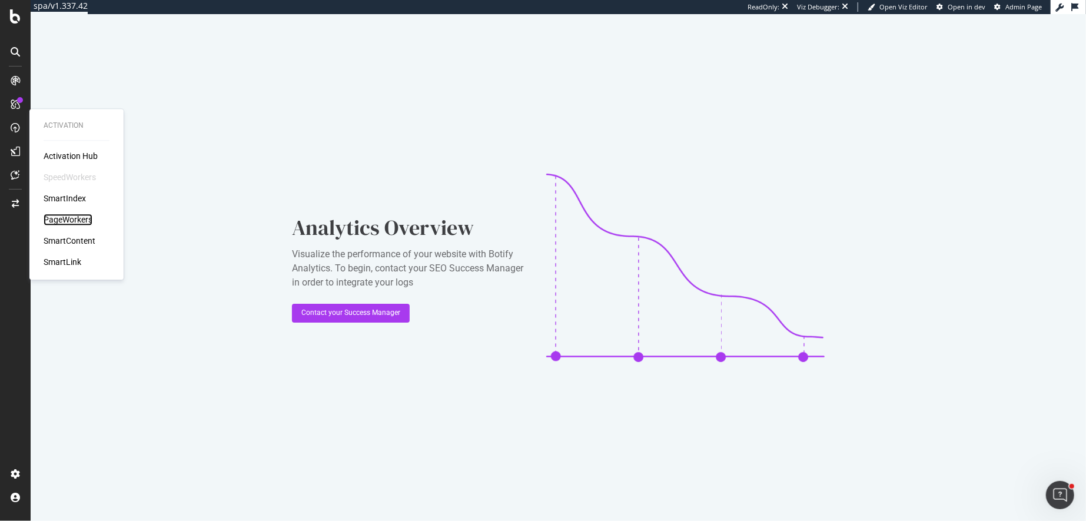
click at [66, 219] on div "PageWorkers" at bounding box center [68, 220] width 49 height 12
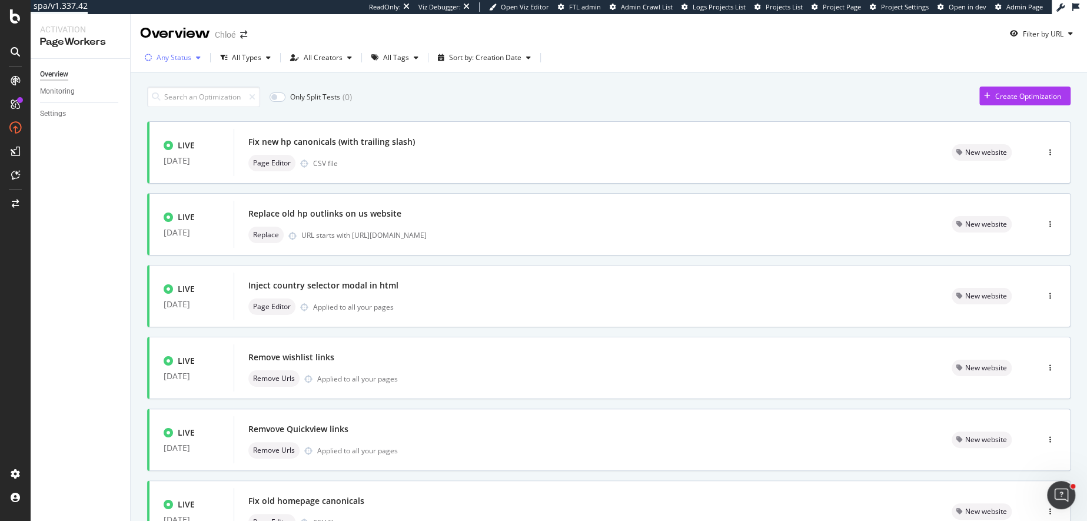
click at [170, 64] on div "Any Status" at bounding box center [172, 58] width 65 height 18
click at [172, 120] on div "Paused" at bounding box center [176, 121] width 24 height 10
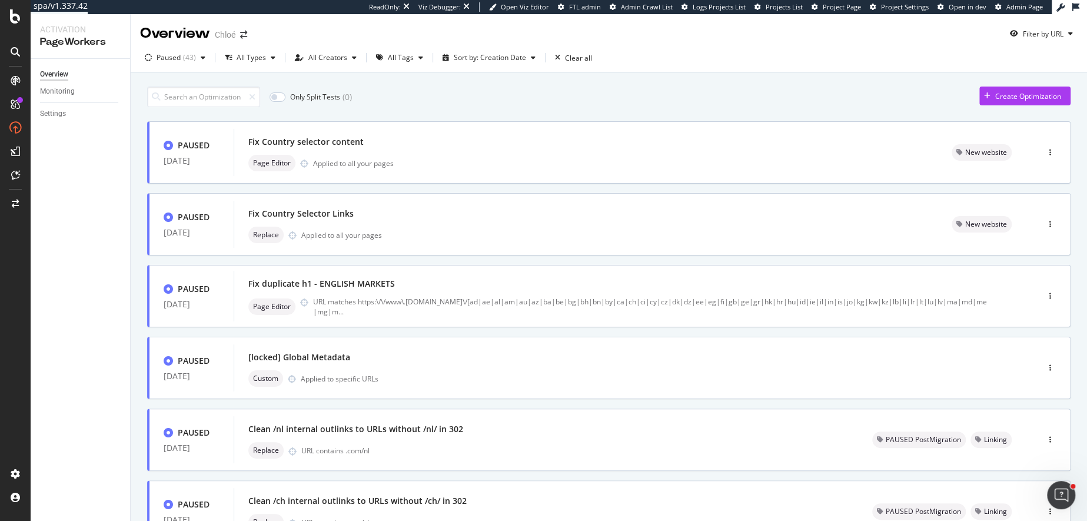
click at [515, 100] on div "Only Split Tests ( 0 ) Create Optimization" at bounding box center [609, 97] width 924 height 21
click at [56, 77] on div "Overview" at bounding box center [54, 74] width 28 height 12
click at [60, 72] on div "Overview" at bounding box center [54, 74] width 28 height 12
click at [170, 59] on div "Paused" at bounding box center [169, 57] width 24 height 7
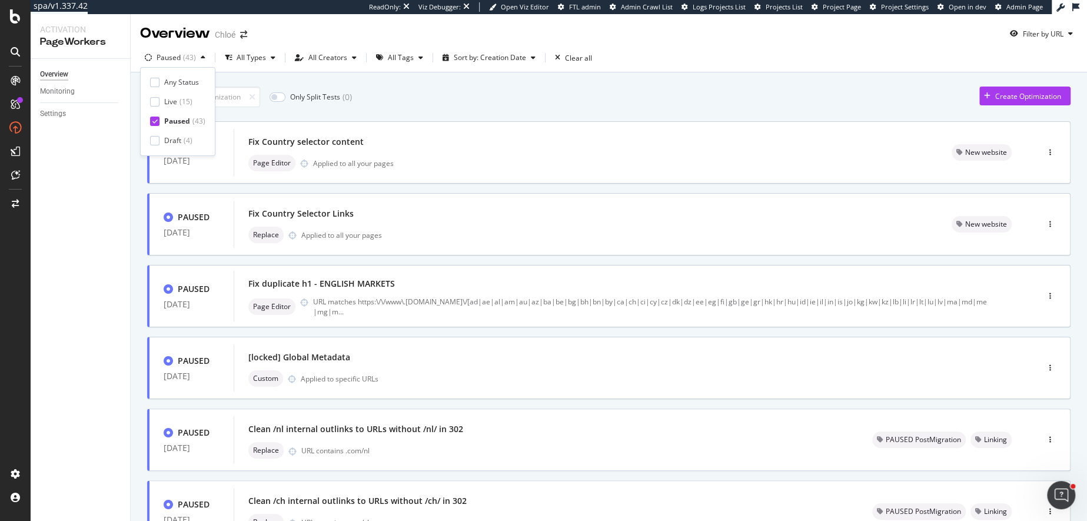
drag, startPoint x: 157, startPoint y: 101, endPoint x: 157, endPoint y: 110, distance: 8.8
click at [157, 101] on div at bounding box center [154, 101] width 9 height 9
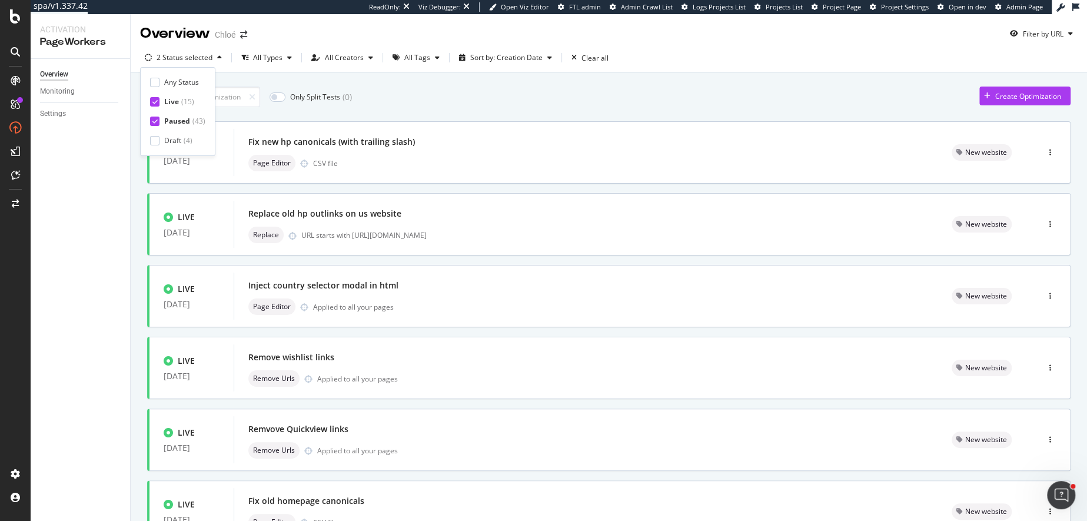
click at [157, 128] on div "Any Status Live ( 15 ) Paused ( 43 ) Draft ( 4 )" at bounding box center [177, 111] width 55 height 69
click at [155, 122] on icon at bounding box center [154, 121] width 5 height 6
click at [372, 115] on div "Only Split Tests ( 0 ) Create Optimization LIVE 18 Sep. 2025 Fix new hp canonic…" at bounding box center [609, 473] width 924 height 784
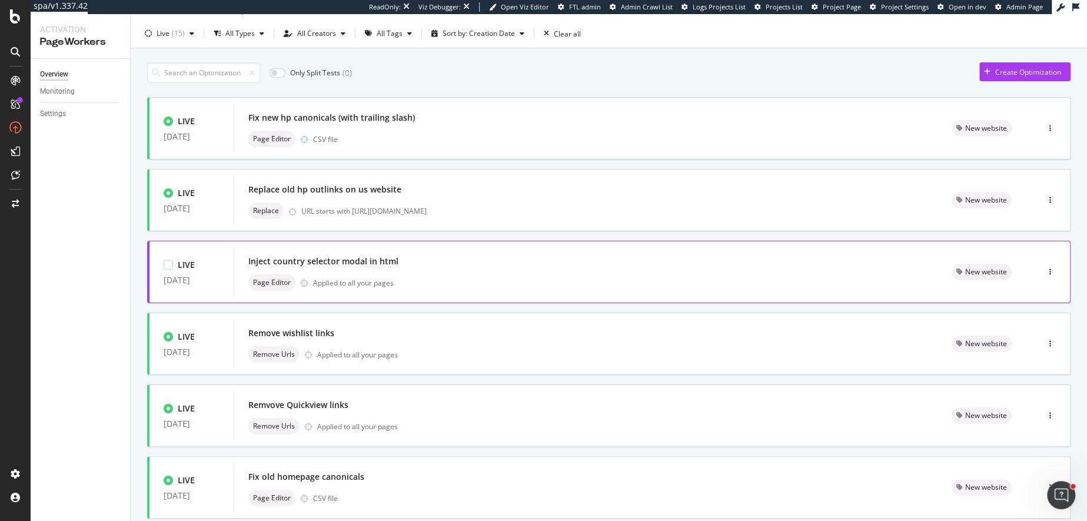
scroll to position [26, 0]
click at [443, 274] on div "Page Editor Applied to all your pages" at bounding box center [585, 281] width 675 height 16
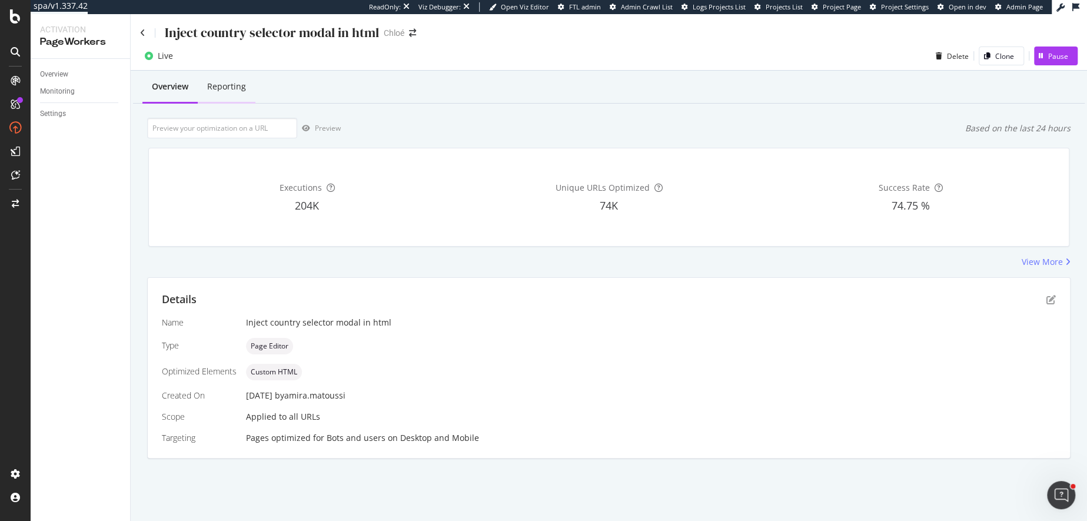
click at [233, 88] on div "Reporting" at bounding box center [226, 87] width 39 height 12
click at [61, 77] on div "Overview" at bounding box center [54, 74] width 28 height 12
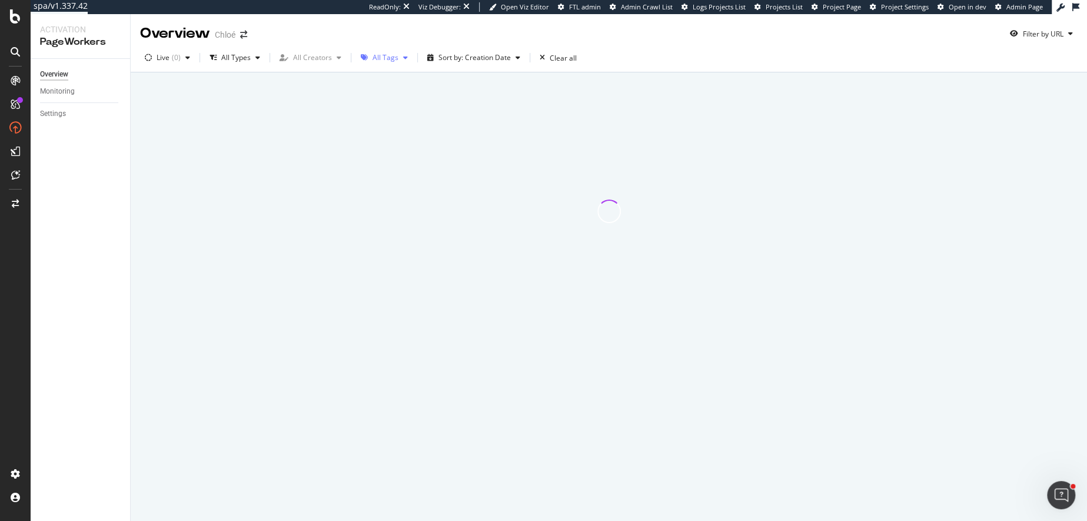
click at [382, 64] on div "All Tags" at bounding box center [384, 58] width 57 height 18
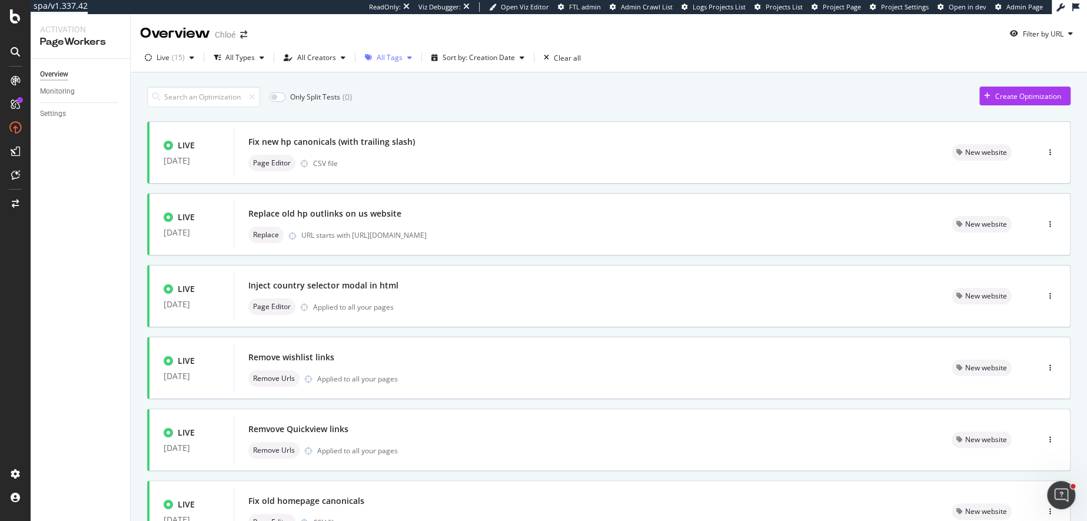
click at [392, 55] on div "All Tags" at bounding box center [390, 57] width 26 height 7
click at [369, 177] on div at bounding box center [371, 179] width 9 height 9
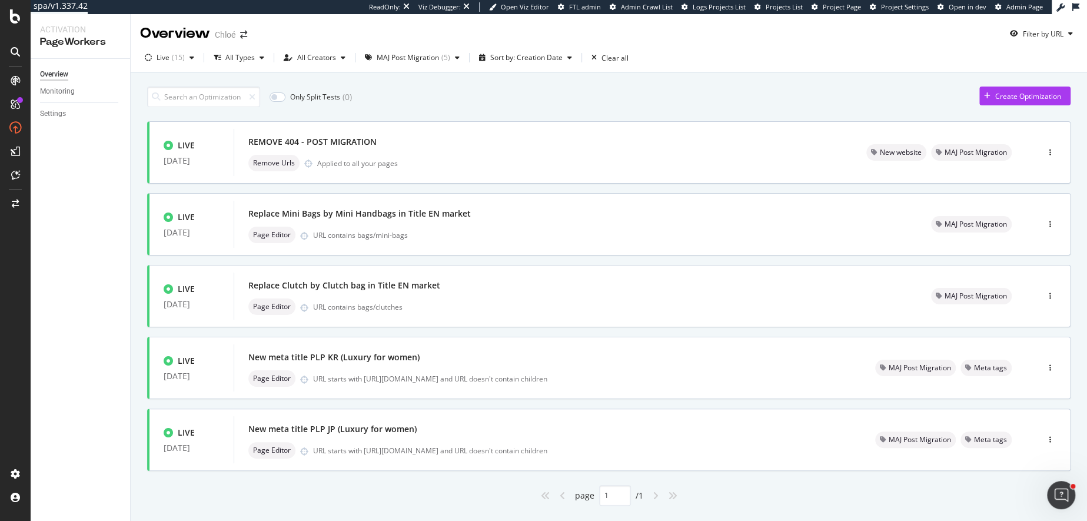
click at [536, 101] on div "Only Split Tests ( 0 ) Create Optimization" at bounding box center [609, 97] width 924 height 21
click at [498, 231] on div "URL contains bags/mini-bags" at bounding box center [608, 235] width 590 height 10
click at [438, 222] on div "Replace Mini Bags by Mini Handbags in Title EN market Page Editor URL contains …" at bounding box center [575, 224] width 655 height 38
click at [393, 359] on div "New meta title PLP KR (Luxury for women)" at bounding box center [333, 357] width 171 height 12
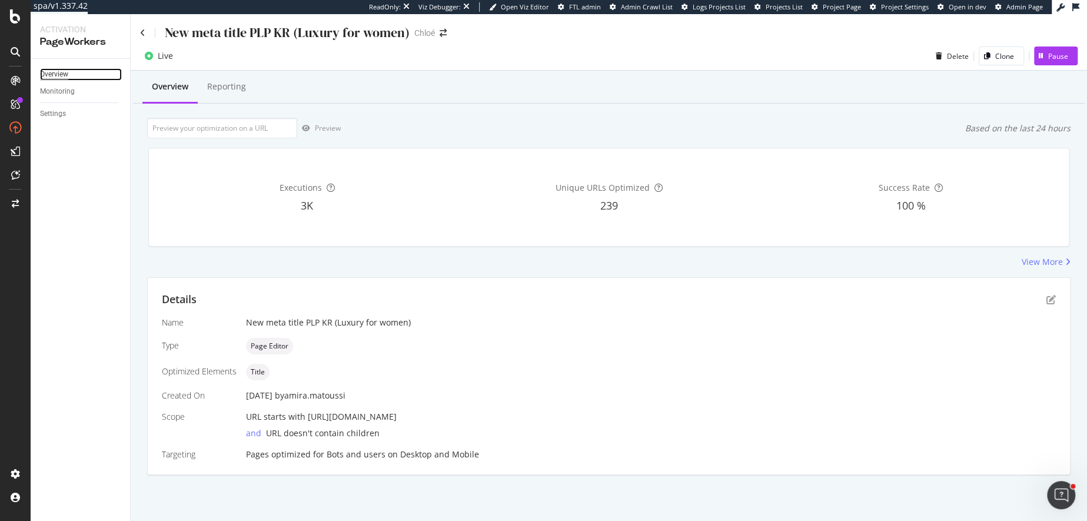
click at [64, 75] on div "Overview" at bounding box center [54, 74] width 28 height 12
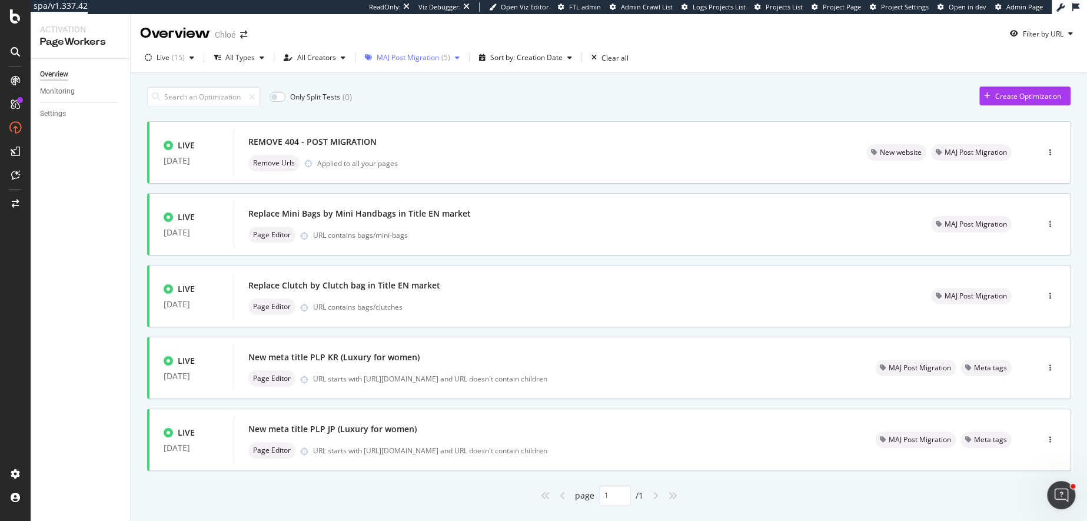
click at [427, 57] on div "MAJ Post Migration" at bounding box center [408, 57] width 62 height 7
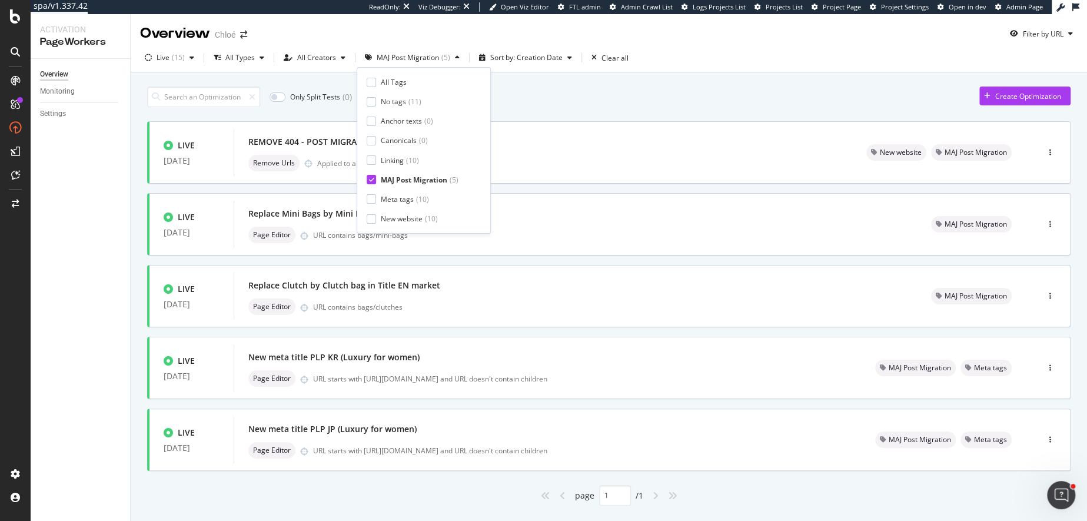
scroll to position [45, 0]
click at [371, 171] on div at bounding box center [371, 174] width 9 height 9
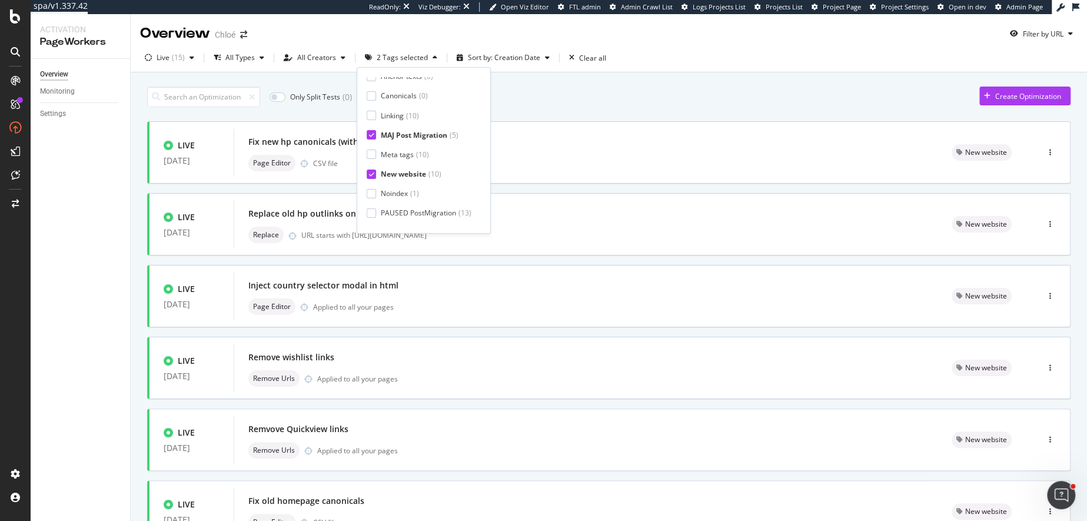
click at [371, 132] on icon at bounding box center [371, 135] width 5 height 6
click at [565, 105] on div "Only Split Tests ( 0 ) Create Optimization" at bounding box center [609, 97] width 924 height 21
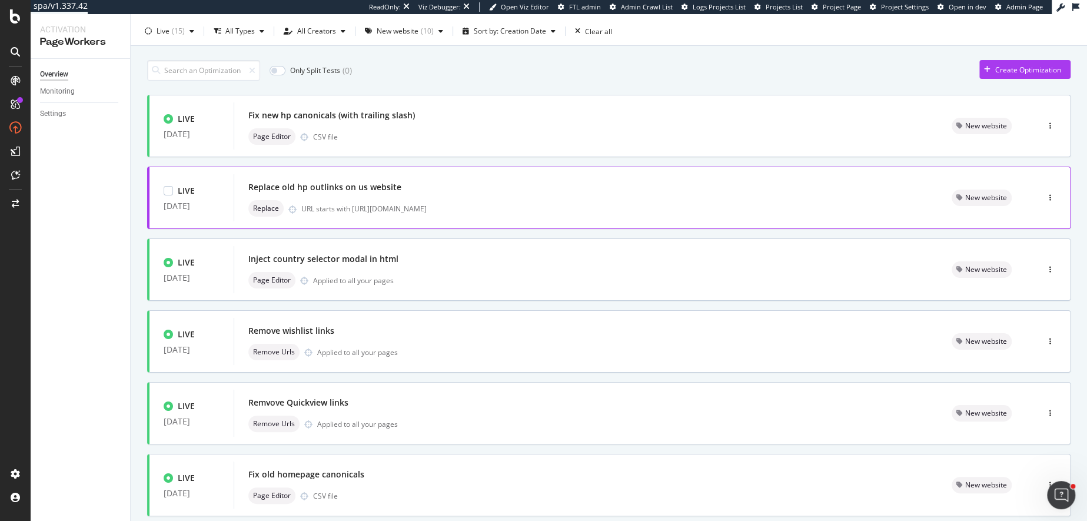
scroll to position [31, 0]
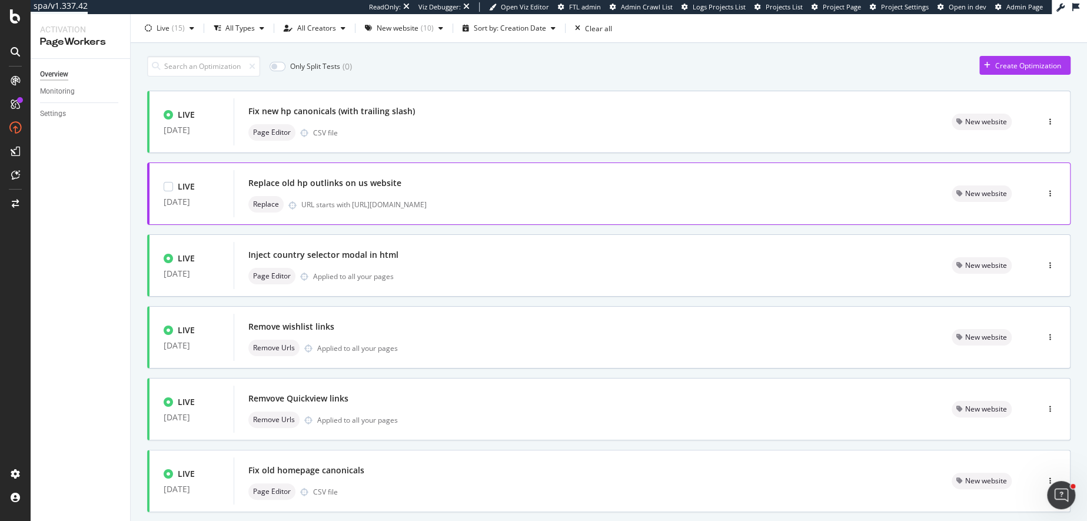
click at [460, 197] on div "Replace URL starts with https://www.chloe.com/us" at bounding box center [585, 204] width 675 height 16
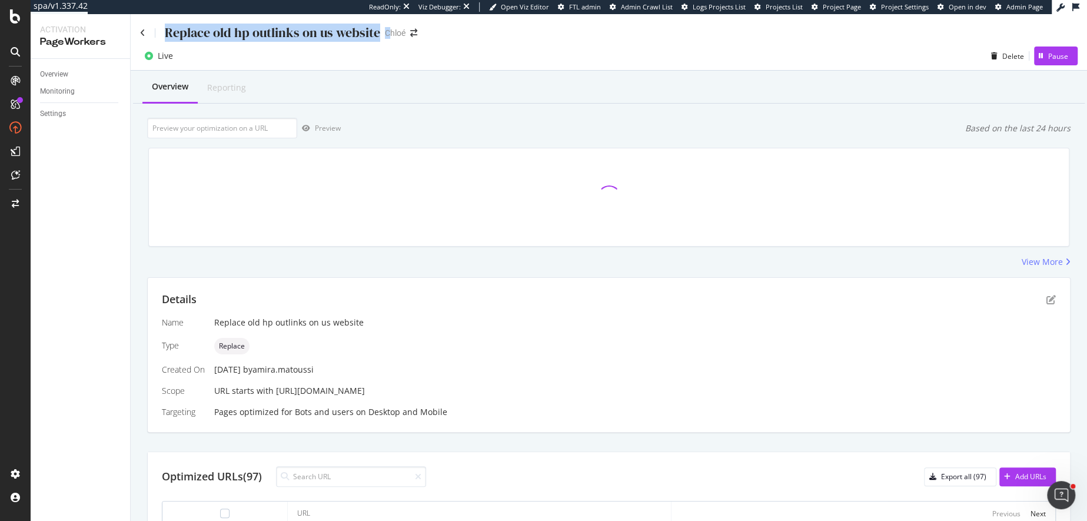
drag, startPoint x: 166, startPoint y: 35, endPoint x: 385, endPoint y: 38, distance: 219.0
click at [385, 38] on div "Replace old hp outlinks on us website Chloé" at bounding box center [284, 33] width 289 height 18
copy div "Replace old hp outlinks on us website"
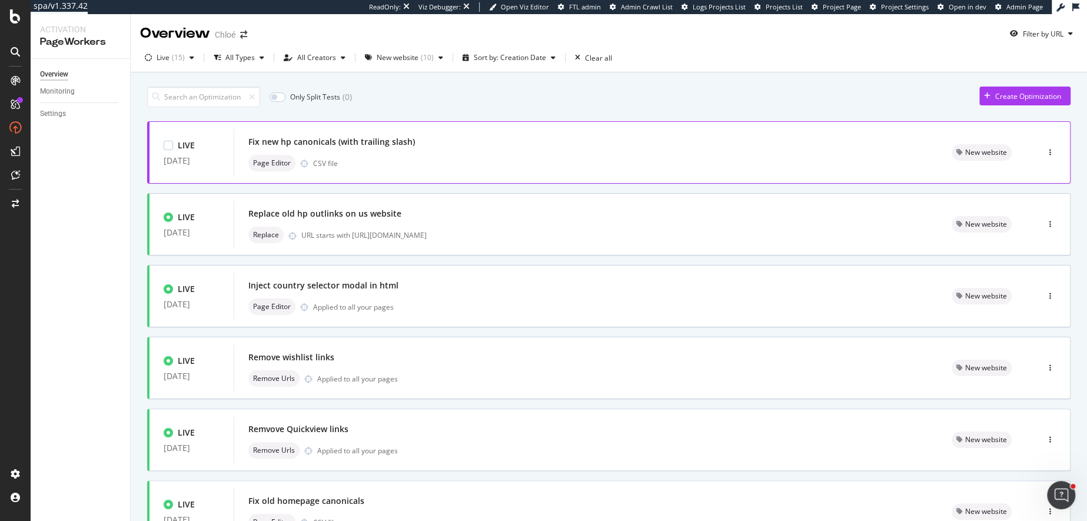
click at [457, 156] on div "Page Editor CSV file" at bounding box center [585, 163] width 675 height 16
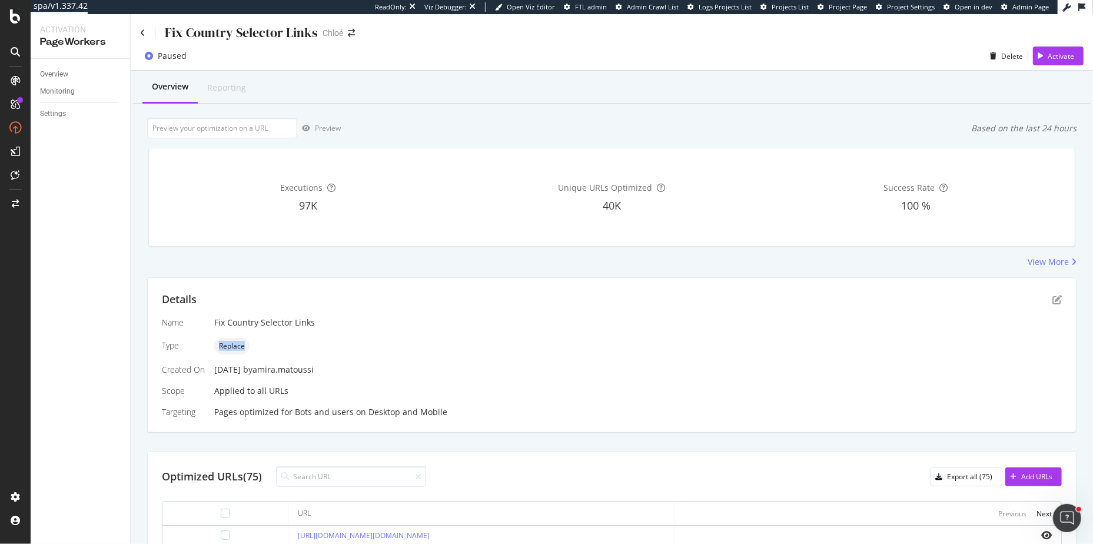
drag, startPoint x: 219, startPoint y: 344, endPoint x: 249, endPoint y: 345, distance: 30.0
click at [249, 345] on div "Replace" at bounding box center [638, 346] width 848 height 16
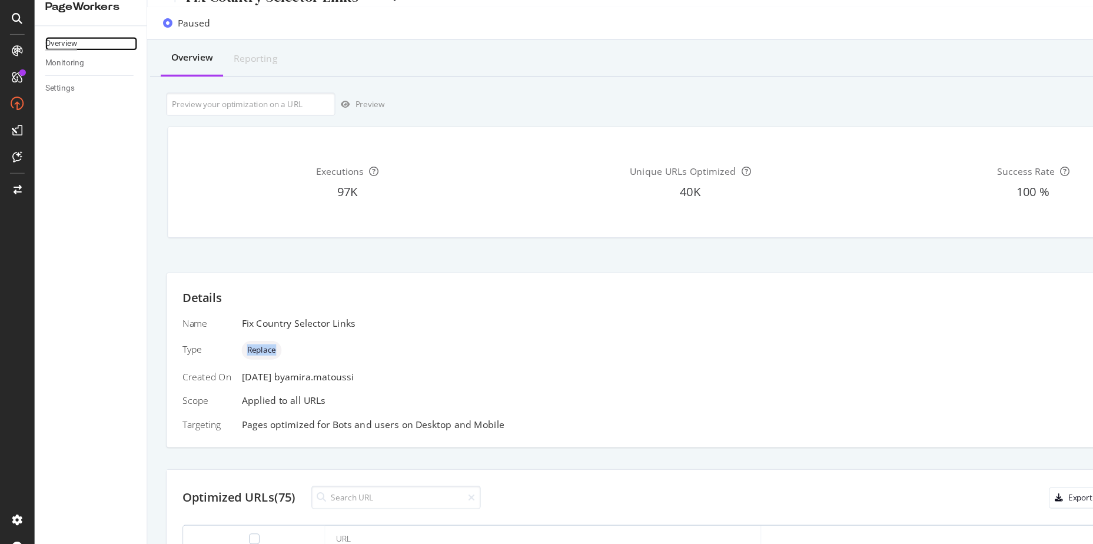
click at [41, 74] on div "Overview" at bounding box center [54, 74] width 28 height 12
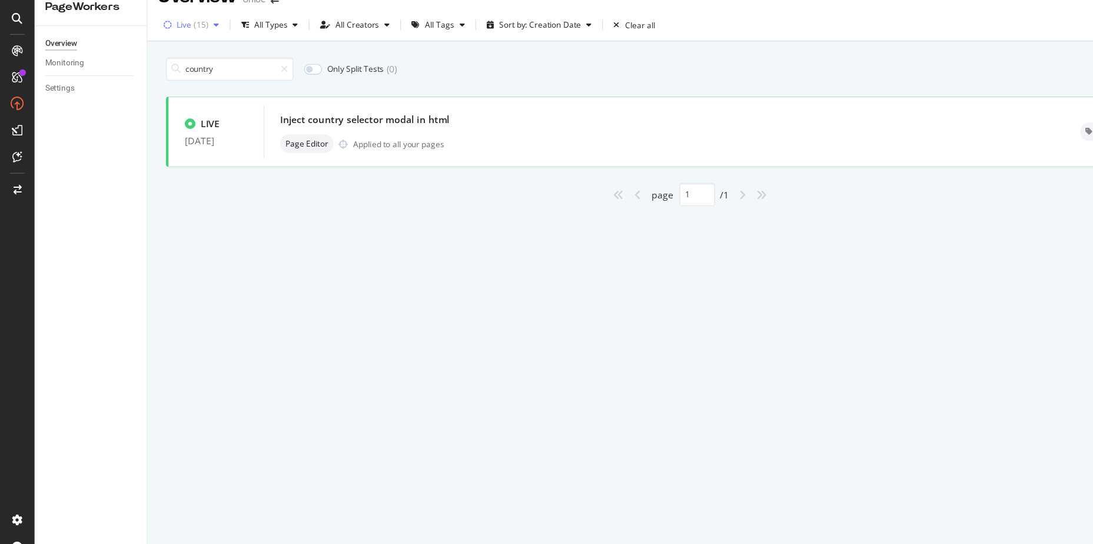
click at [180, 57] on div "( 15 )" at bounding box center [178, 57] width 13 height 7
click at [152, 117] on div at bounding box center [154, 121] width 9 height 9
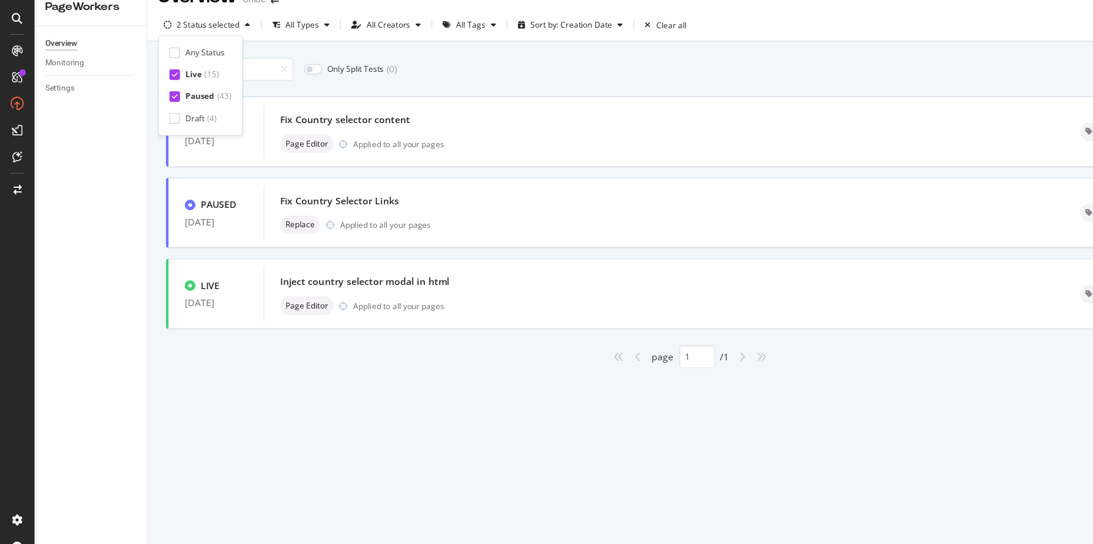
click at [155, 100] on icon at bounding box center [154, 102] width 5 height 6
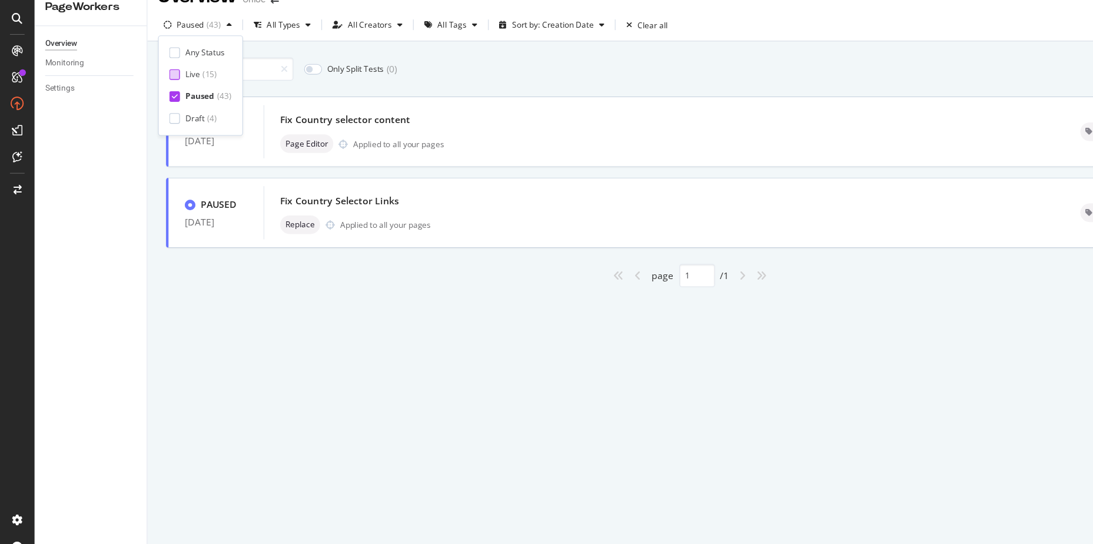
click at [359, 336] on div "Overview [PERSON_NAME] Filter by URL Paused ( 43 ) All Types All Creators All T…" at bounding box center [612, 279] width 963 height 530
click at [434, 152] on div "Fix Country selector content Page Editor Applied to all your pages" at bounding box center [588, 153] width 681 height 38
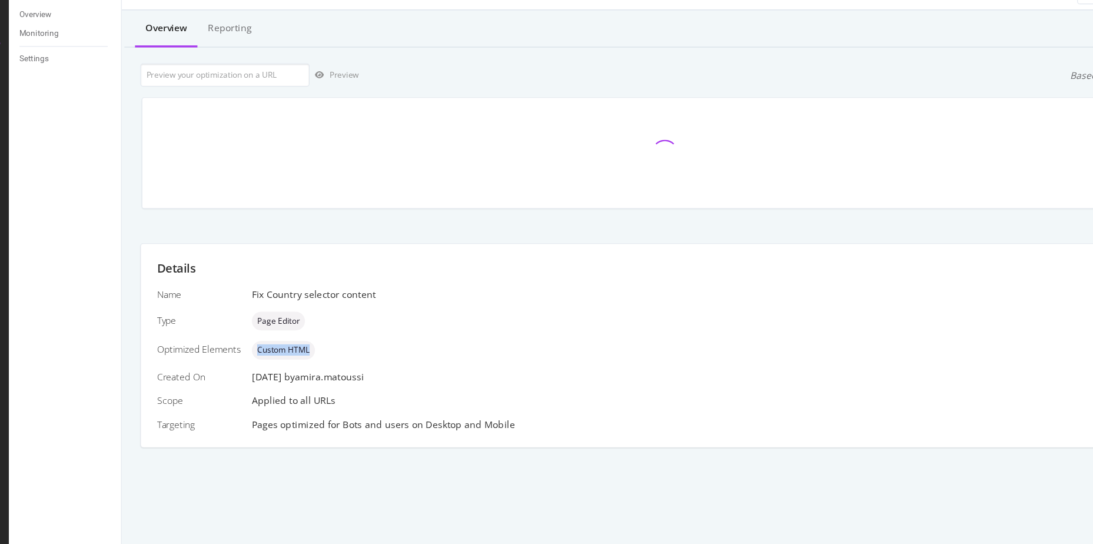
drag, startPoint x: 250, startPoint y: 372, endPoint x: 303, endPoint y: 370, distance: 53.6
click at [304, 370] on div "Custom HTML" at bounding box center [654, 372] width 816 height 16
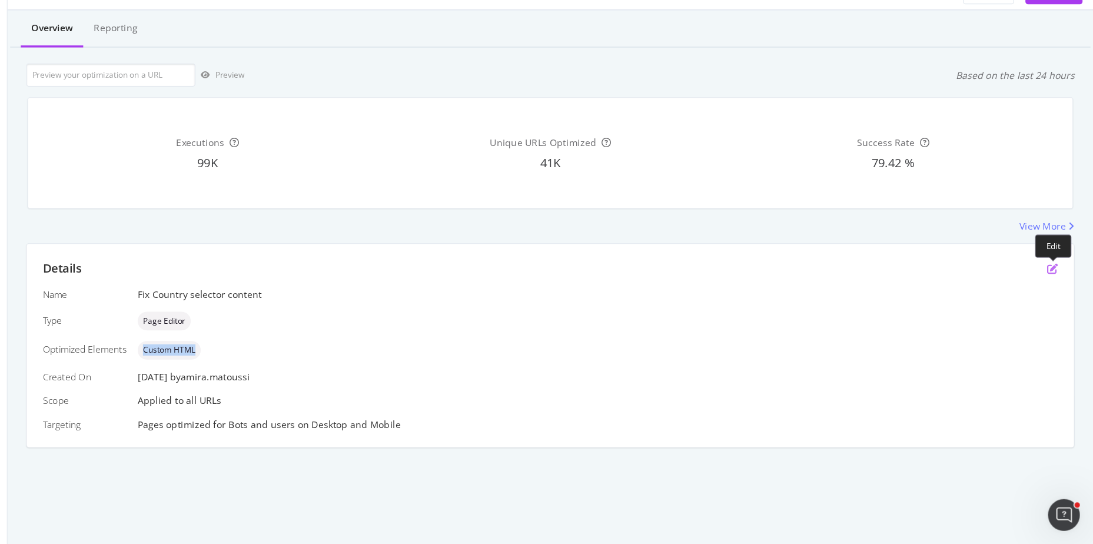
click at [1054, 295] on icon "pen-to-square" at bounding box center [1057, 299] width 9 height 9
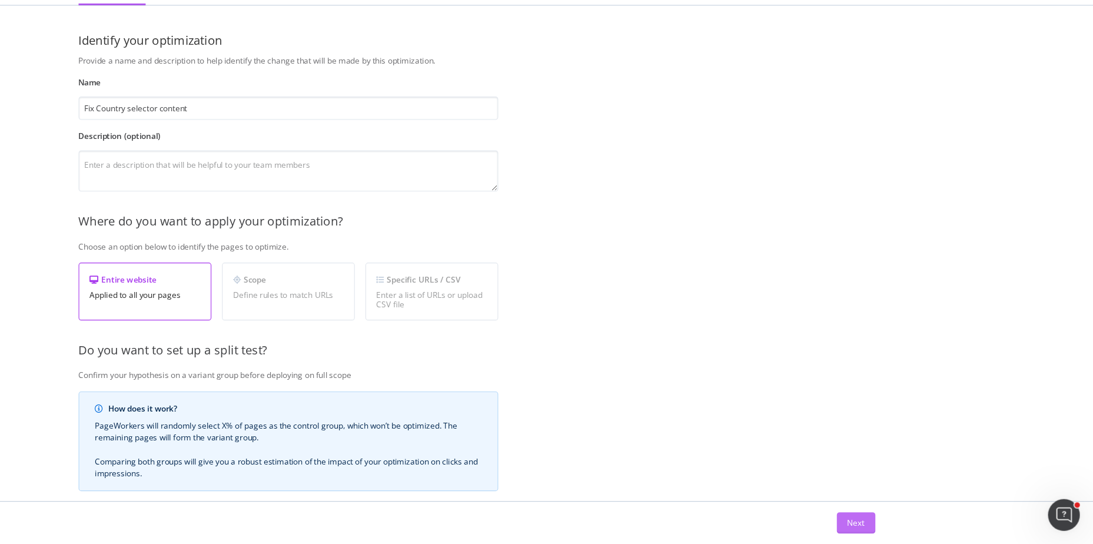
click at [874, 520] on button "Next" at bounding box center [883, 525] width 34 height 19
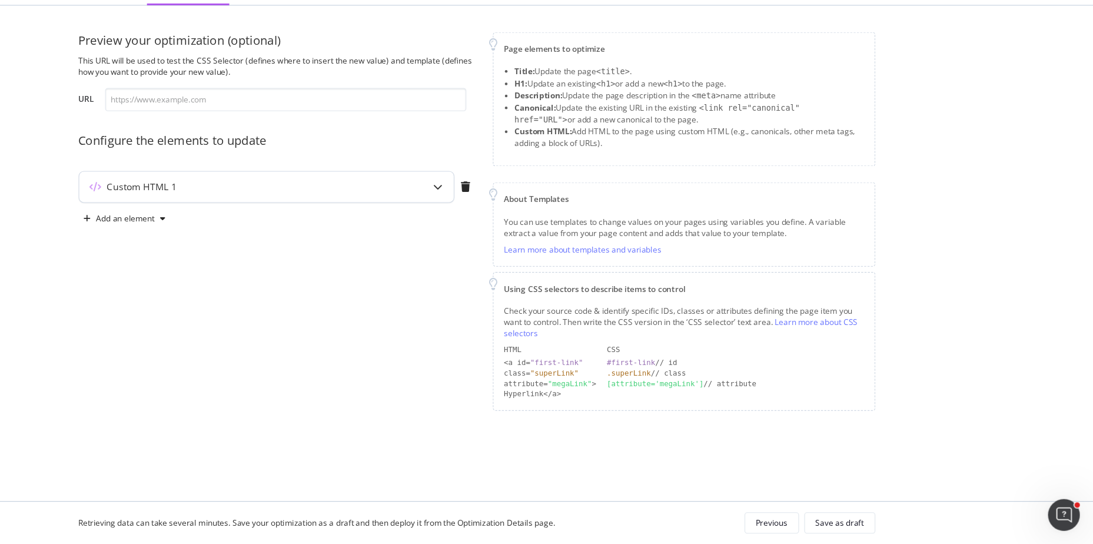
click at [456, 238] on div "Custom HTML 1" at bounding box center [360, 227] width 332 height 27
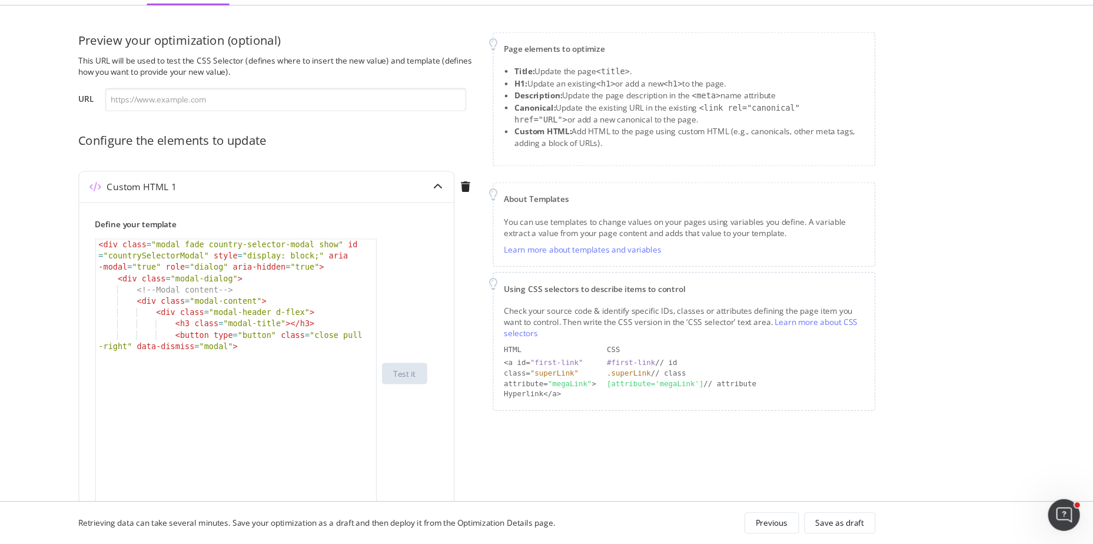
drag, startPoint x: 453, startPoint y: 347, endPoint x: 467, endPoint y: 519, distance: 172.5
click at [467, 519] on div "Edit an optimization - Fix Country selector content Define 2 Configure Preview …" at bounding box center [546, 272] width 1093 height 544
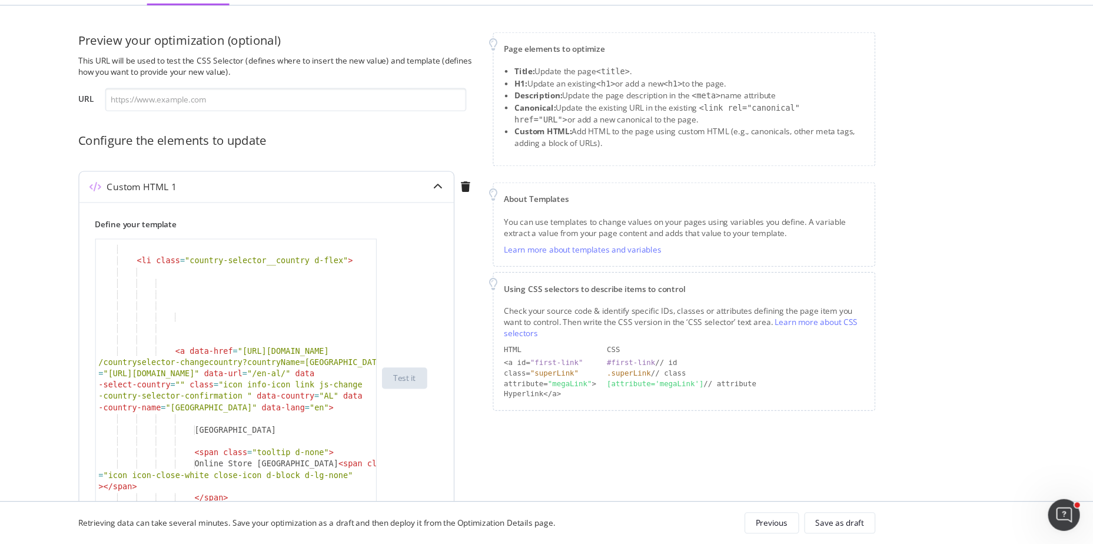
scroll to position [413, 0]
type textarea "<a data-href="https://www.chloe.com/fr-fr/countryselector-changecountry?country…"
drag, startPoint x: 331, startPoint y: 392, endPoint x: 220, endPoint y: 393, distance: 111.3
click at [220, 393] on div "< li class = "country-selector__country d-flex" > < a data-href = "https://www.…" at bounding box center [334, 401] width 250 height 266
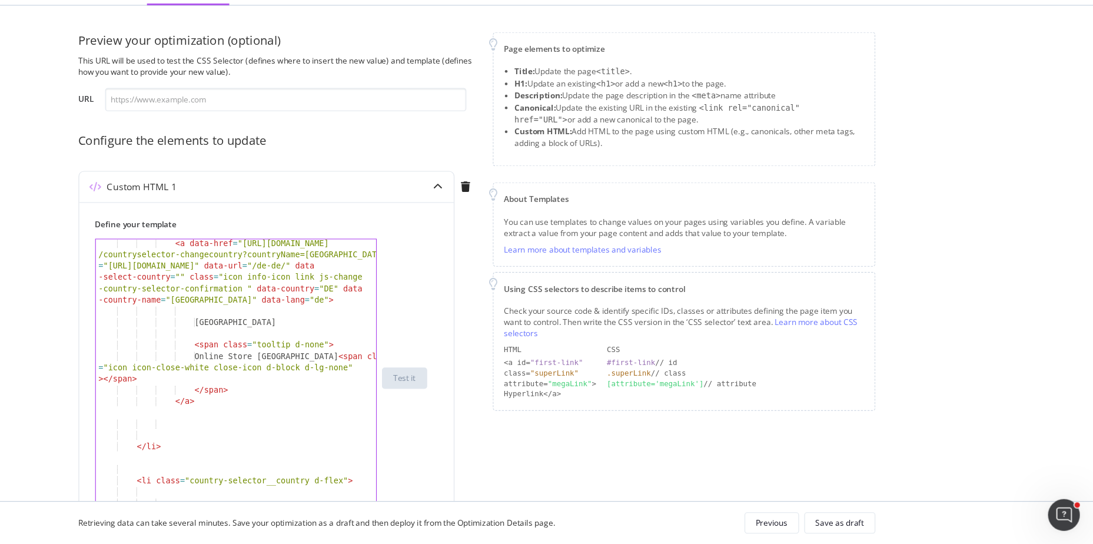
scroll to position [3333, 0]
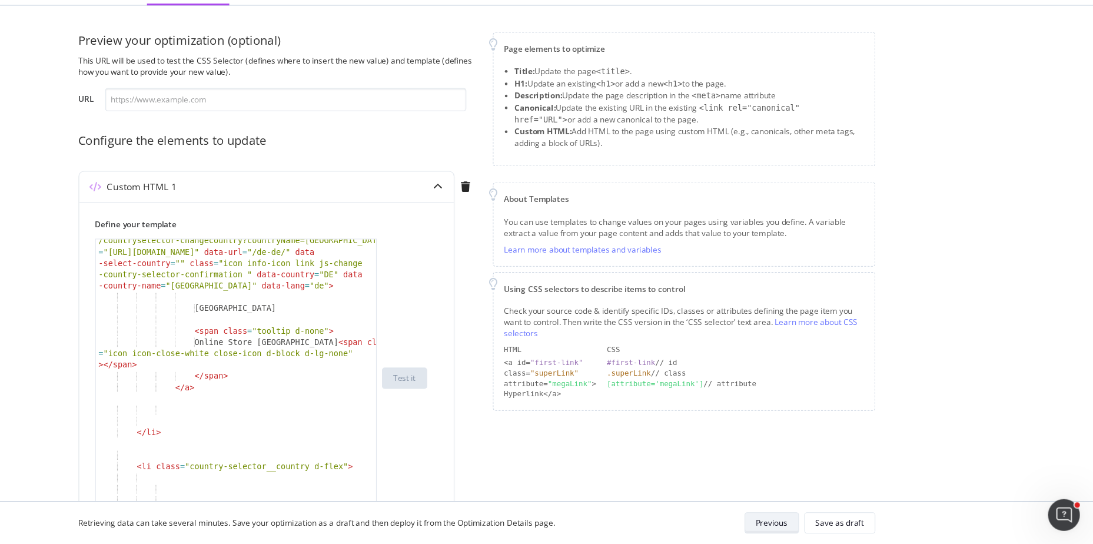
click at [804, 520] on div "Previous" at bounding box center [808, 525] width 28 height 10
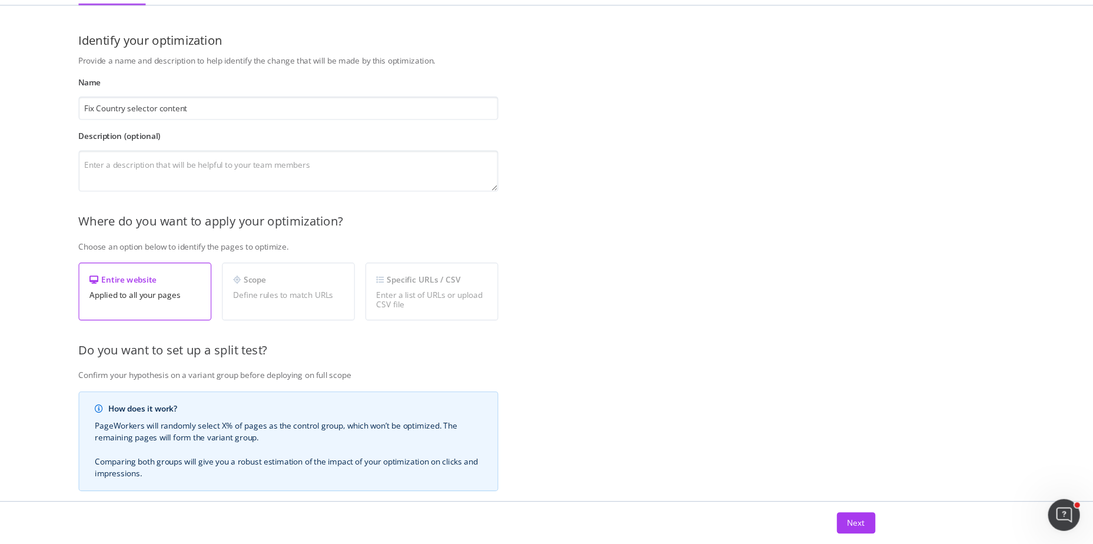
scroll to position [0, 0]
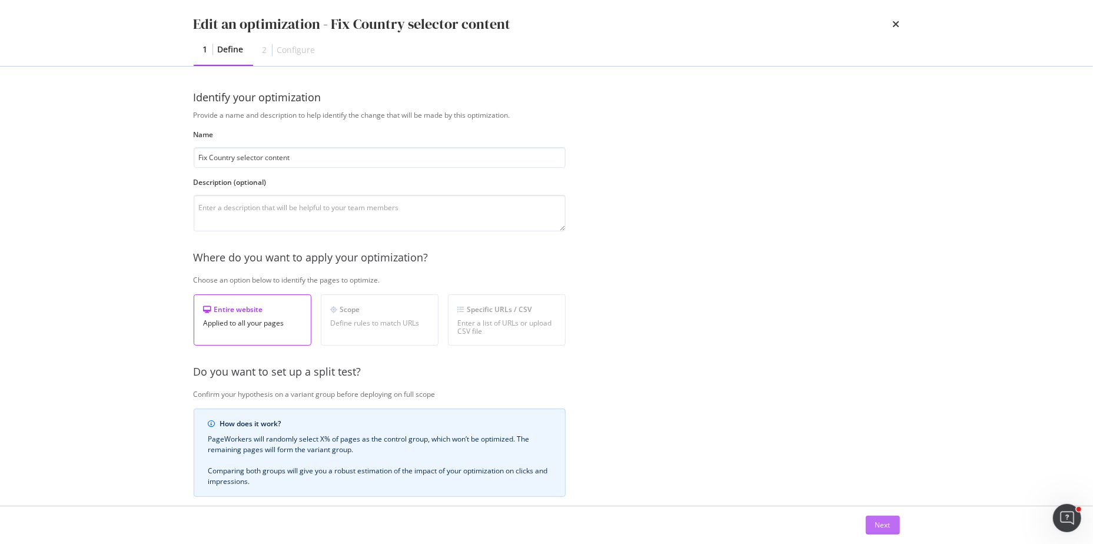
click at [877, 518] on div "Next" at bounding box center [882, 525] width 15 height 18
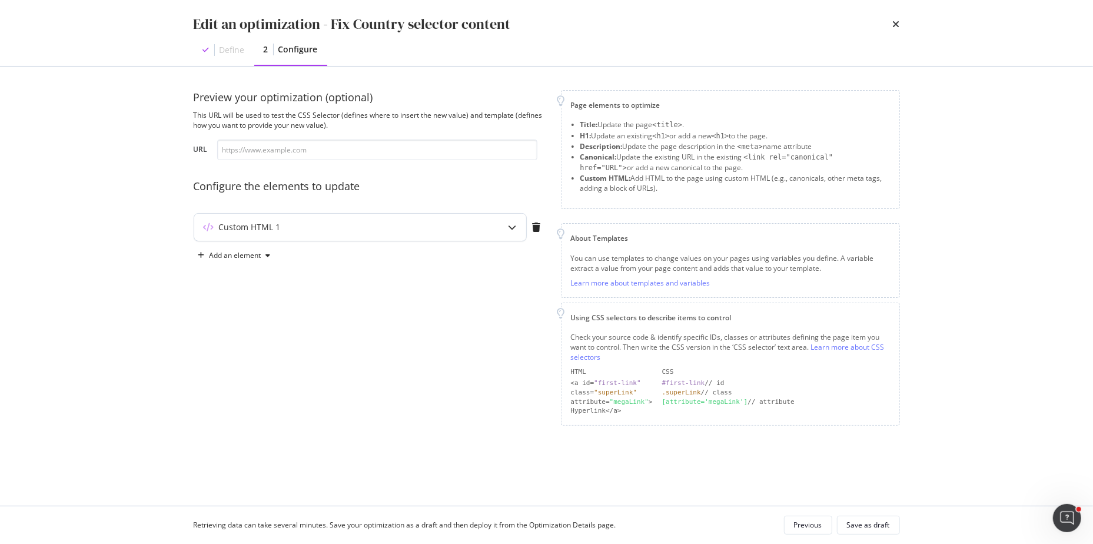
click at [403, 226] on div "Custom HTML 1" at bounding box center [337, 227] width 286 height 12
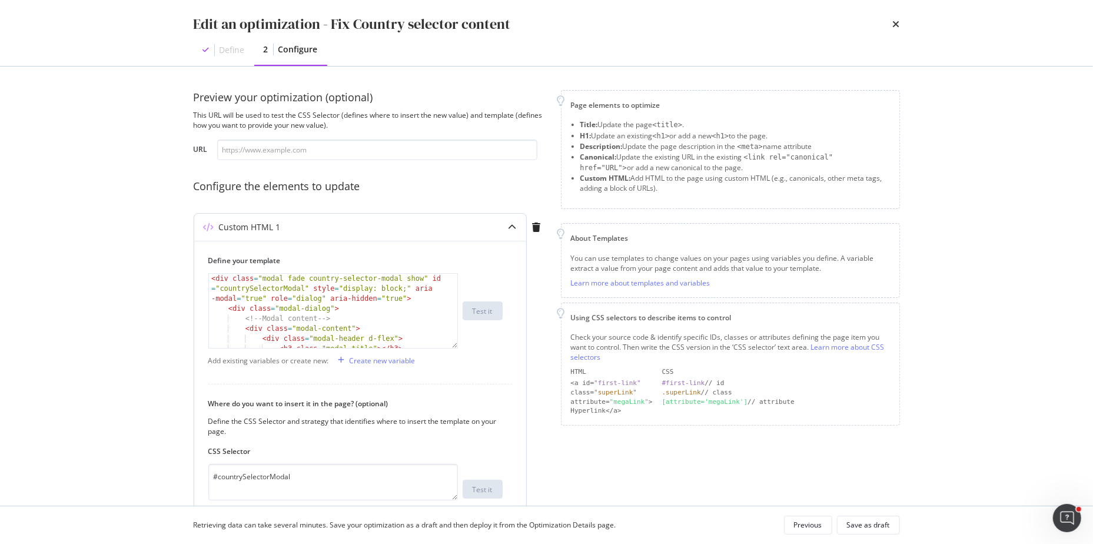
scroll to position [115, 0]
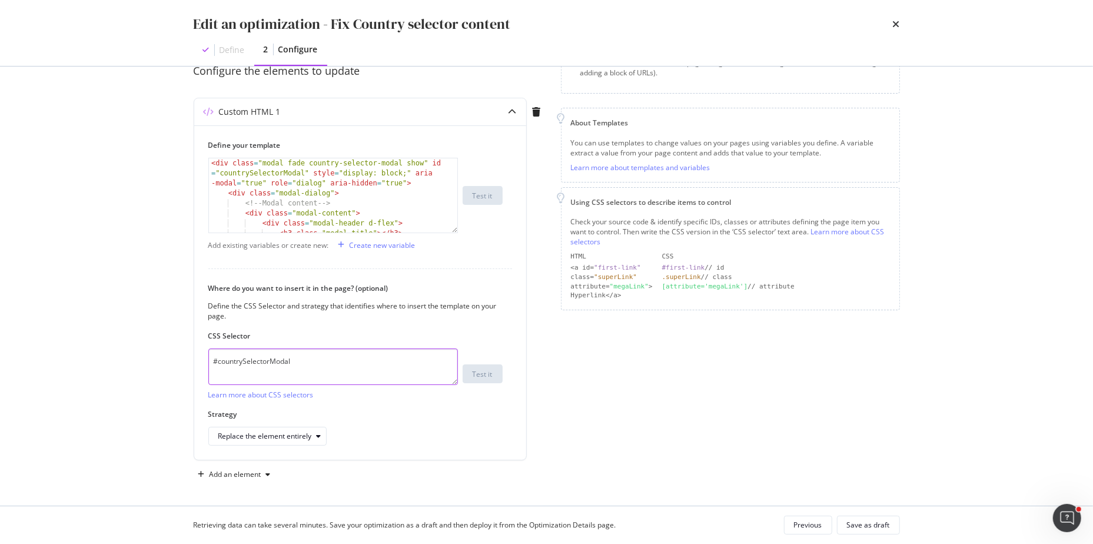
drag, startPoint x: 307, startPoint y: 359, endPoint x: 160, endPoint y: 358, distance: 146.6
click at [160, 358] on div "Edit an optimization - Fix Country selector content Define 2 Configure Preview …" at bounding box center [546, 272] width 1093 height 544
click at [280, 358] on textarea "#countrySelectorModal" at bounding box center [333, 367] width 250 height 37
drag, startPoint x: 307, startPoint y: 358, endPoint x: 191, endPoint y: 356, distance: 116.0
click at [191, 356] on div "Preview your optimization (optional) This URL will be used to test the CSS Sele…" at bounding box center [547, 286] width 754 height 439
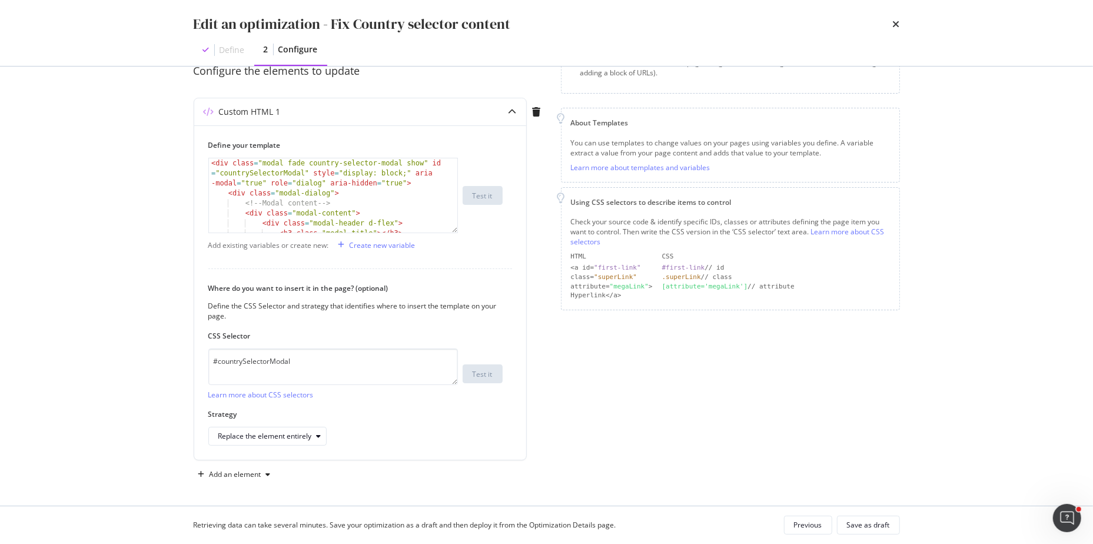
click at [892, 21] on div "Edit an optimization - Fix Country selector content" at bounding box center [547, 24] width 707 height 20
click at [898, 23] on icon "times" at bounding box center [896, 23] width 7 height 9
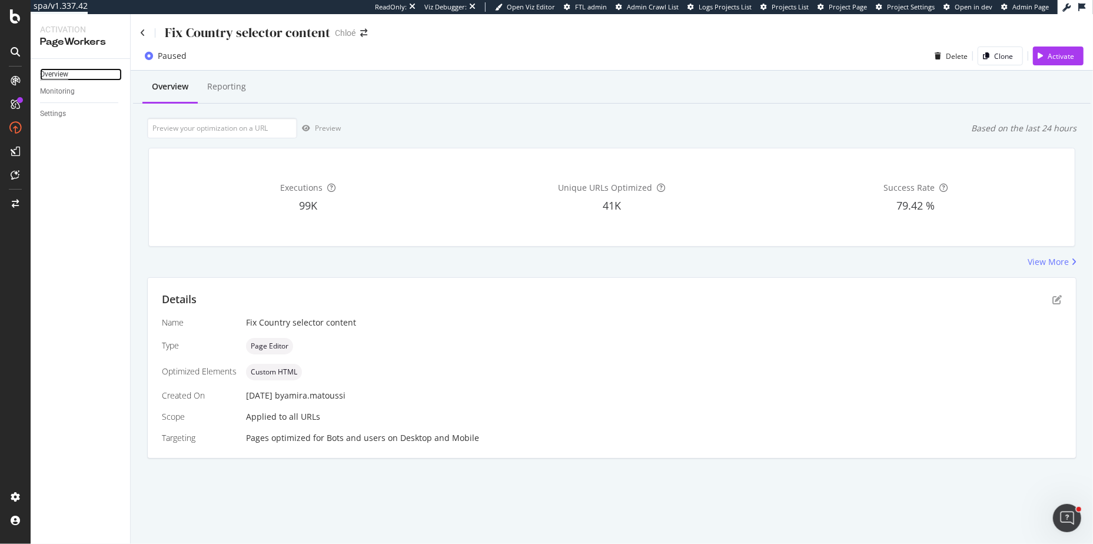
click at [61, 72] on div "Overview" at bounding box center [54, 74] width 28 height 12
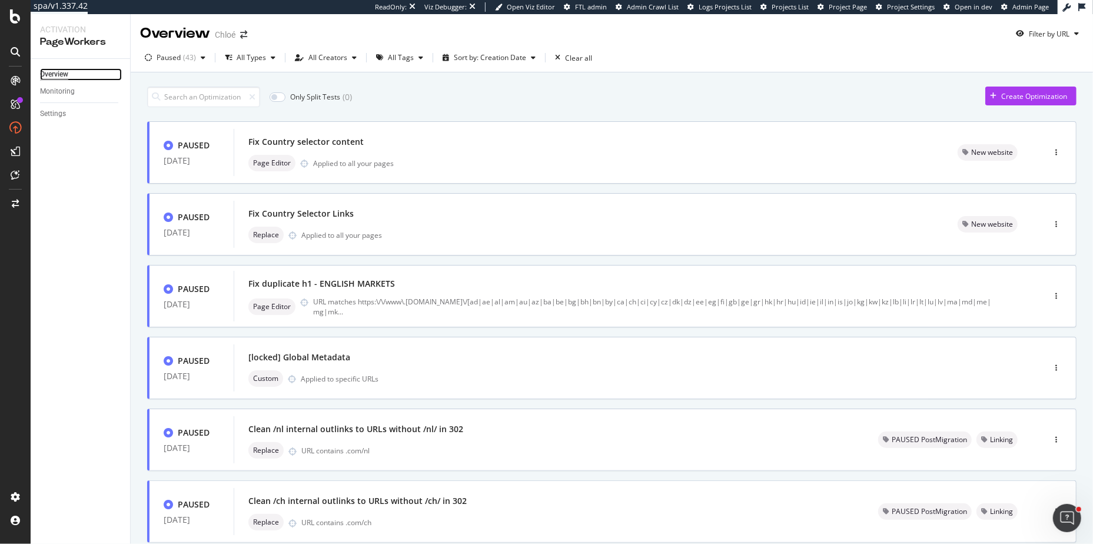
click at [54, 71] on div "Overview" at bounding box center [54, 74] width 28 height 12
click at [182, 59] on div "Paused ( 43 )" at bounding box center [176, 57] width 39 height 7
click at [160, 101] on div "Live ( 15 )" at bounding box center [177, 102] width 55 height 10
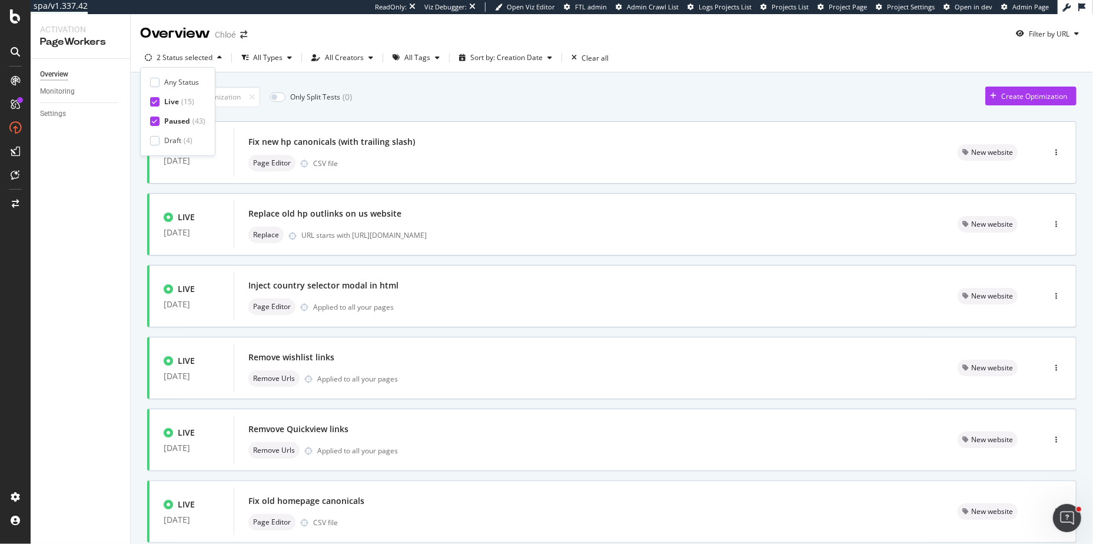
click at [154, 122] on icon at bounding box center [154, 121] width 5 height 6
click at [392, 60] on div "All Tags" at bounding box center [390, 57] width 26 height 7
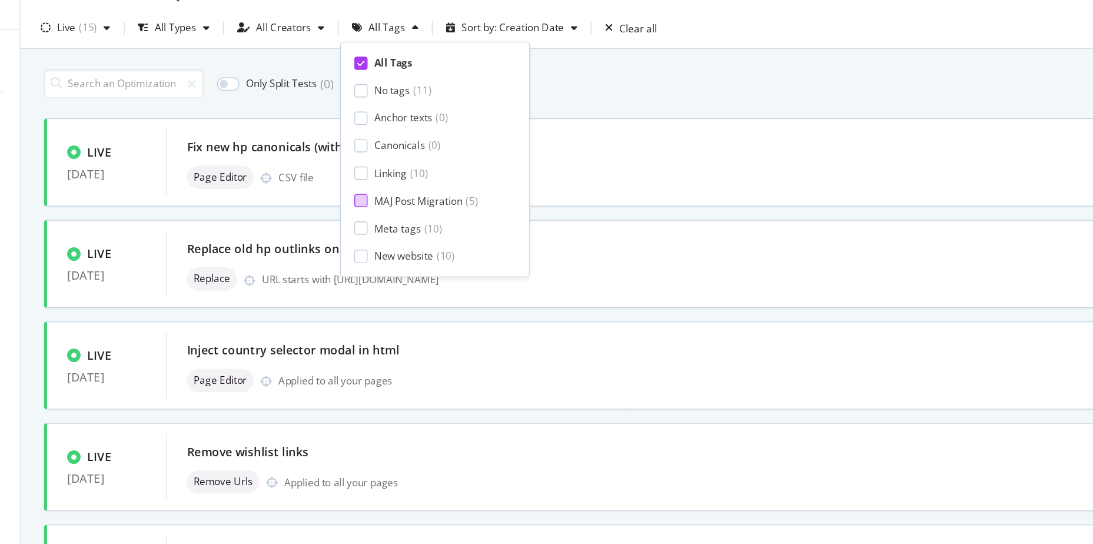
click at [371, 178] on div at bounding box center [371, 179] width 9 height 9
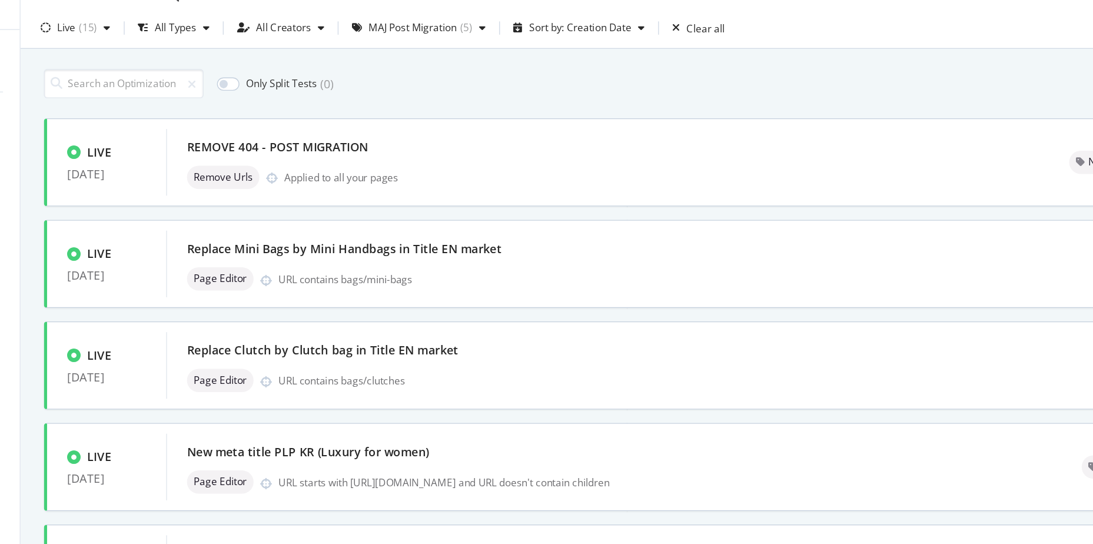
click at [552, 87] on div "Only Split Tests ( 0 ) Create Optimization" at bounding box center [612, 97] width 930 height 21
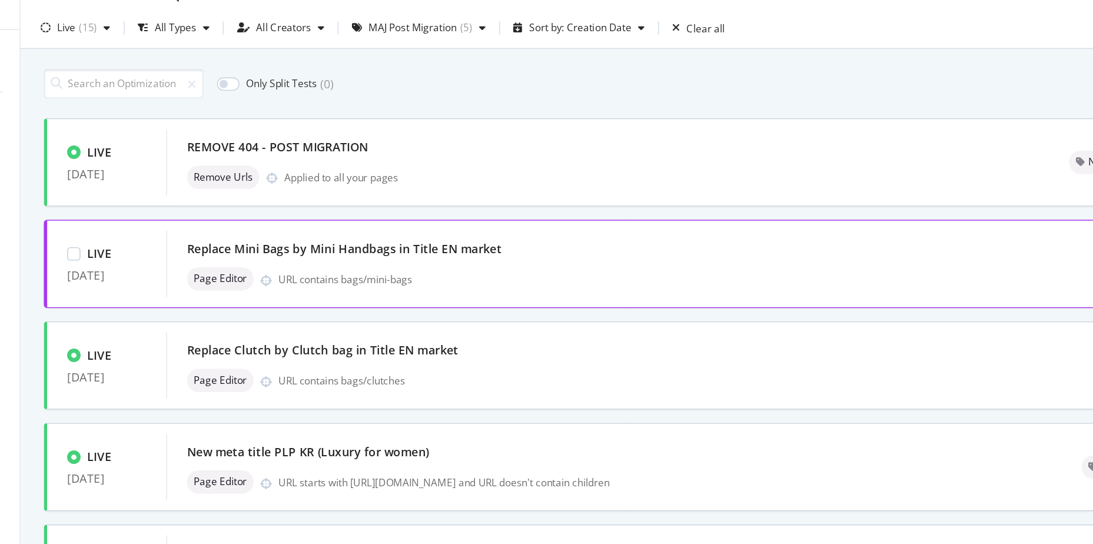
scroll to position [2, 0]
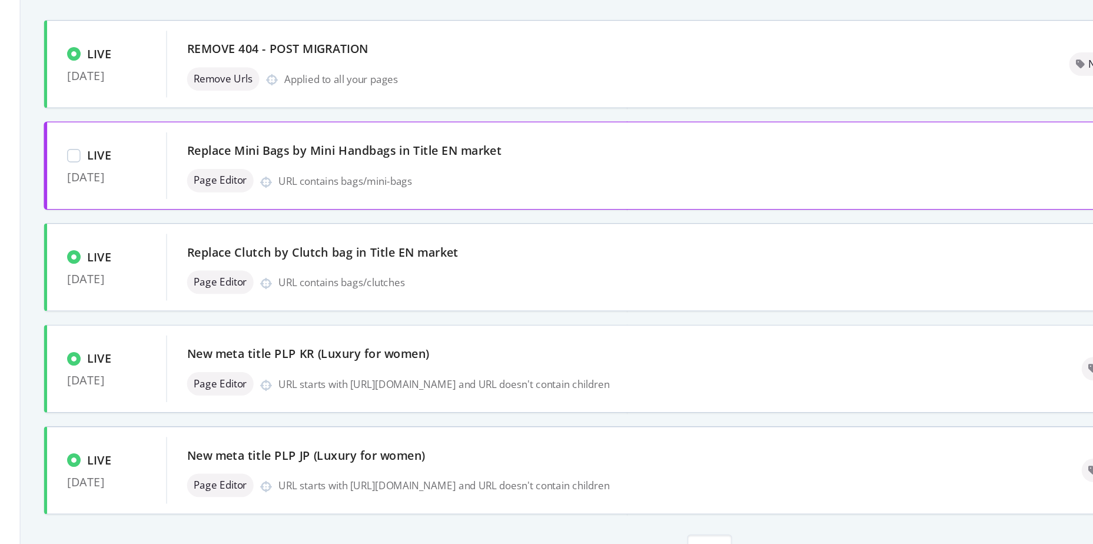
click at [456, 219] on div "Replace Mini Bags by Mini Handbags in Title EN market Page Editor URL contains …" at bounding box center [578, 222] width 661 height 38
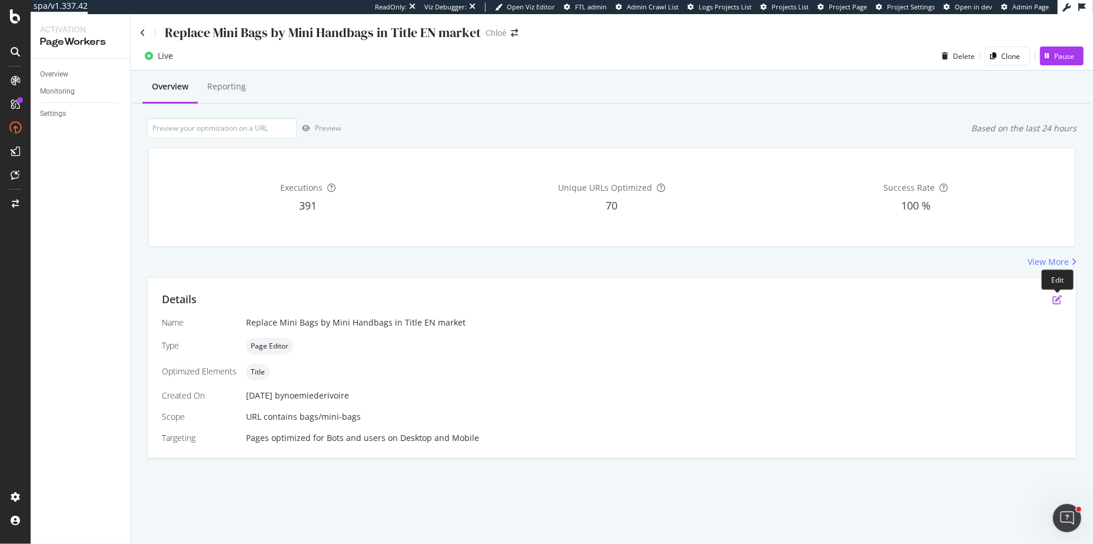
click at [1058, 297] on icon "pen-to-square" at bounding box center [1057, 299] width 9 height 9
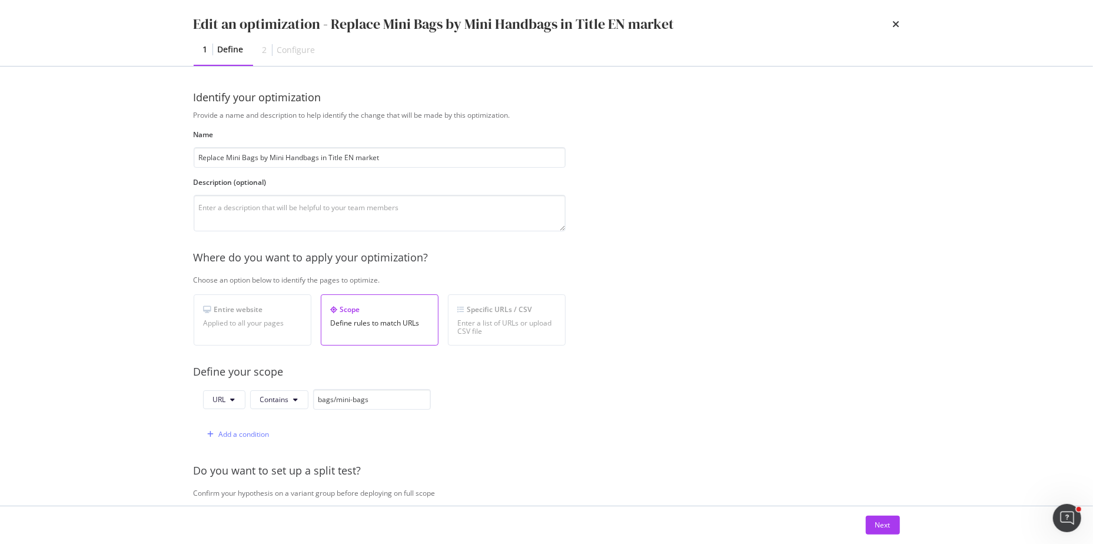
scroll to position [211, 0]
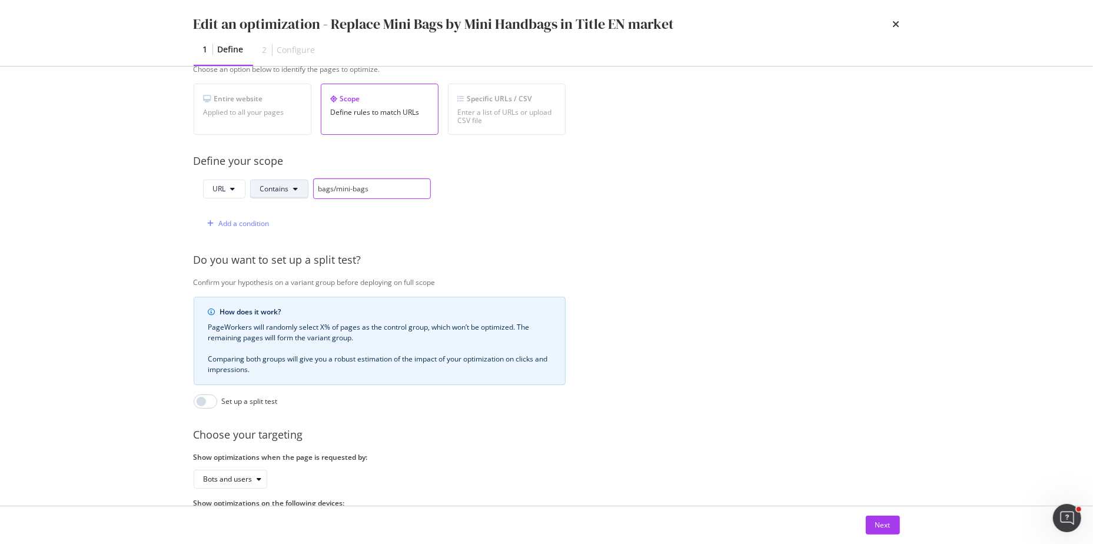
drag, startPoint x: 377, startPoint y: 188, endPoint x: 302, endPoint y: 188, distance: 75.4
click at [302, 188] on div "URL Contains bags/mini-bags" at bounding box center [317, 188] width 228 height 21
click at [483, 190] on div "URL Contains bags/mini-bags Add a condition" at bounding box center [380, 205] width 372 height 55
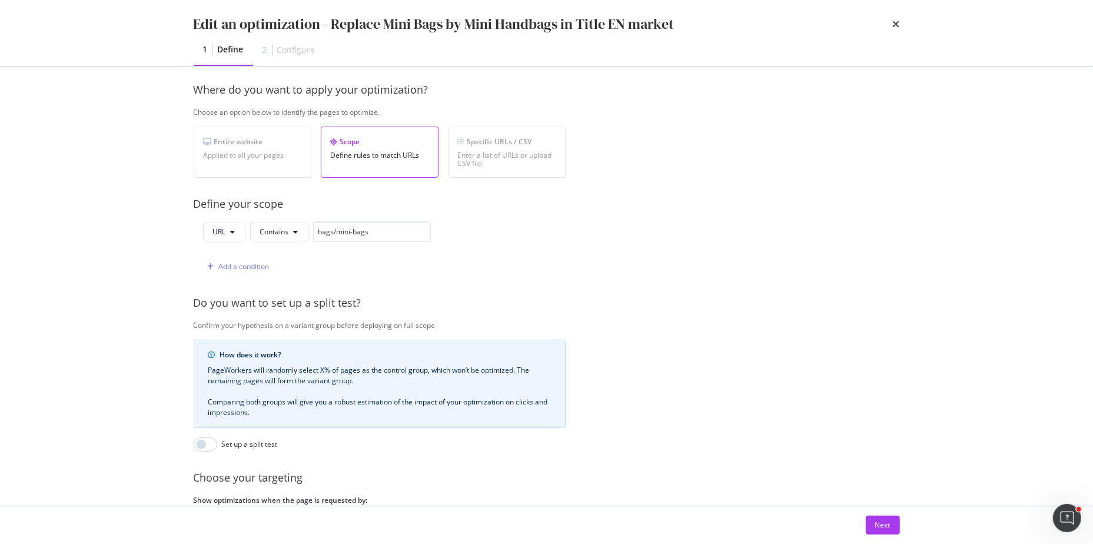
scroll to position [166, 0]
drag, startPoint x: 381, startPoint y: 231, endPoint x: 314, endPoint y: 228, distance: 66.6
click at [314, 229] on input "bags/mini-bags" at bounding box center [372, 233] width 118 height 21
click at [455, 229] on div "URL Contains bags/mini-bags Add a condition" at bounding box center [380, 250] width 372 height 55
click at [899, 24] on icon "times" at bounding box center [896, 23] width 7 height 9
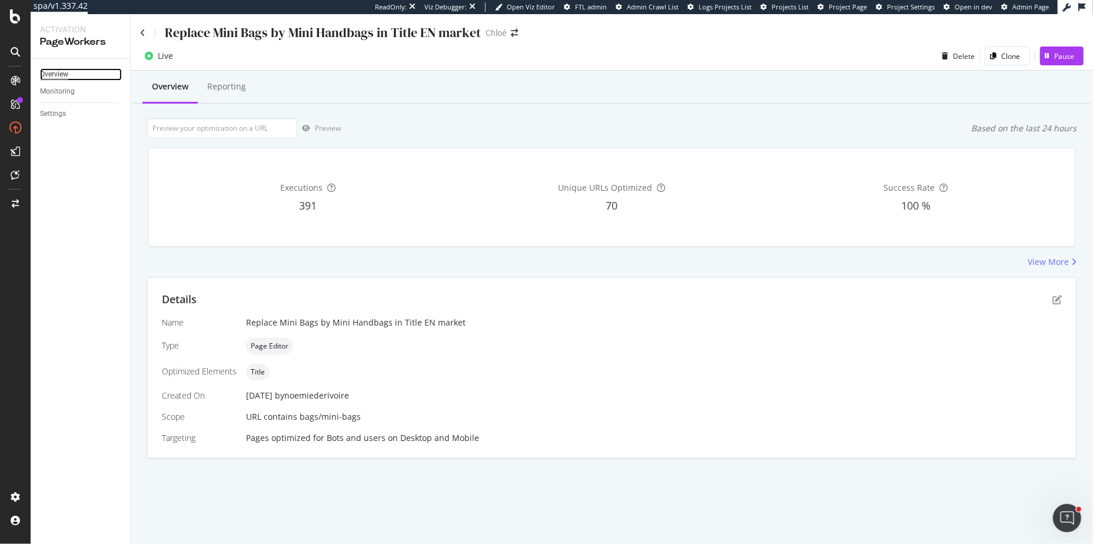
click at [62, 72] on div "Overview" at bounding box center [54, 74] width 28 height 12
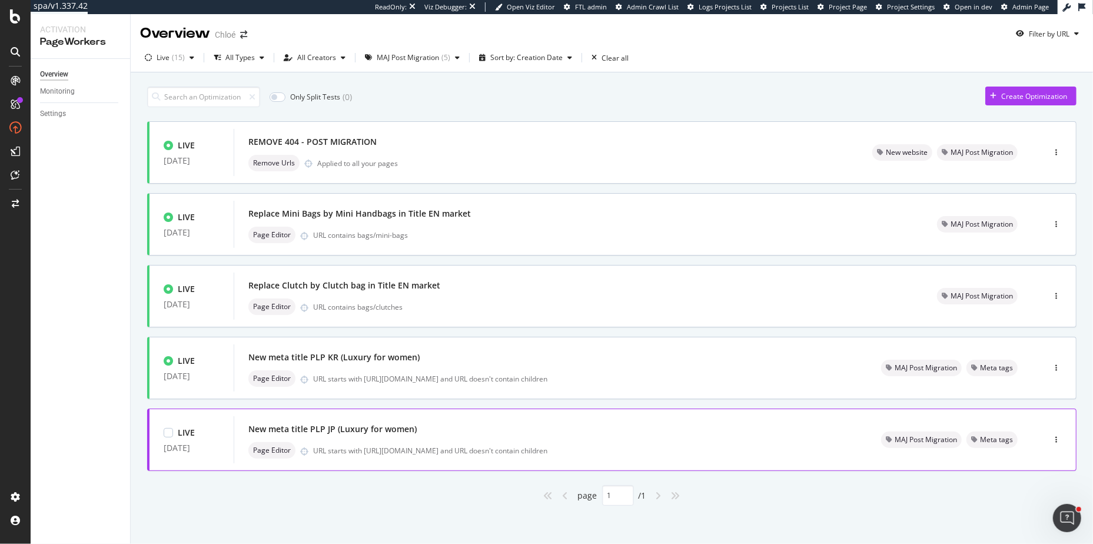
scroll to position [2, 0]
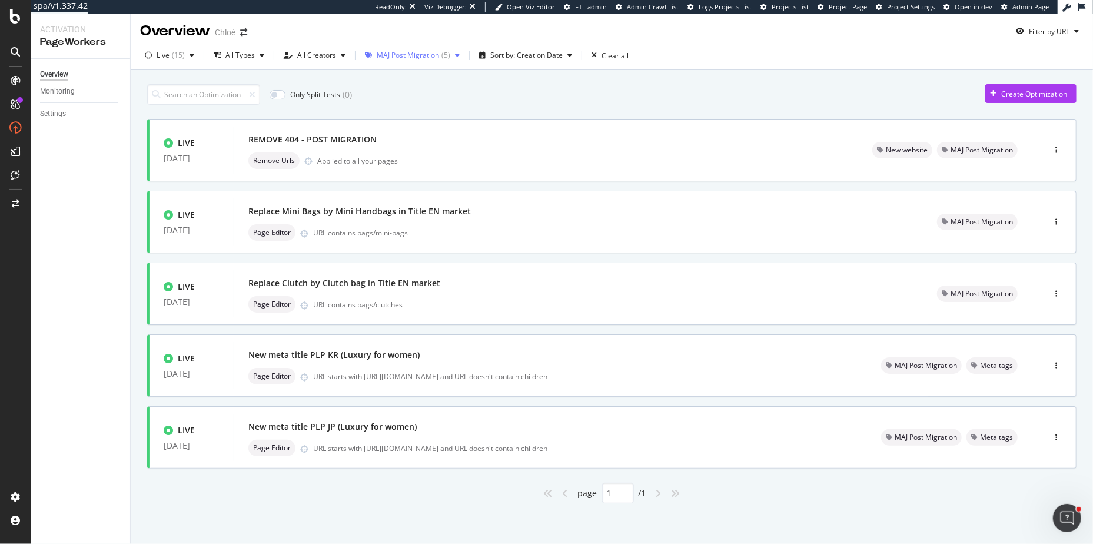
click at [396, 58] on div "MAJ Post Migration" at bounding box center [408, 55] width 62 height 7
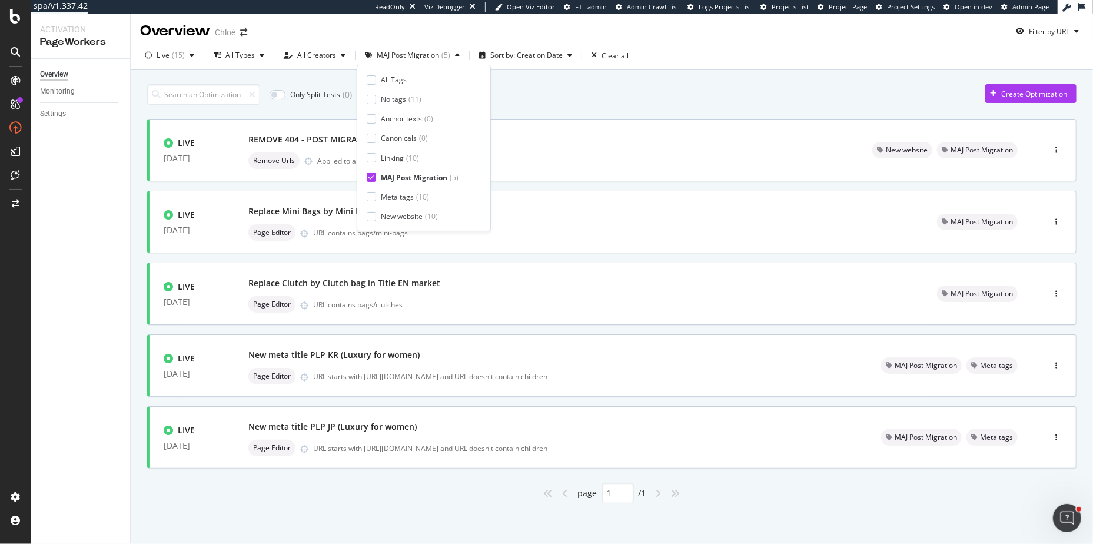
click at [370, 175] on icon at bounding box center [371, 177] width 5 height 6
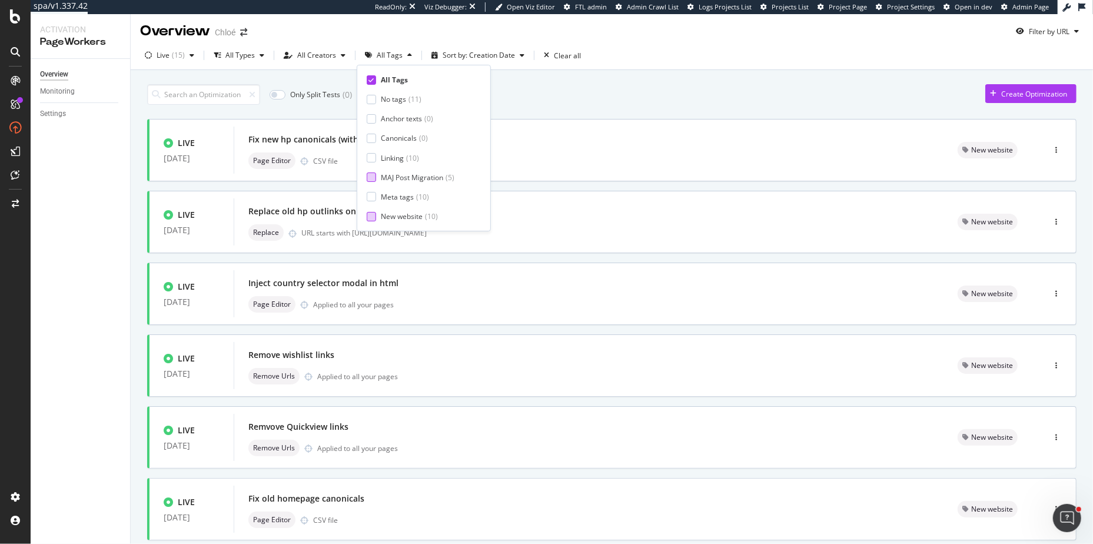
click at [370, 220] on div at bounding box center [371, 216] width 9 height 9
click at [585, 95] on div "Only Split Tests ( 0 ) Create Optimization" at bounding box center [612, 94] width 930 height 21
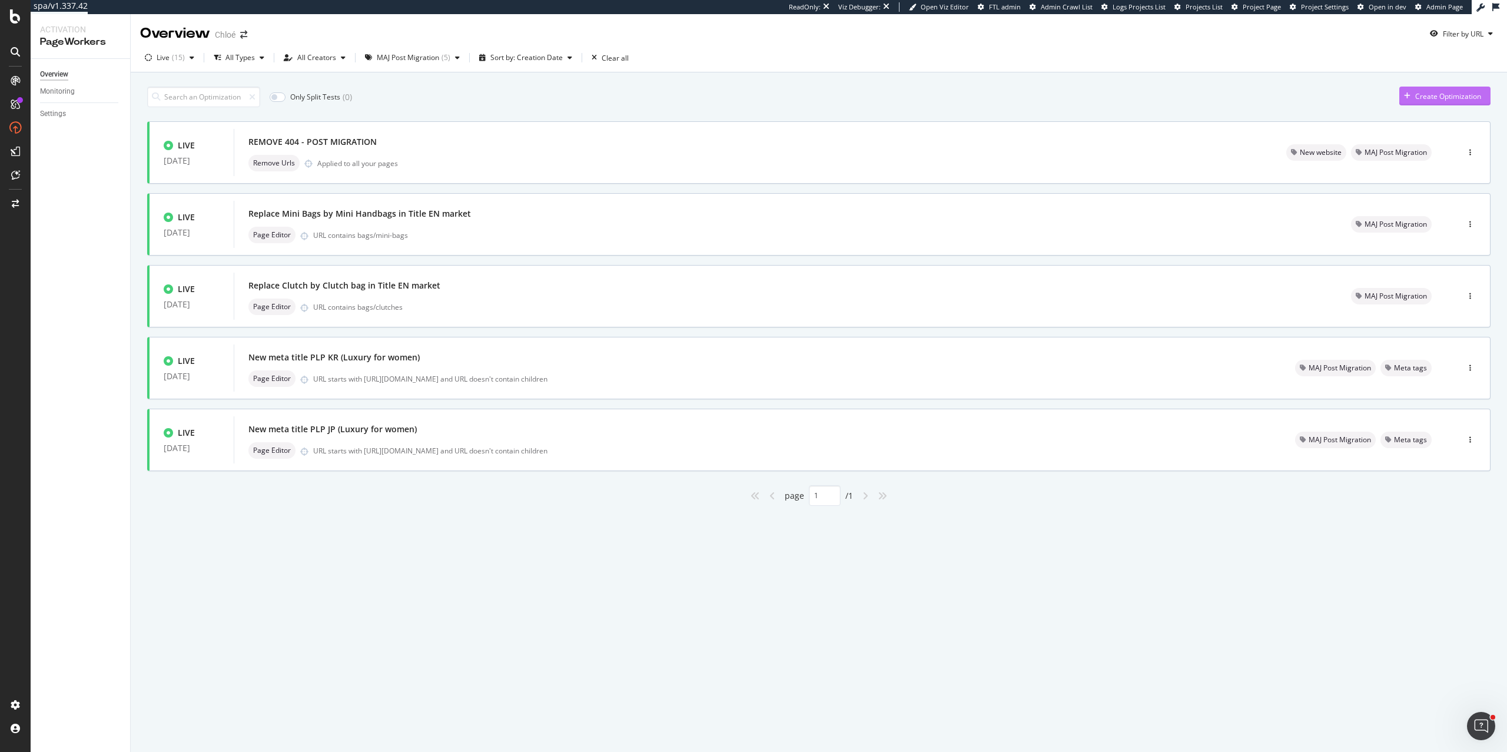
click at [1424, 91] on div "Create Optimization" at bounding box center [1448, 96] width 66 height 10
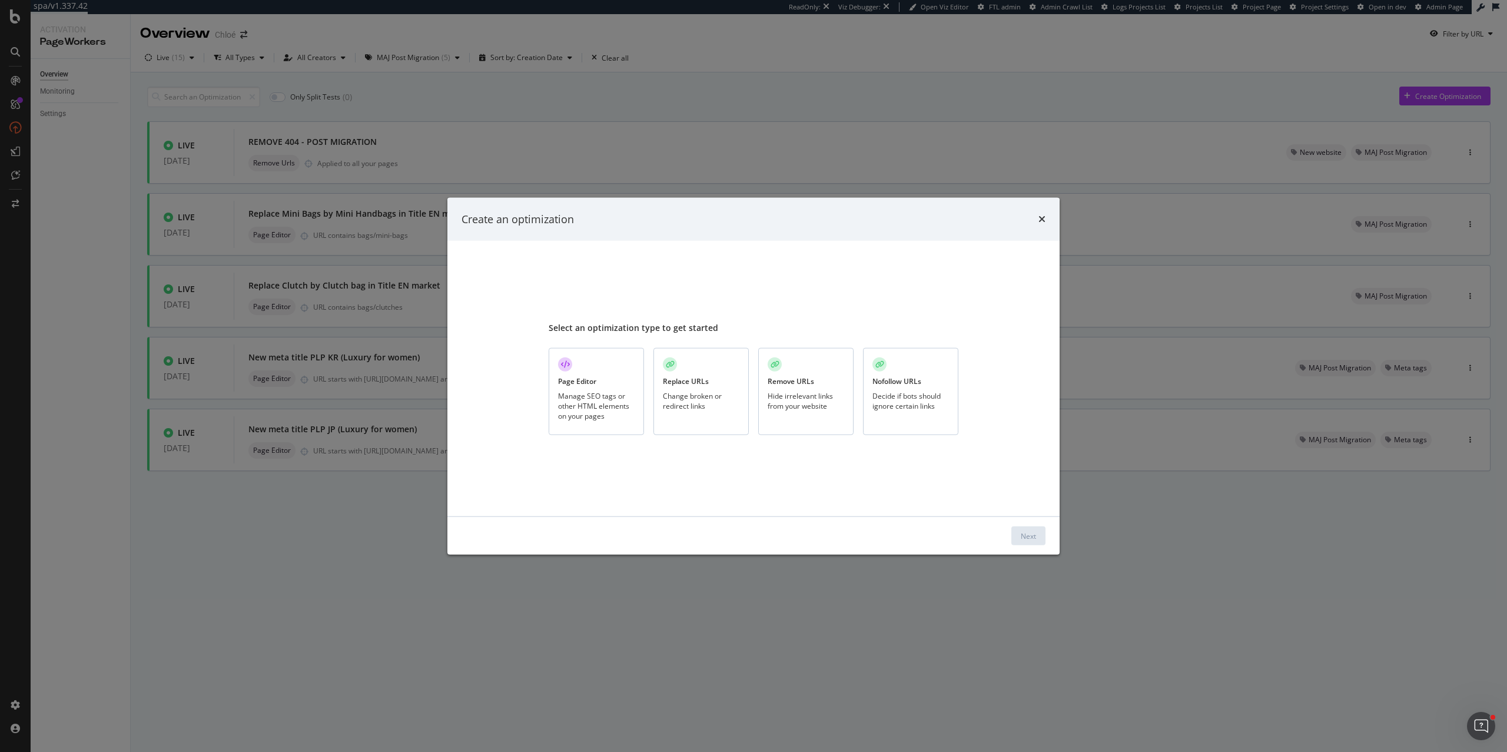
click at [599, 385] on div "Page Editor Manage SEO tags or other HTML elements on your pages" at bounding box center [596, 392] width 95 height 88
click at [1027, 528] on div "Next" at bounding box center [1028, 536] width 15 height 18
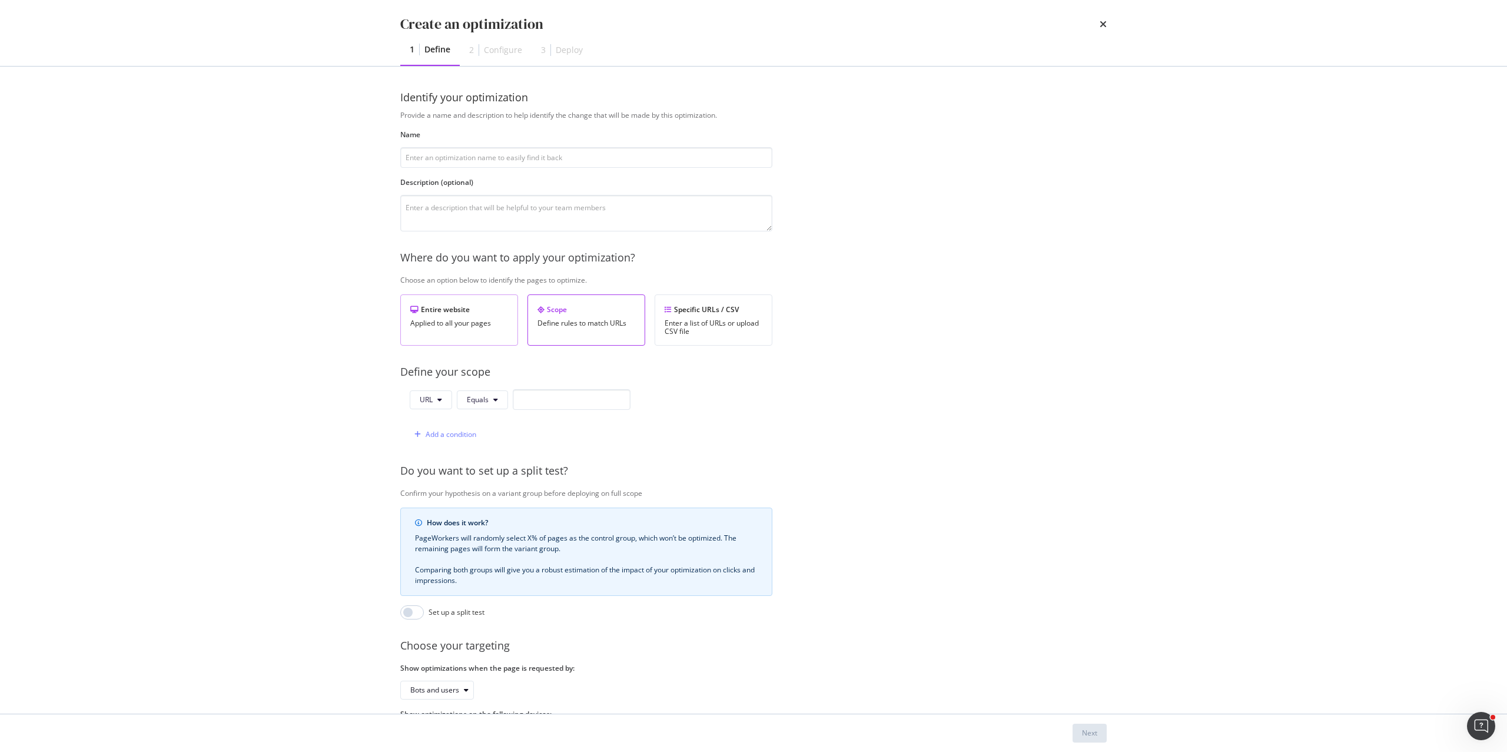
click at [452, 300] on div "Entire website Applied to all your pages" at bounding box center [459, 319] width 118 height 51
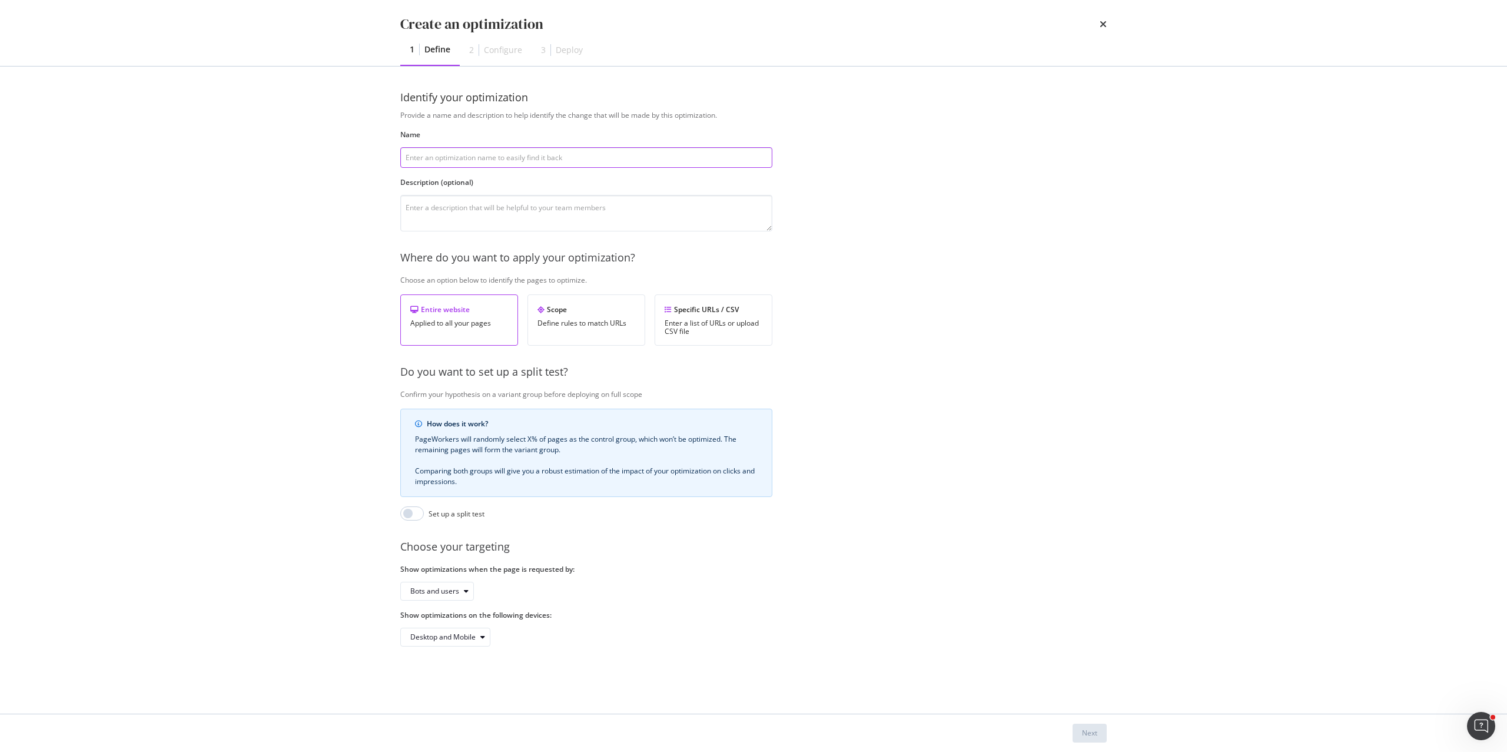
click at [524, 160] on input "modal" at bounding box center [586, 157] width 372 height 21
type input "L"
type input "R"
type input "D"
paste input "country-geoip-actions__item"
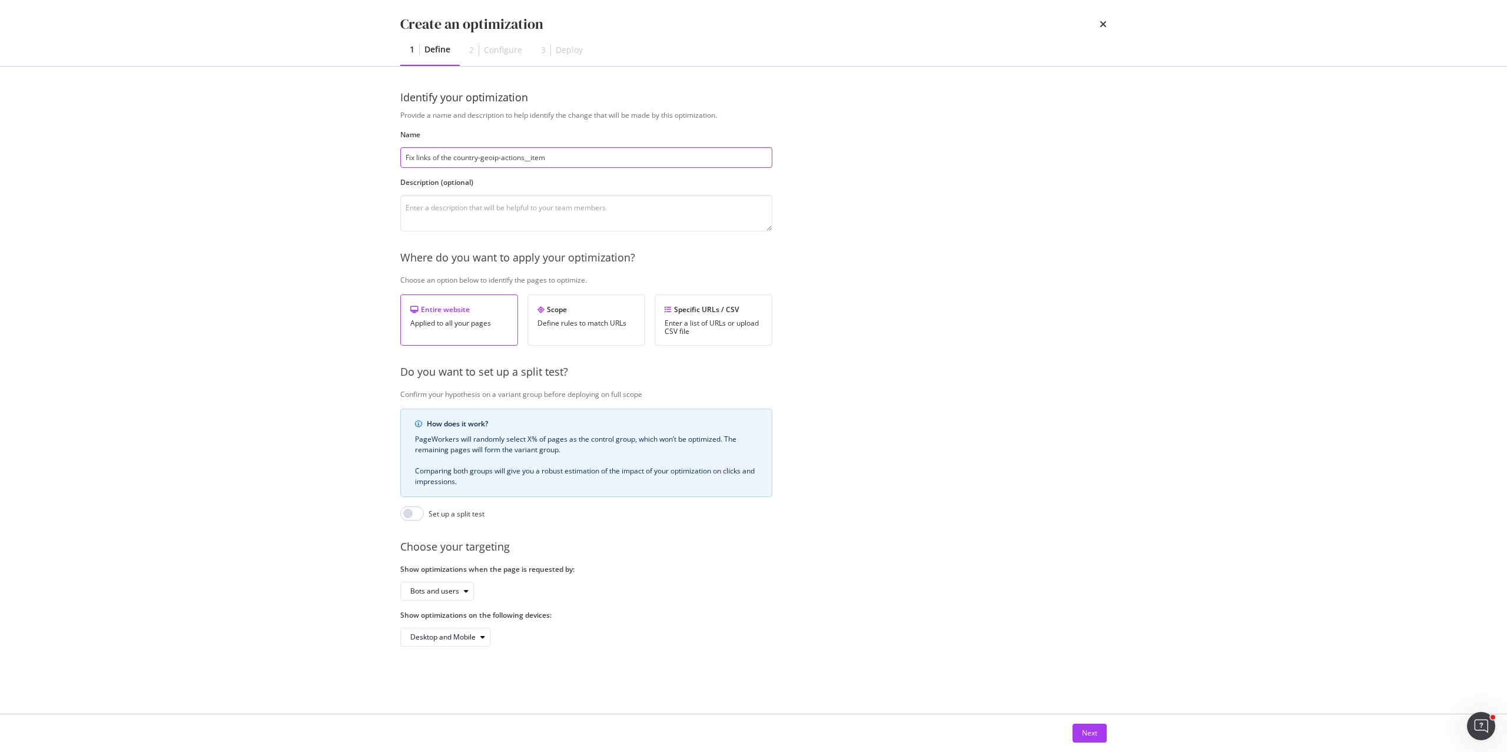
drag, startPoint x: 501, startPoint y: 159, endPoint x: 580, endPoint y: 159, distance: 78.9
click at [580, 159] on input "Fix links of the country-geoip-actions__item" at bounding box center [586, 157] width 372 height 21
drag, startPoint x: 483, startPoint y: 159, endPoint x: 455, endPoint y: 159, distance: 28.3
click at [455, 159] on input "Fix links of the country-geoip pop-up" at bounding box center [586, 157] width 372 height 21
type input "Fix links of the geoip pop-up"
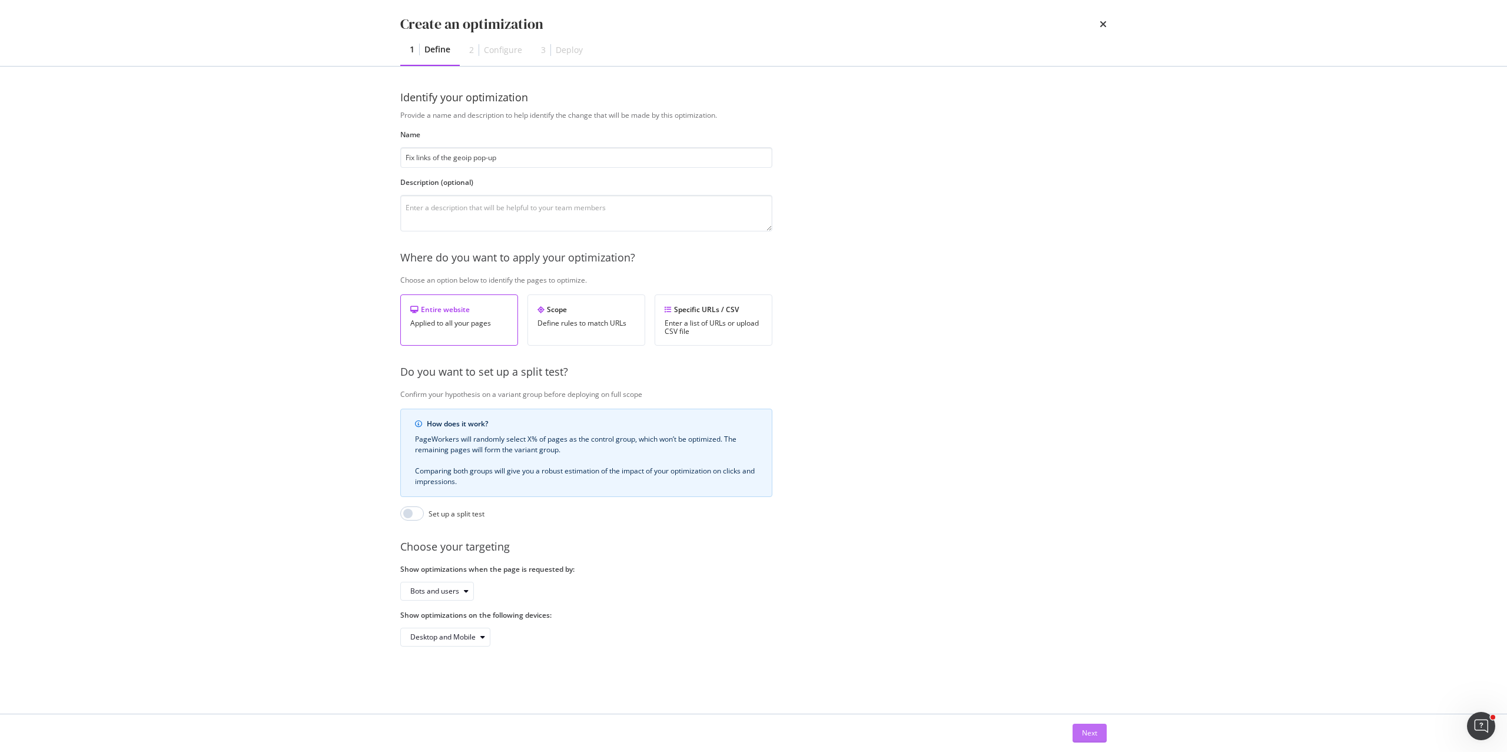
click at [1085, 730] on div "Next" at bounding box center [1089, 733] width 15 height 10
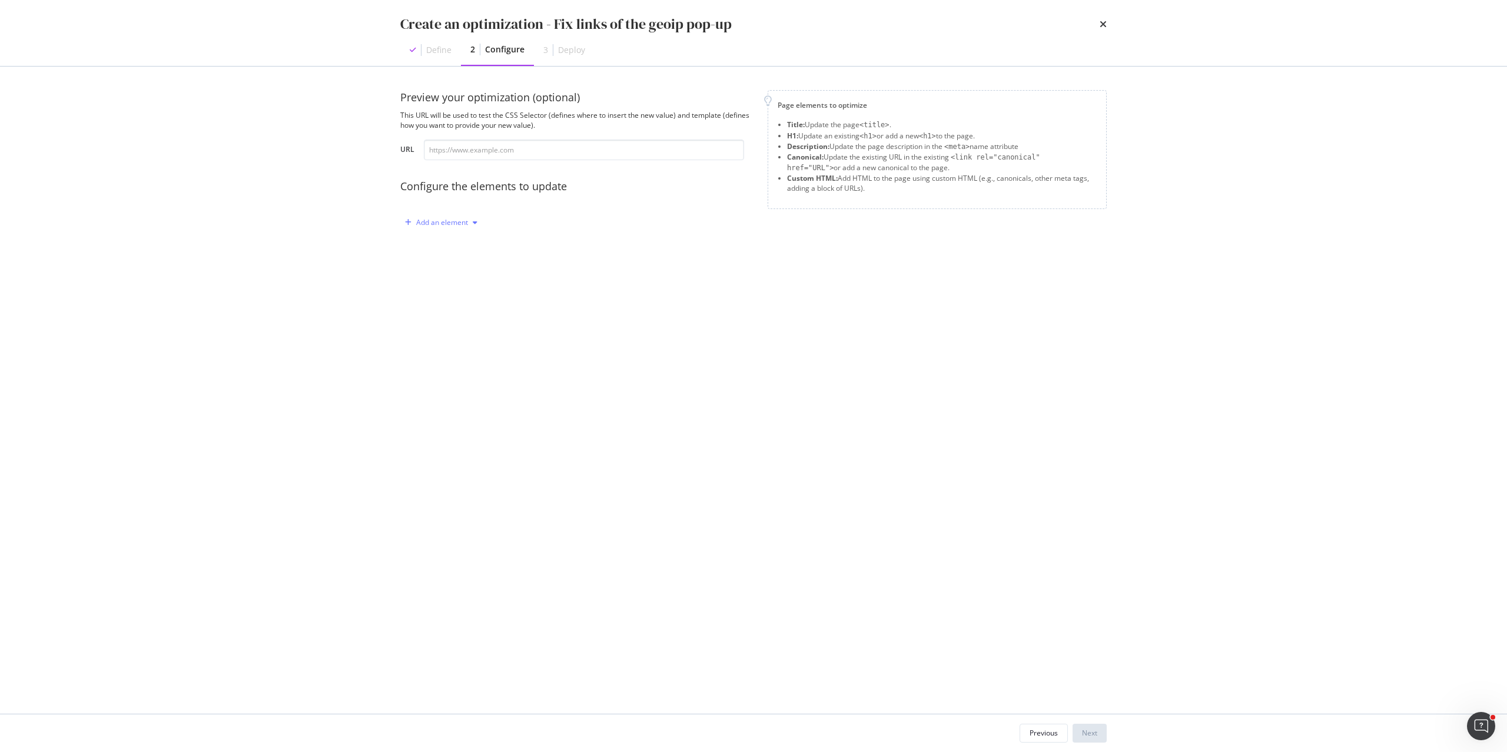
click at [437, 225] on div "Add an element" at bounding box center [442, 222] width 52 height 7
click at [447, 320] on div "Custom HTML" at bounding box center [455, 323] width 47 height 10
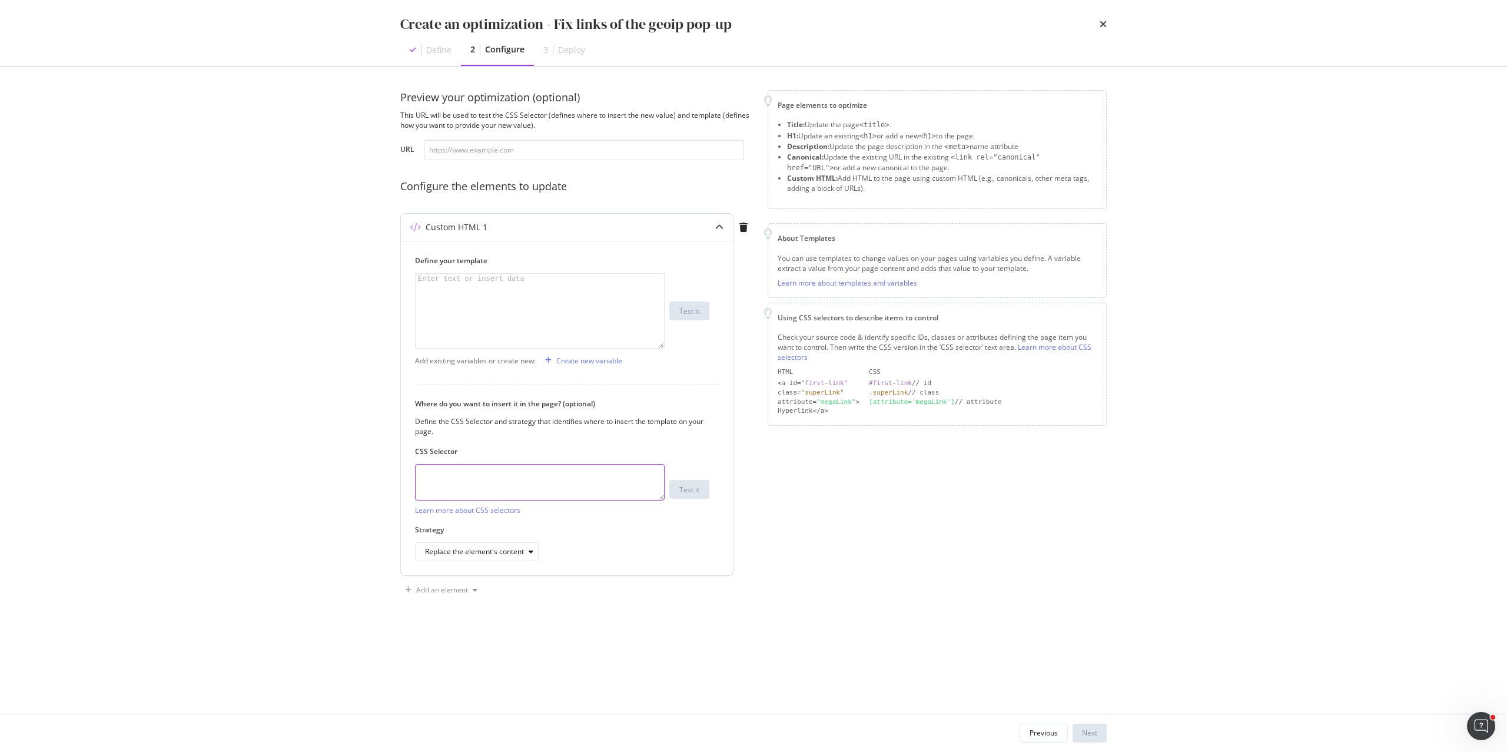
click at [453, 483] on textarea "modal" at bounding box center [540, 482] width 250 height 37
paste textarea "country-geoip-actions__item"
type textarea "country-geoip-actions__item"
click at [600, 150] on input "modal" at bounding box center [584, 150] width 320 height 21
paste input "https://www.chloe.com/it-it/"
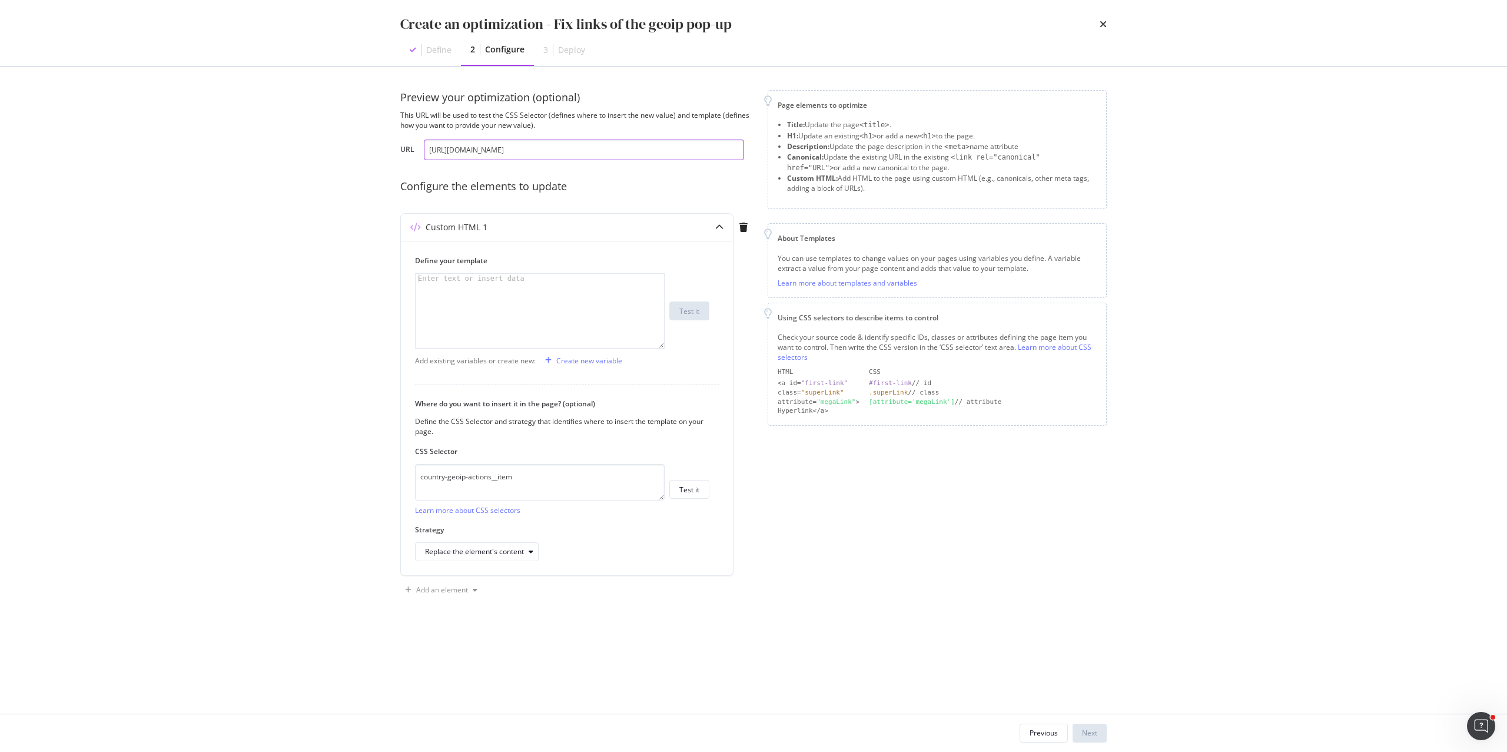
type input "https://www.chloe.com/it-it/"
click at [685, 488] on div "Test it" at bounding box center [689, 490] width 20 height 10
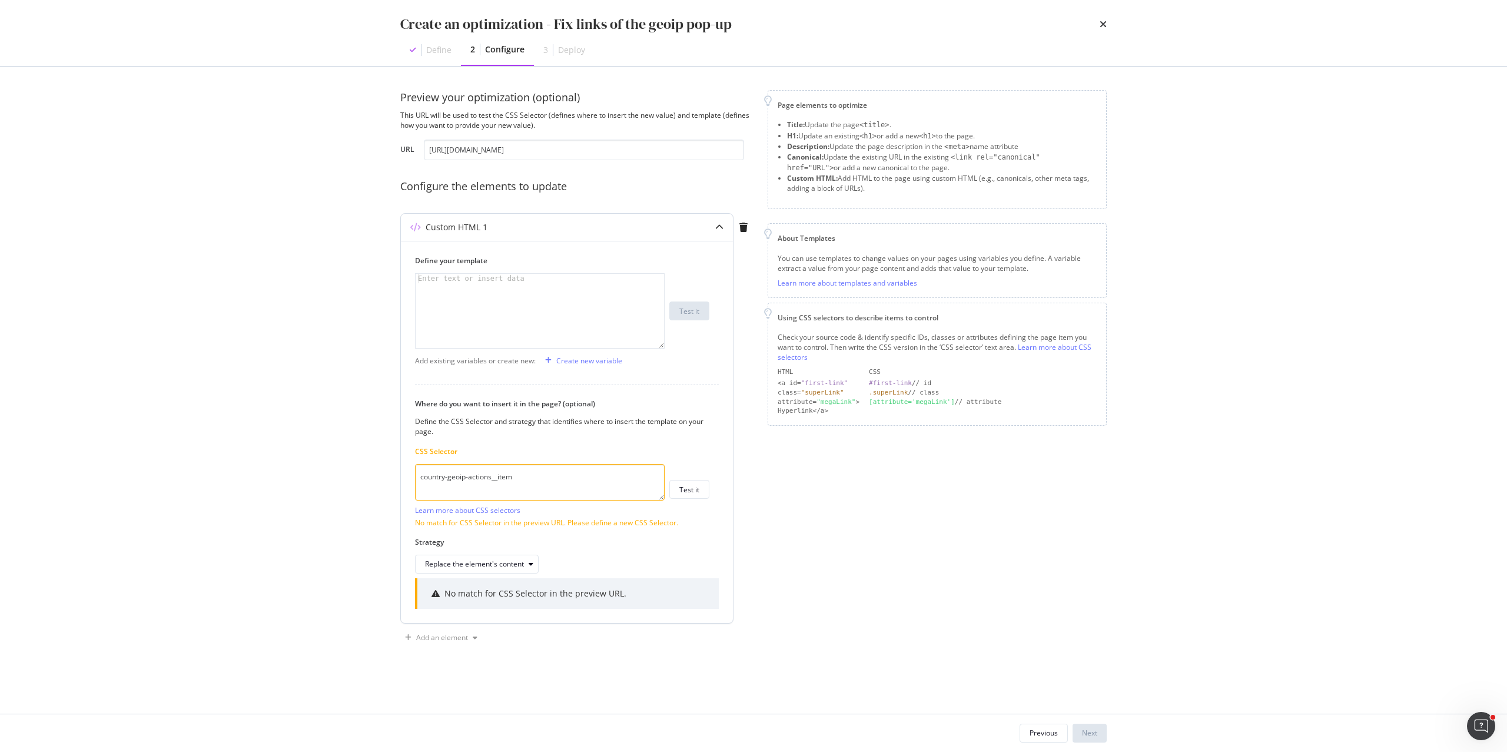
click at [510, 475] on textarea "country-geoip-actions__item" at bounding box center [540, 482] width 250 height 37
paste textarea "d-flex"
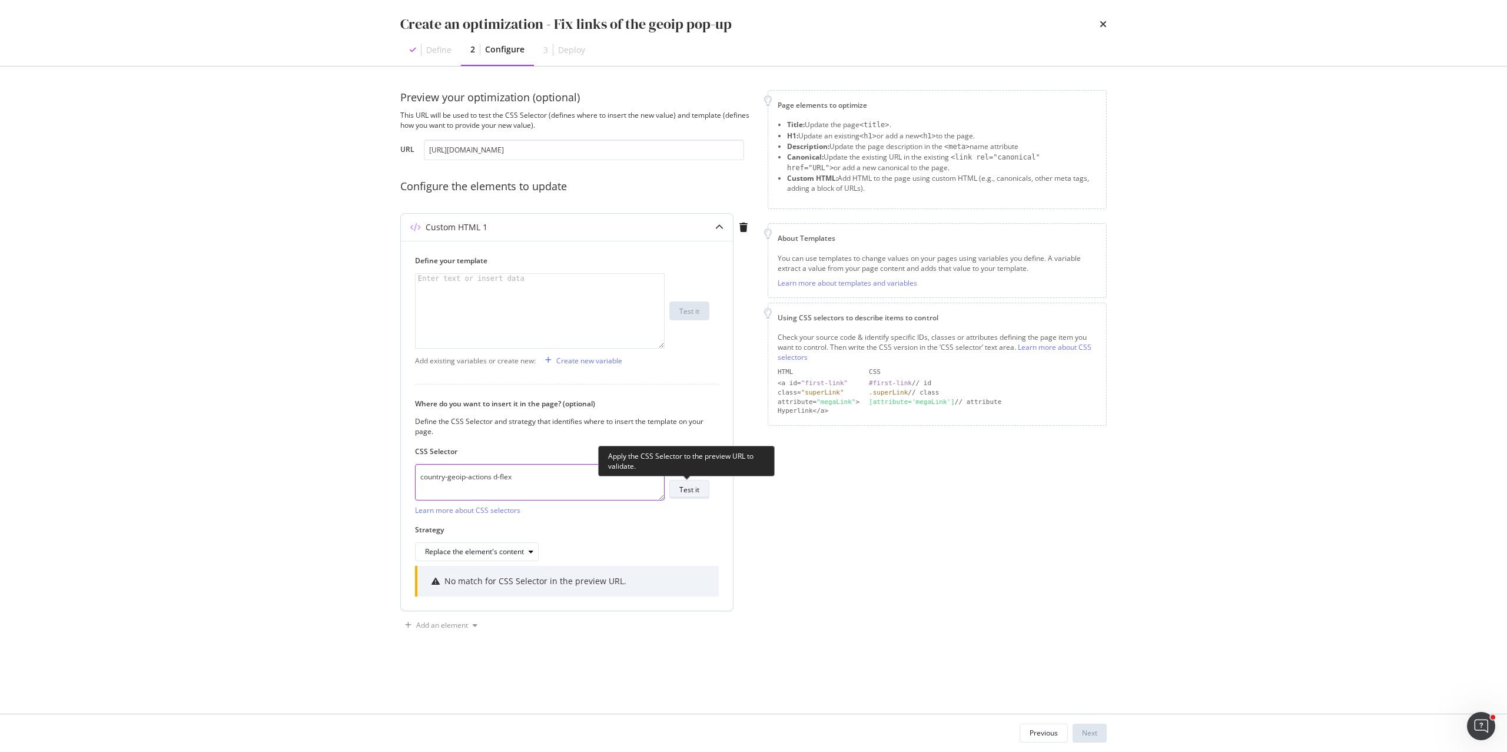
type textarea "country-geoip-actions d-flex"
click at [694, 488] on div "Test it" at bounding box center [689, 490] width 20 height 10
click at [701, 491] on button "Test it" at bounding box center [689, 489] width 40 height 19
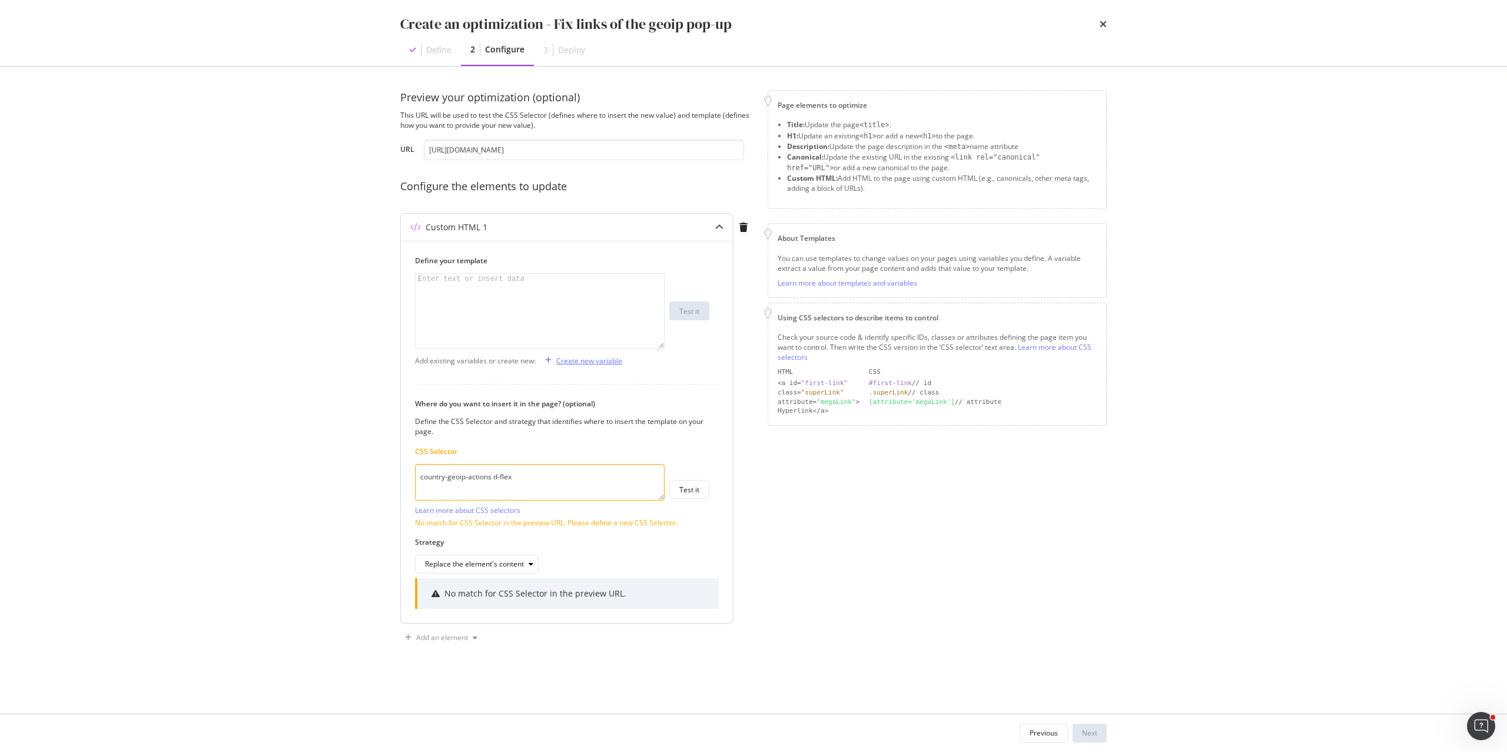
click at [589, 358] on div "Create new variable" at bounding box center [589, 361] width 66 height 10
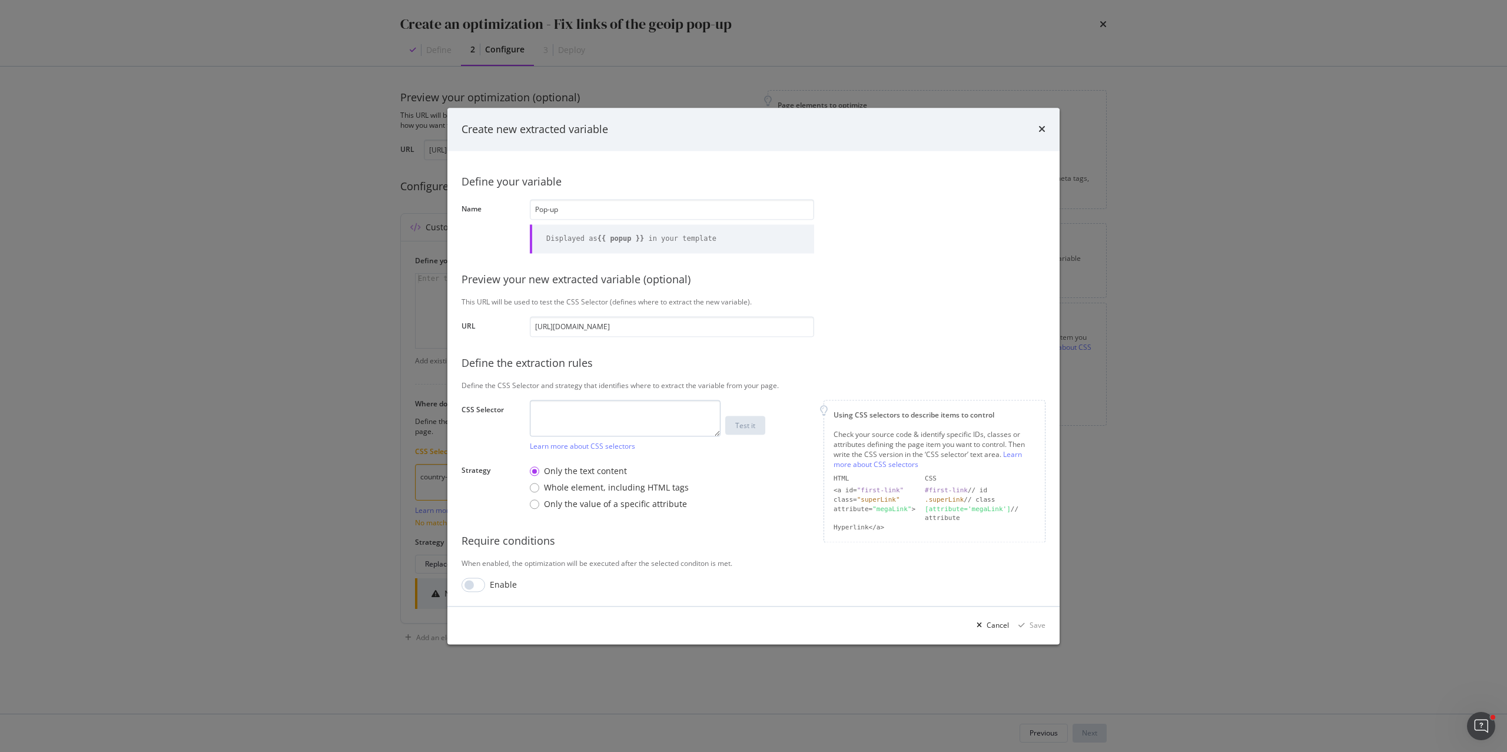
type input "Pop-up"
click at [551, 413] on textarea "modal" at bounding box center [625, 418] width 191 height 37
paste textarea "country-geoip-actions d-flex"
type textarea "country-geoip-actions d-flex"
click at [735, 425] on div "Test it" at bounding box center [745, 425] width 20 height 10
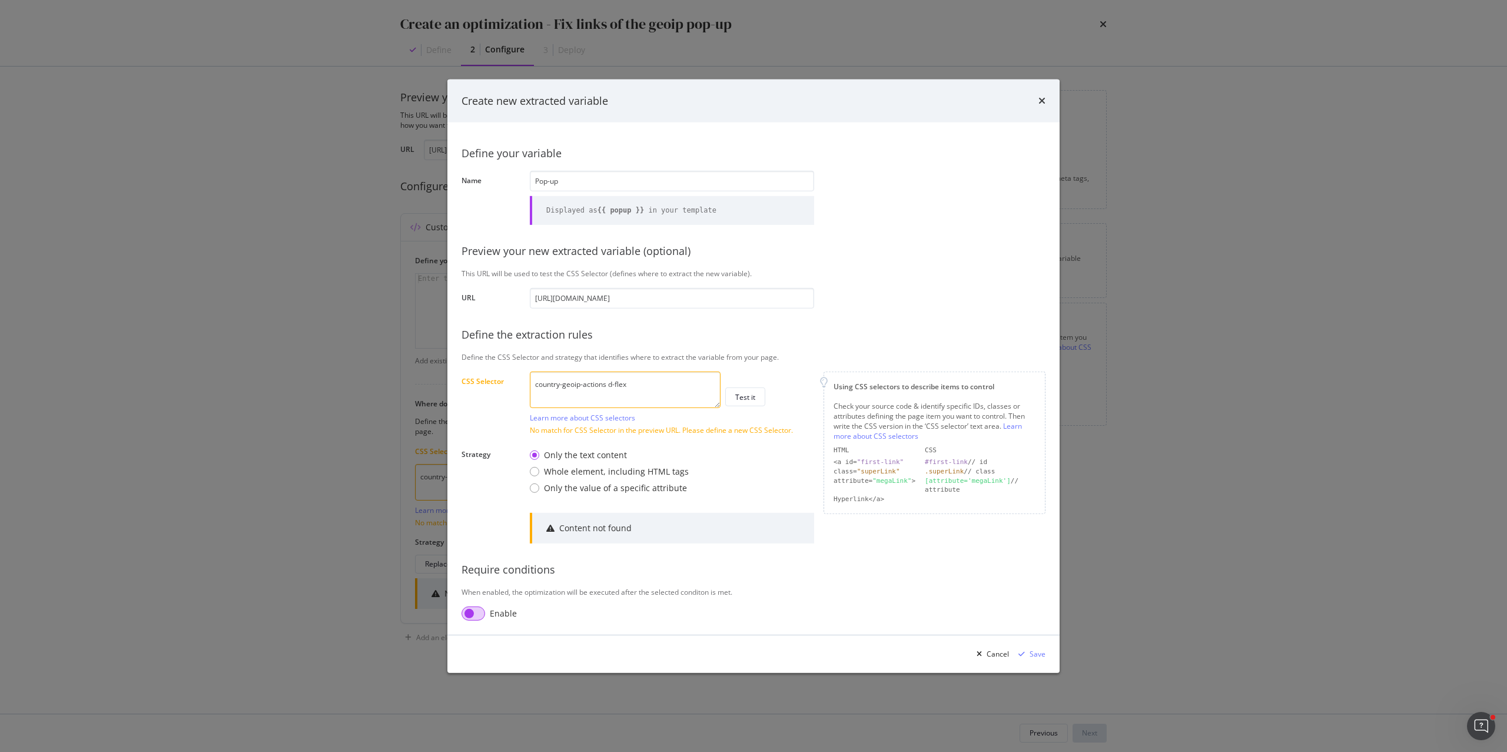
click at [478, 613] on input "modal" at bounding box center [474, 613] width 24 height 14
checkbox input "true"
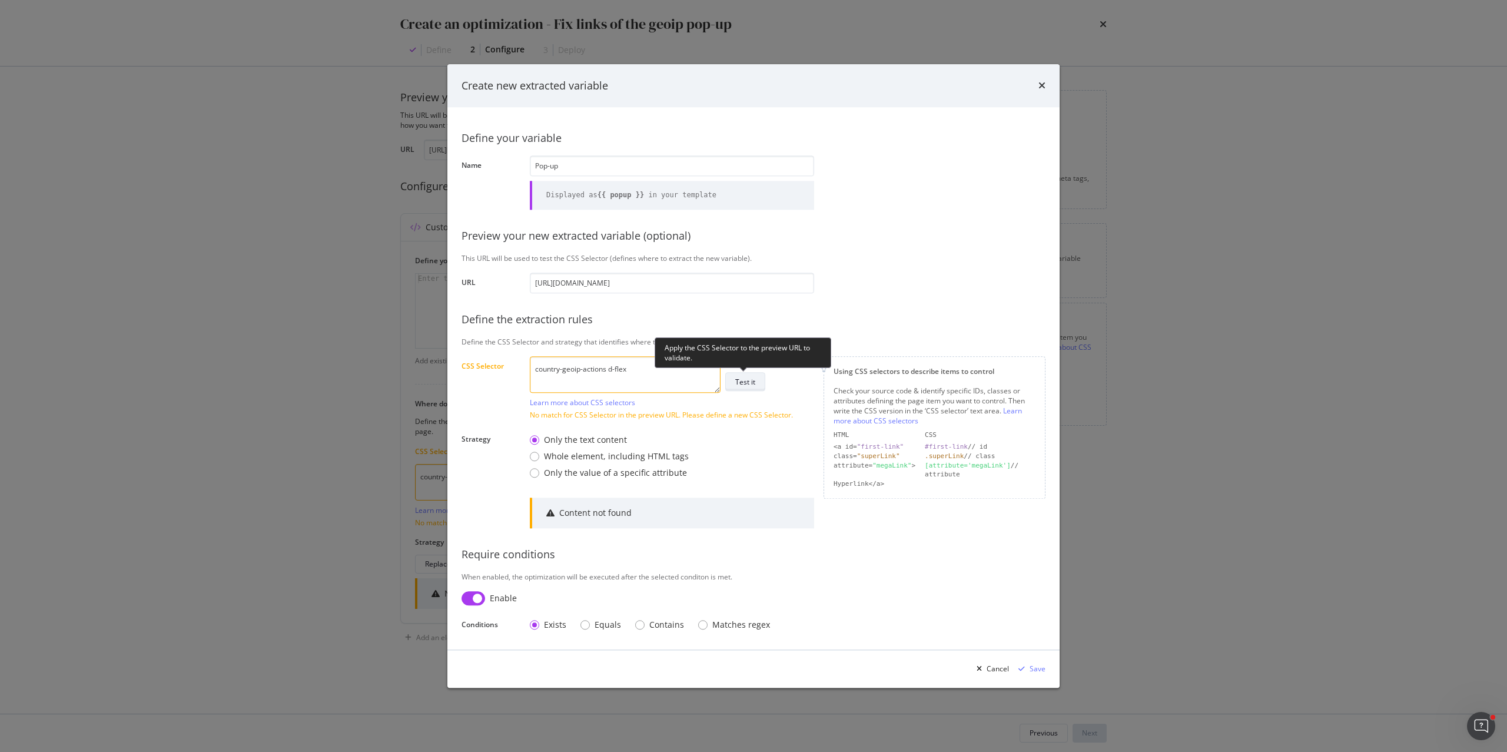
click at [757, 379] on button "Test it" at bounding box center [745, 382] width 40 height 19
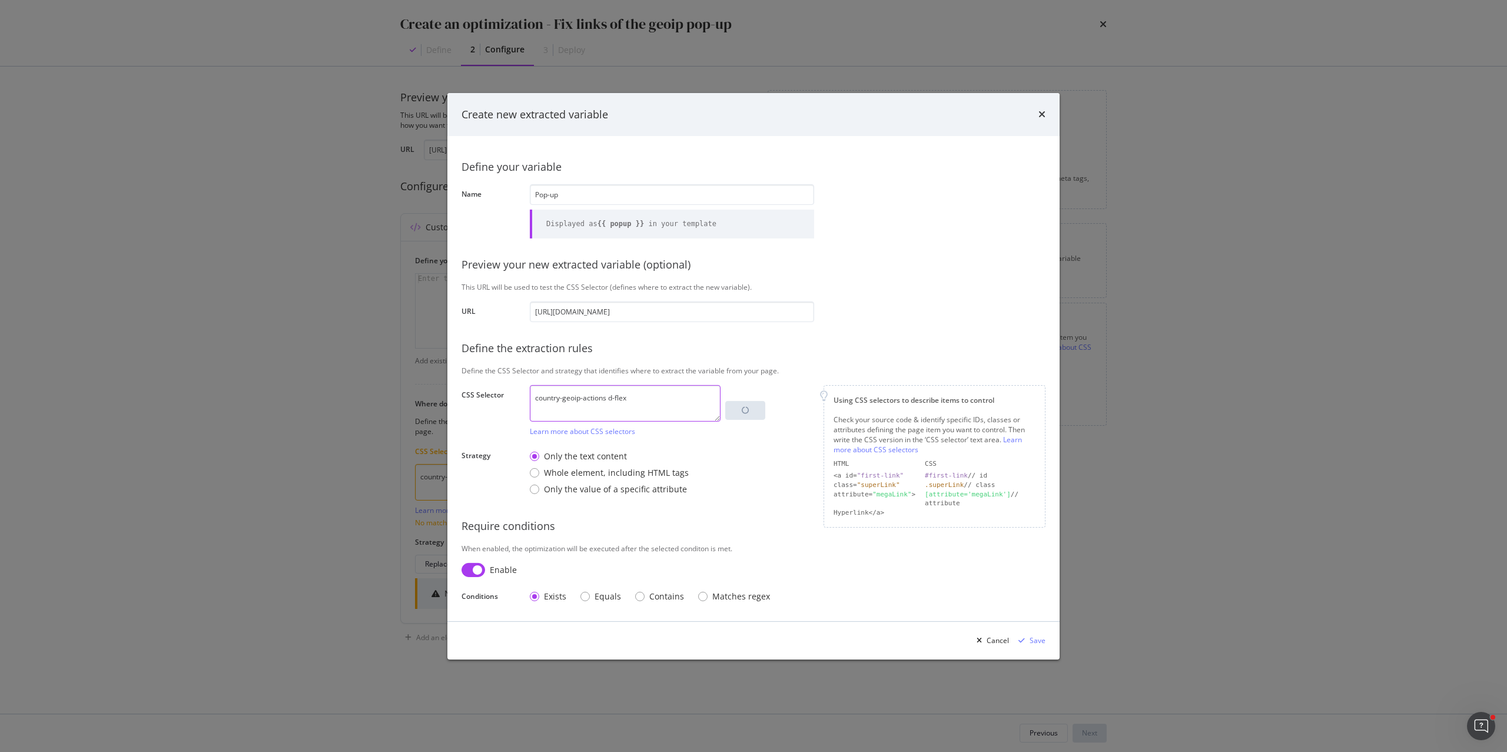
click at [644, 389] on textarea "country-geoip-actions d-flex" at bounding box center [625, 403] width 191 height 37
click at [654, 404] on textarea "country-geoip-actions d-flex" at bounding box center [625, 403] width 191 height 37
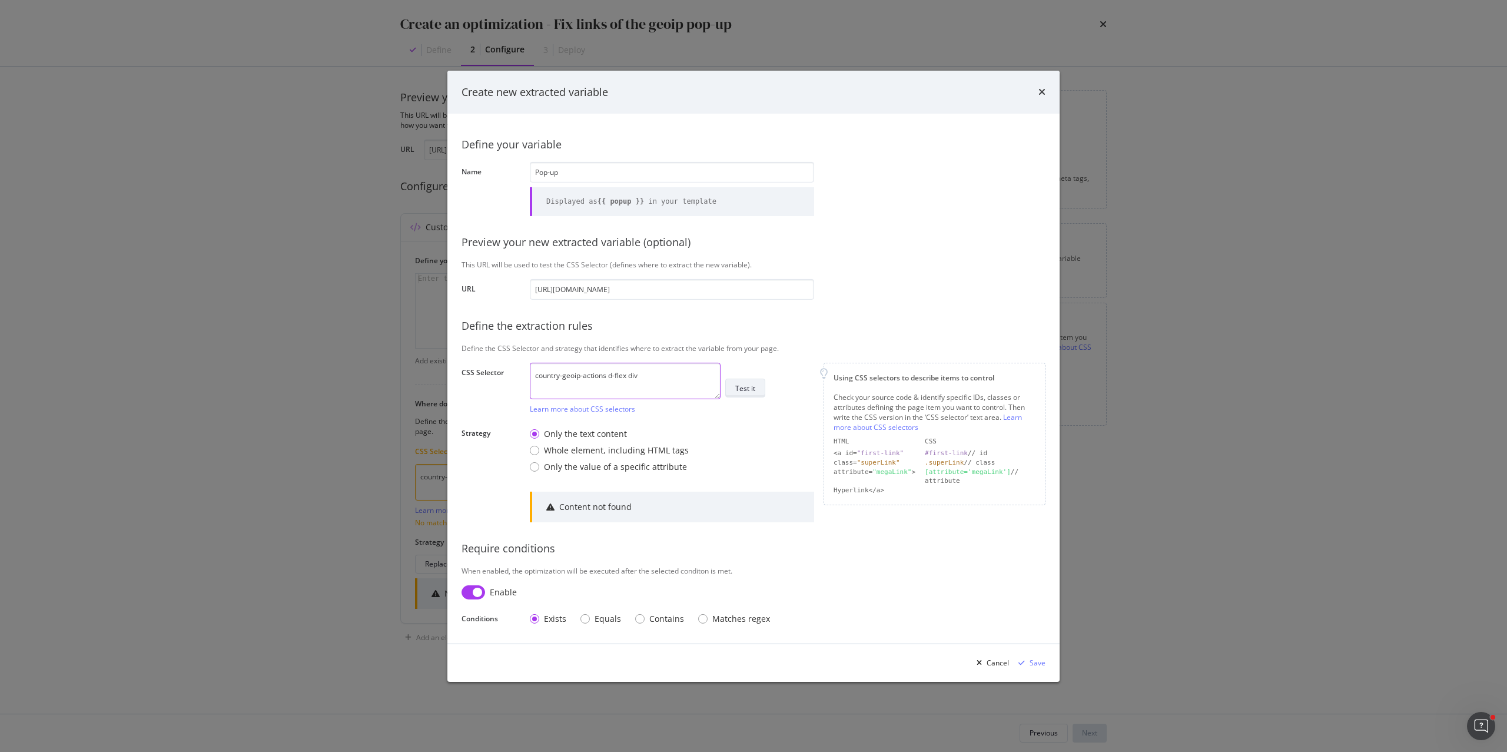
type textarea "country-geoip-actions d-flex div"
click at [749, 381] on div "Test it" at bounding box center [745, 388] width 20 height 16
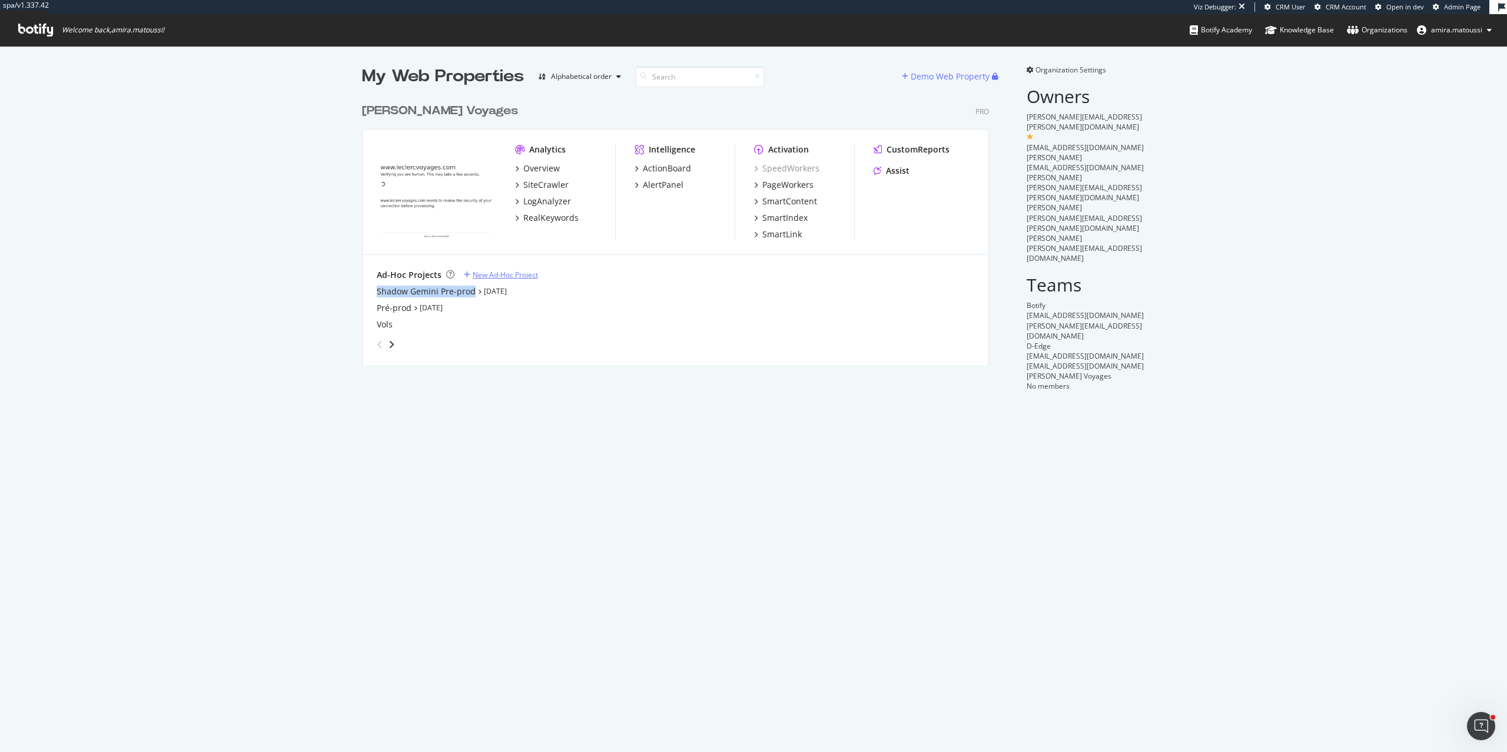
click at [508, 272] on div "New Ad-Hoc Project" at bounding box center [505, 275] width 65 height 10
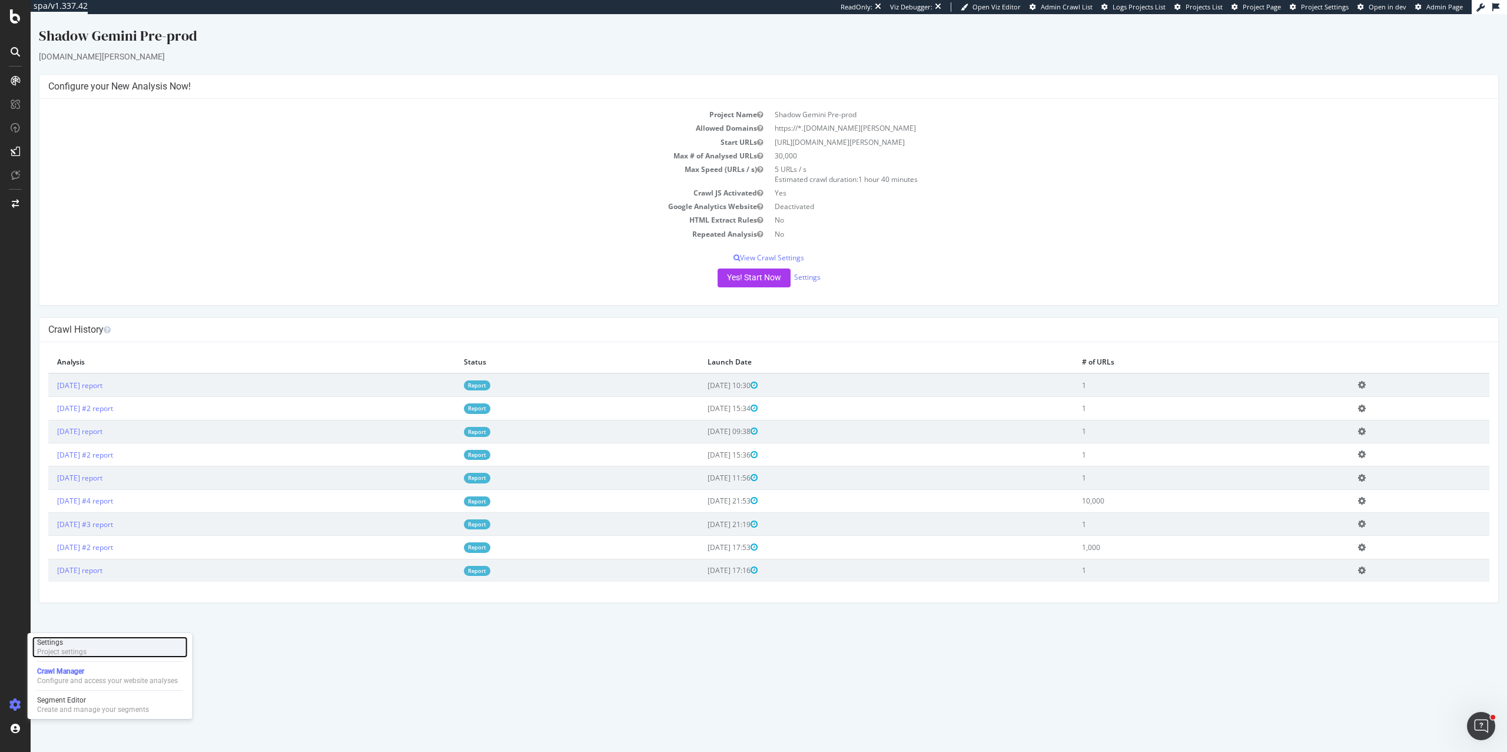
click at [81, 647] on div "Project settings" at bounding box center [61, 651] width 49 height 9
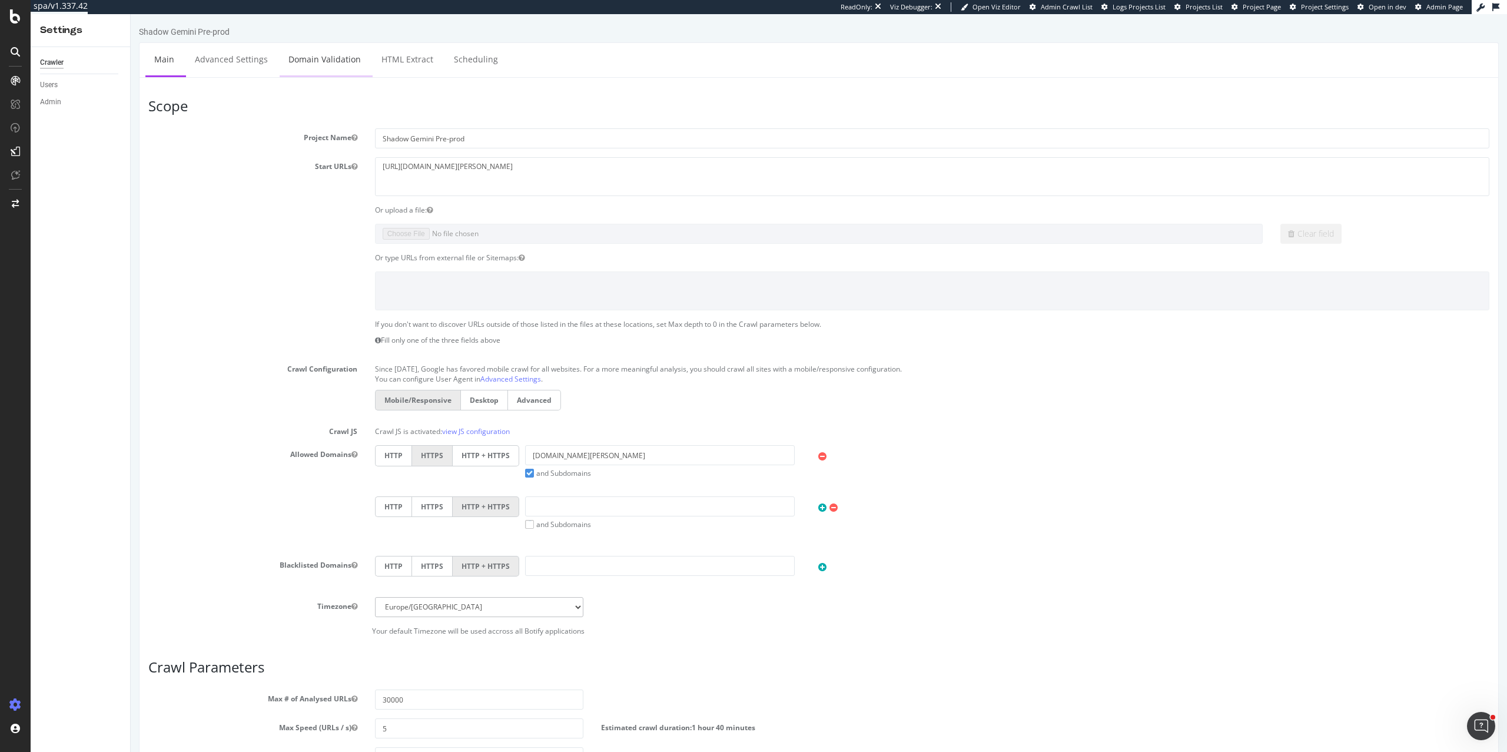
click at [350, 61] on link "Domain Validation" at bounding box center [325, 59] width 90 height 32
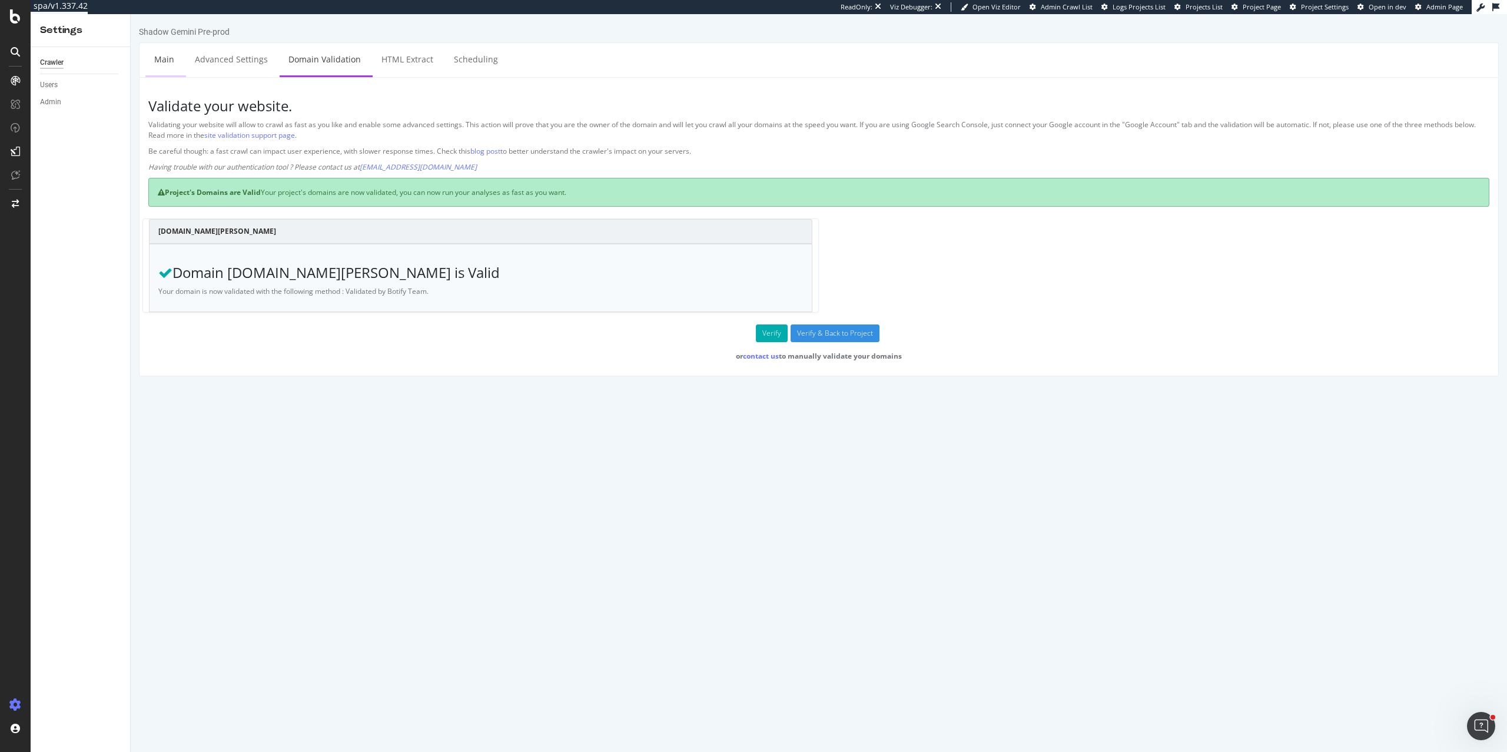
click at [165, 61] on link "Main" at bounding box center [164, 59] width 38 height 32
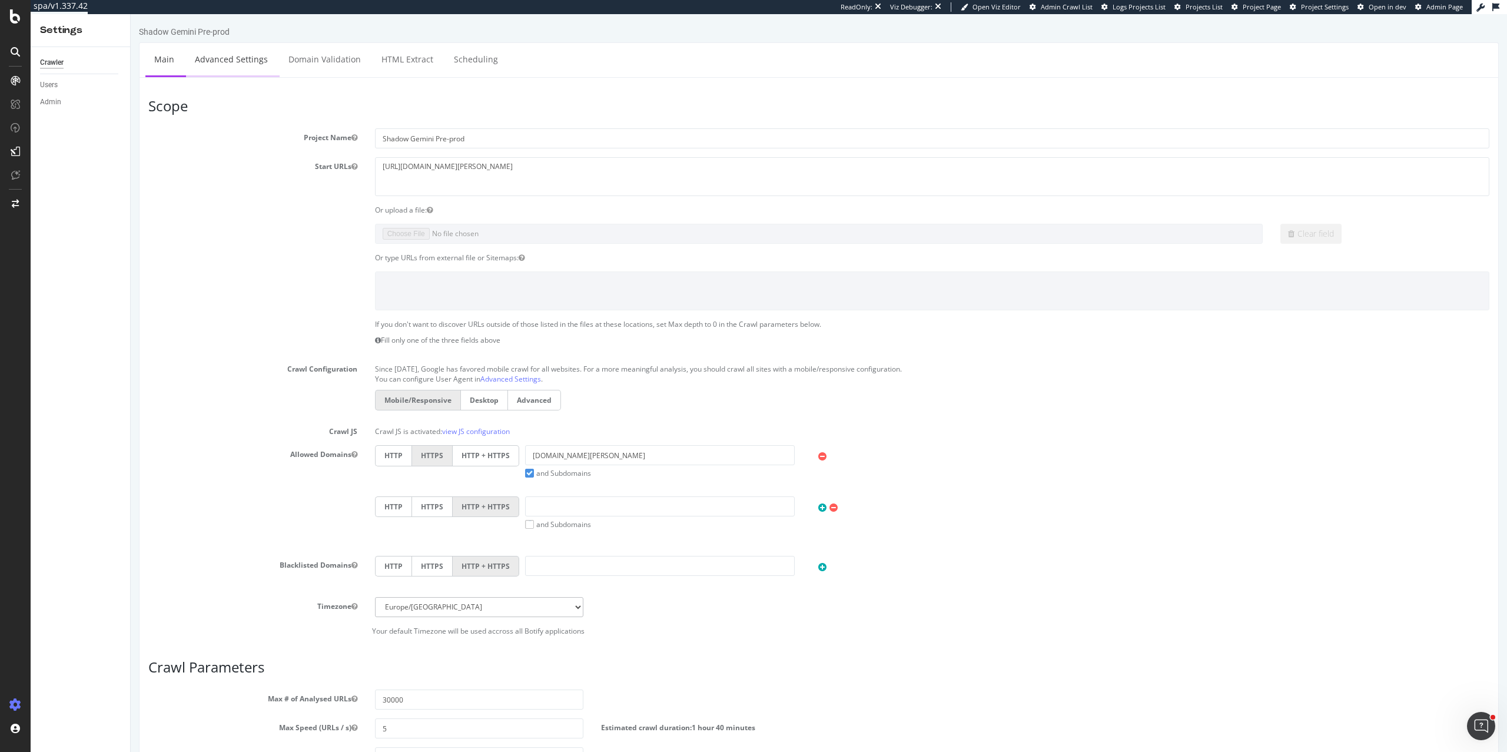
click at [235, 55] on link "Advanced Settings" at bounding box center [231, 59] width 91 height 32
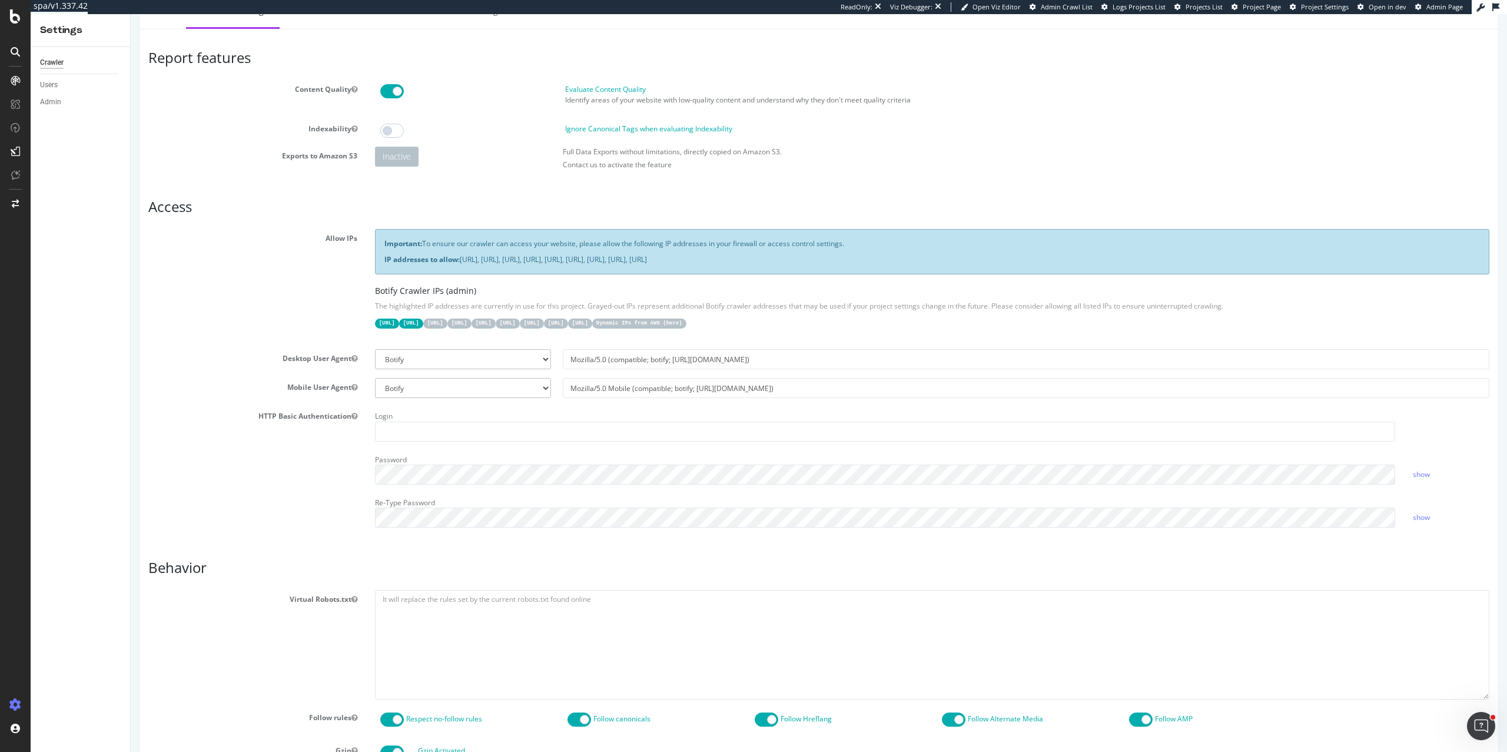
scroll to position [32, 0]
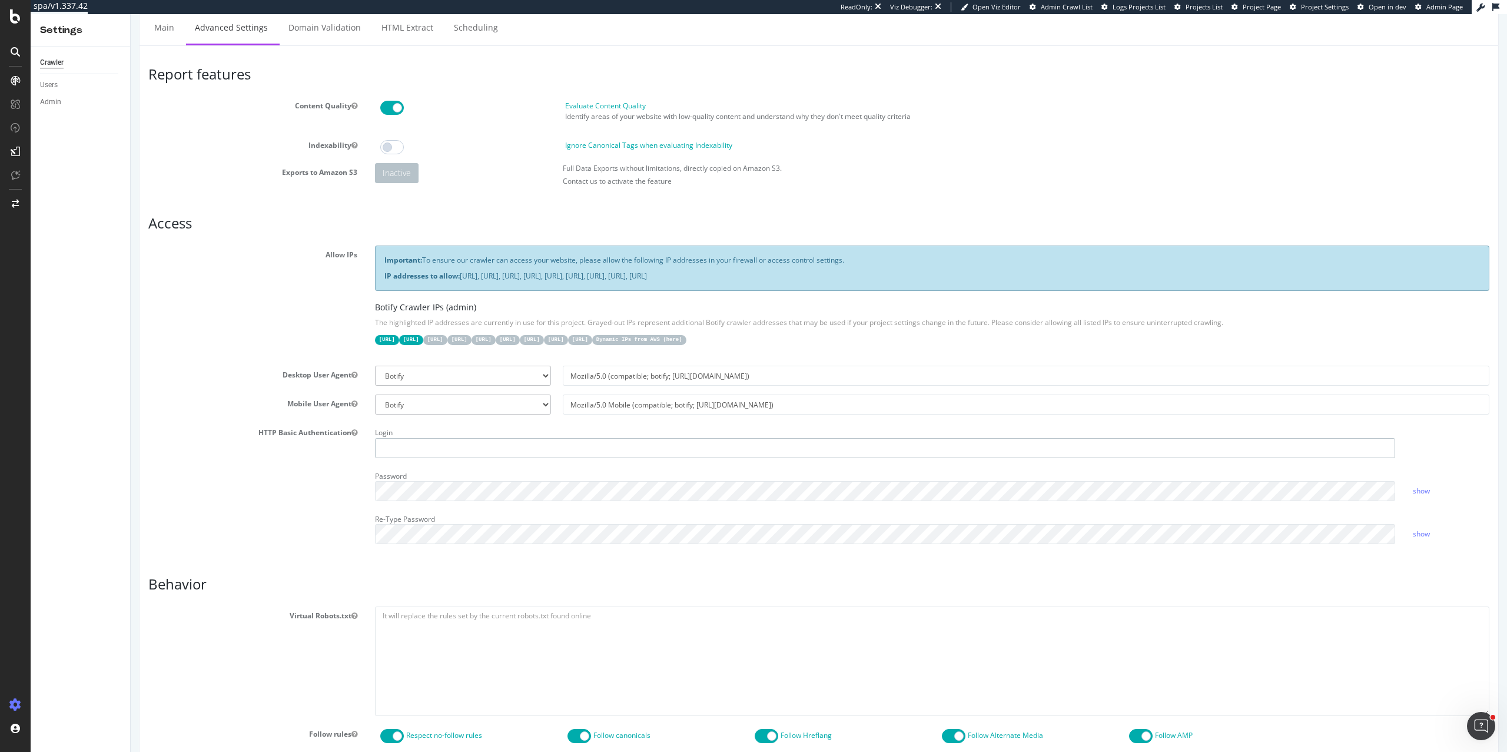
click at [435, 442] on input "text" at bounding box center [885, 448] width 1020 height 20
click at [280, 485] on div "HTTP Basic Authentication Login Password show Re-Type Password show" at bounding box center [819, 487] width 1359 height 129
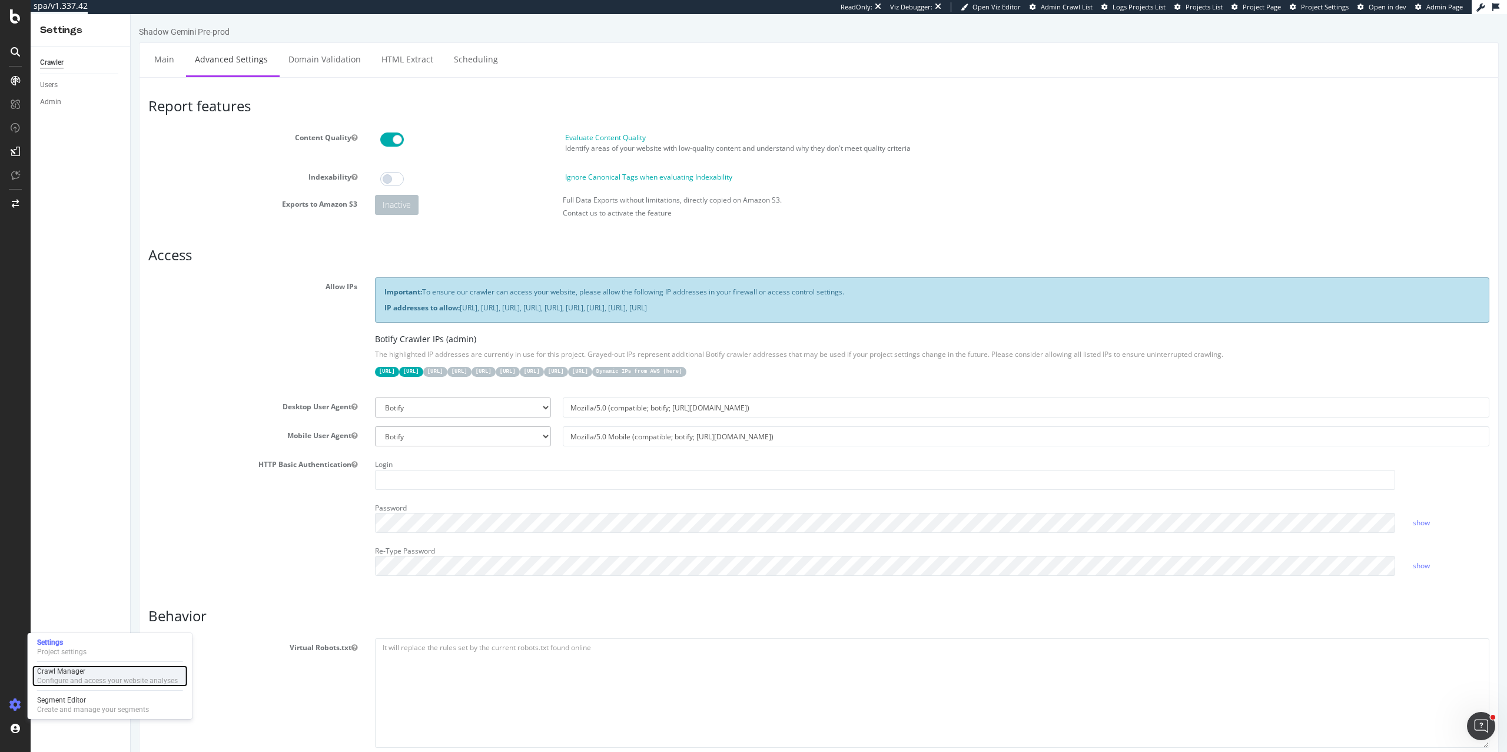
click at [74, 679] on div "Configure and access your website analyses" at bounding box center [107, 680] width 141 height 9
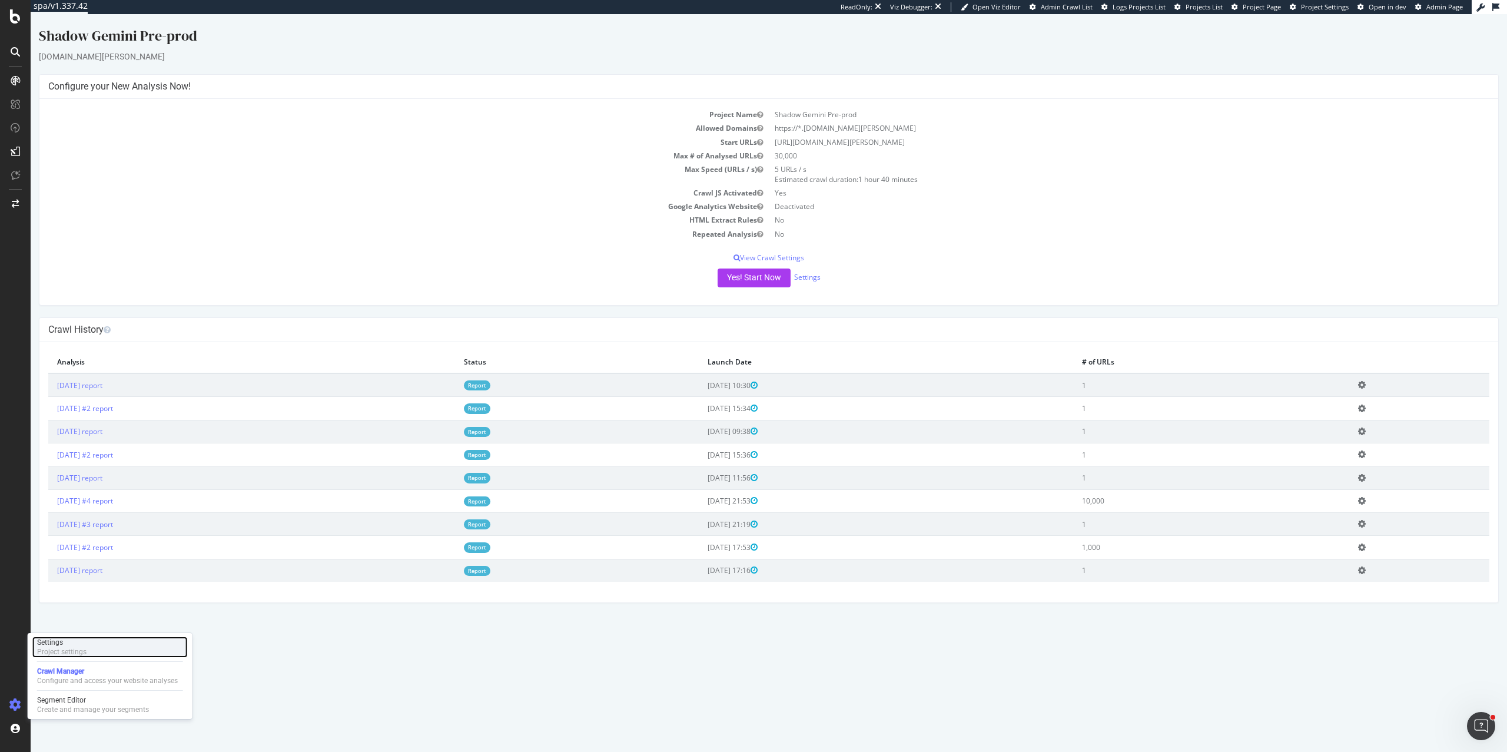
click at [82, 649] on div "Project settings" at bounding box center [61, 651] width 49 height 9
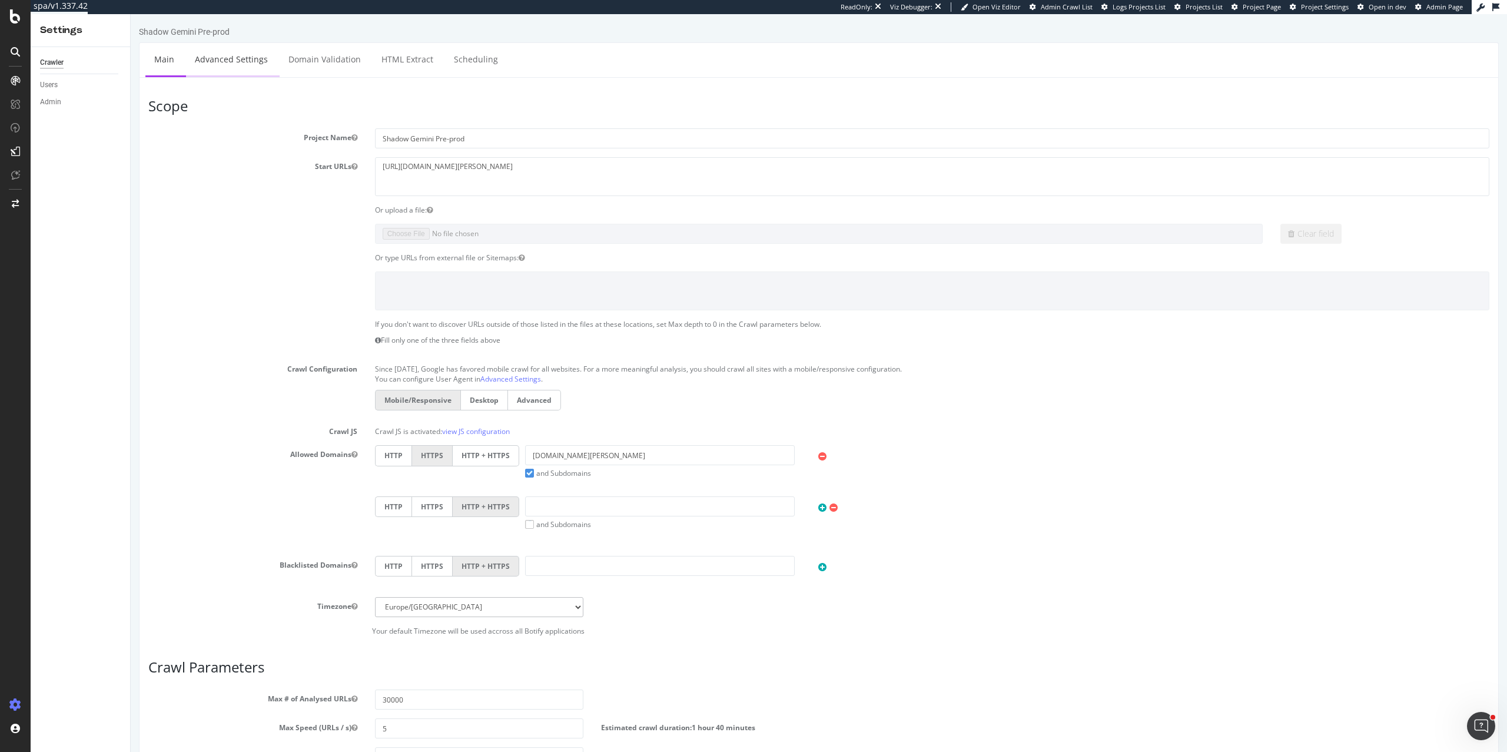
click at [216, 59] on link "Advanced Settings" at bounding box center [231, 59] width 91 height 32
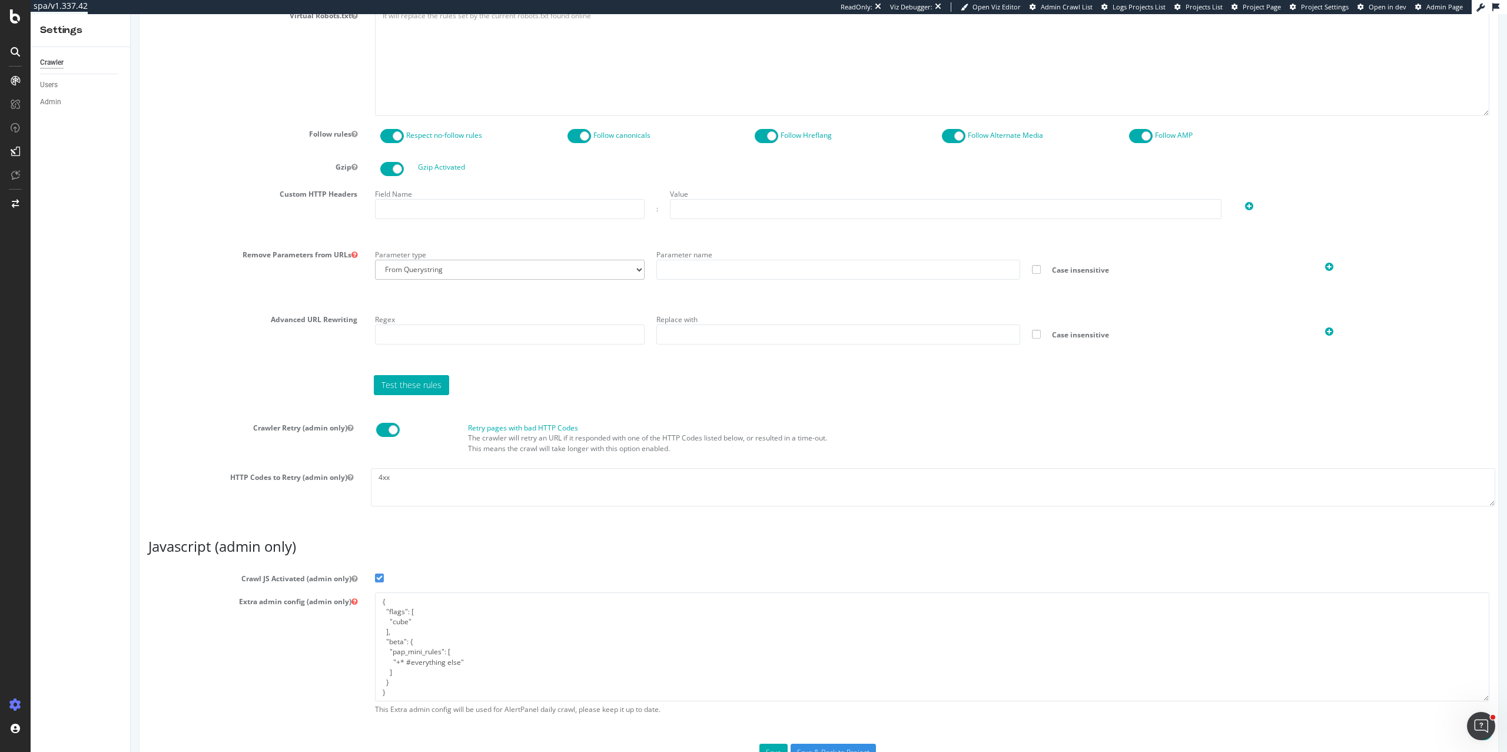
scroll to position [672, 0]
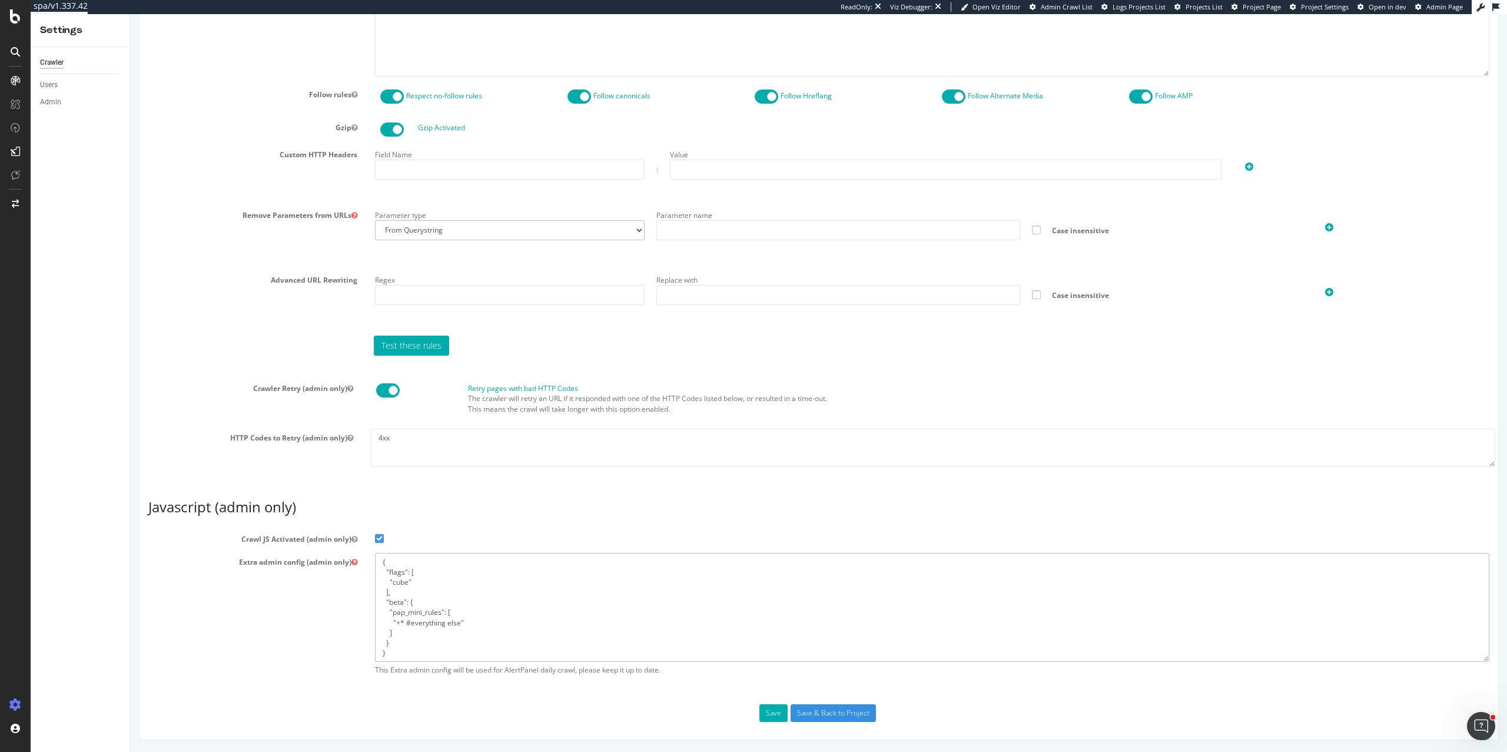
drag, startPoint x: 394, startPoint y: 654, endPoint x: 364, endPoint y: 527, distance: 130.7
click at [364, 527] on article "Javascript (admin only) Crawl JS Activated (admin only) Extra admin config (adm…" at bounding box center [818, 589] width 1341 height 181
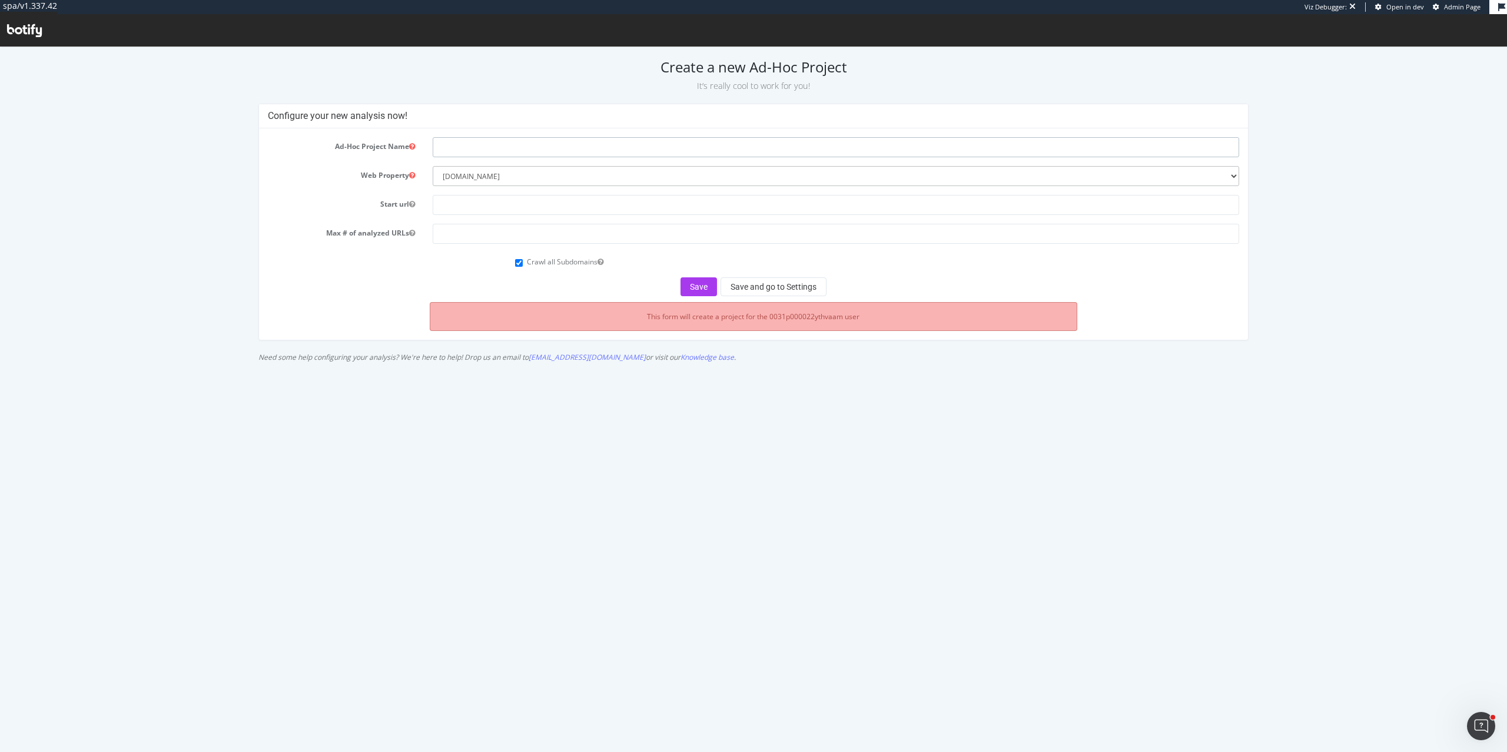
click at [579, 155] on input "text" at bounding box center [836, 147] width 806 height 20
type input "Neo-Sandbox"
click at [492, 207] on input "text" at bounding box center [836, 205] width 806 height 20
paste input "[URL][DOMAIN_NAME][PERSON_NAME]"
type input "[URL][DOMAIN_NAME][PERSON_NAME]"
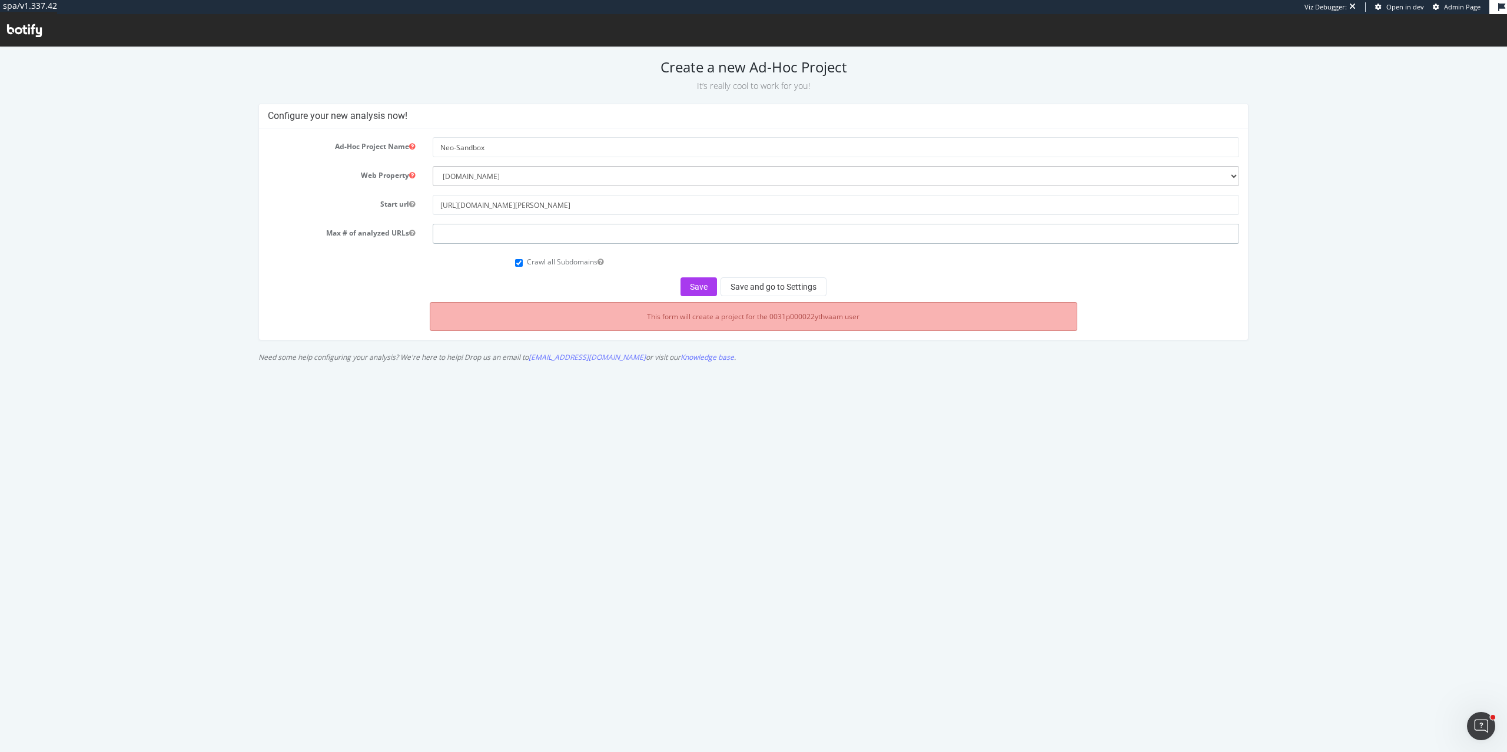
click at [488, 232] on input "number" at bounding box center [836, 234] width 806 height 20
click at [531, 185] on select "--------- [DOMAIN_NAME]" at bounding box center [836, 176] width 806 height 20
click at [433, 166] on select "--------- [DOMAIN_NAME]" at bounding box center [836, 176] width 806 height 20
click at [529, 179] on select "--------- [DOMAIN_NAME]" at bounding box center [836, 176] width 806 height 20
click at [433, 166] on select "--------- [DOMAIN_NAME]" at bounding box center [836, 176] width 806 height 20
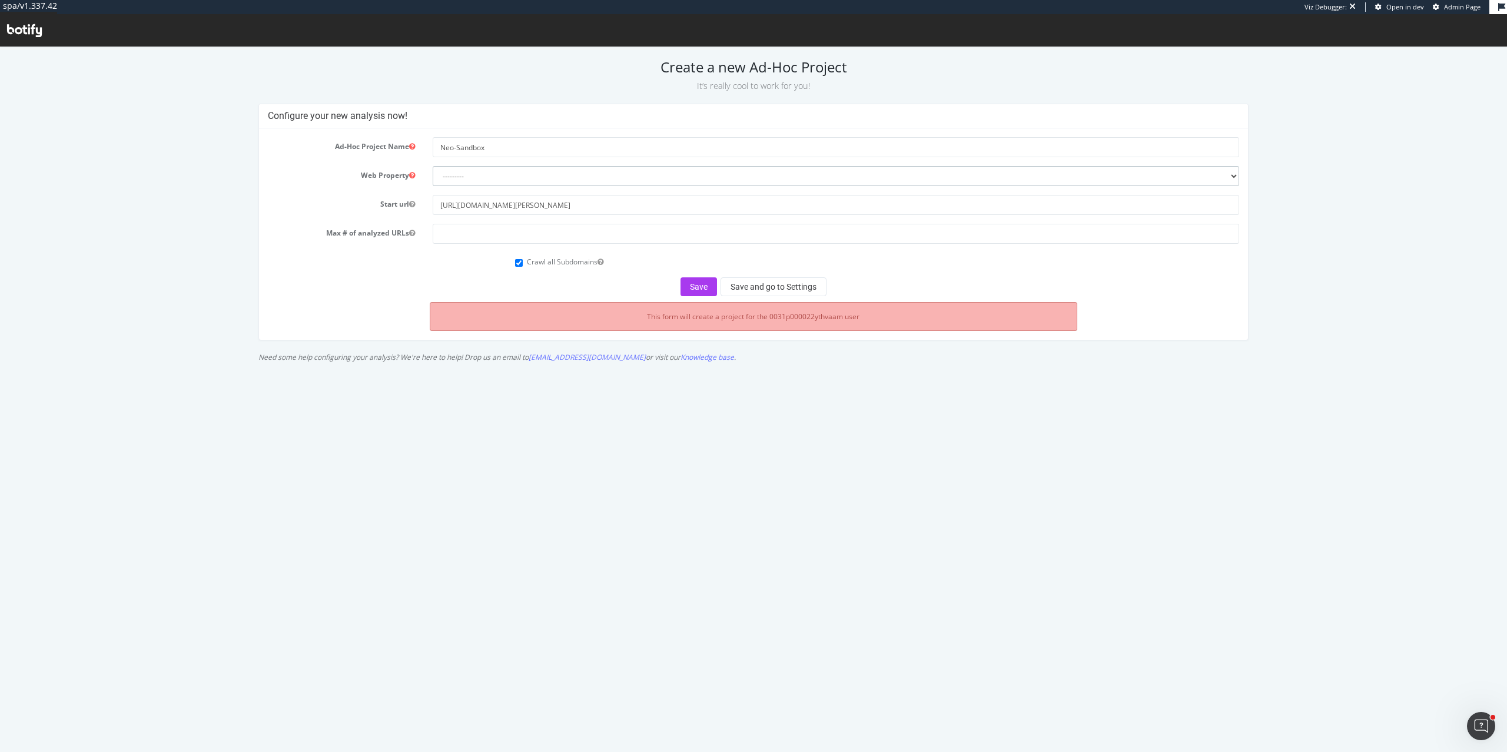
click at [530, 177] on select "--------- [DOMAIN_NAME]" at bounding box center [836, 176] width 806 height 20
select select "3371"
click at [433, 166] on select "--------- [DOMAIN_NAME]" at bounding box center [836, 176] width 806 height 20
click at [484, 238] on input "number" at bounding box center [836, 234] width 806 height 20
type input "50000"
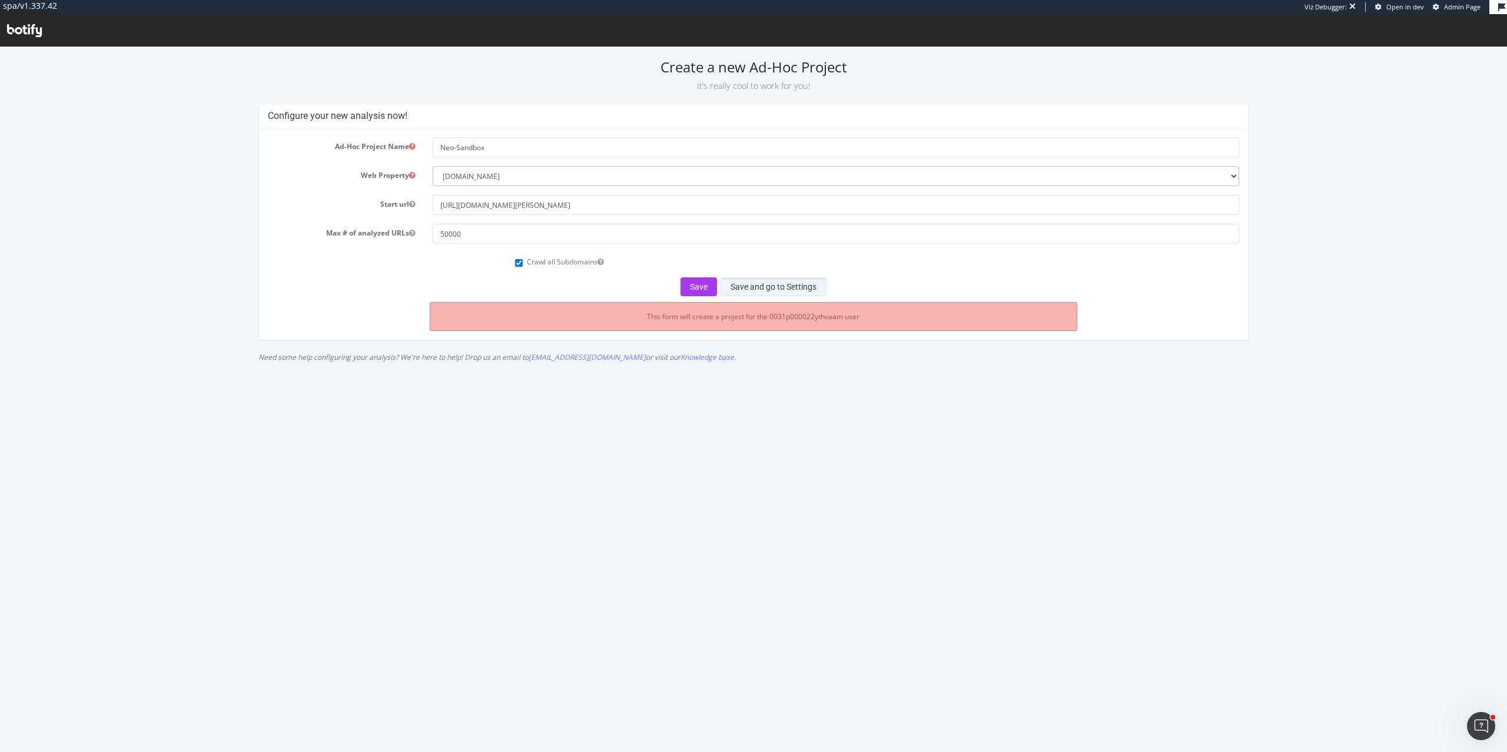
click at [738, 283] on button "Save and go to Settings" at bounding box center [774, 286] width 106 height 19
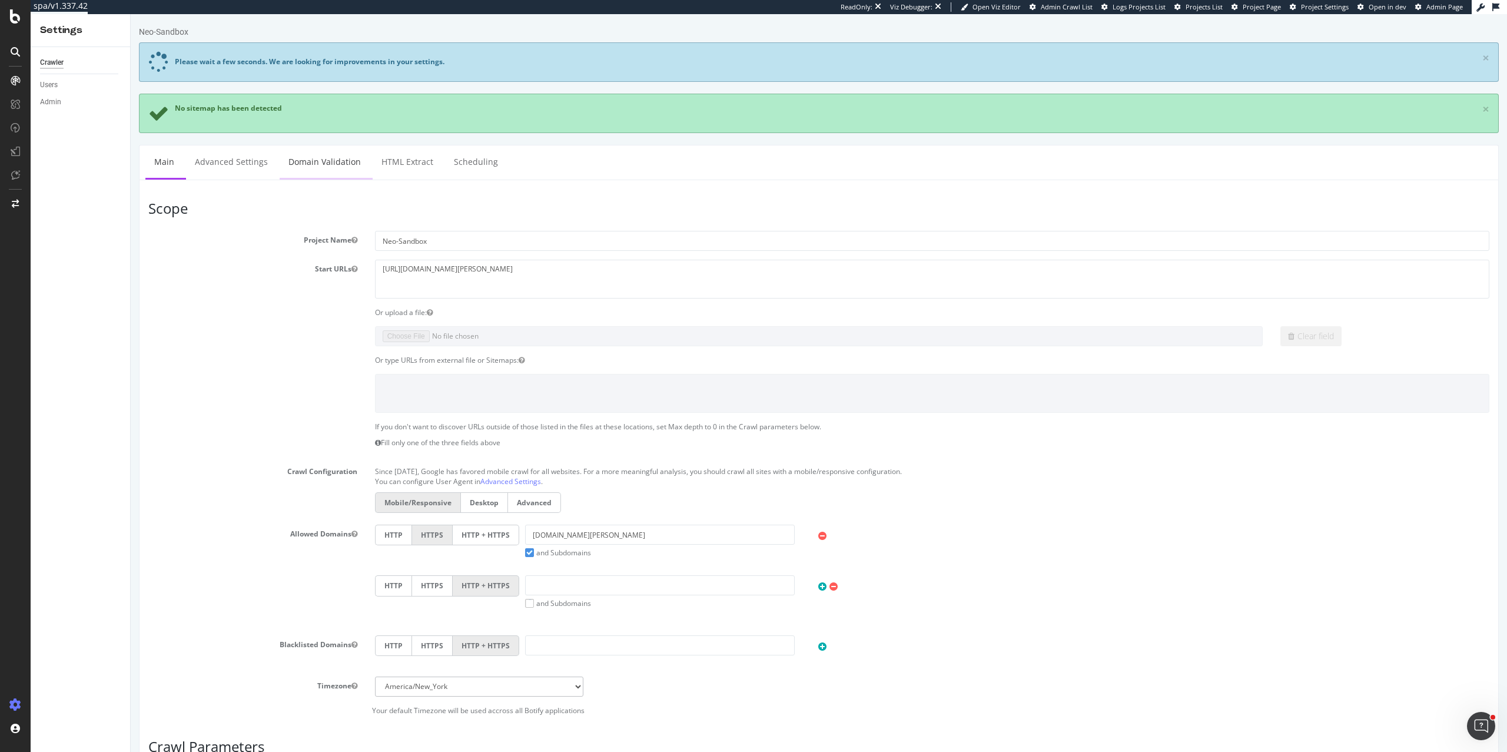
click at [301, 163] on link "Domain Validation" at bounding box center [325, 161] width 90 height 32
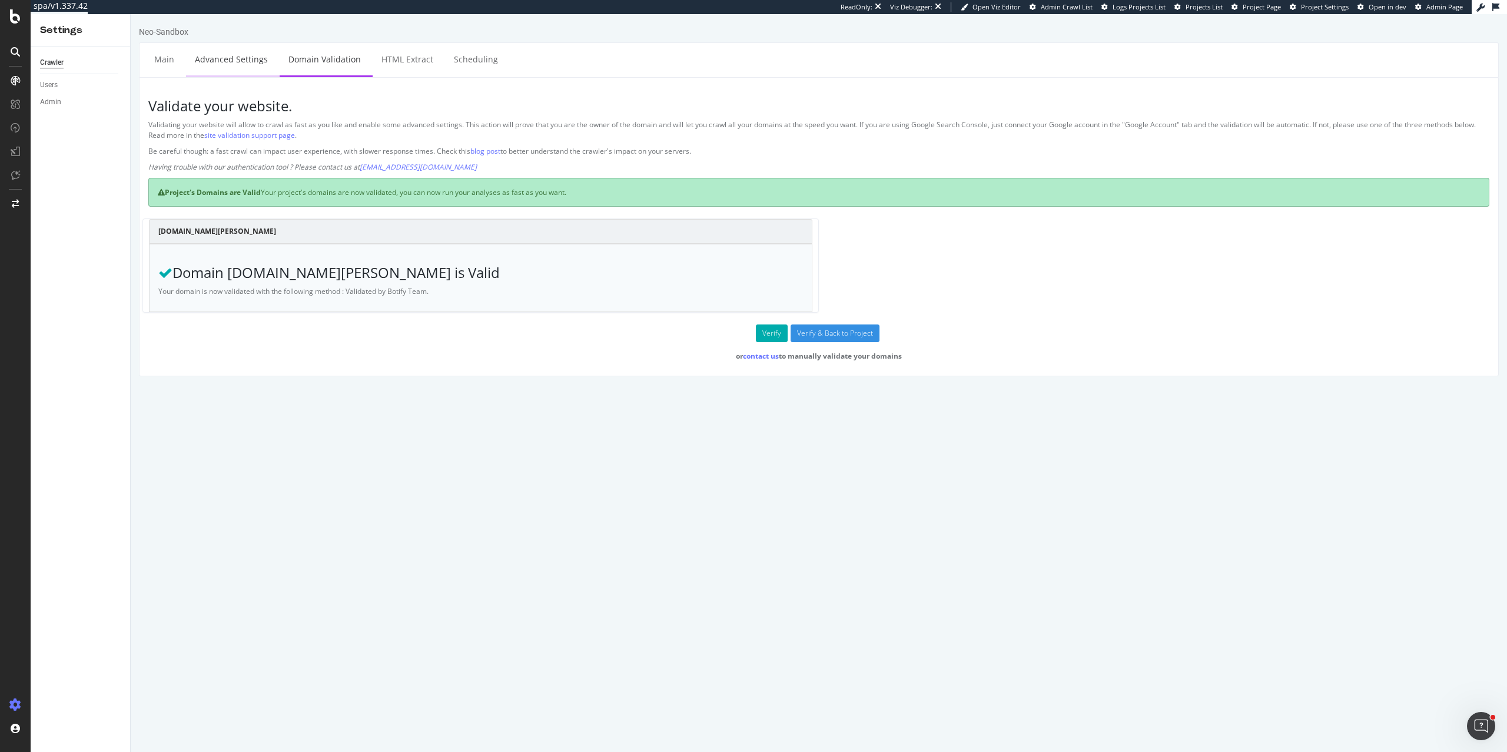
click at [204, 59] on link "Advanced Settings" at bounding box center [231, 59] width 91 height 32
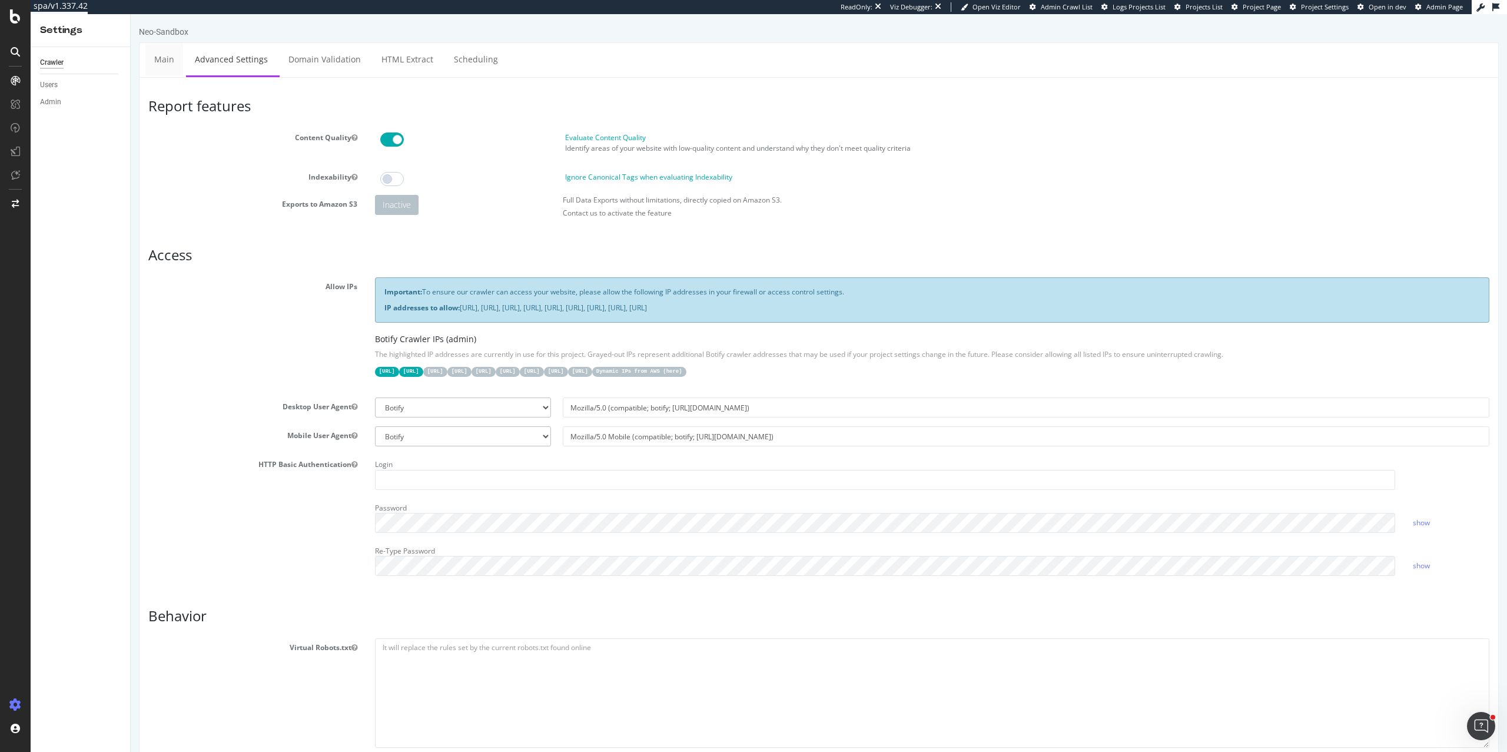
click at [168, 57] on link "Main" at bounding box center [164, 59] width 38 height 32
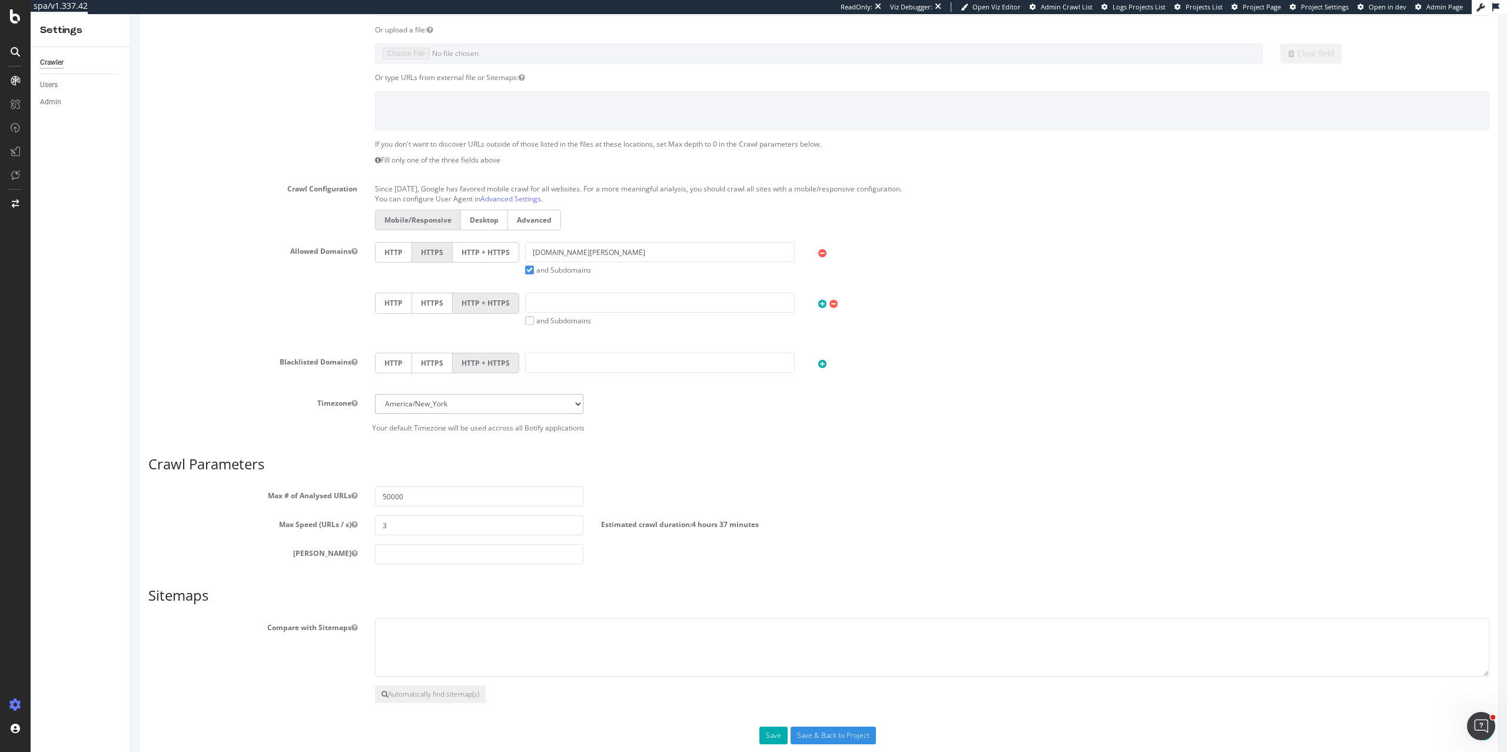
scroll to position [192, 0]
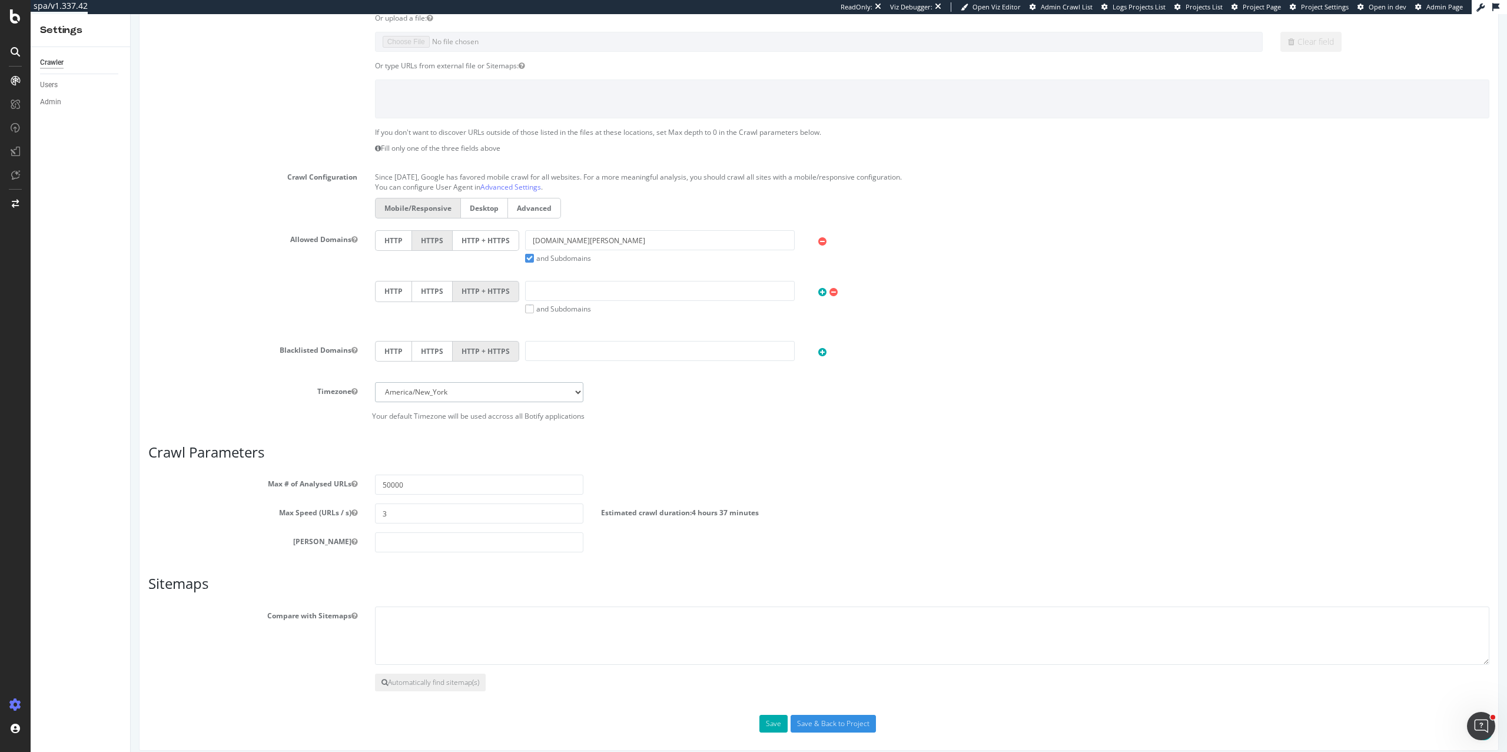
click at [550, 393] on select "[GEOGRAPHIC_DATA]/[GEOGRAPHIC_DATA] [GEOGRAPHIC_DATA]/[GEOGRAPHIC_DATA] [GEOGRA…" at bounding box center [479, 392] width 209 height 20
select select "Europe/[GEOGRAPHIC_DATA]"
click at [375, 382] on select "[GEOGRAPHIC_DATA]/[GEOGRAPHIC_DATA] [GEOGRAPHIC_DATA]/[GEOGRAPHIC_DATA] [GEOGRA…" at bounding box center [479, 392] width 209 height 20
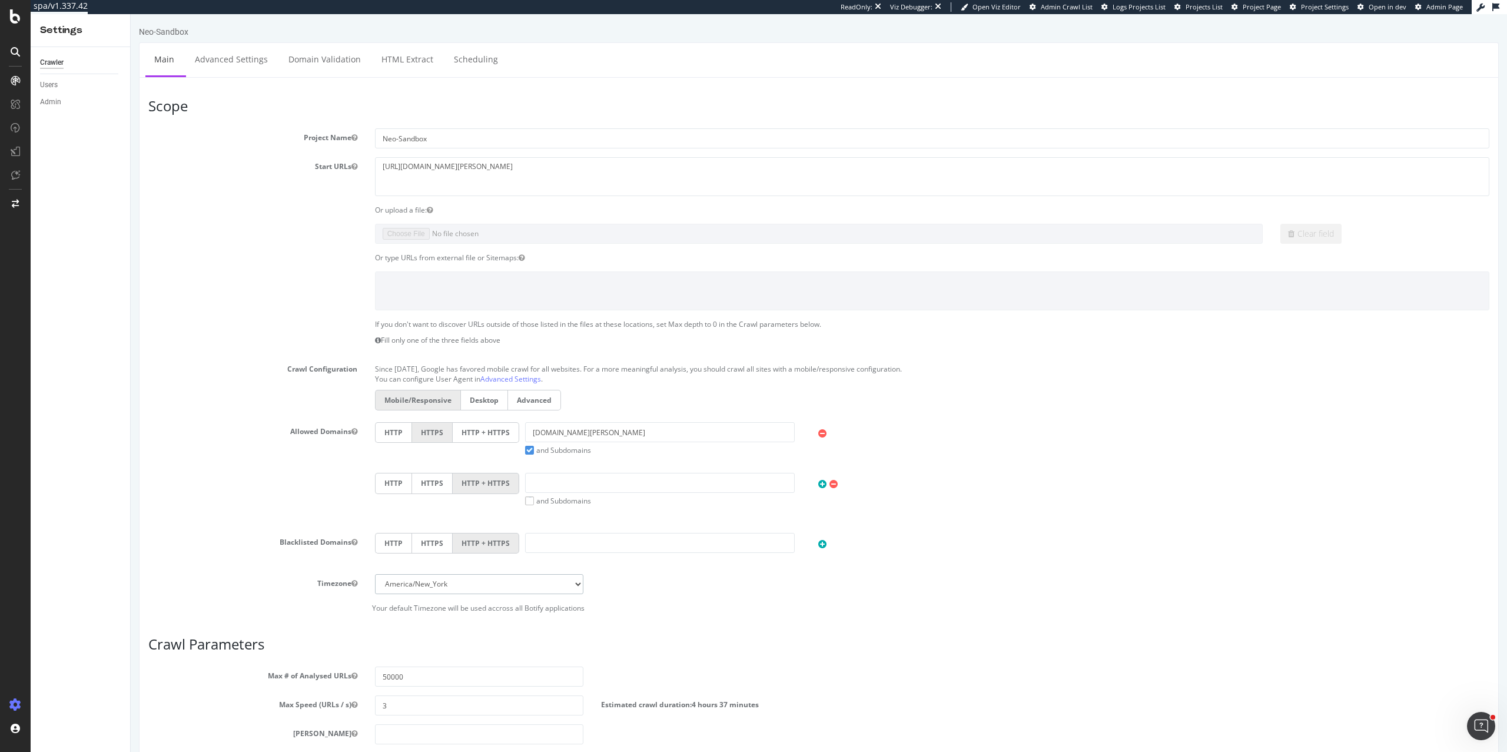
scroll to position [205, 0]
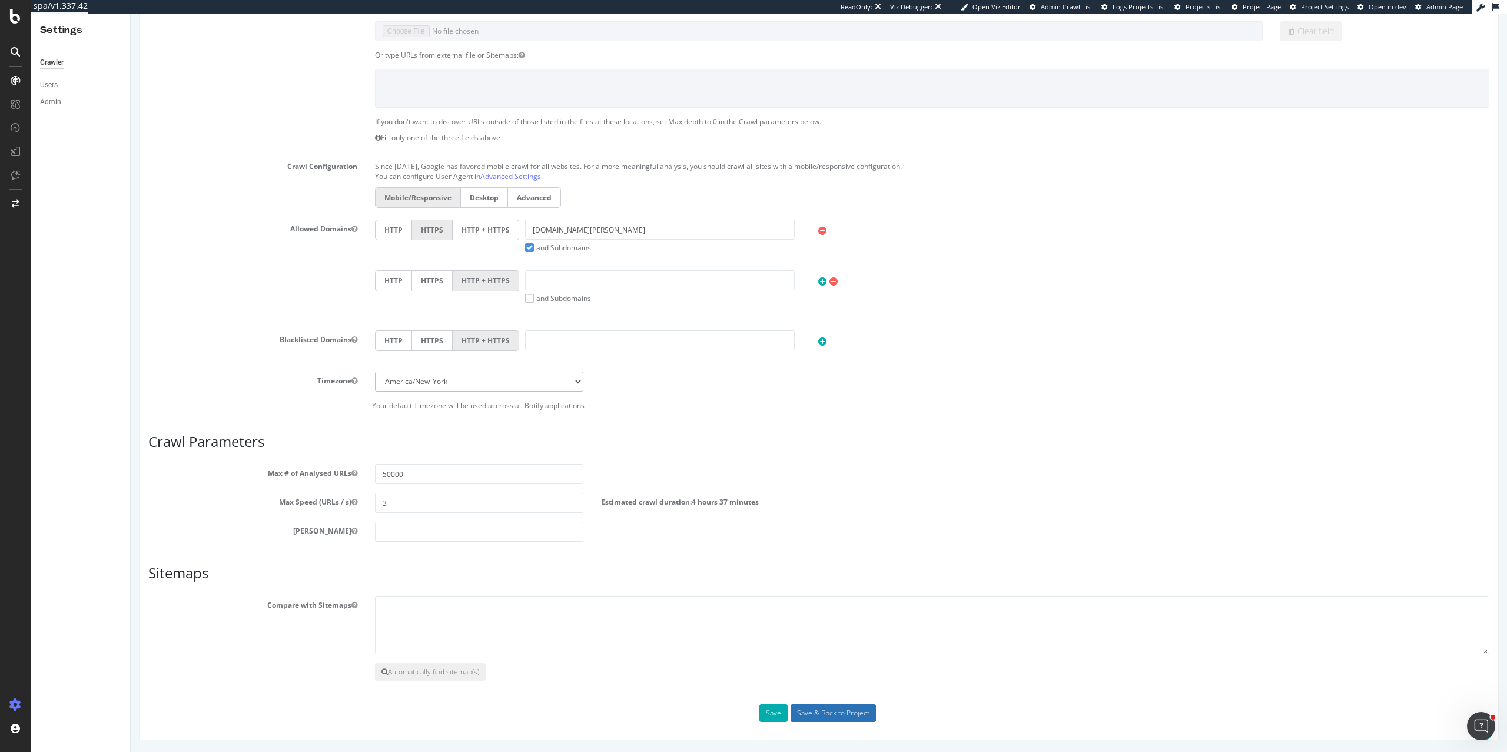
click at [810, 710] on input "Save & Back to Project" at bounding box center [833, 713] width 85 height 18
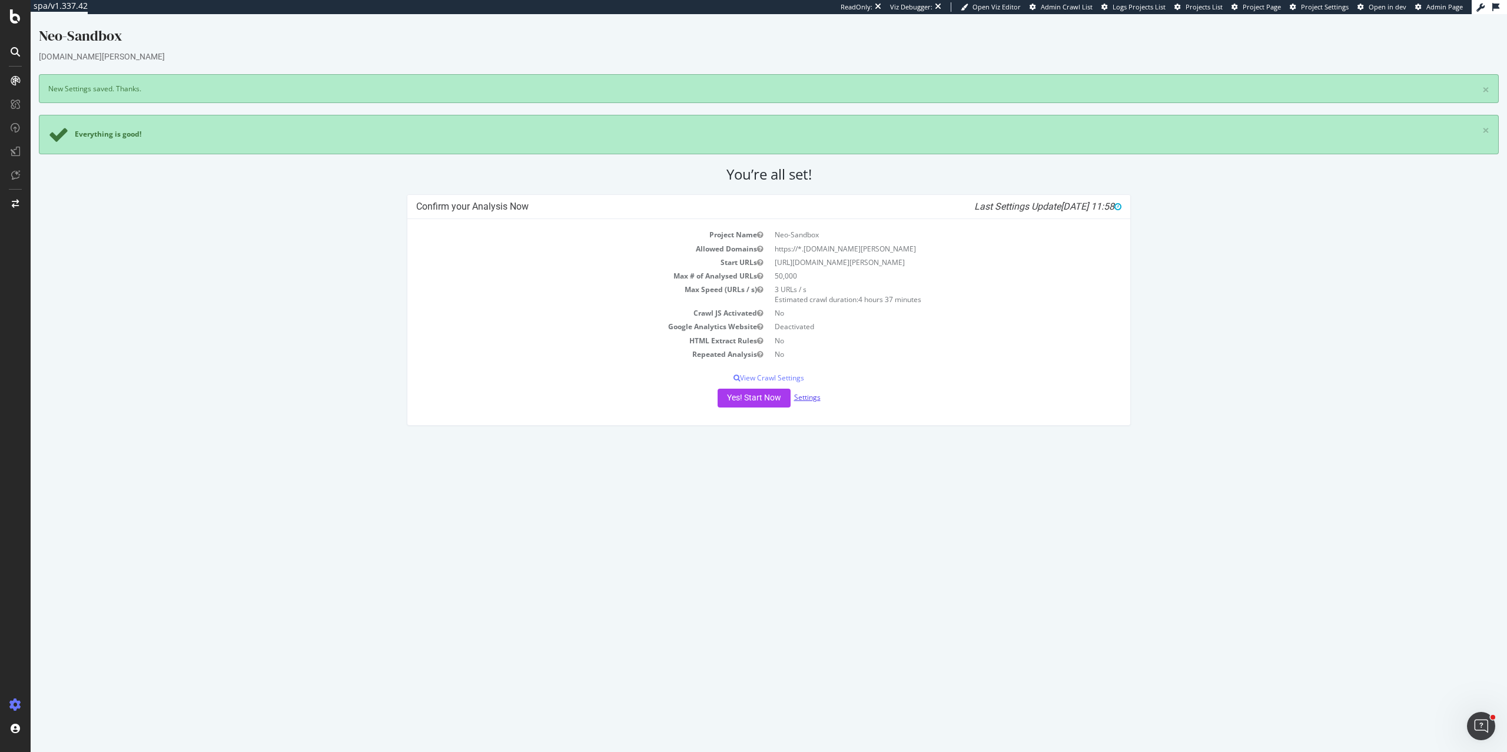
click at [812, 398] on link "Settings" at bounding box center [807, 397] width 26 height 10
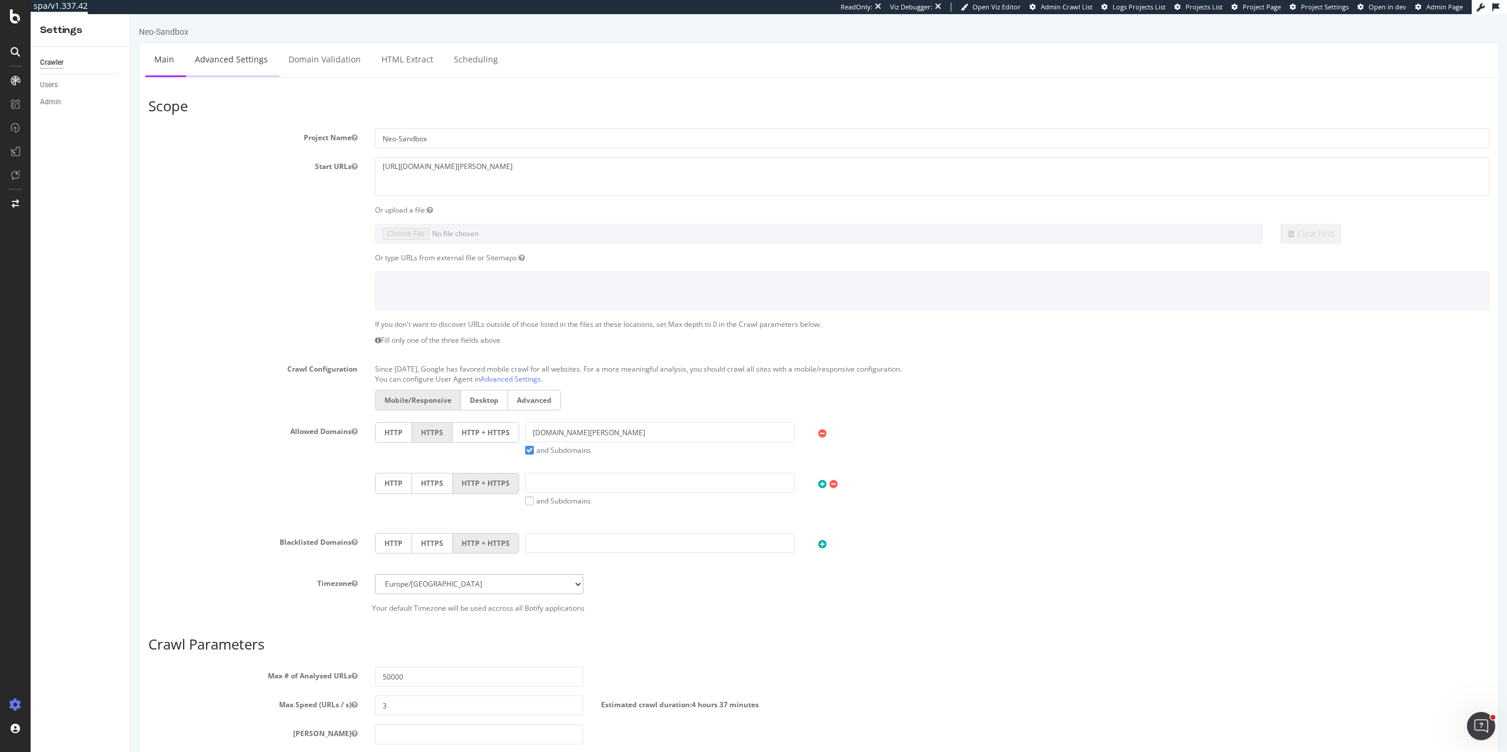
click at [242, 68] on link "Advanced Settings" at bounding box center [231, 59] width 91 height 32
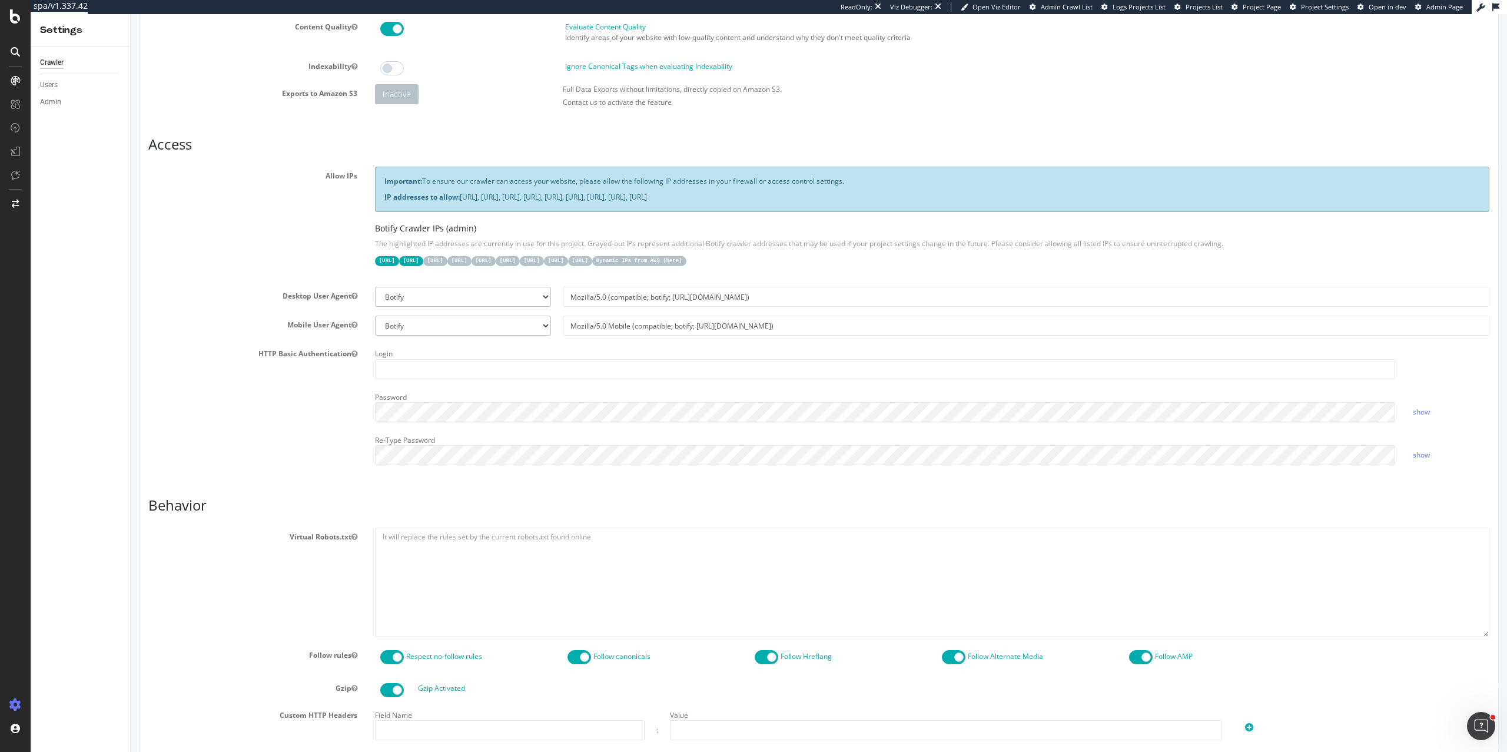
scroll to position [112, 0]
click at [526, 371] on input "text" at bounding box center [885, 368] width 1020 height 20
click at [303, 422] on div "HTTP Basic Authentication Login Password show Re-Type Password show" at bounding box center [819, 407] width 1359 height 129
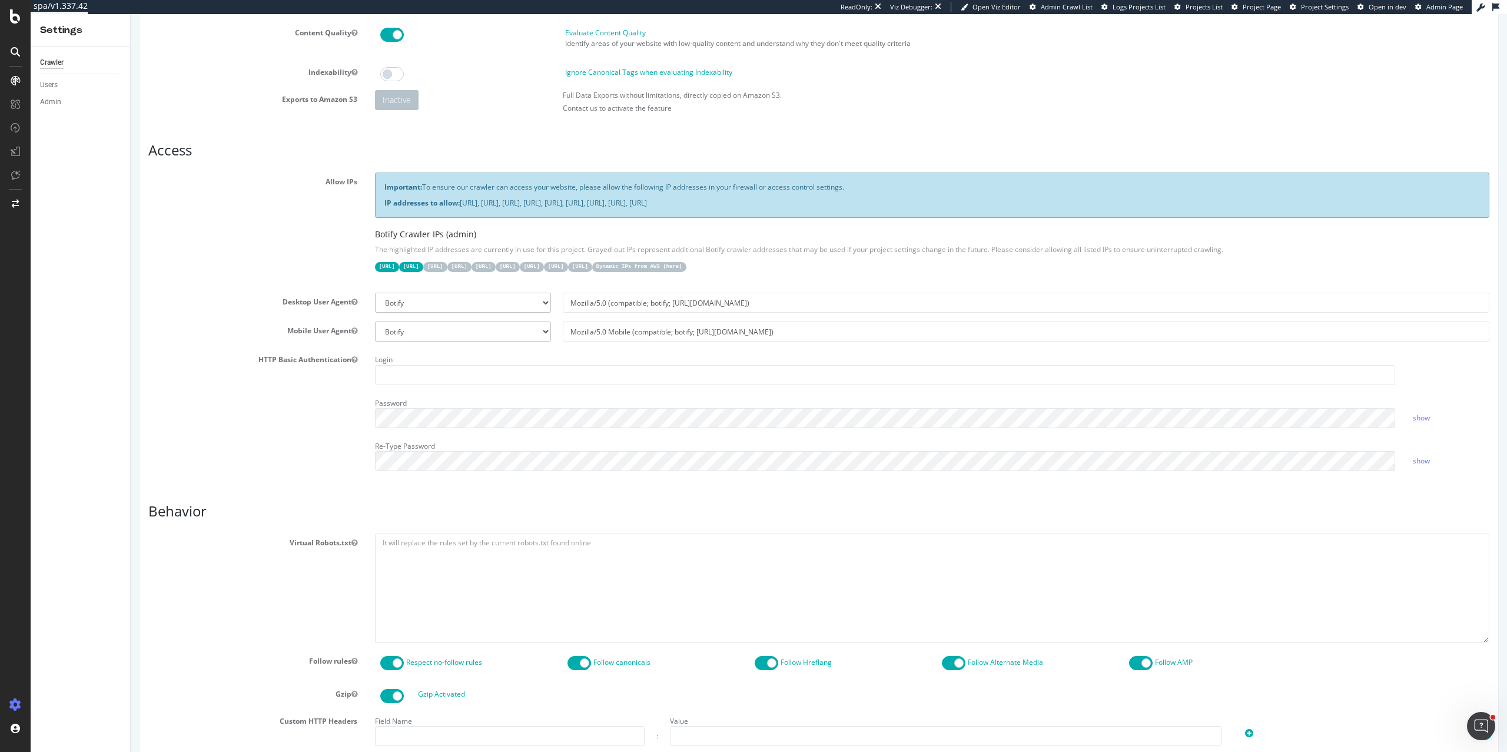
scroll to position [0, 0]
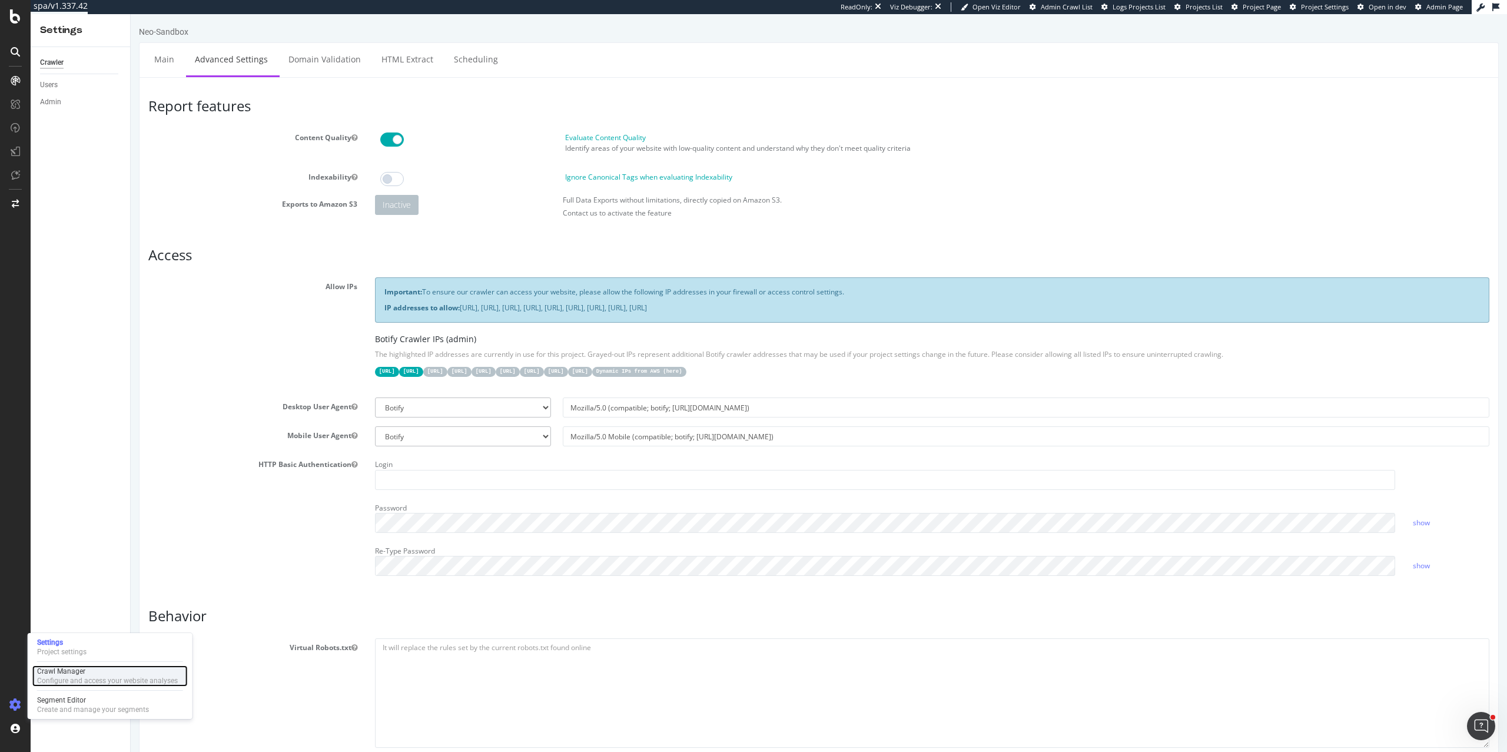
click at [69, 676] on div "Configure and access your website analyses" at bounding box center [107, 680] width 141 height 9
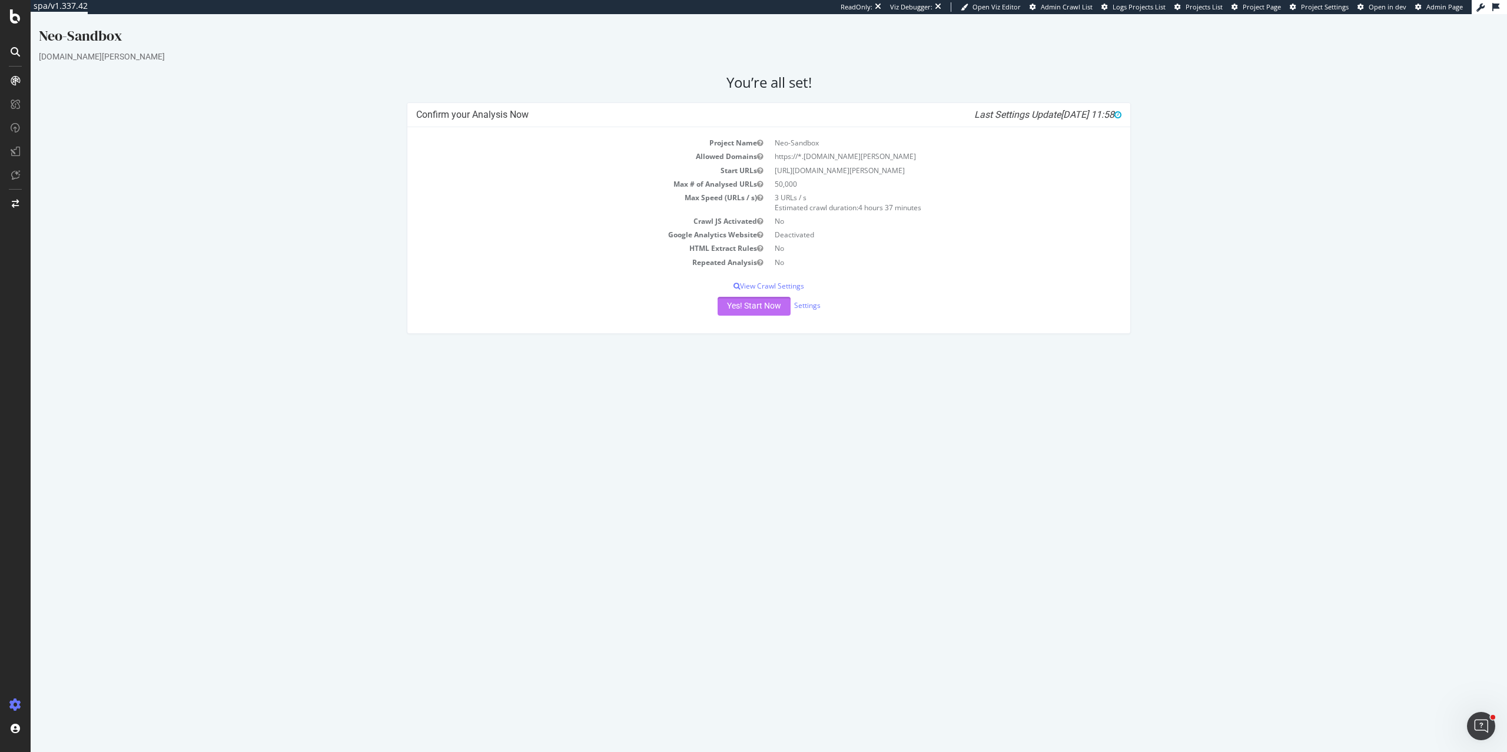
drag, startPoint x: 739, startPoint y: 311, endPoint x: 824, endPoint y: 337, distance: 88.7
click at [824, 338] on div "Confirm your Analysis Now Last Settings Update [DATE] 11:58 Project Name Neo-Sa…" at bounding box center [769, 223] width 736 height 243
click at [811, 316] on div "Yes! Start Now Settings" at bounding box center [768, 306] width 705 height 19
click at [811, 308] on link "Settings" at bounding box center [807, 305] width 26 height 10
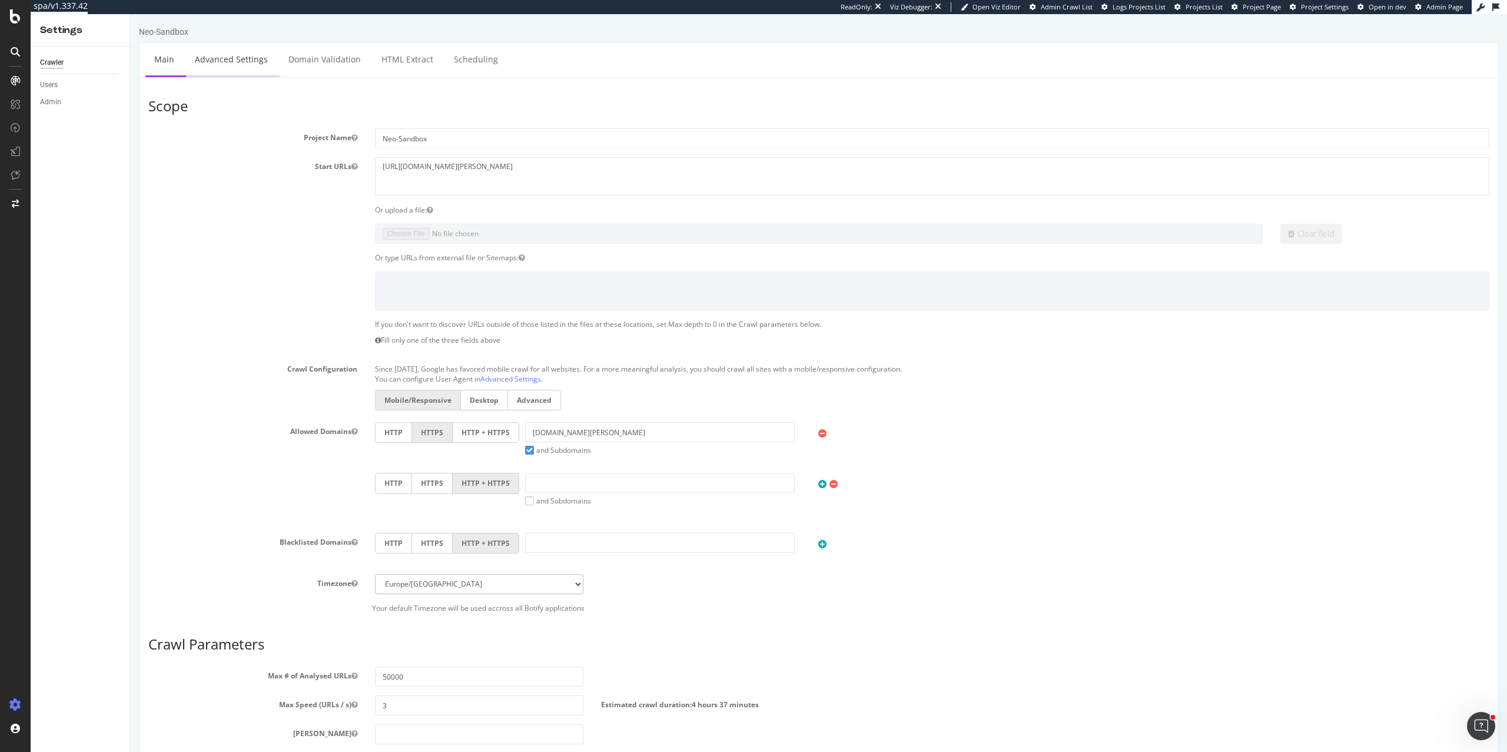
click at [236, 66] on link "Advanced Settings" at bounding box center [231, 59] width 91 height 32
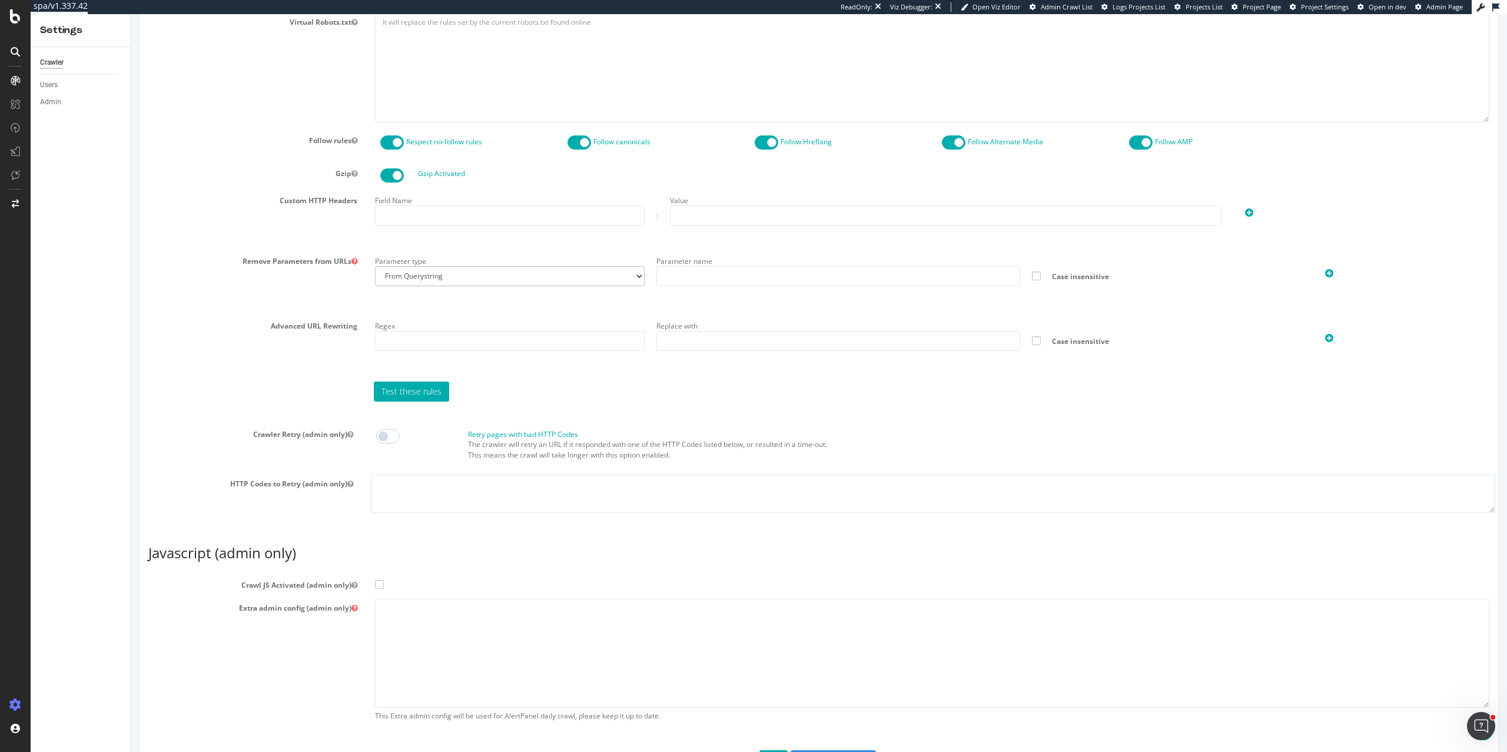
scroll to position [672, 0]
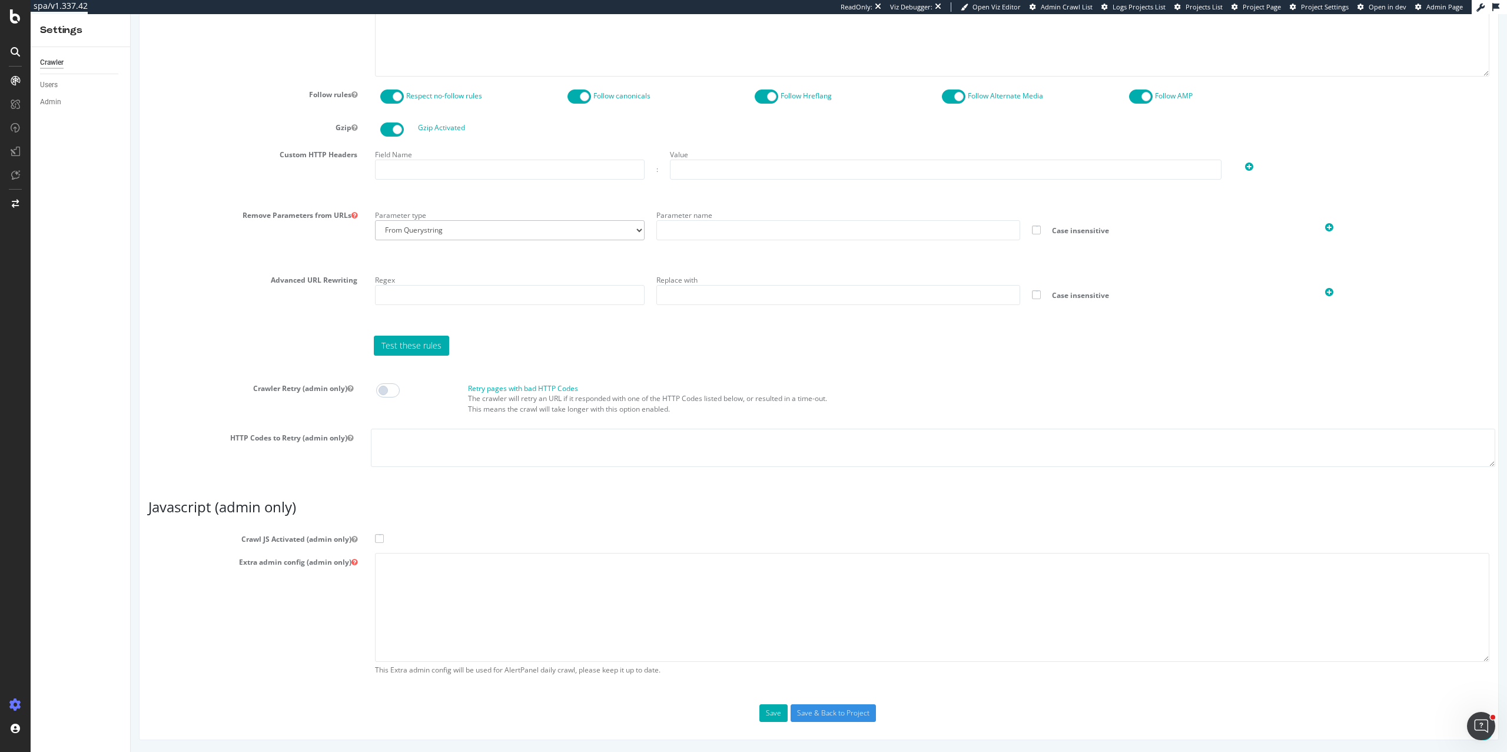
click at [377, 543] on section "Crawl JS Activated (admin only) Extra admin config (admin only) This Extra admi…" at bounding box center [818, 605] width 1341 height 151
click at [379, 540] on span at bounding box center [379, 538] width 9 height 9
click at [131, 14] on input "Crawl JS Activated (admin only)" at bounding box center [131, 14] width 0 height 0
click at [408, 575] on textarea at bounding box center [932, 607] width 1115 height 109
paste textarea "{ "flags": [ "cube" ], "beta": { "pap_mini_rules": [ "+* #everything else" ] } }"
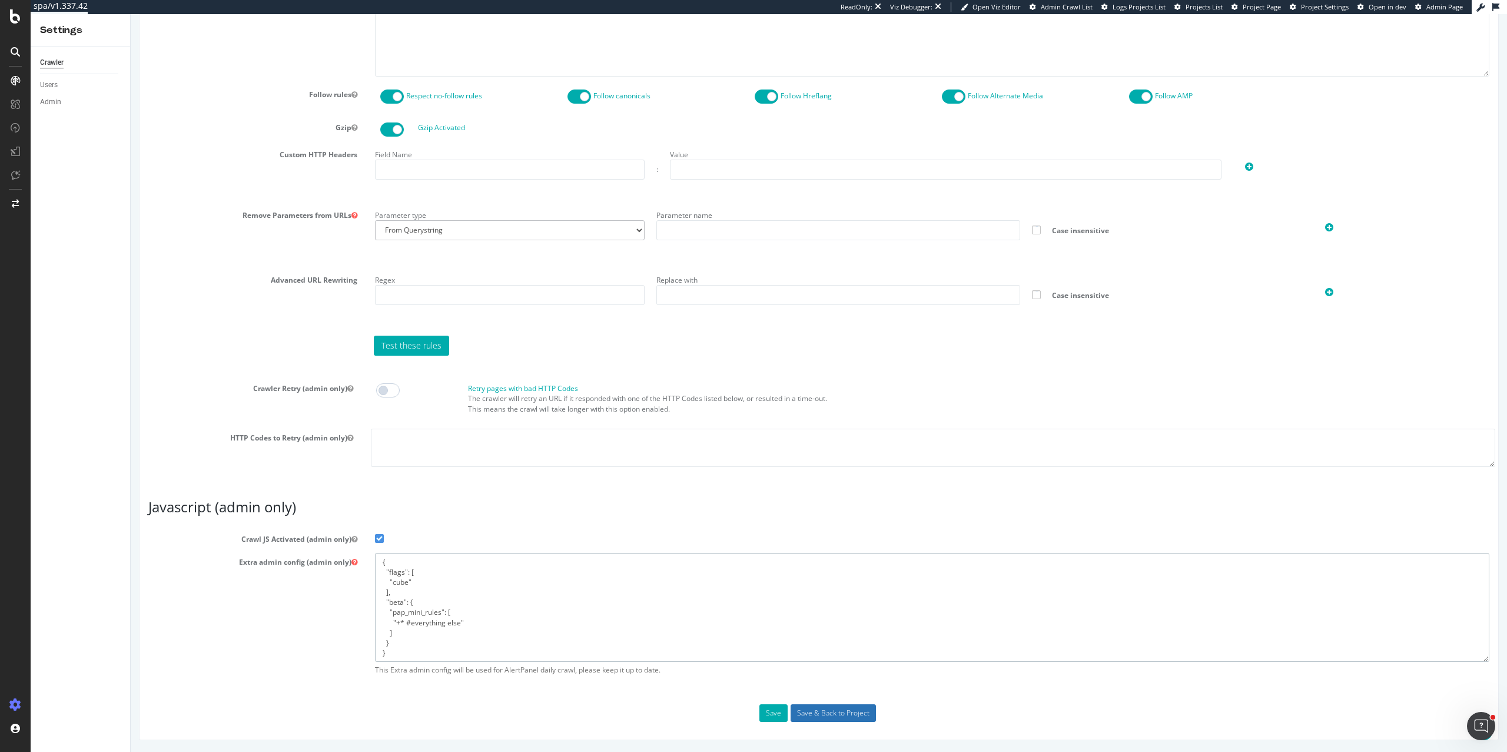
type textarea "{ "flags": [ "cube" ], "beta": { "pap_mini_rules": [ "+* #everything else" ] } }"
click at [821, 717] on input "Save & Back to Project" at bounding box center [833, 713] width 85 height 18
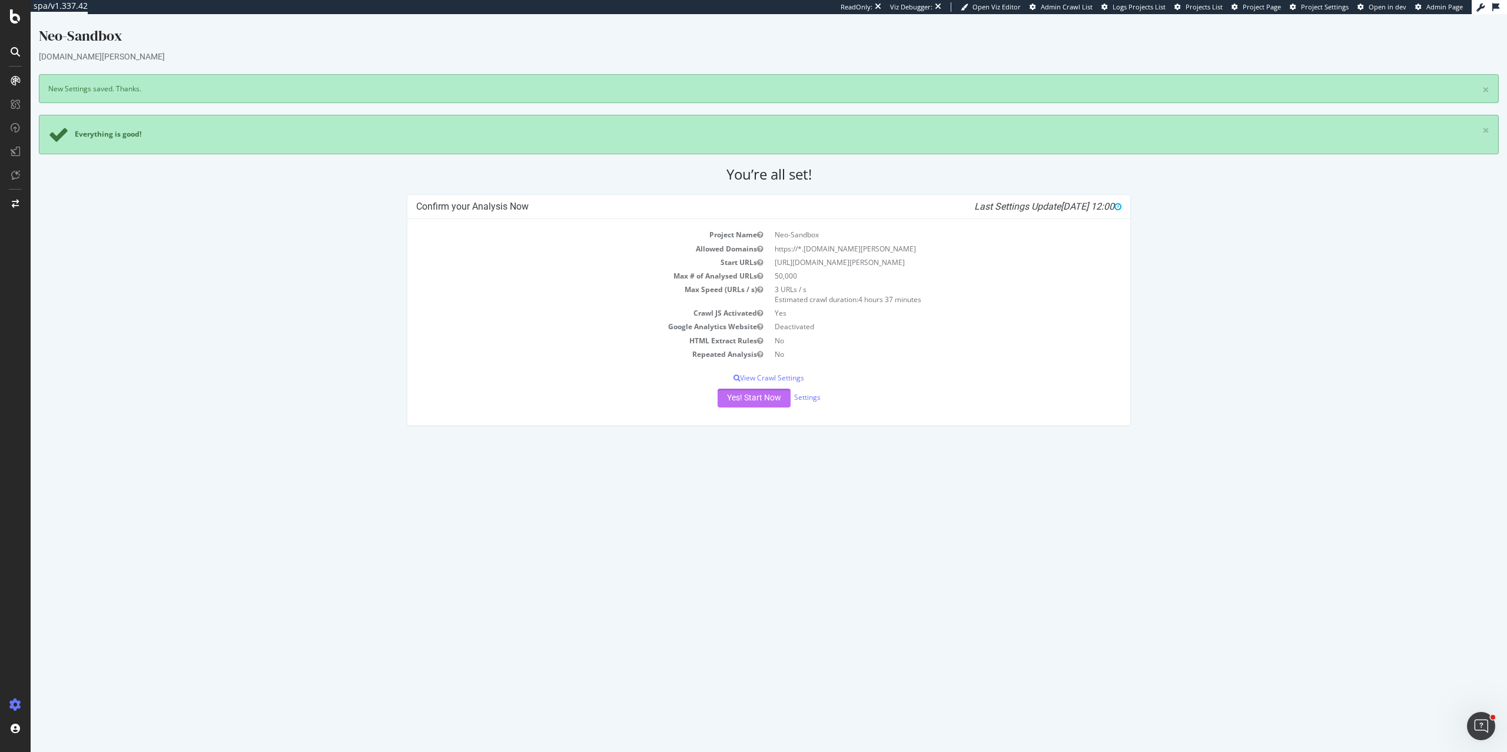
click at [749, 396] on button "Yes! Start Now" at bounding box center [754, 398] width 73 height 19
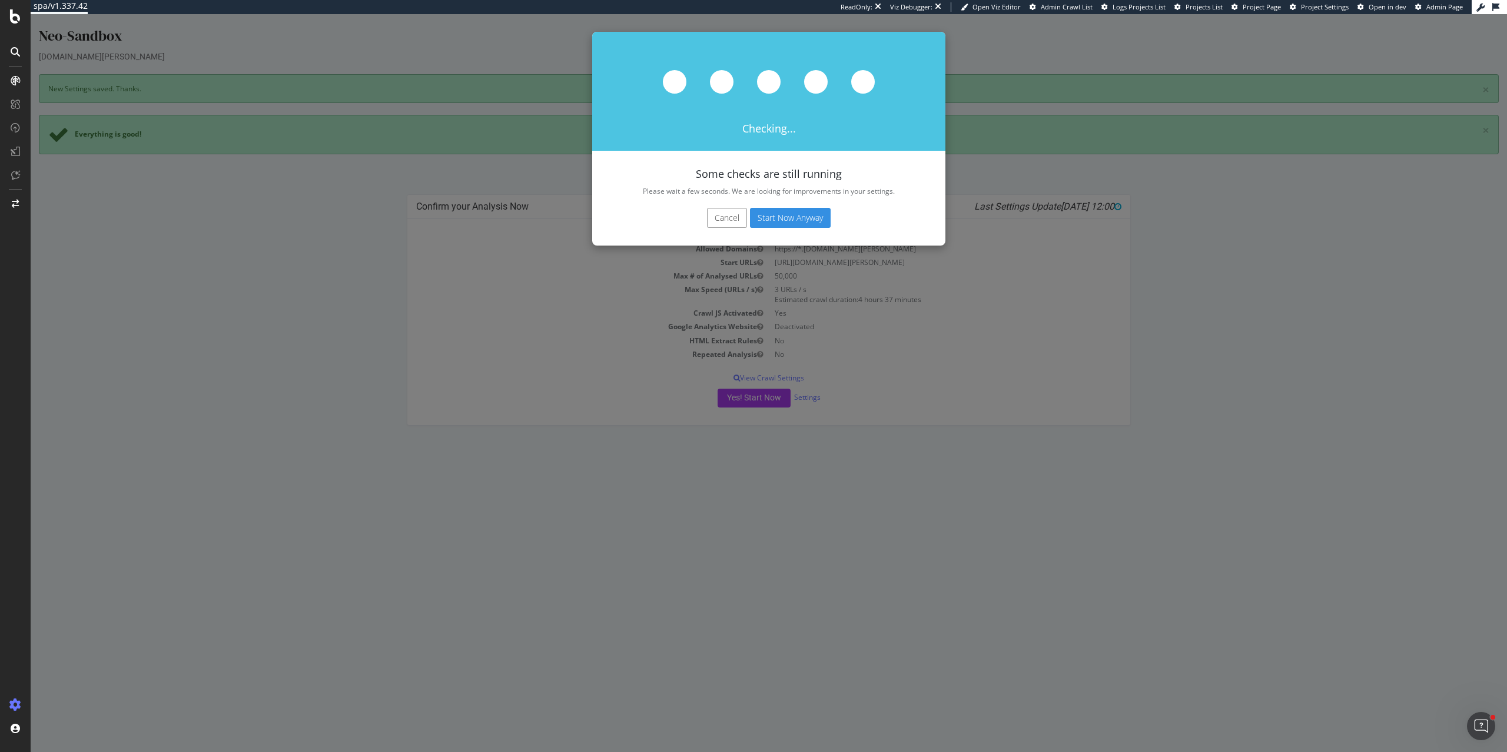
click at [797, 219] on button "Start Now Anyway" at bounding box center [790, 218] width 81 height 20
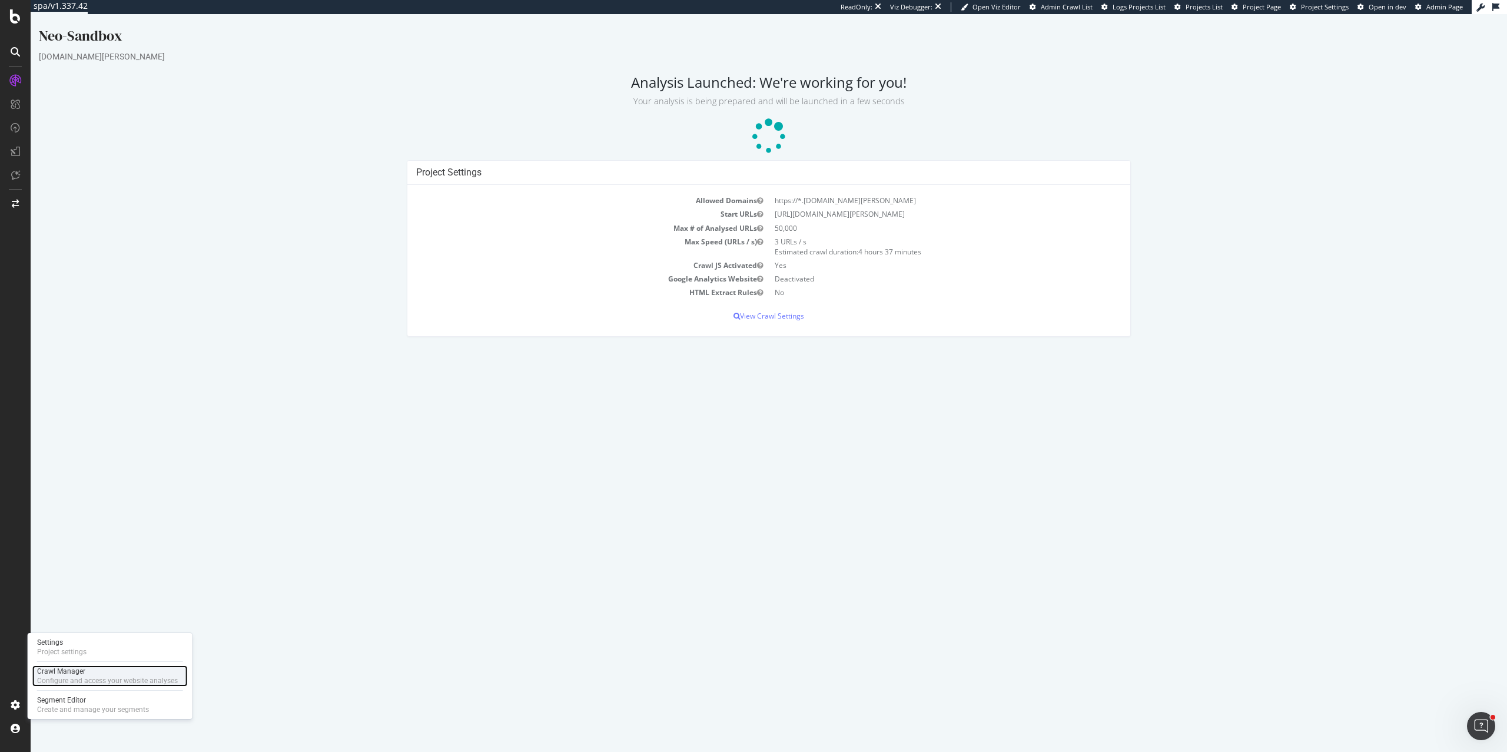
click at [65, 684] on div "Configure and access your website analyses" at bounding box center [107, 680] width 141 height 9
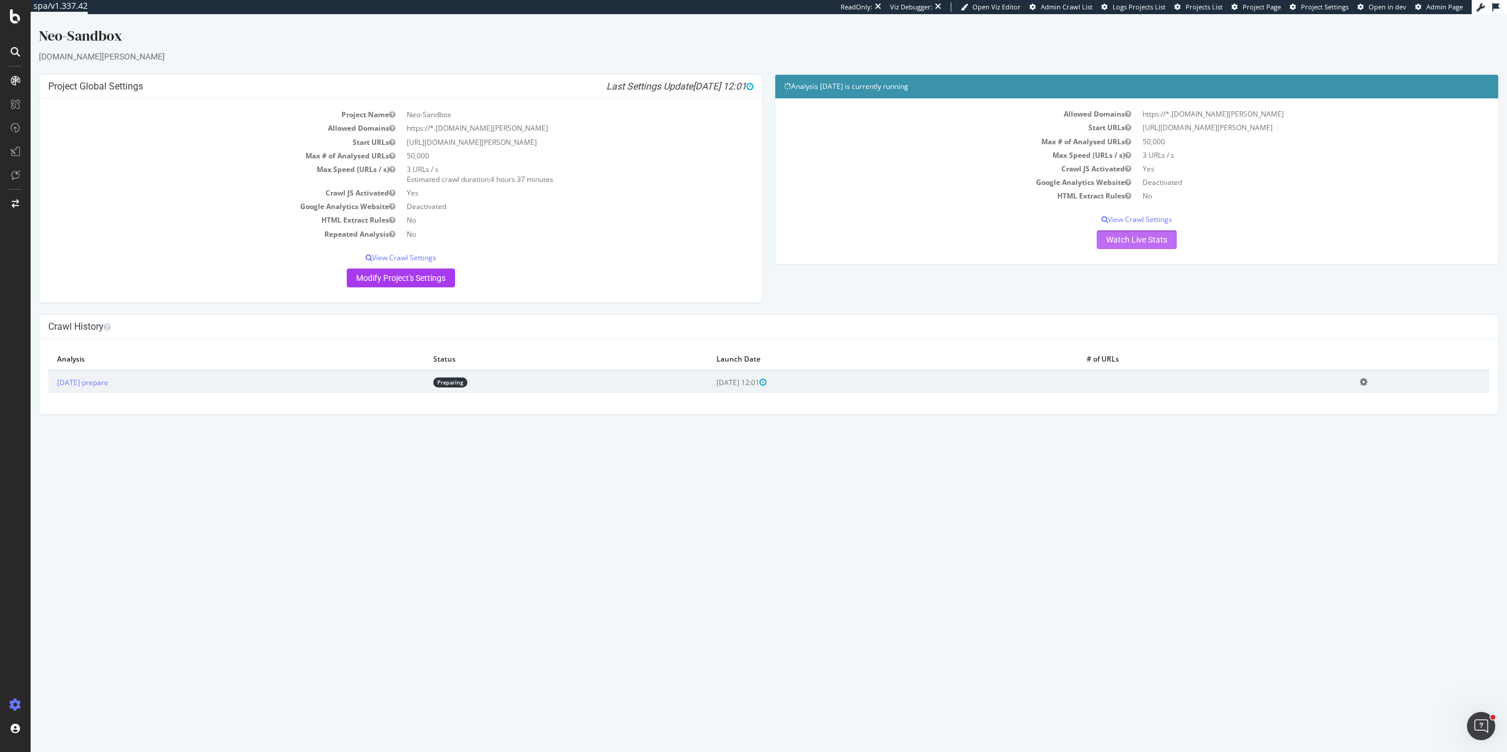
click at [1146, 242] on link "Watch Live Stats" at bounding box center [1137, 239] width 80 height 19
